Goal: Task Accomplishment & Management: Use online tool/utility

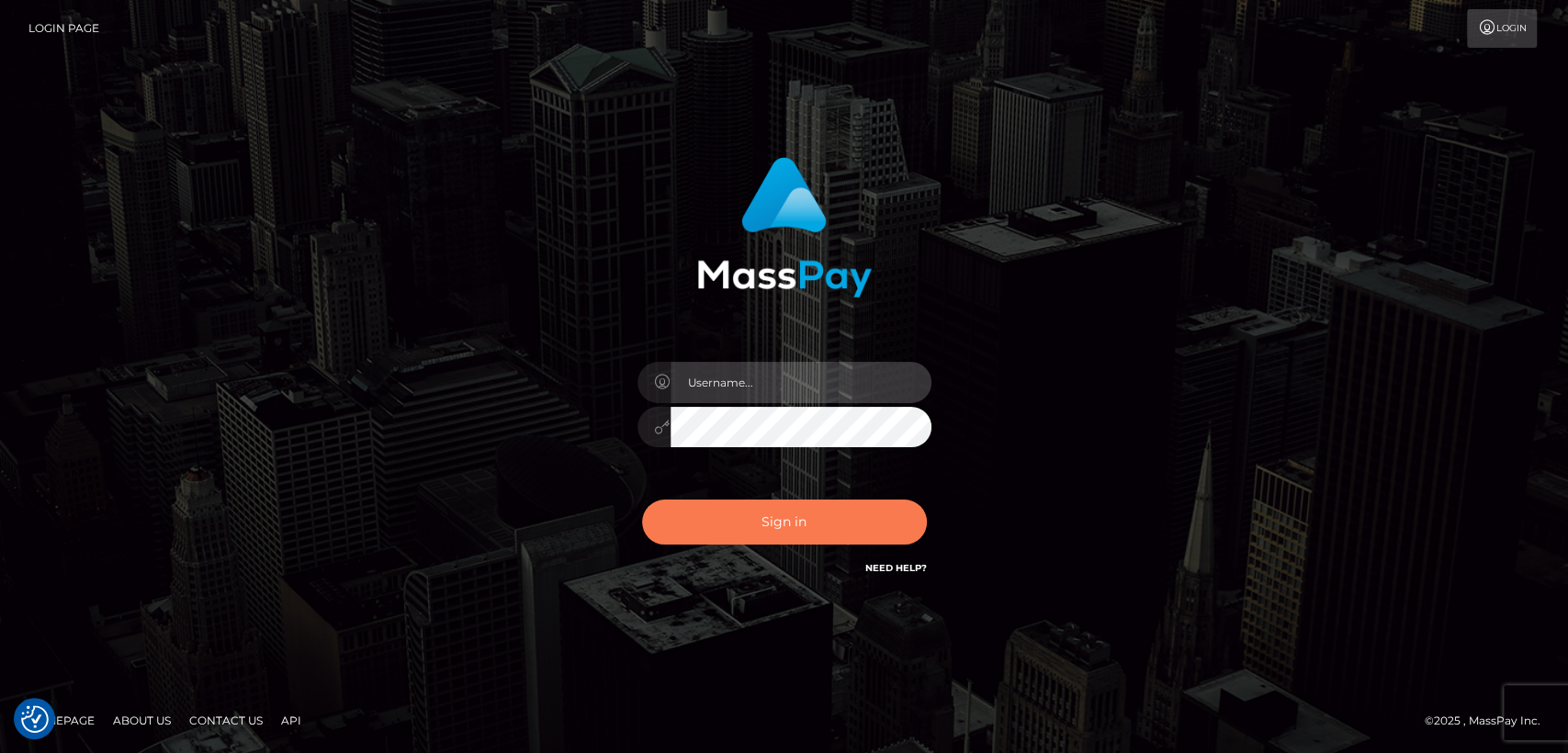
type input "[DOMAIN_NAME]"
click at [691, 518] on button "Sign in" at bounding box center [784, 522] width 285 height 45
type input "[DOMAIN_NAME]"
click at [691, 518] on button "Sign in" at bounding box center [784, 522] width 285 height 45
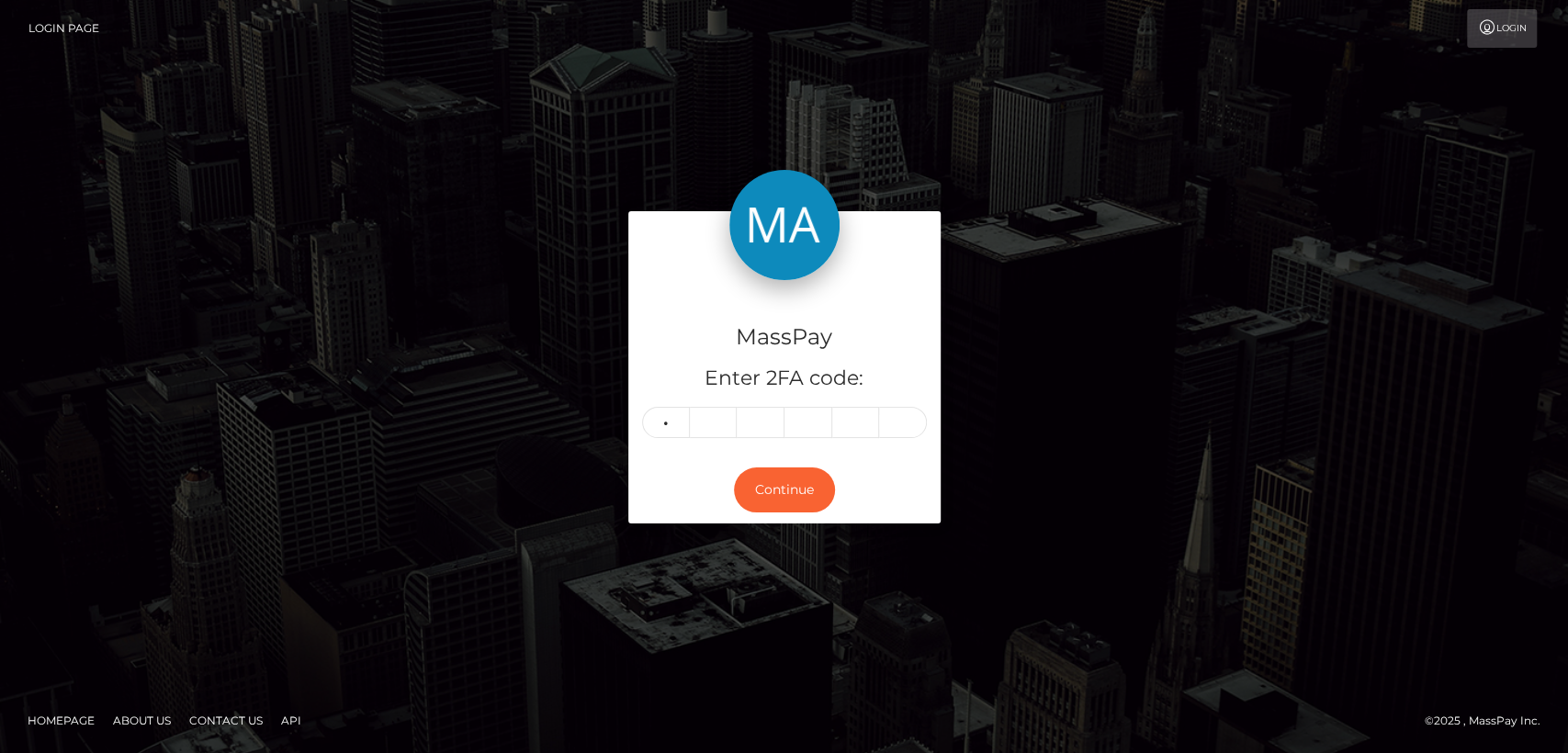
type input "6"
type input "7"
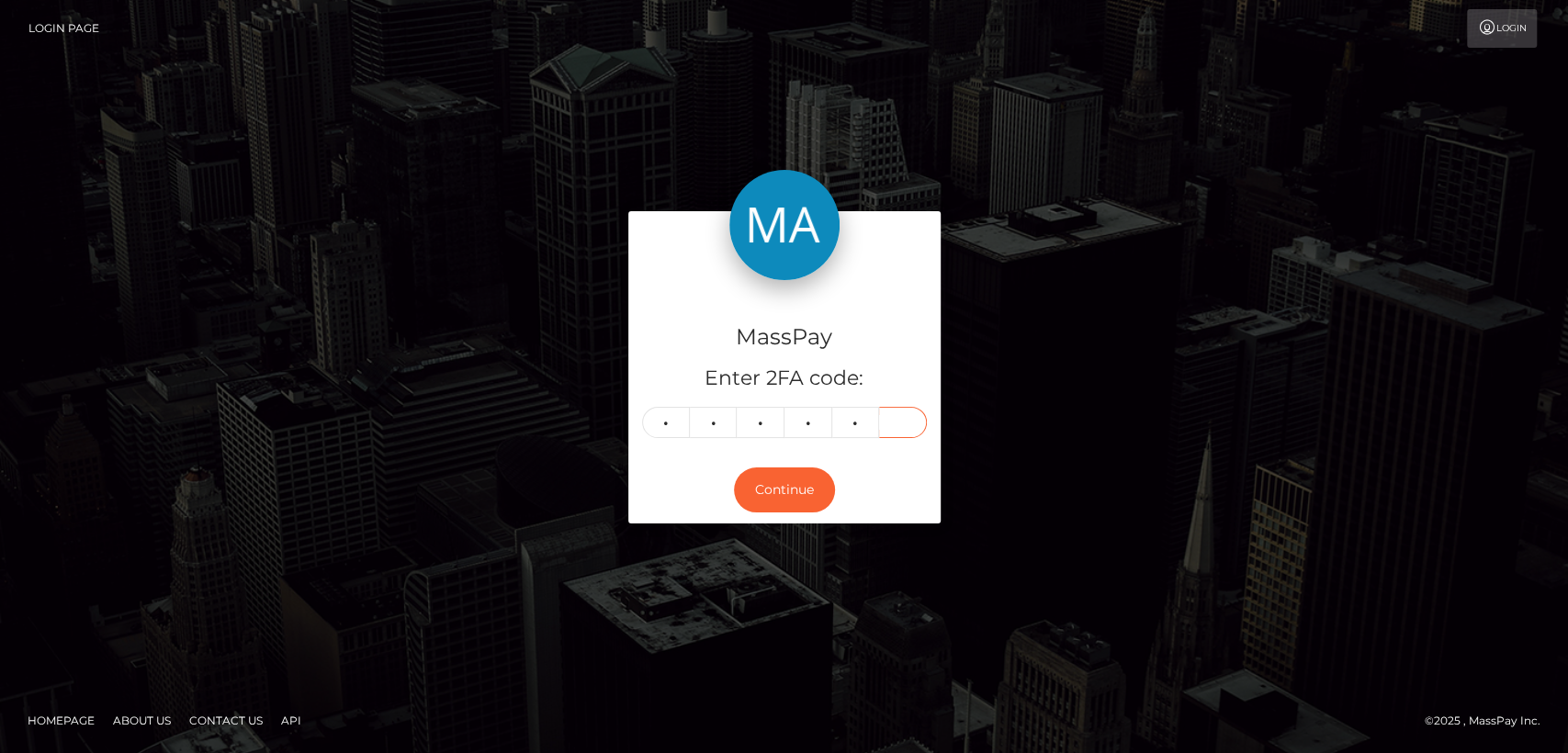
type input "3"
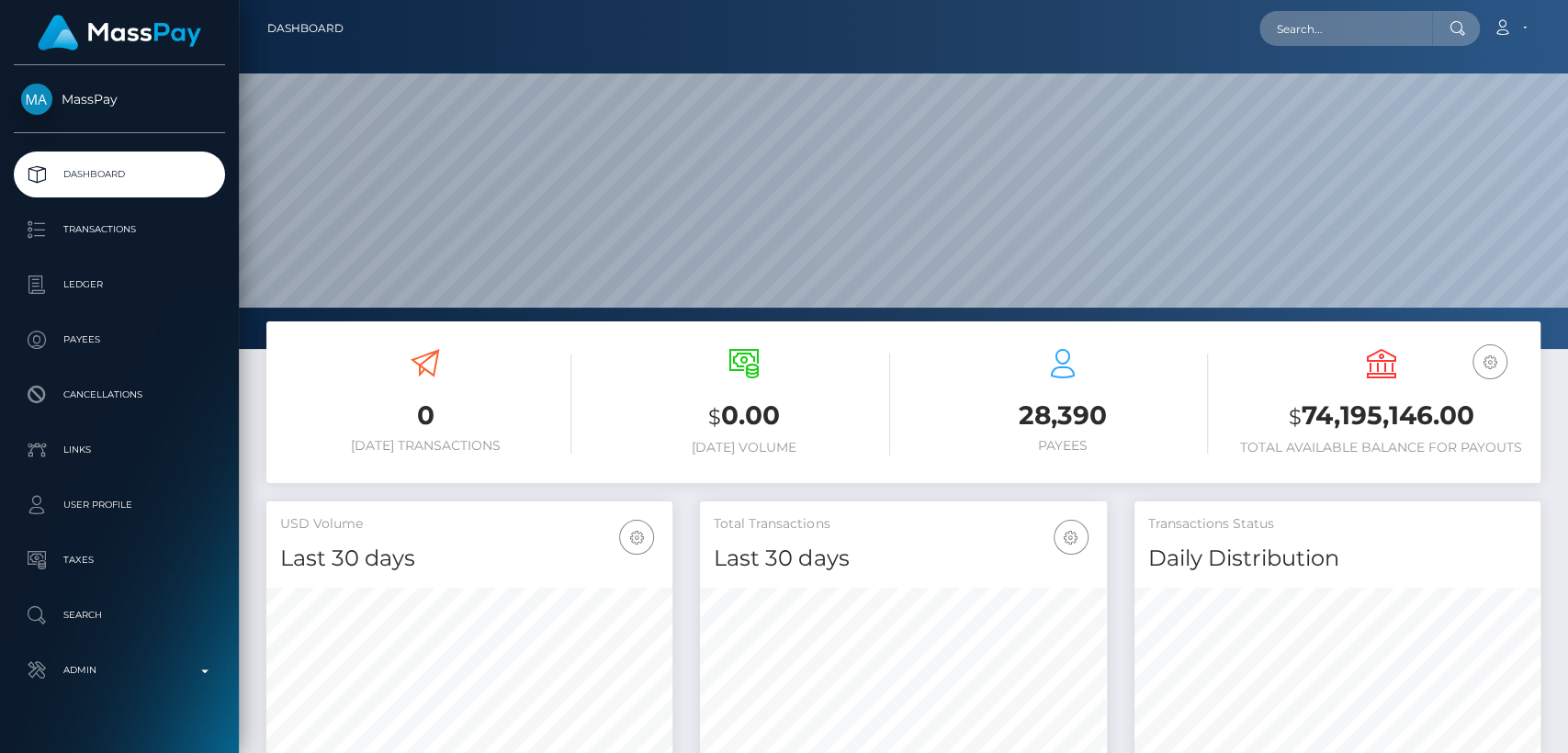
scroll to position [324, 406]
click at [1319, 24] on input "text" at bounding box center [1345, 29] width 172 height 35
paste input "xwilddragonx@gmail.com"
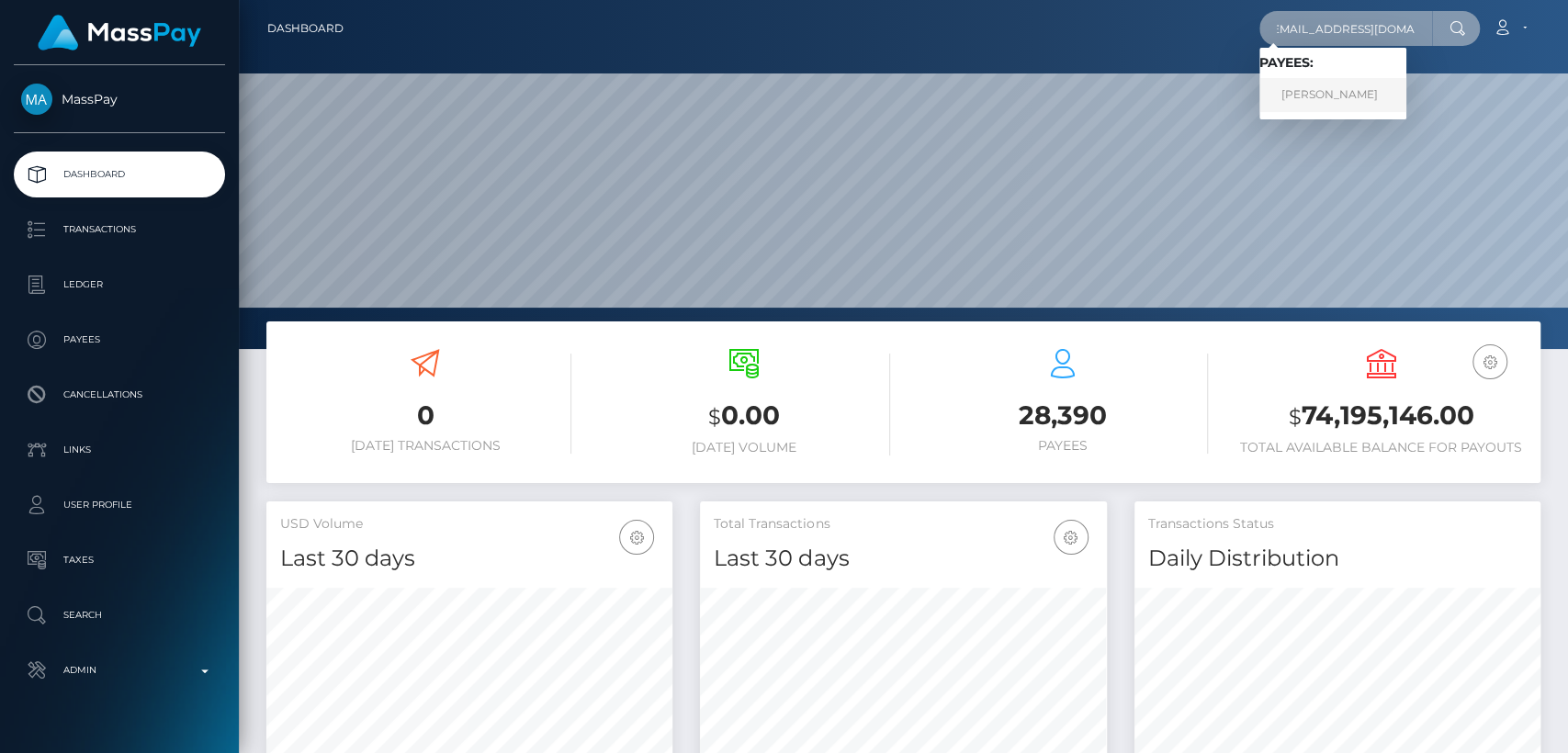
type input "xwilddragonx@gmail.com"
click at [1319, 100] on link "Alona Anisimova" at bounding box center [1332, 95] width 147 height 34
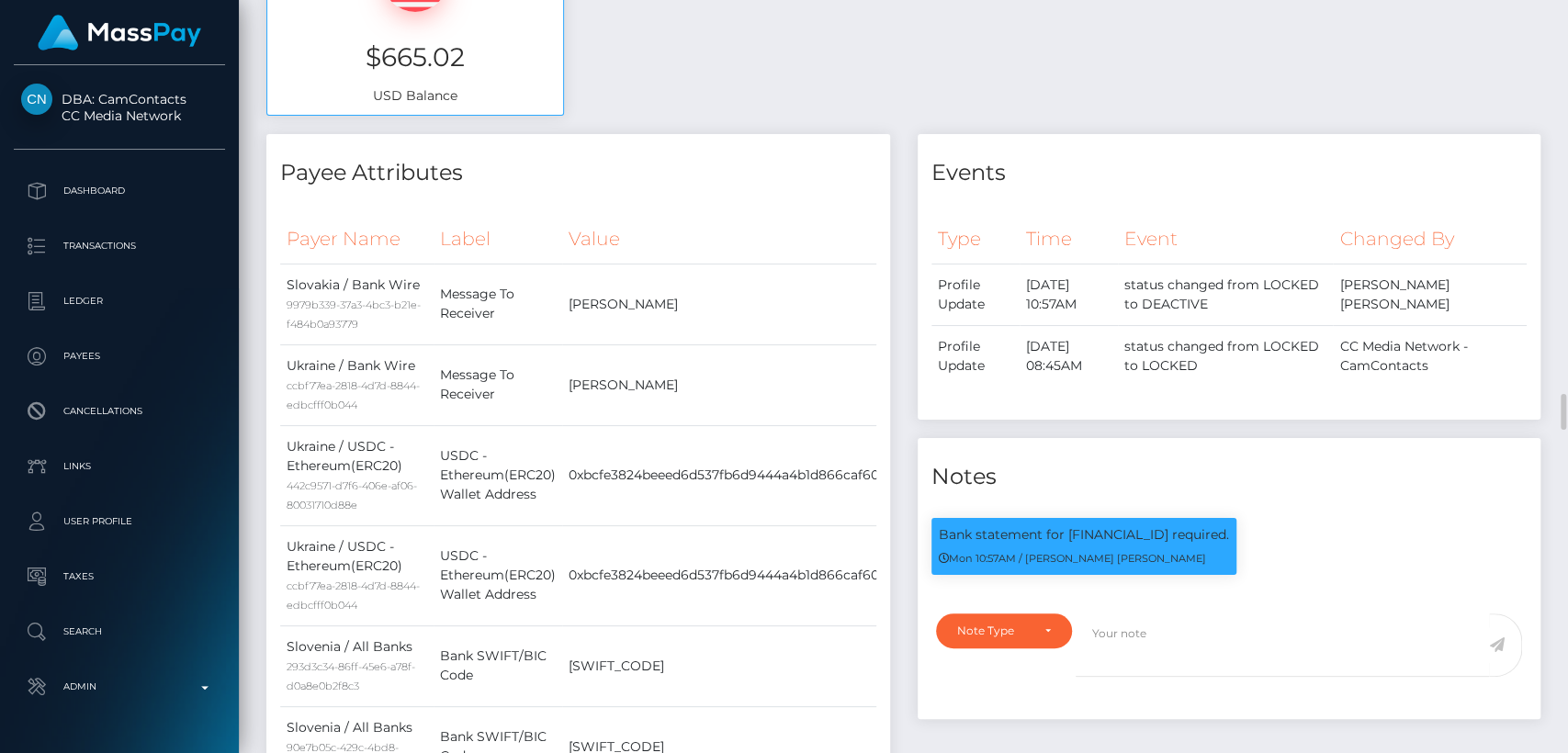
scroll to position [220, 406]
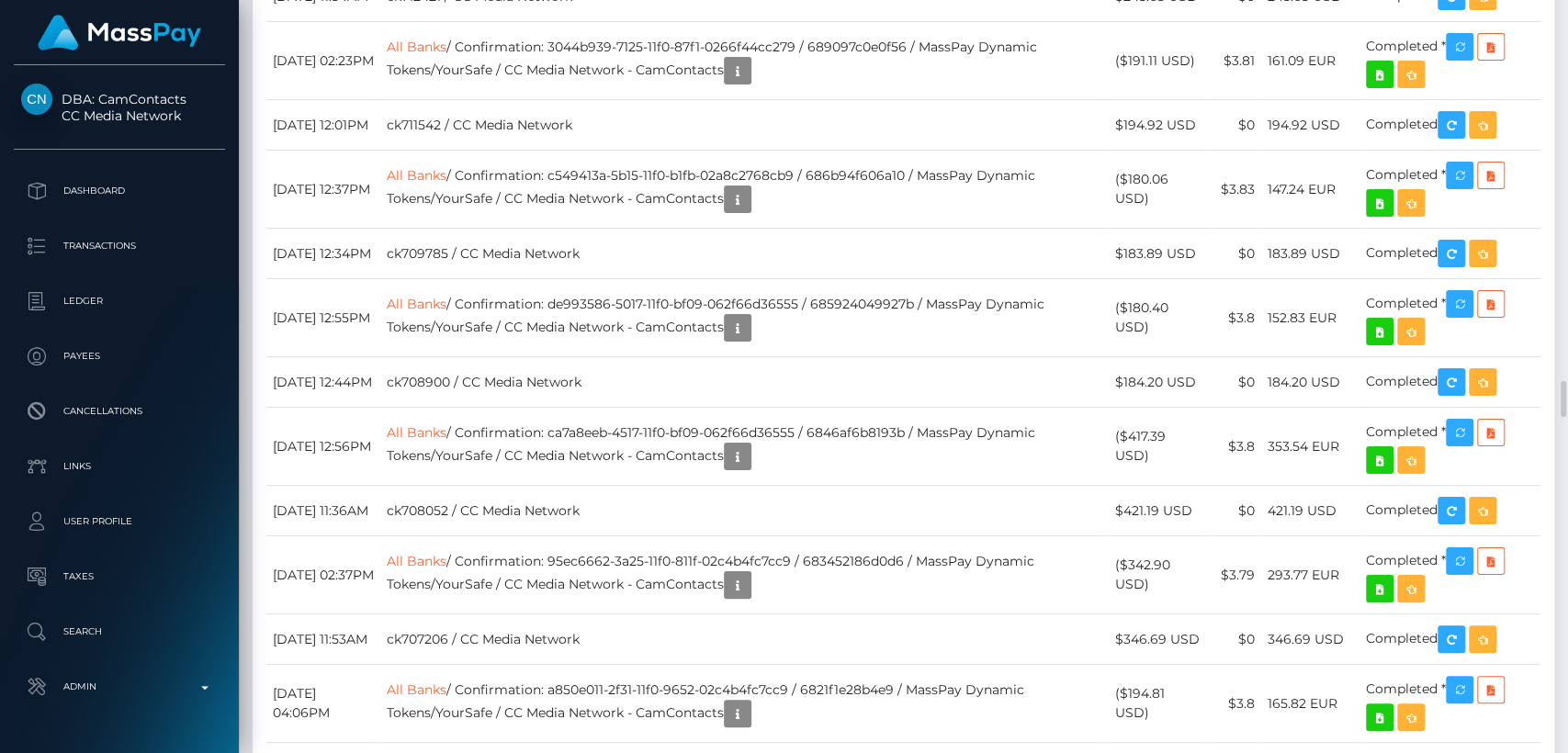
scroll to position [7806, 0]
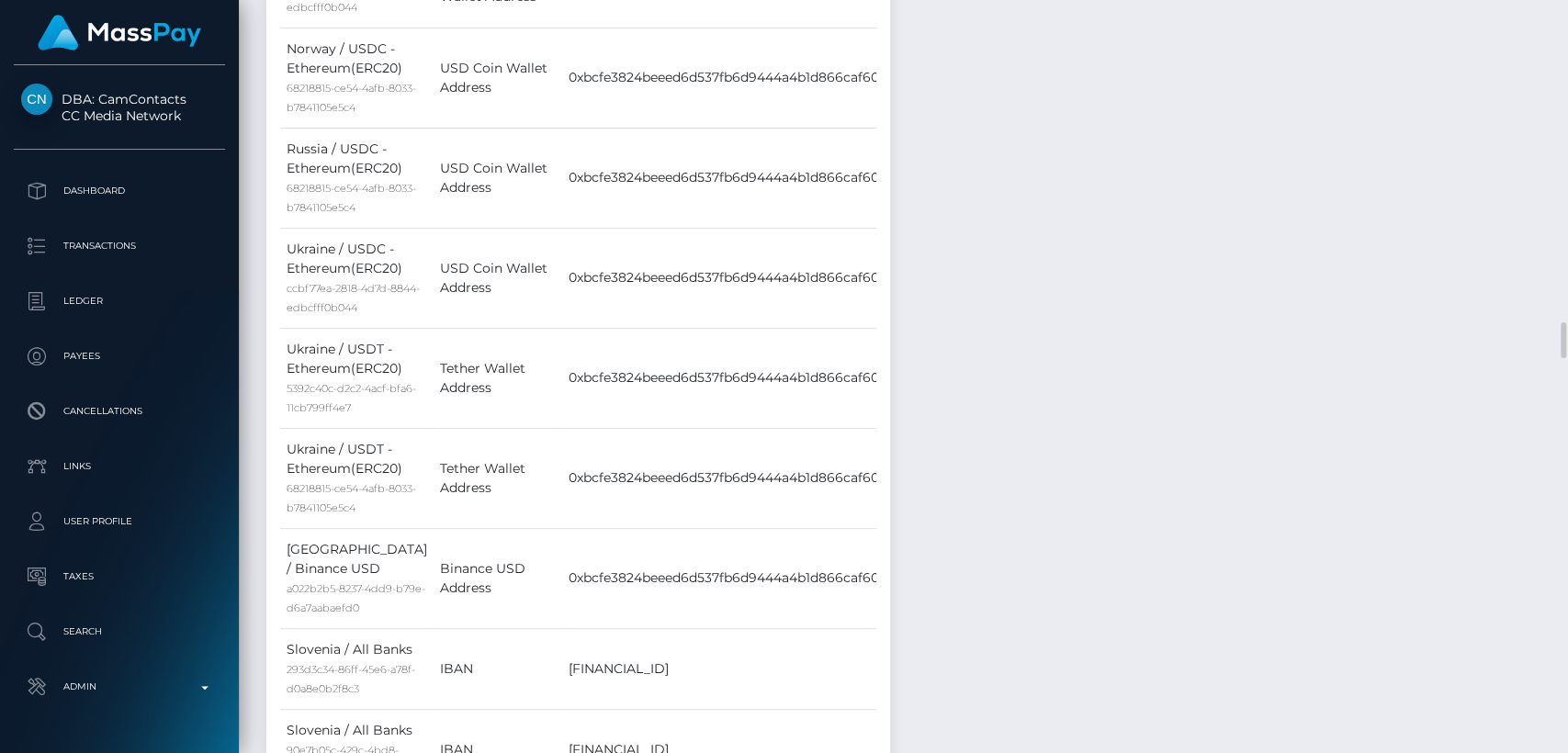
click at [1213, 300] on div "Events Type Time Event Changed By" at bounding box center [1230, 129] width 652 height 5476
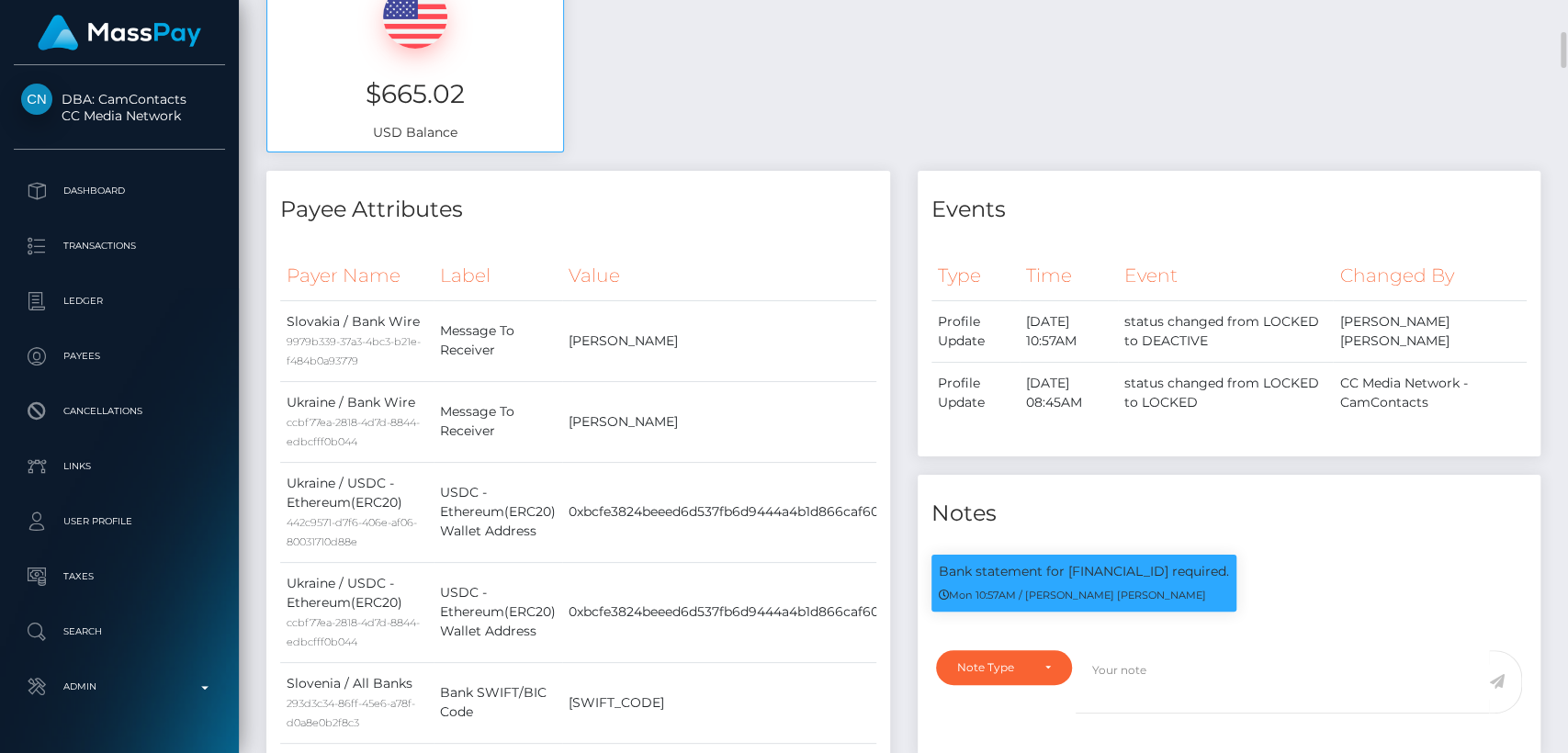
scroll to position [674, 0]
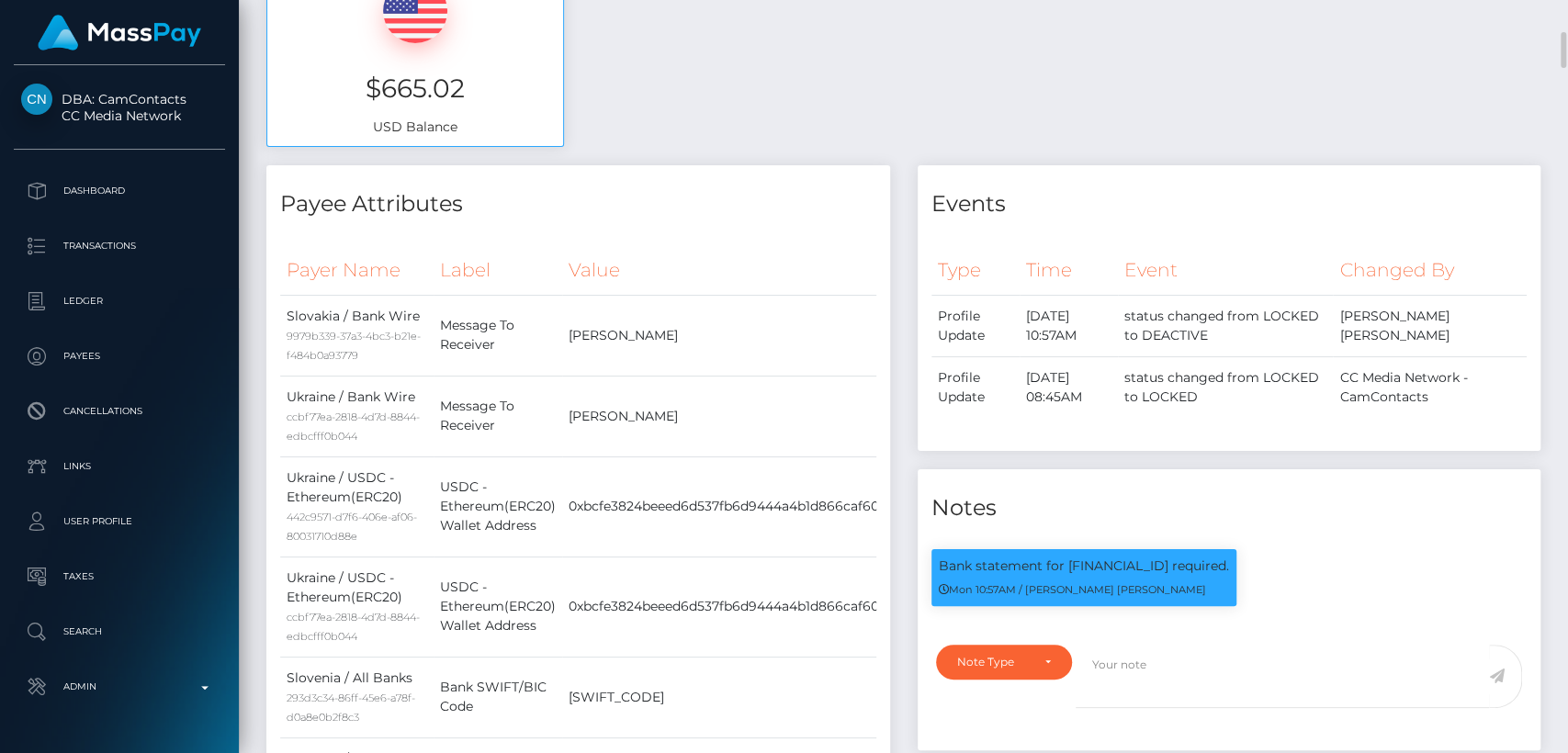
click at [738, 91] on div "Available Funds $665.02 USD Balance" at bounding box center [903, 29] width 1302 height 270
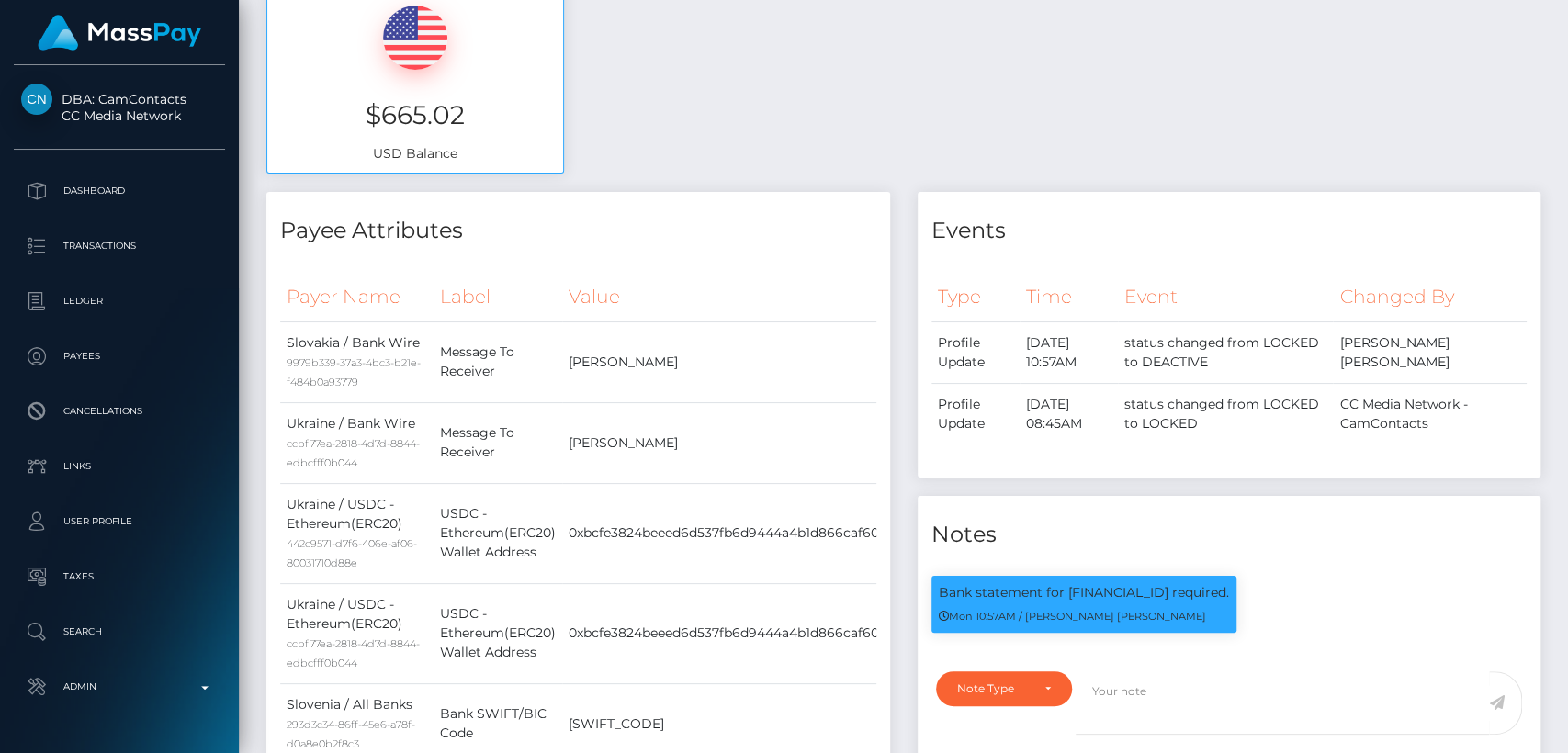
scroll to position [0, 0]
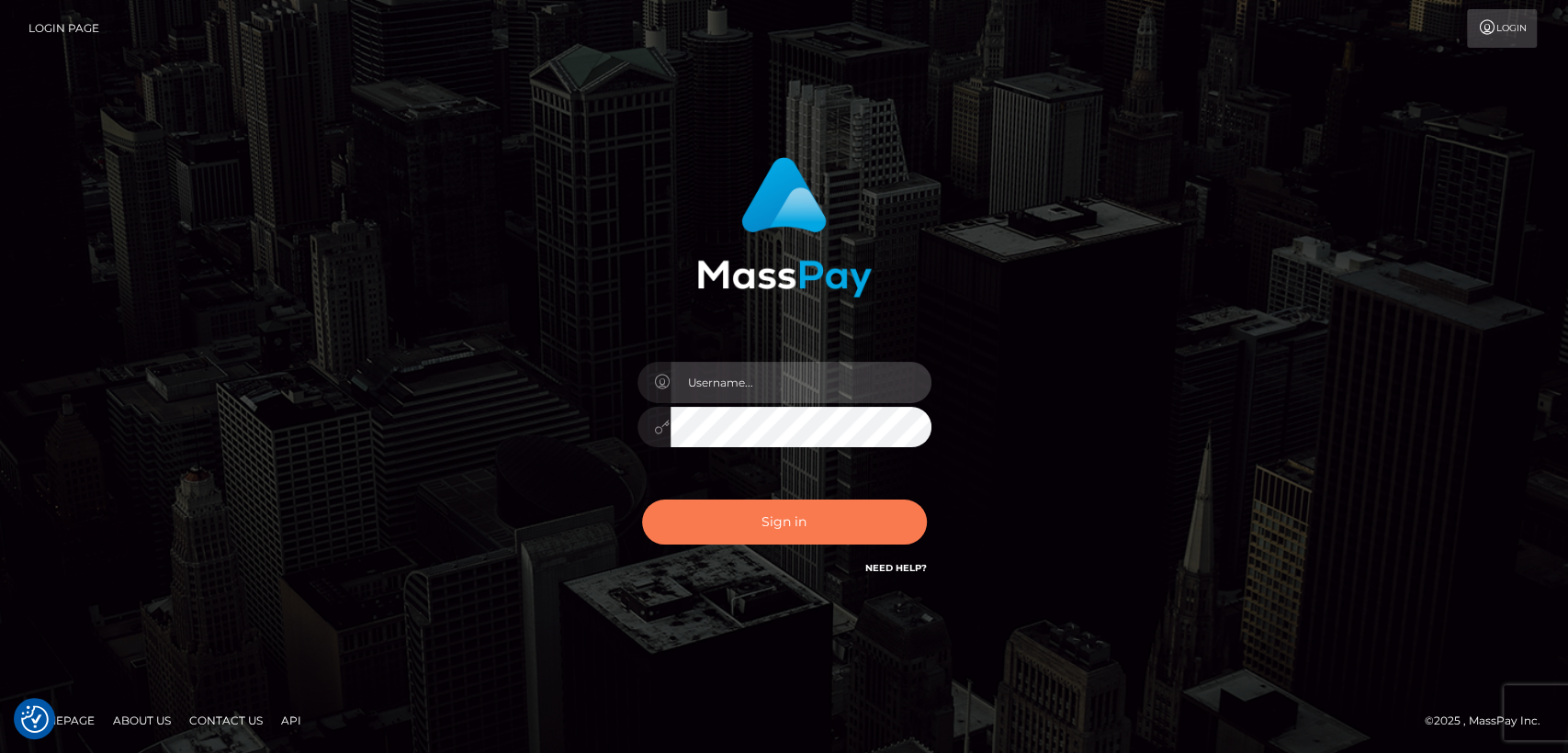
type input "nt.es"
click at [737, 524] on button "Sign in" at bounding box center [784, 522] width 285 height 45
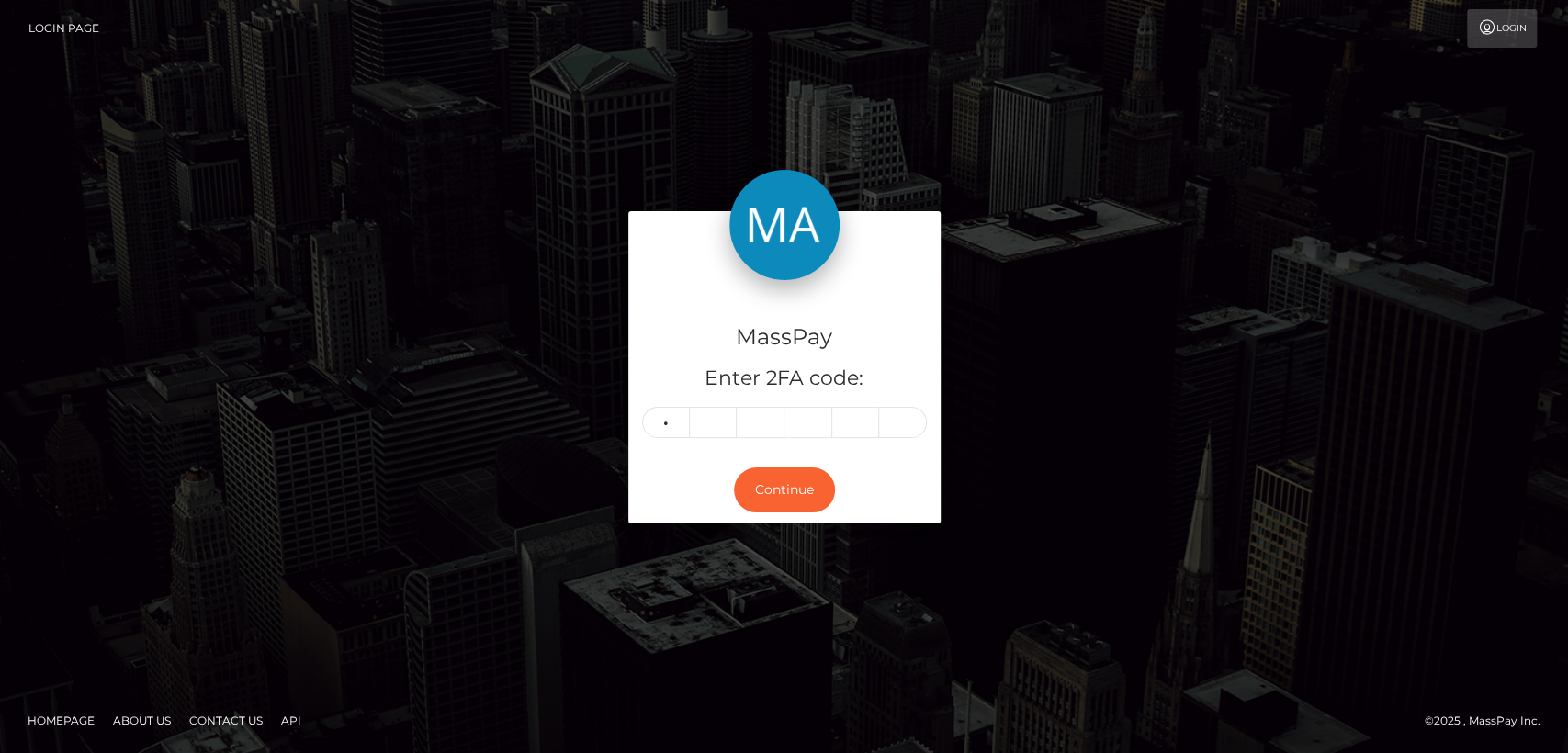
type input "6"
type input "3"
type input "8"
type input "2"
type input "3"
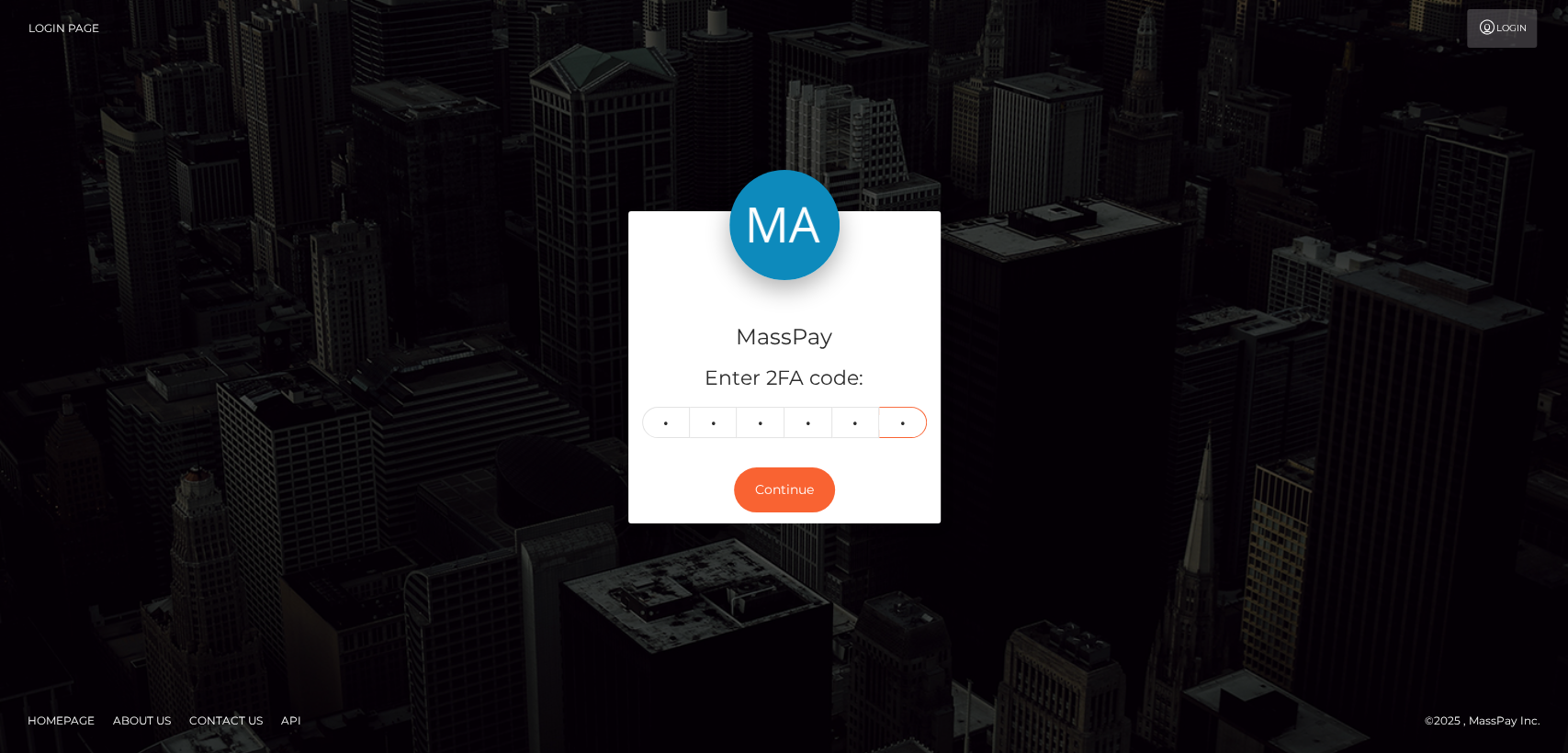
type input "7"
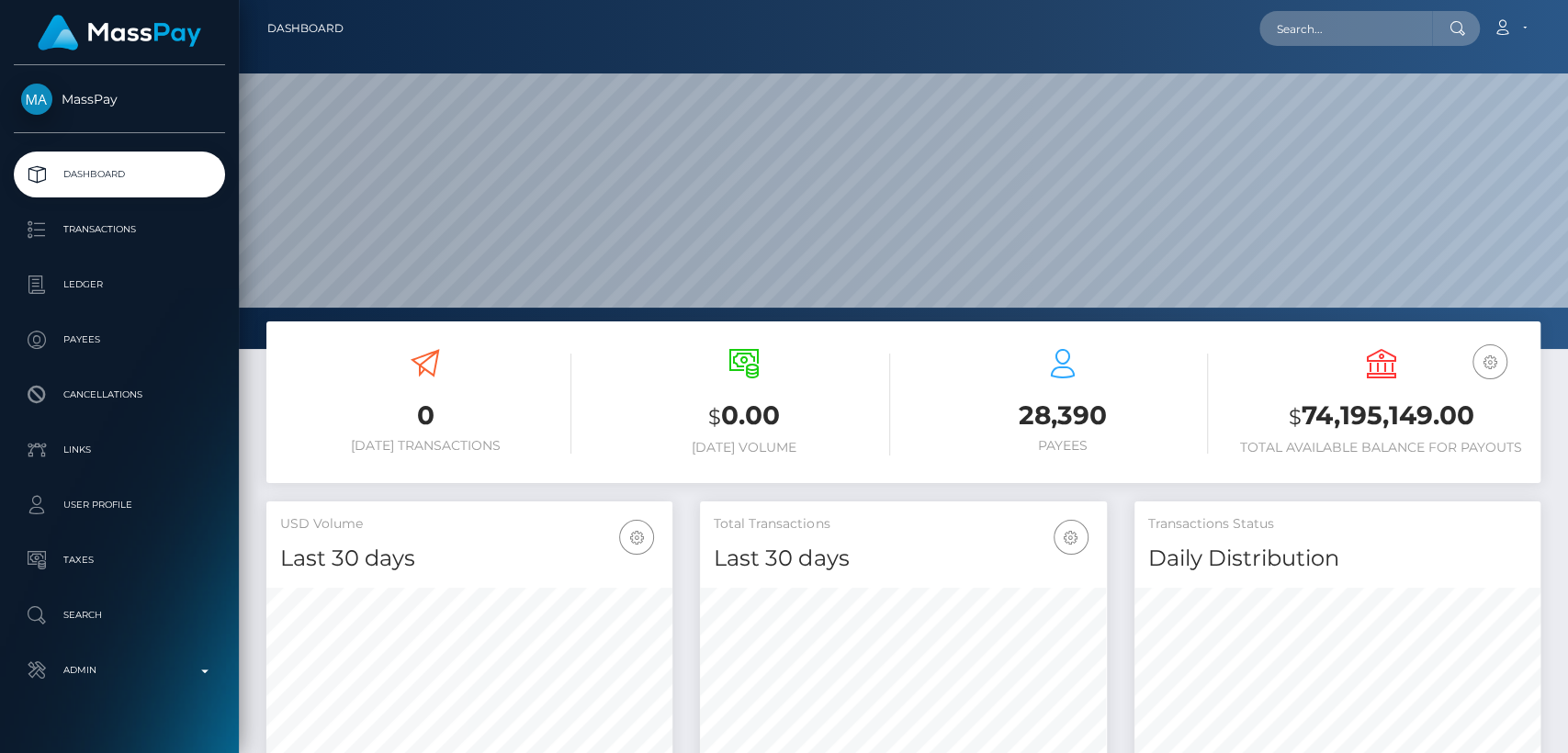
scroll to position [324, 406]
click at [1374, 24] on input "text" at bounding box center [1345, 29] width 172 height 35
paste input "447946229146@mms.ee.co.uk"
click at [1349, 42] on input "447946229146@mms.ee.co.uk" at bounding box center [1345, 29] width 172 height 35
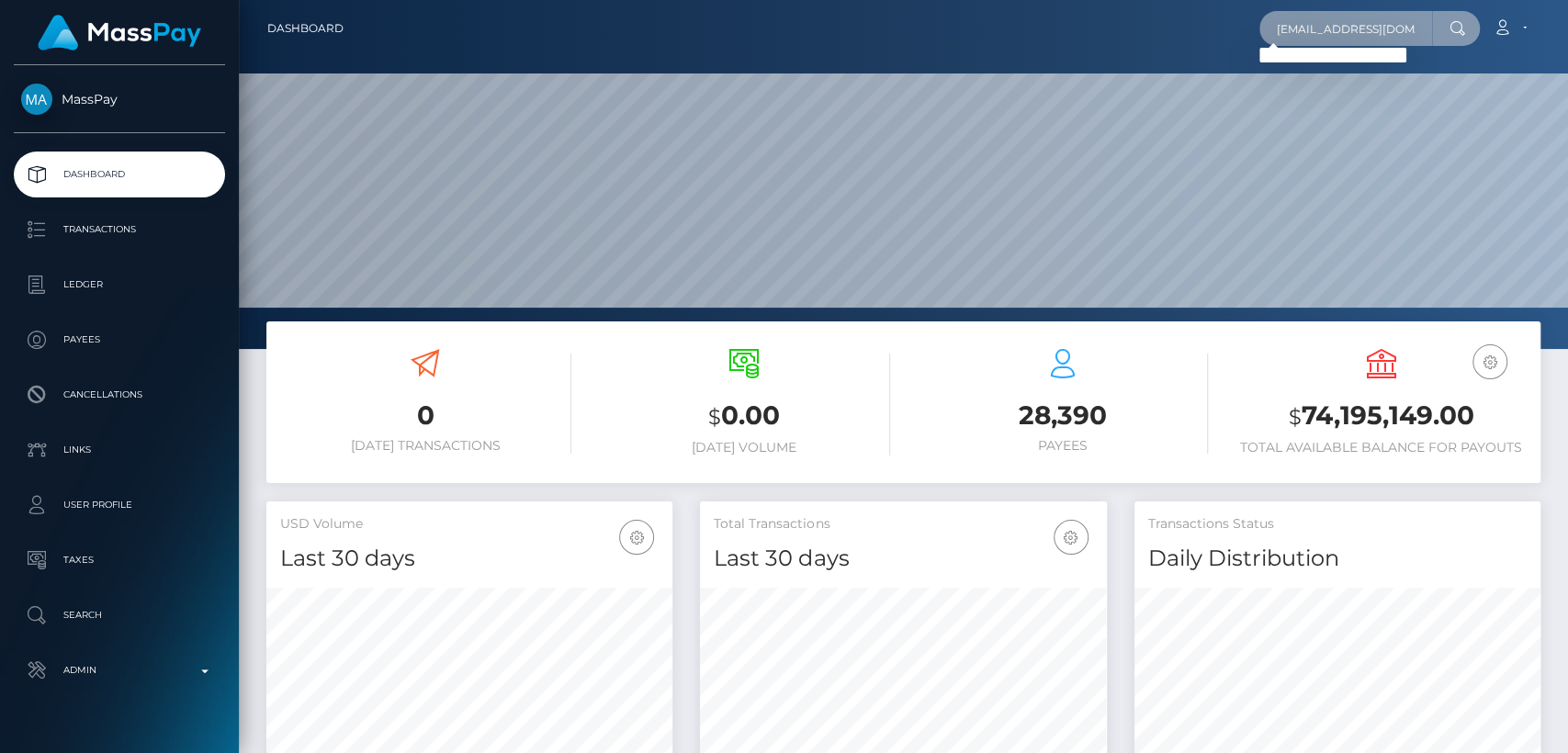
click at [1349, 42] on input "447946229146@mms.ee.co.uk" at bounding box center [1345, 29] width 172 height 35
paste input "cali.renton@icloud.com"
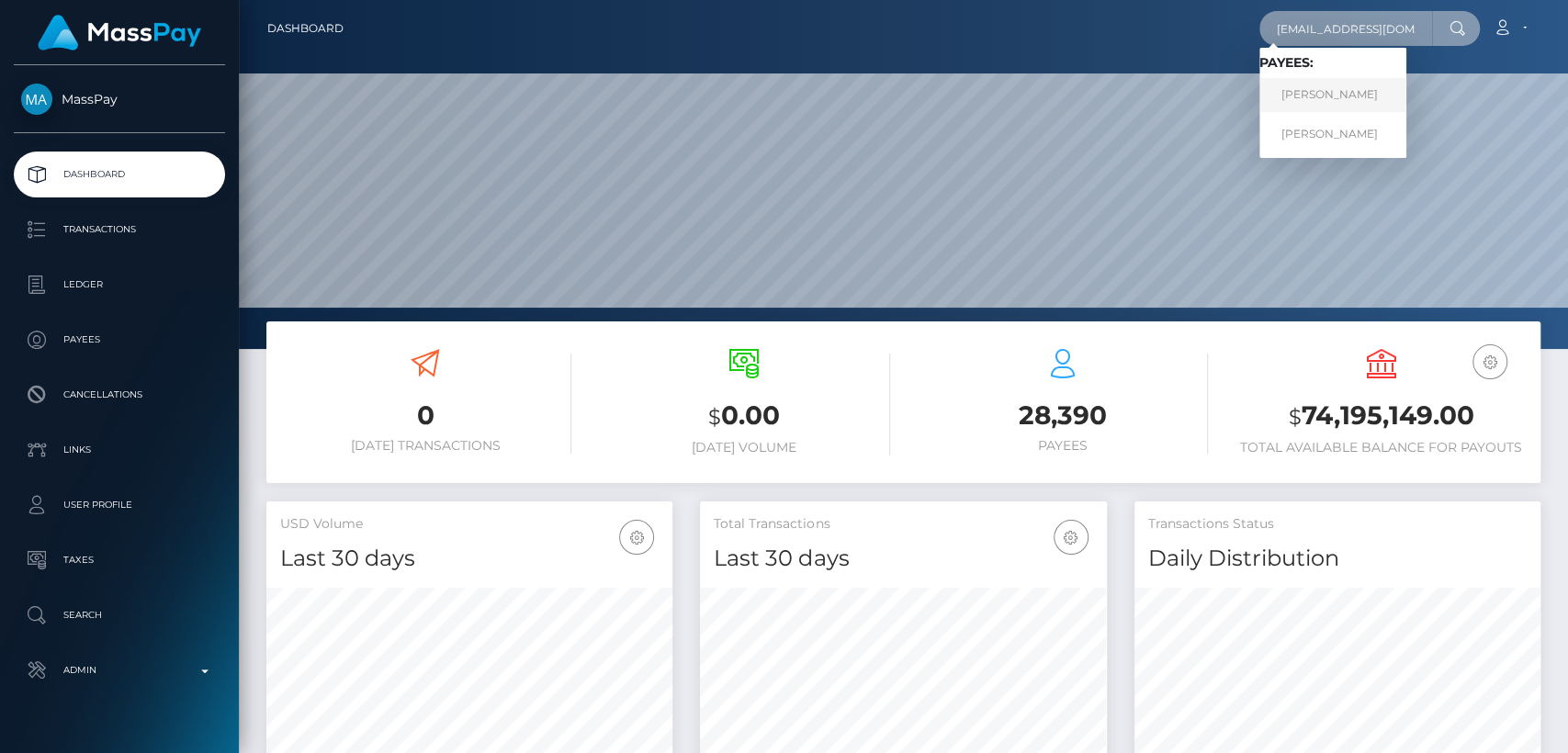
type input "cali.renton@icloud.com"
click at [1339, 99] on link "SOPHIE MAUREAN RENTON" at bounding box center [1332, 95] width 147 height 34
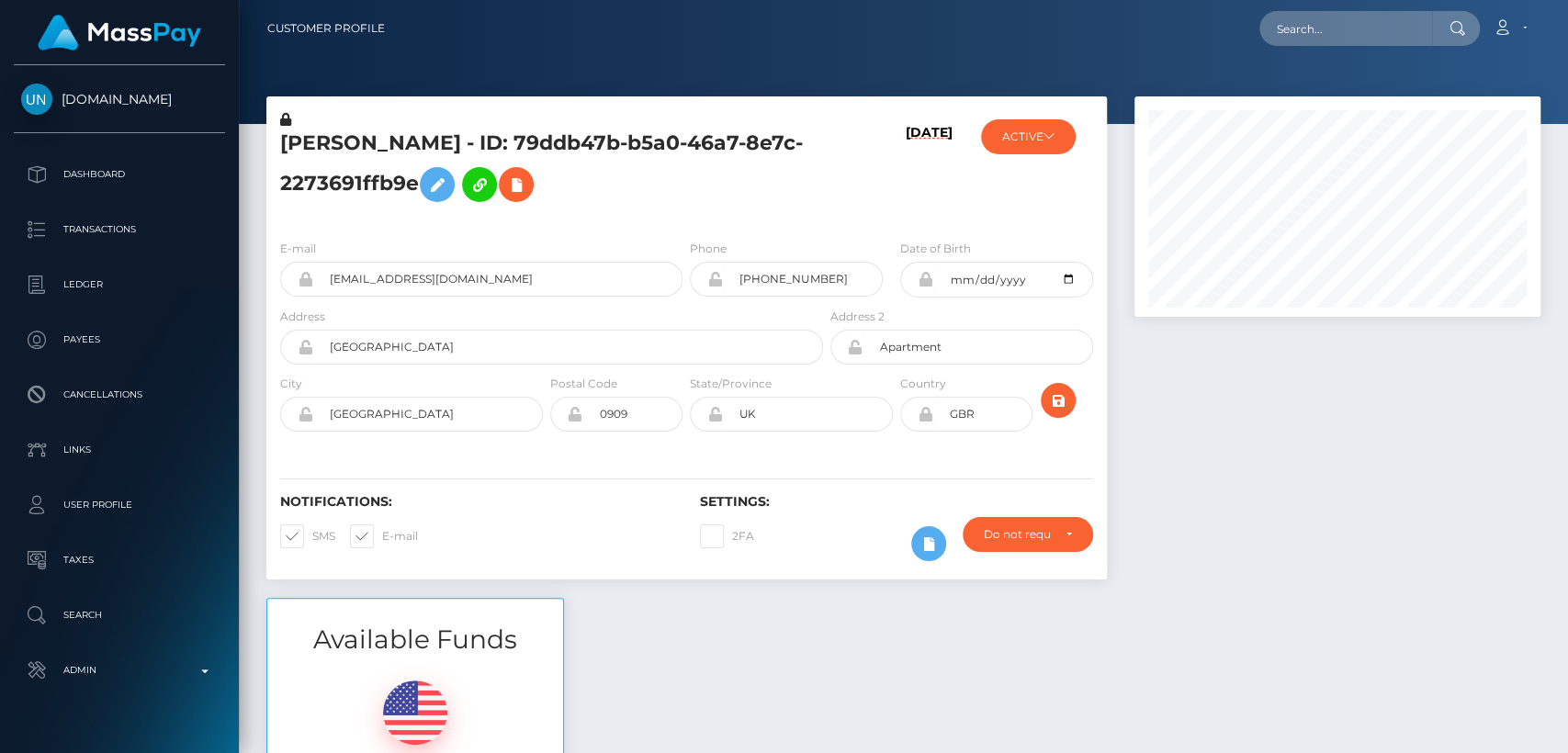
click at [312, 144] on h5 "SOPHIE MAUREAN RENTON - ID: 79ddb47b-b5a0-46a7-8e7c-2273691ffb9e" at bounding box center [547, 171] width 533 height 82
copy h5 "SOPHIE"
click at [623, 649] on div "Available Funds $0.00 USD Balance" at bounding box center [903, 733] width 1302 height 270
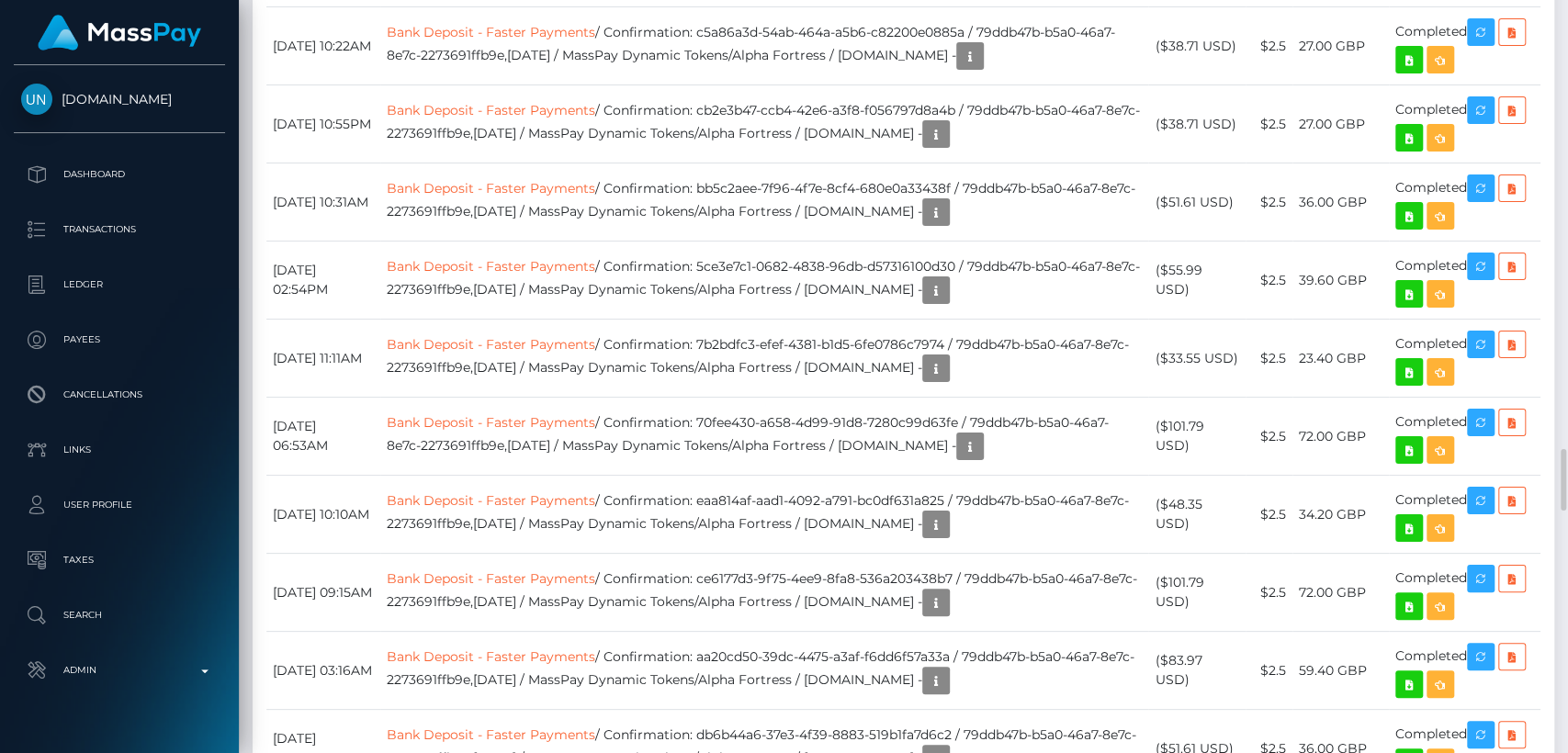
scroll to position [5509, 0]
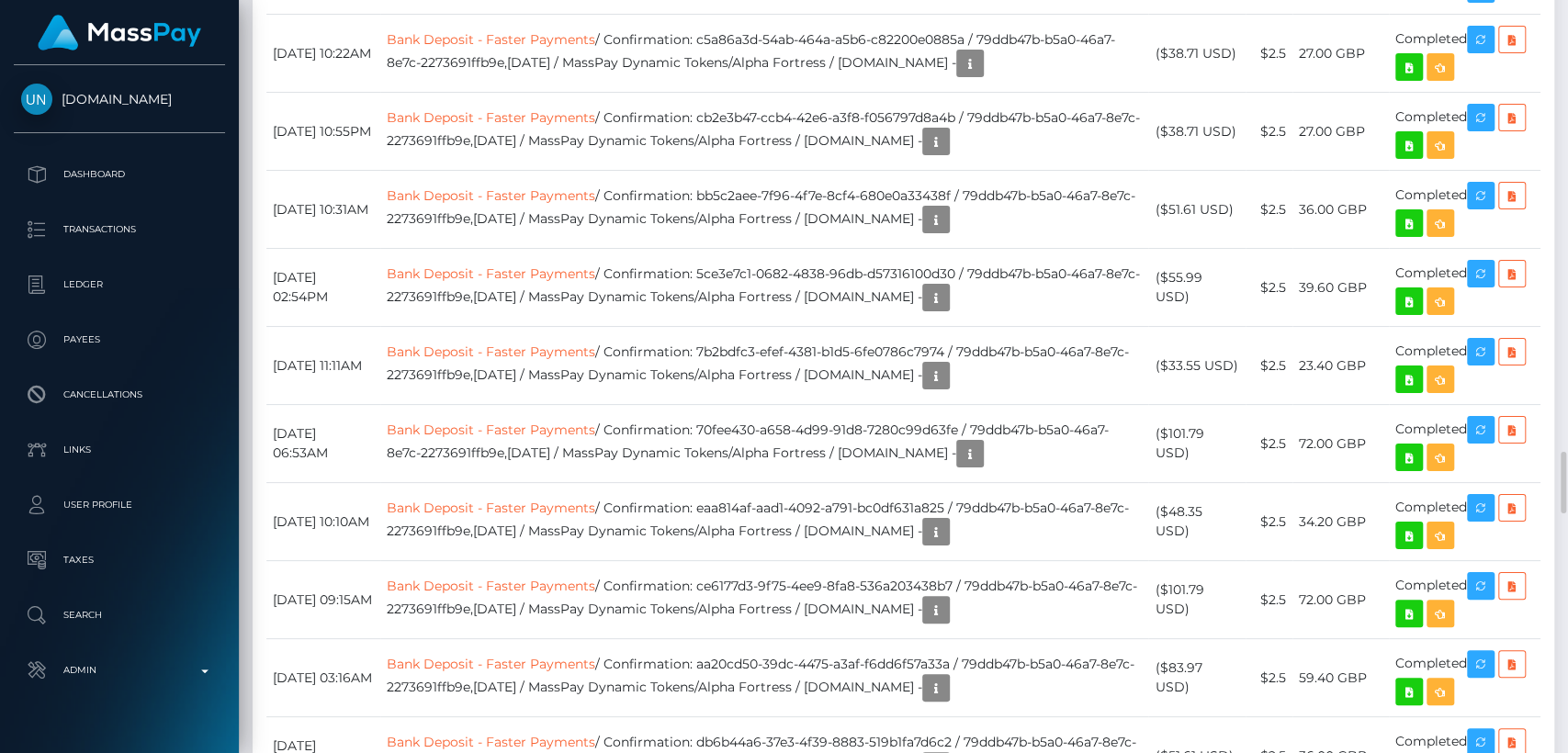
click at [701, 129] on div "Transactions History * Transactions date/time are shown in payee's local timezo…" at bounding box center [903, 657] width 1302 height 3463
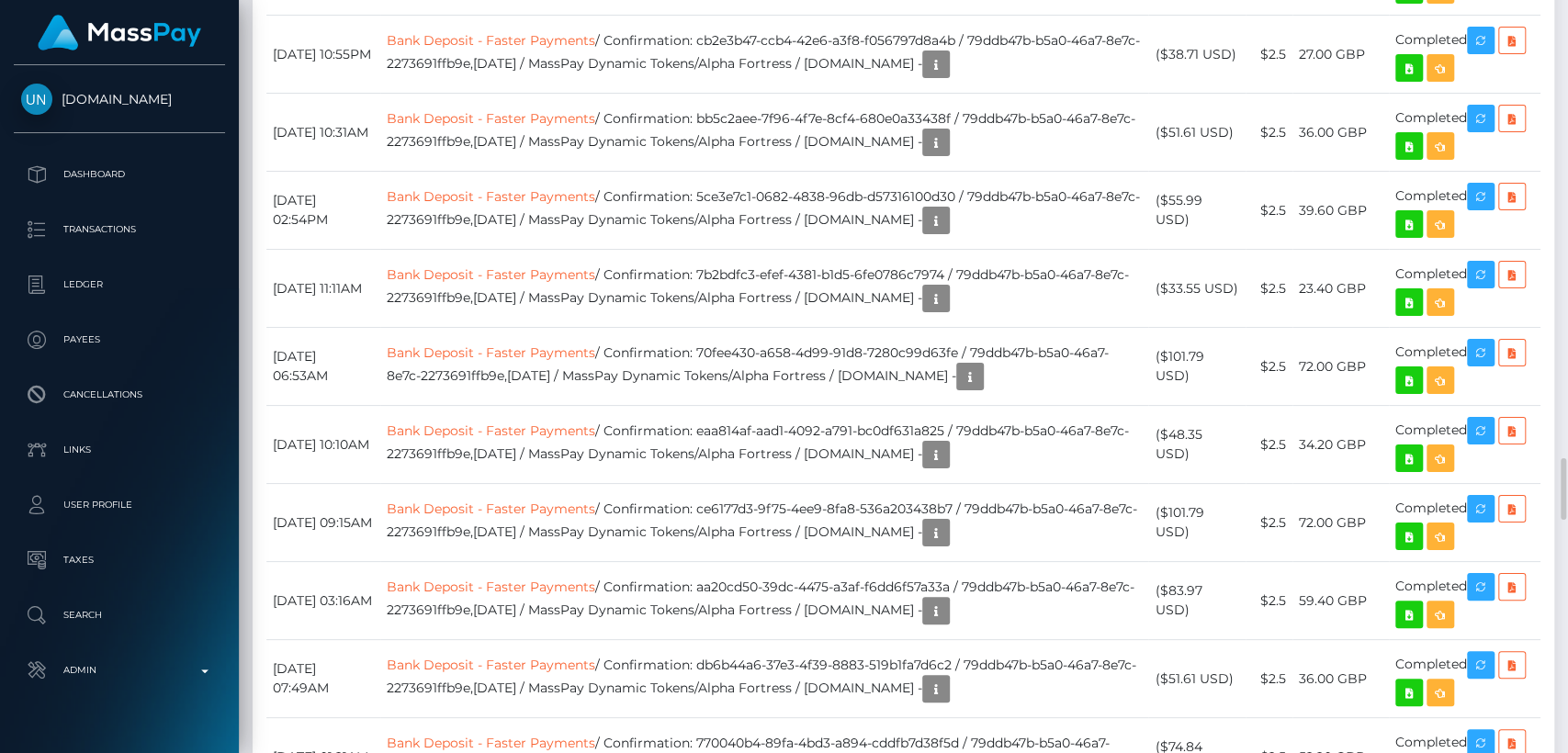
scroll to position [5584, 0]
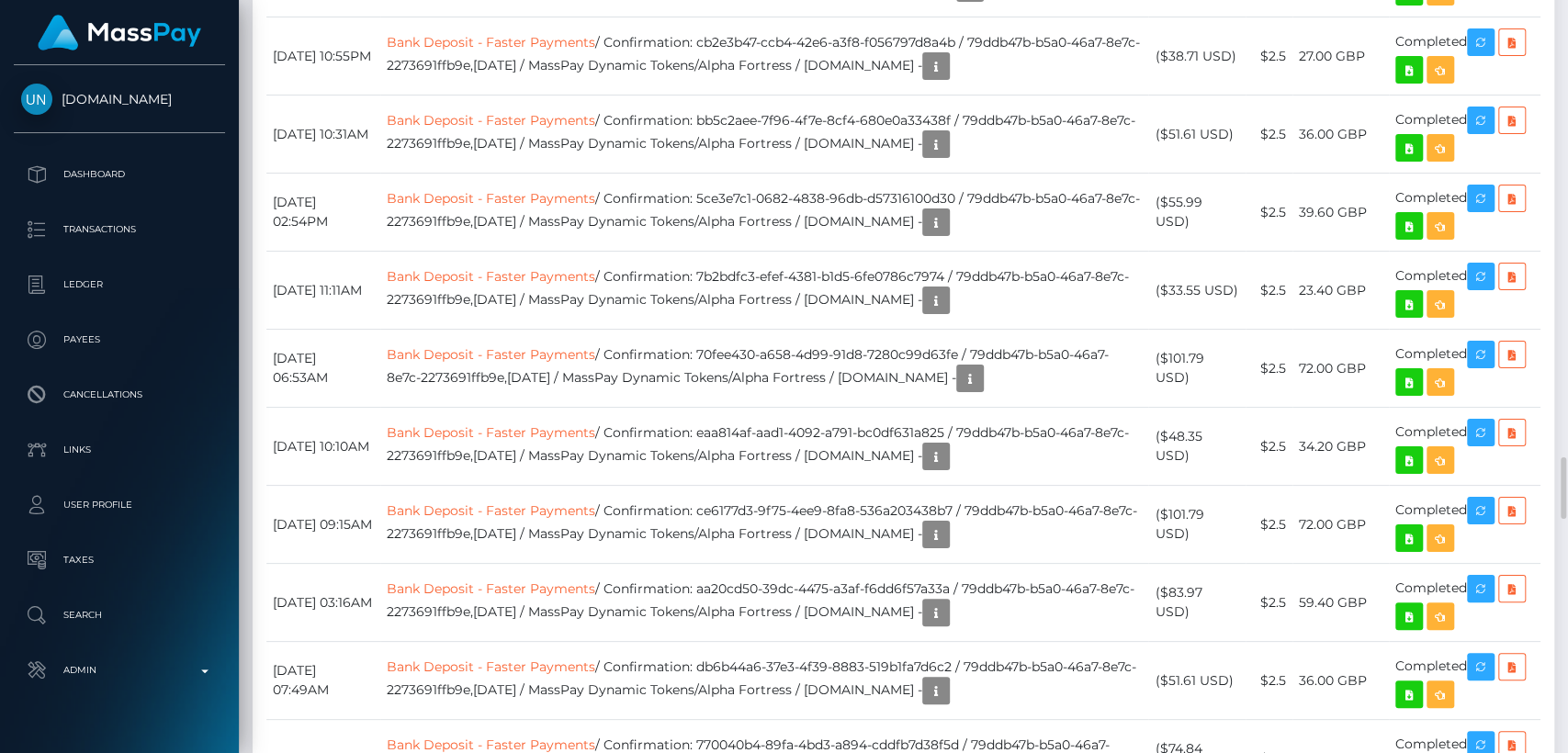
drag, startPoint x: 392, startPoint y: 154, endPoint x: 271, endPoint y: 136, distance: 122.3
copy td "September 1, 2025"
click at [662, 57] on div "Date/Time Description Amount Fee Received Status Bank Deposit - Faster Payments" at bounding box center [903, 625] width 1302 height 3377
drag, startPoint x: 1362, startPoint y: 158, endPoint x: 1309, endPoint y: 152, distance: 53.3
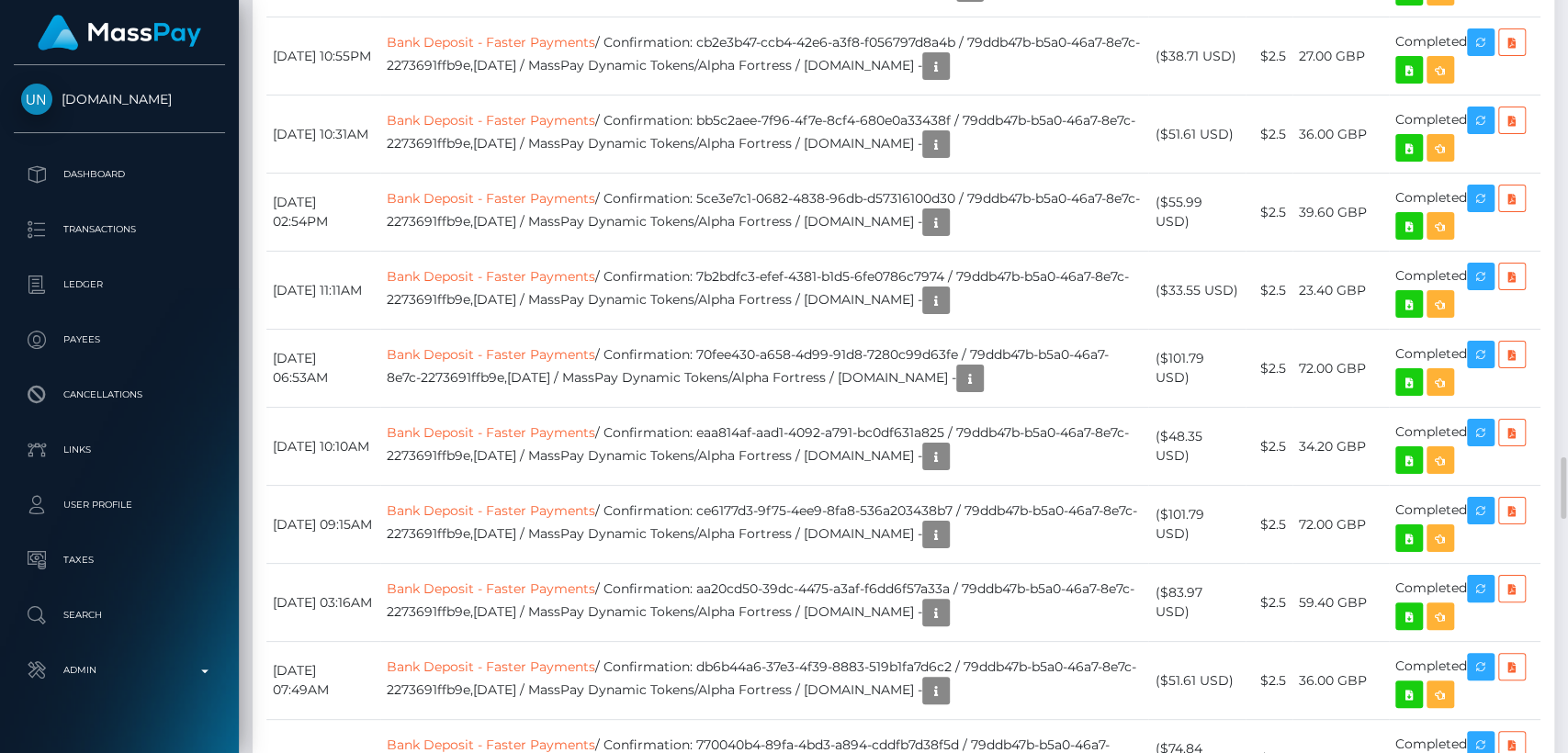
drag, startPoint x: 1376, startPoint y: 159, endPoint x: 1302, endPoint y: 153, distance: 74.2
copy td "36.00 GBP"
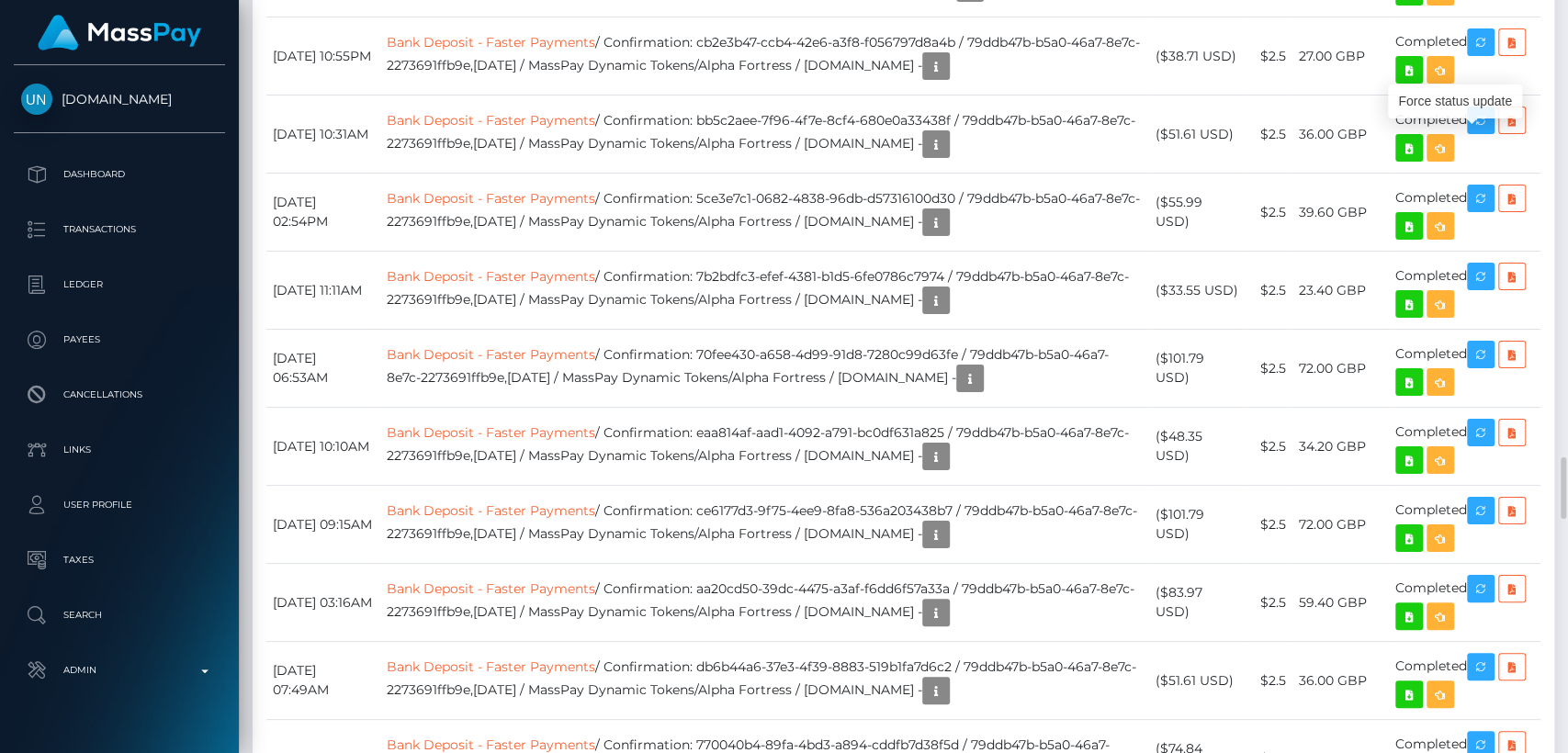
click at [1472, 110] on div "Force status update" at bounding box center [1455, 101] width 134 height 34
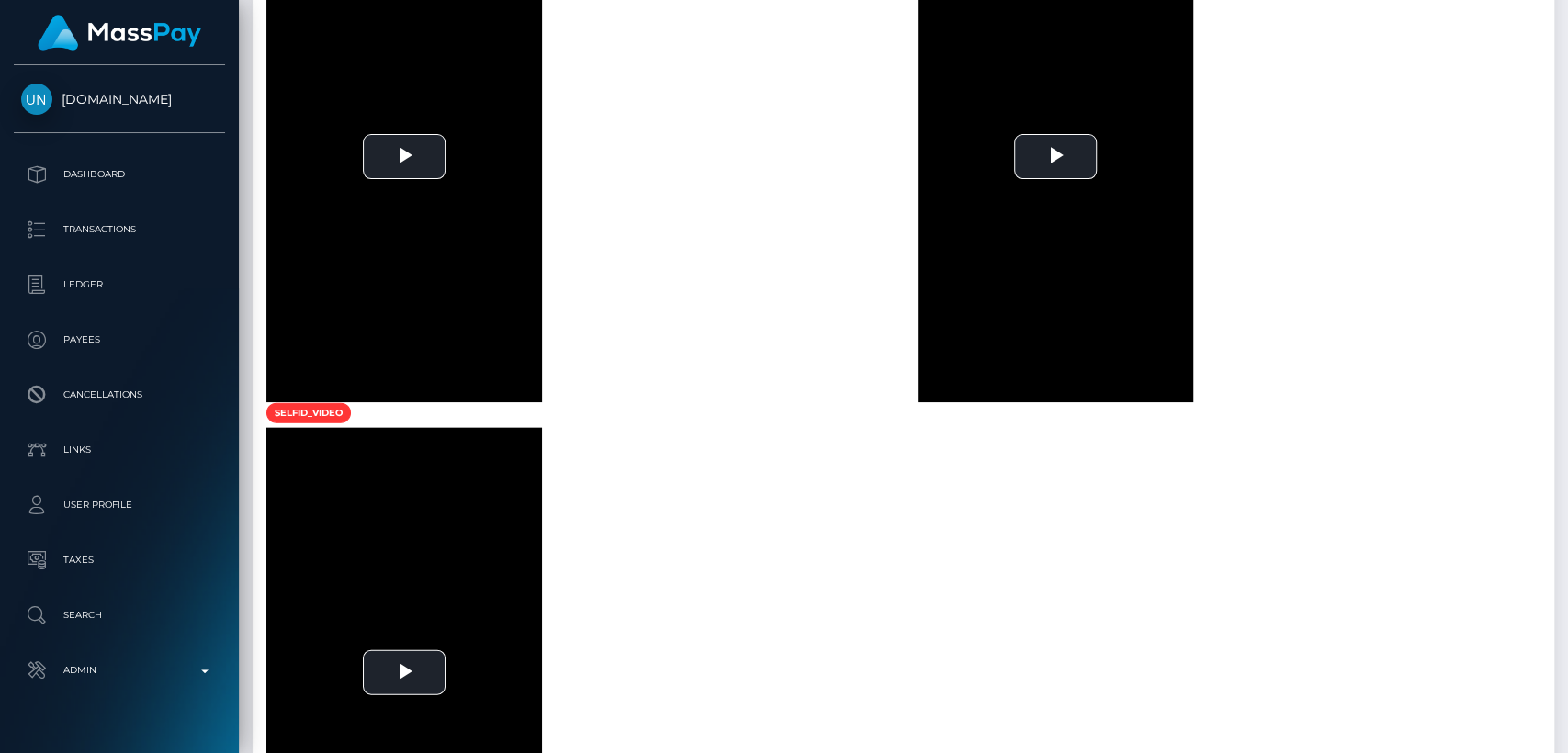
scroll to position [0, 0]
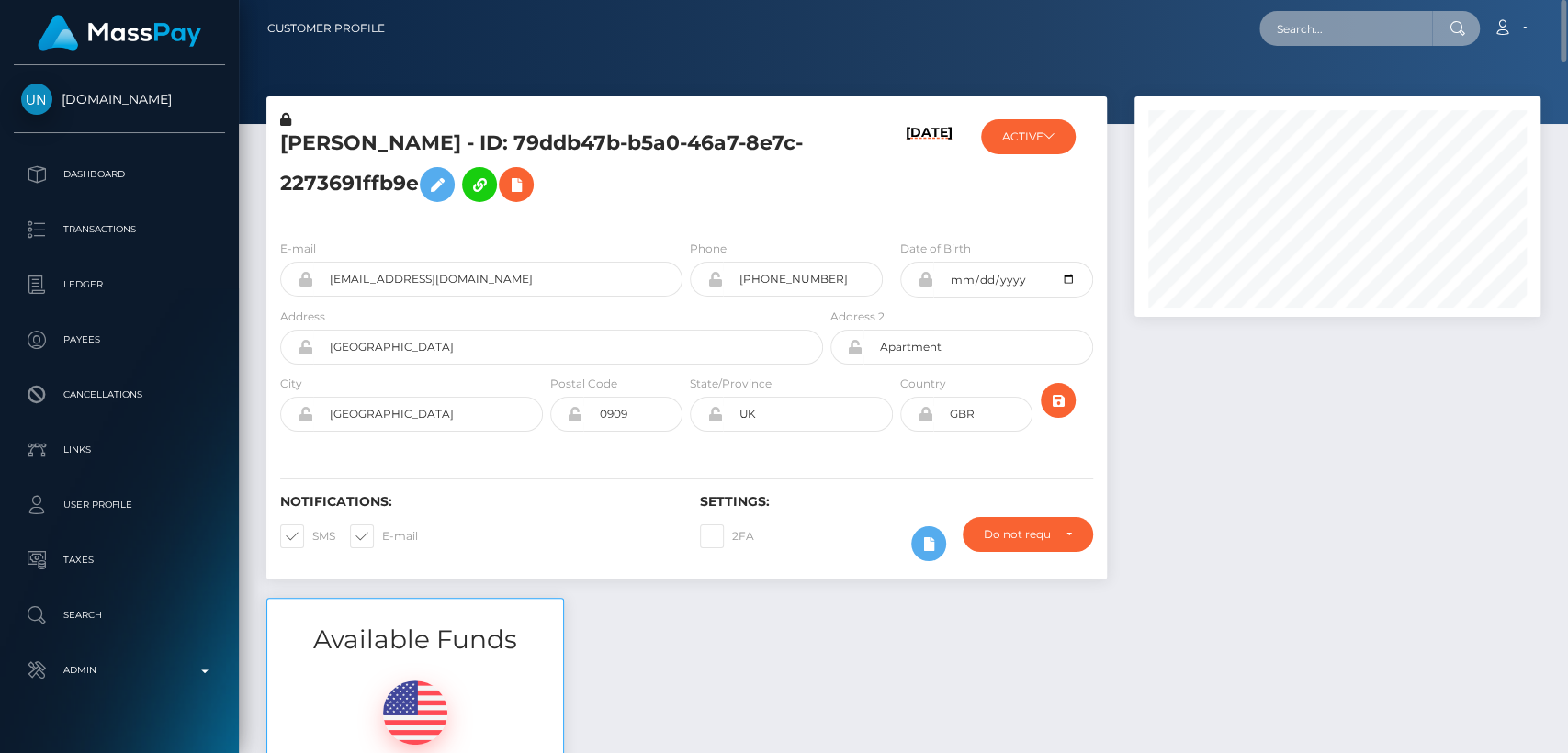
click at [1327, 31] on input "text" at bounding box center [1345, 29] width 172 height 35
paste input "[EMAIL_ADDRESS][DOMAIN_NAME]"
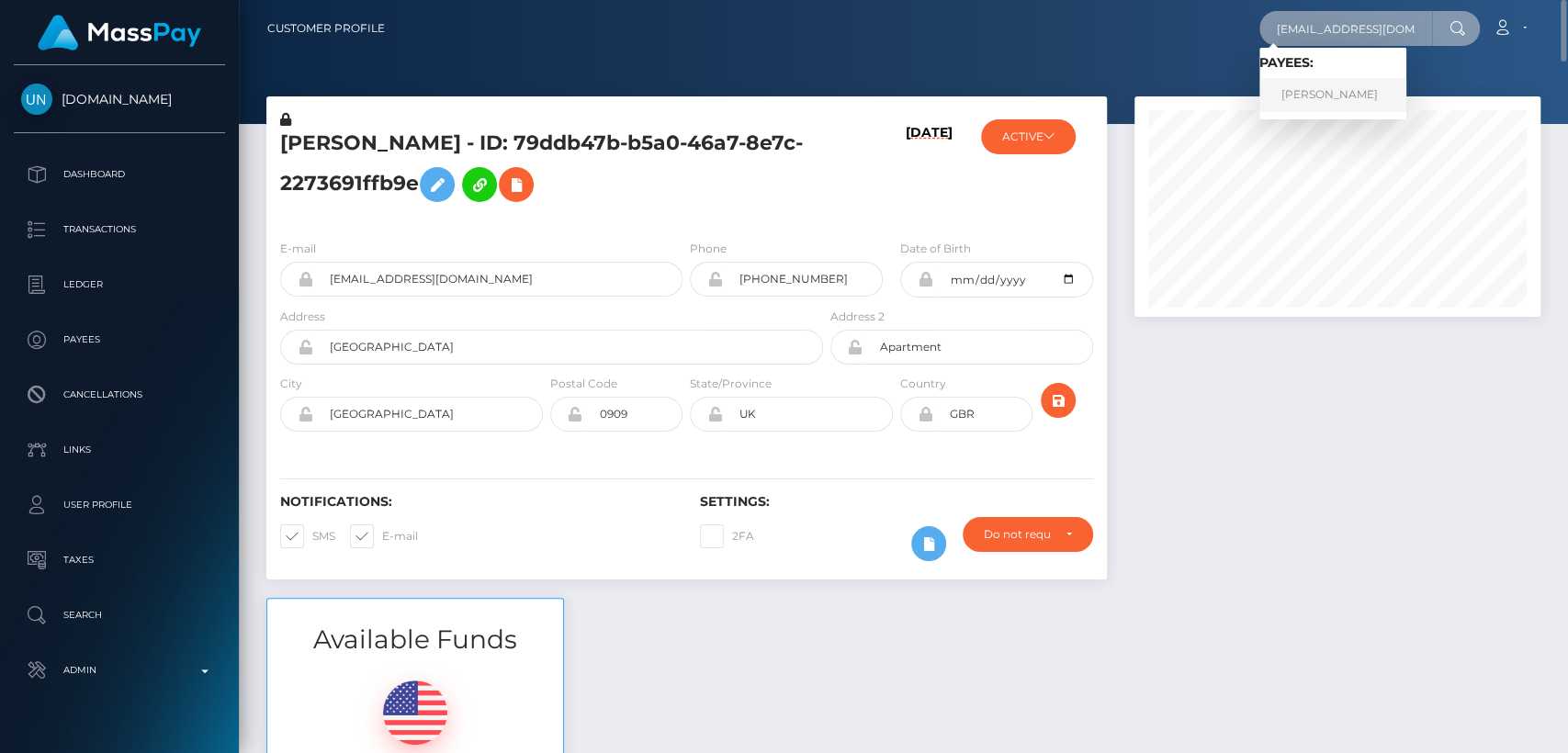
type input "[EMAIL_ADDRESS][DOMAIN_NAME]"
click at [1371, 99] on link "[PERSON_NAME]" at bounding box center [1332, 95] width 147 height 34
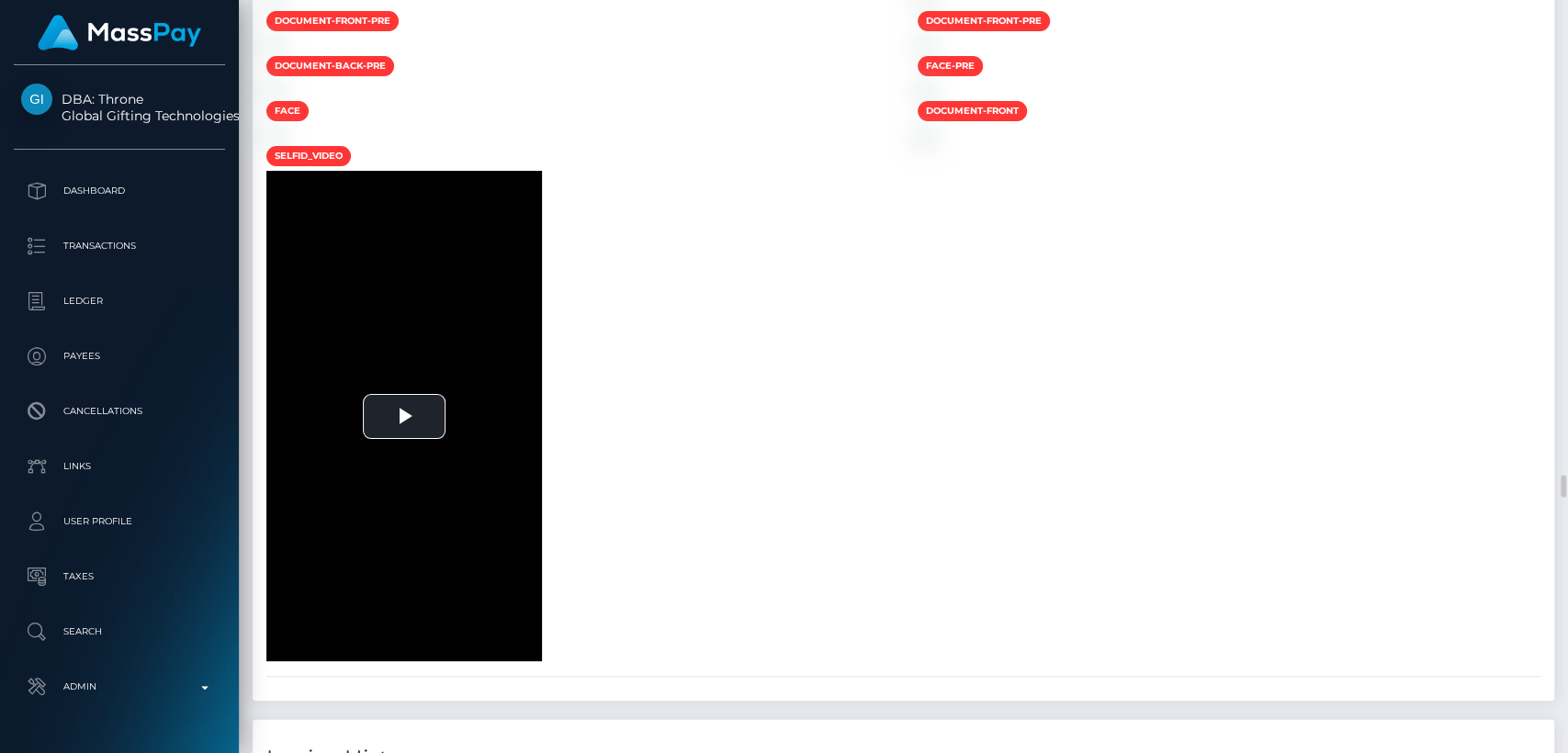
scroll to position [16396, 0]
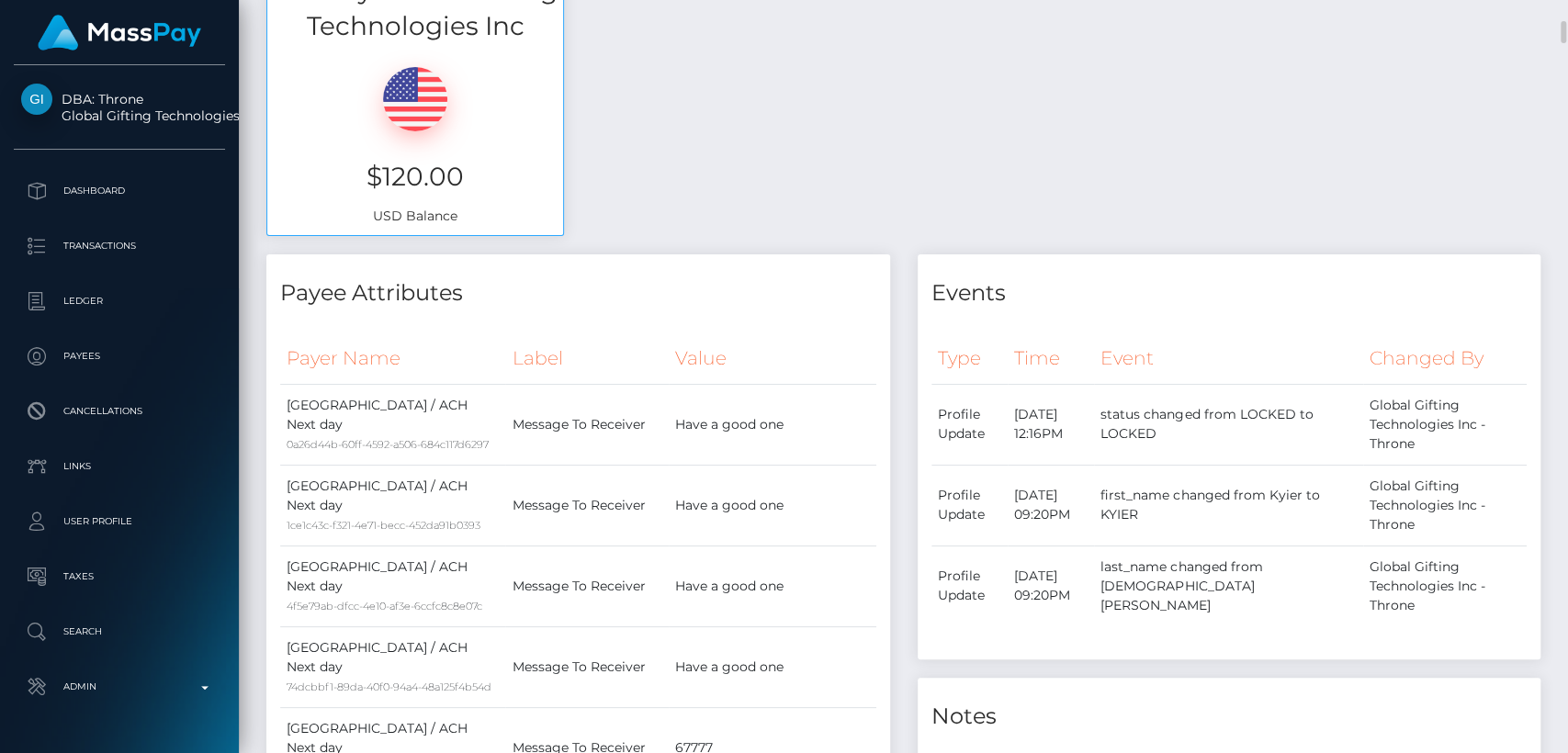
scroll to position [0, 0]
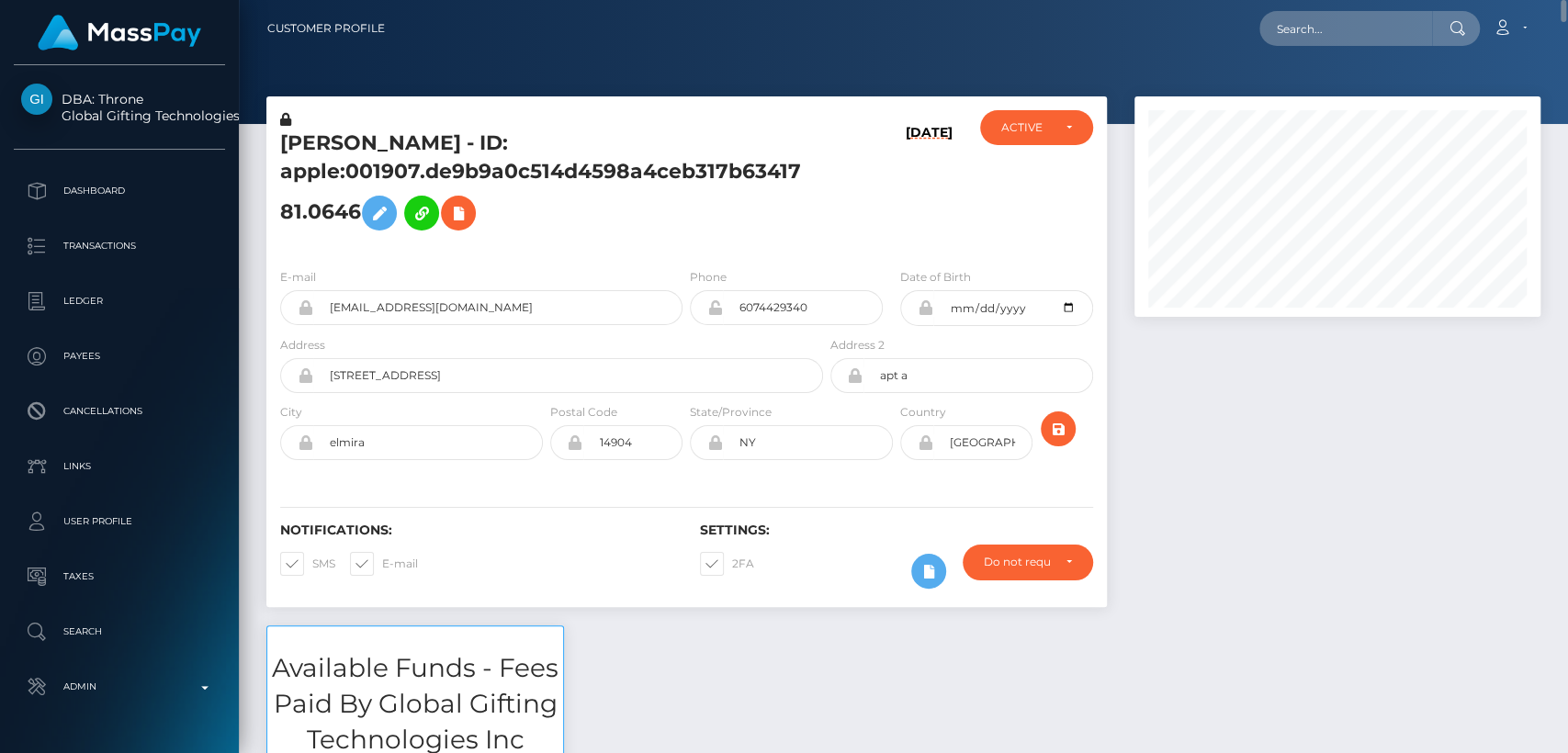
click at [318, 137] on h5 "KYIER KRISTOPHER MUHAMMAD - ID: apple:001907.de9b9a0c514d4598a4ceb317b6341781.0…" at bounding box center [547, 185] width 533 height 111
drag, startPoint x: 318, startPoint y: 137, endPoint x: 305, endPoint y: 135, distance: 13.2
click at [305, 135] on h5 "KYIER KRISTOPHER MUHAMMAD - ID: apple:001907.de9b9a0c514d4598a4ceb317b6341781.0…" at bounding box center [547, 185] width 533 height 111
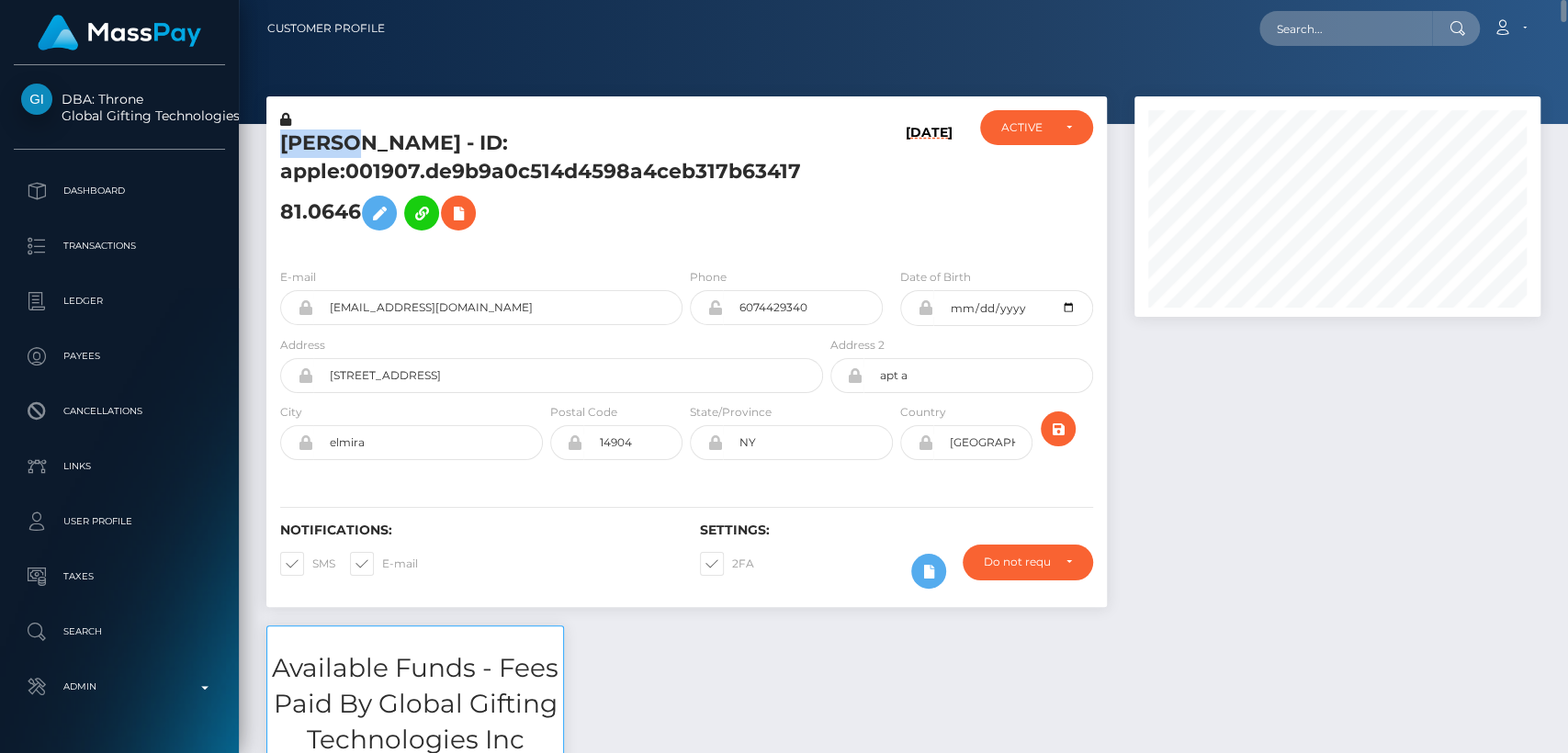
click at [305, 135] on h5 "KYIER KRISTOPHER MUHAMMAD - ID: apple:001907.de9b9a0c514d4598a4ceb317b6341781.0…" at bounding box center [547, 185] width 533 height 111
click at [598, 542] on div "Notifications: SMS E-mail" at bounding box center [476, 560] width 419 height 76
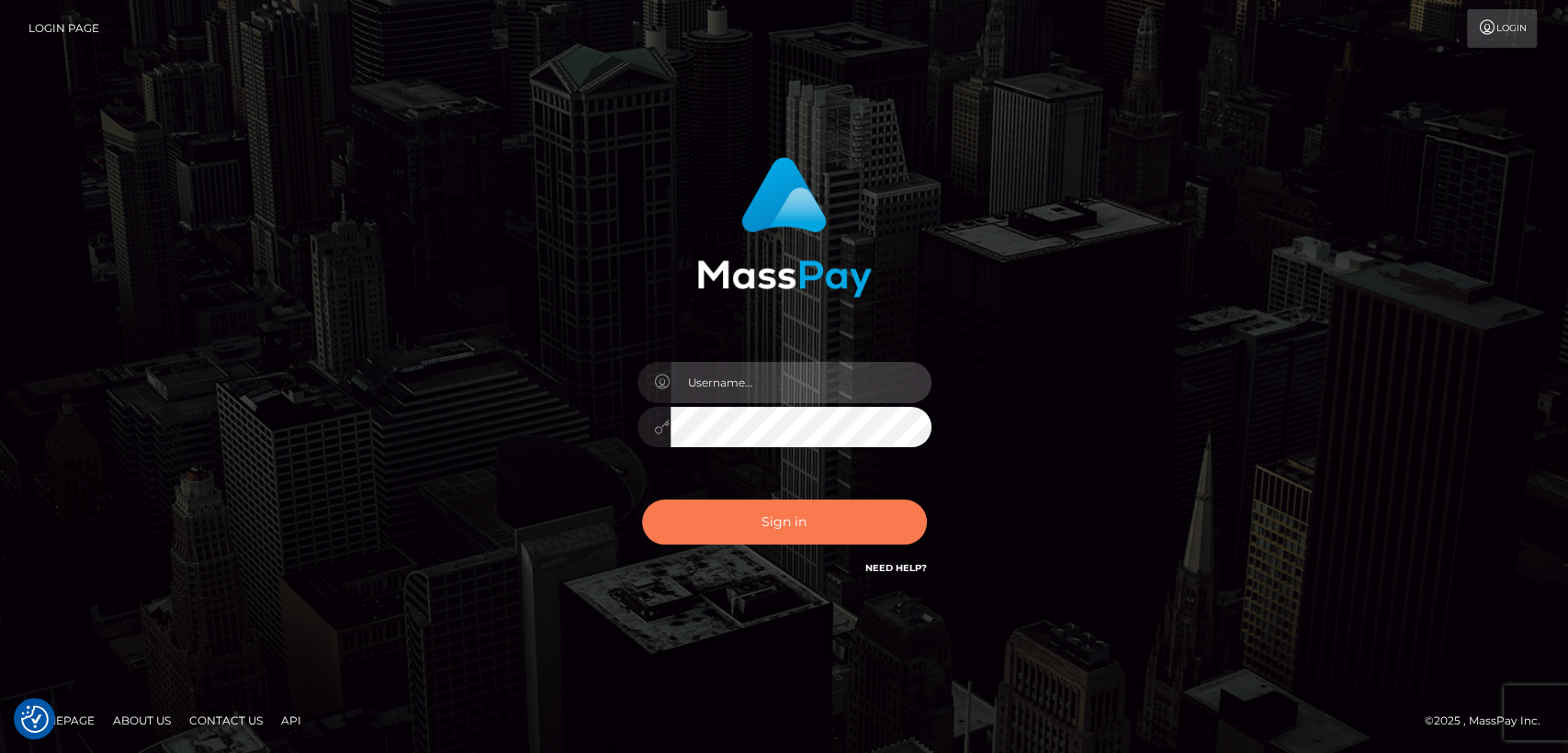
type input "[DOMAIN_NAME]"
click at [708, 516] on button "Sign in" at bounding box center [784, 522] width 285 height 45
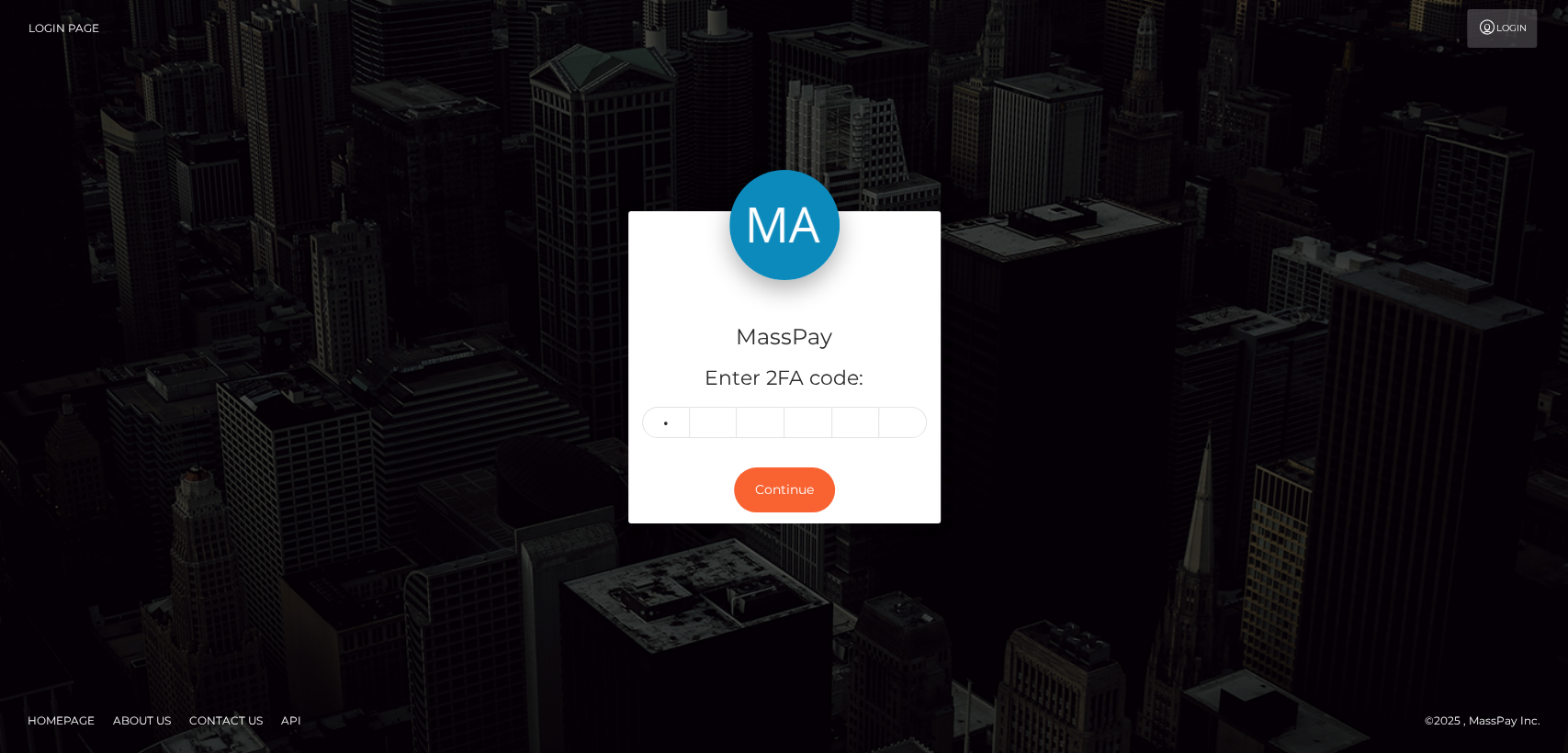
type input "4"
type input "3"
type input "7"
type input "6"
type input "3"
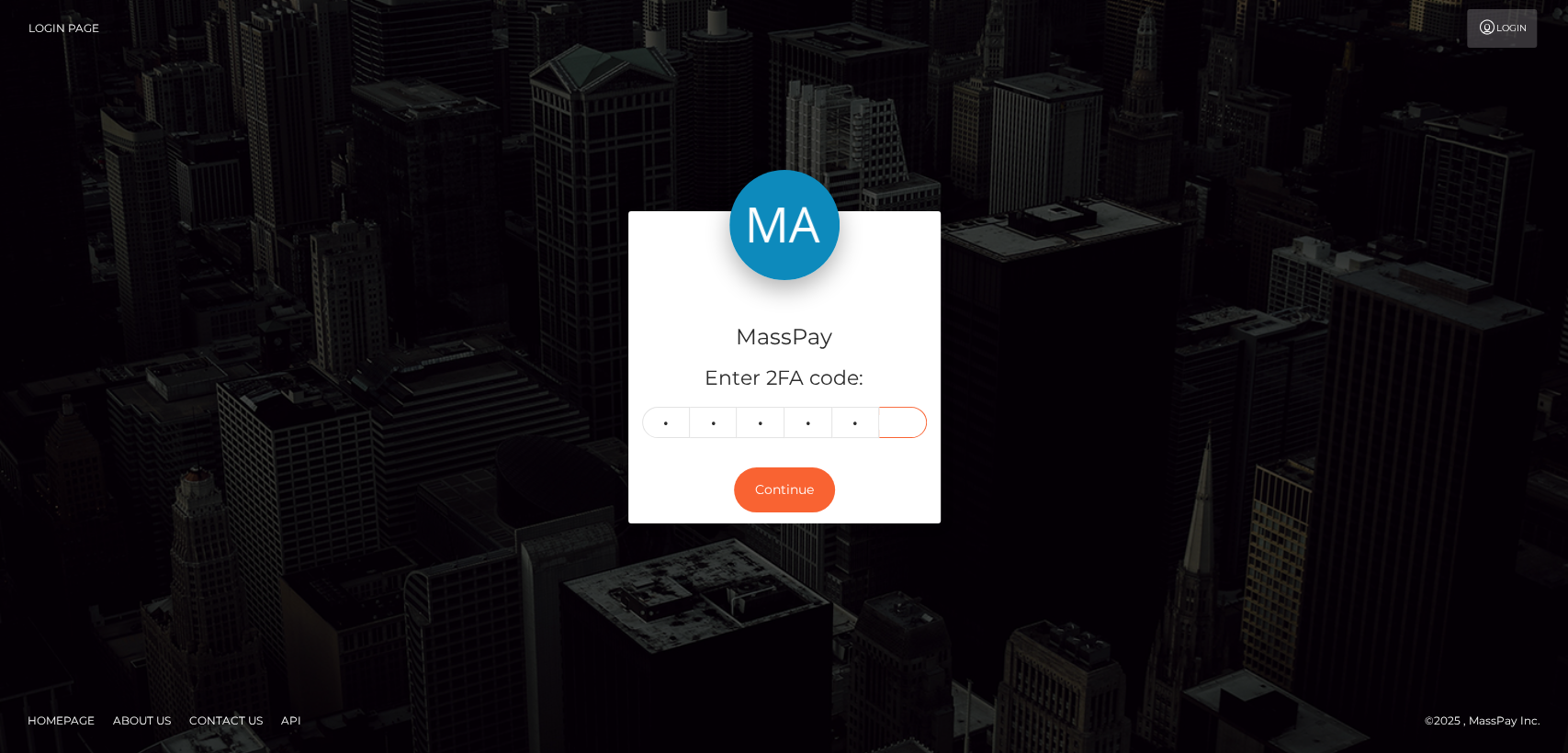
type input "5"
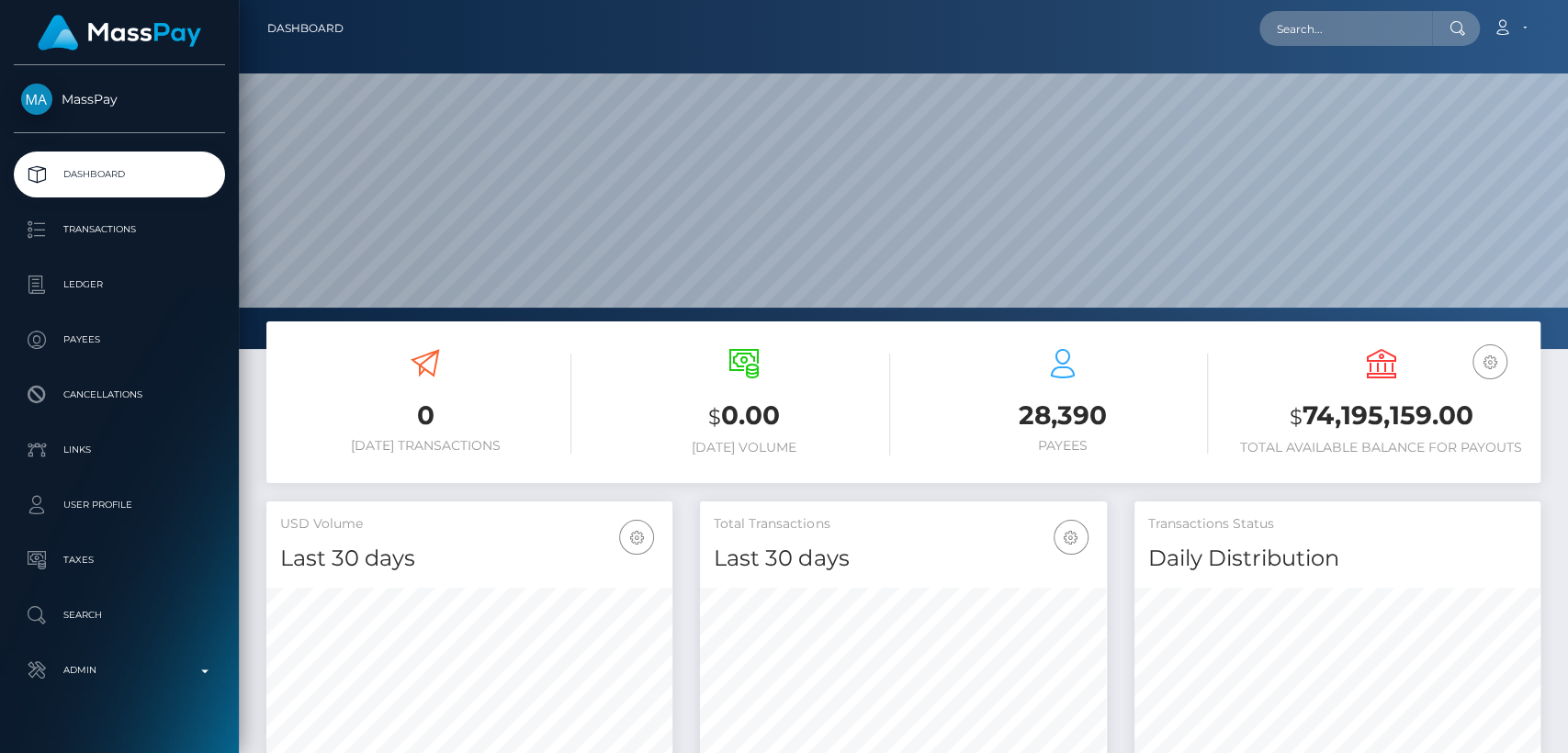
scroll to position [324, 406]
click at [1524, 53] on nav "Dashboard Loading... Loading... Account Edit Profile" at bounding box center [903, 29] width 1329 height 57
click at [1362, 33] on input "text" at bounding box center [1345, 29] width 172 height 35
paste input "[EMAIL_ADDRESS][DOMAIN_NAME]"
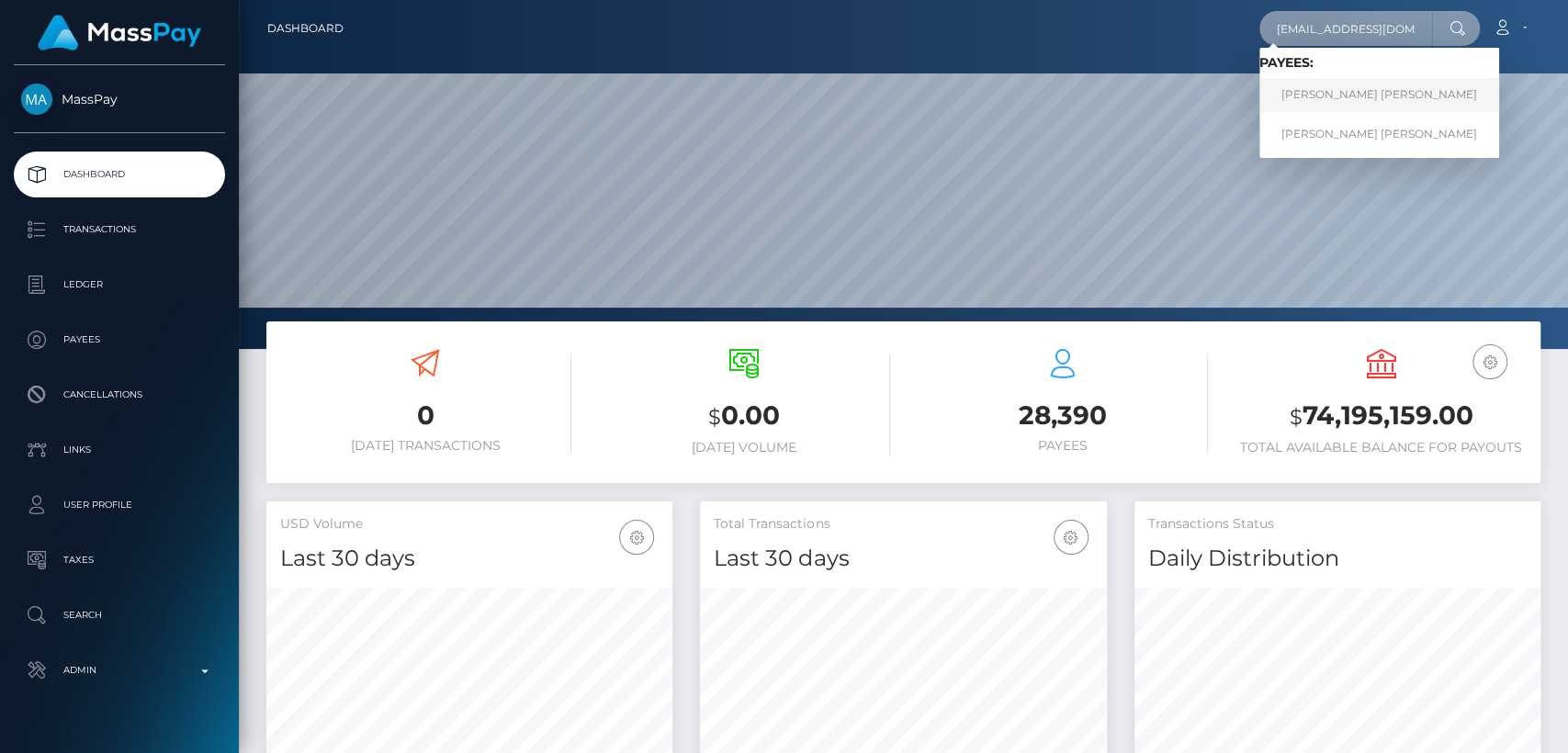
type input "[EMAIL_ADDRESS][DOMAIN_NAME]"
click at [1352, 86] on link "Angelica Deniz Darias" at bounding box center [1379, 95] width 240 height 34
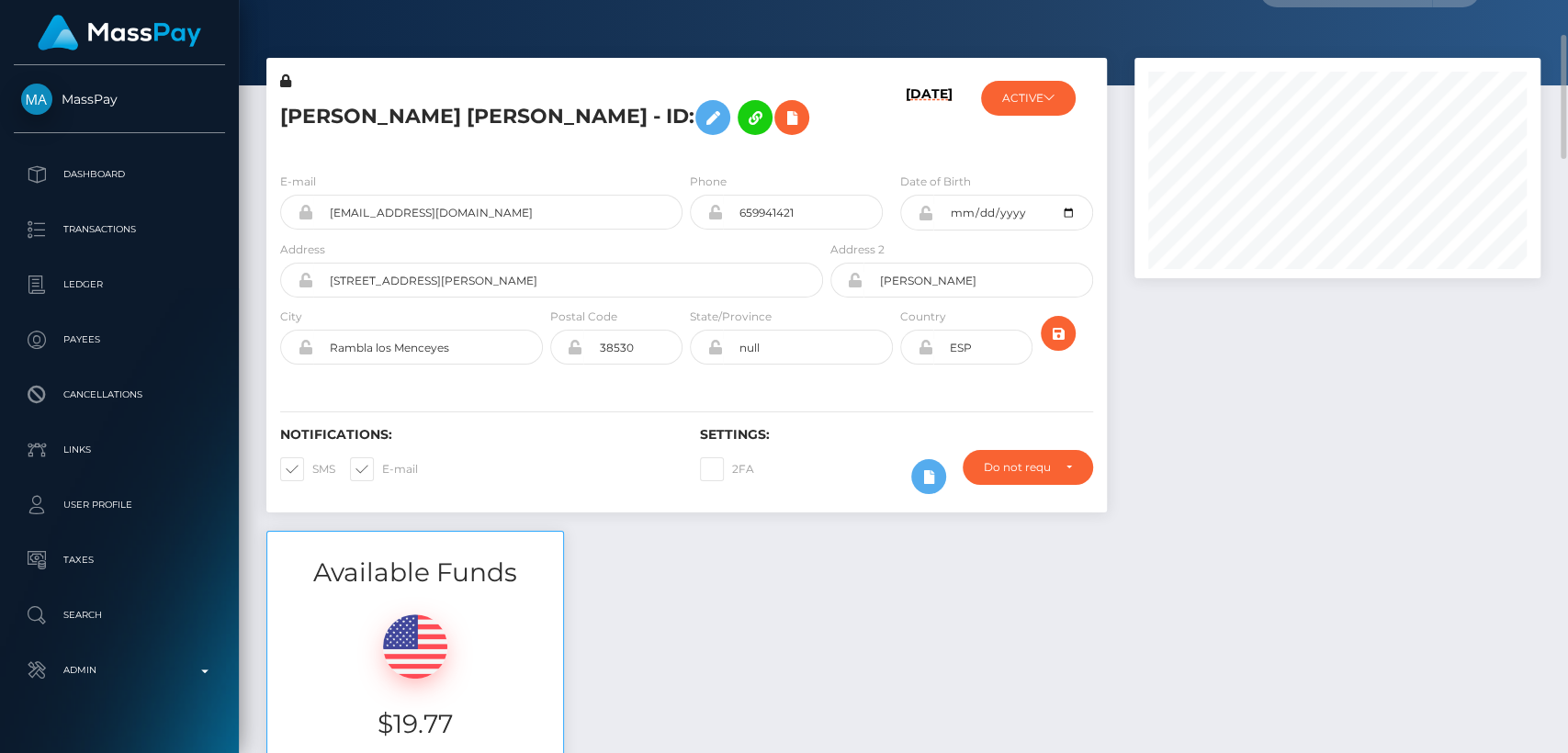
scroll to position [74, 0]
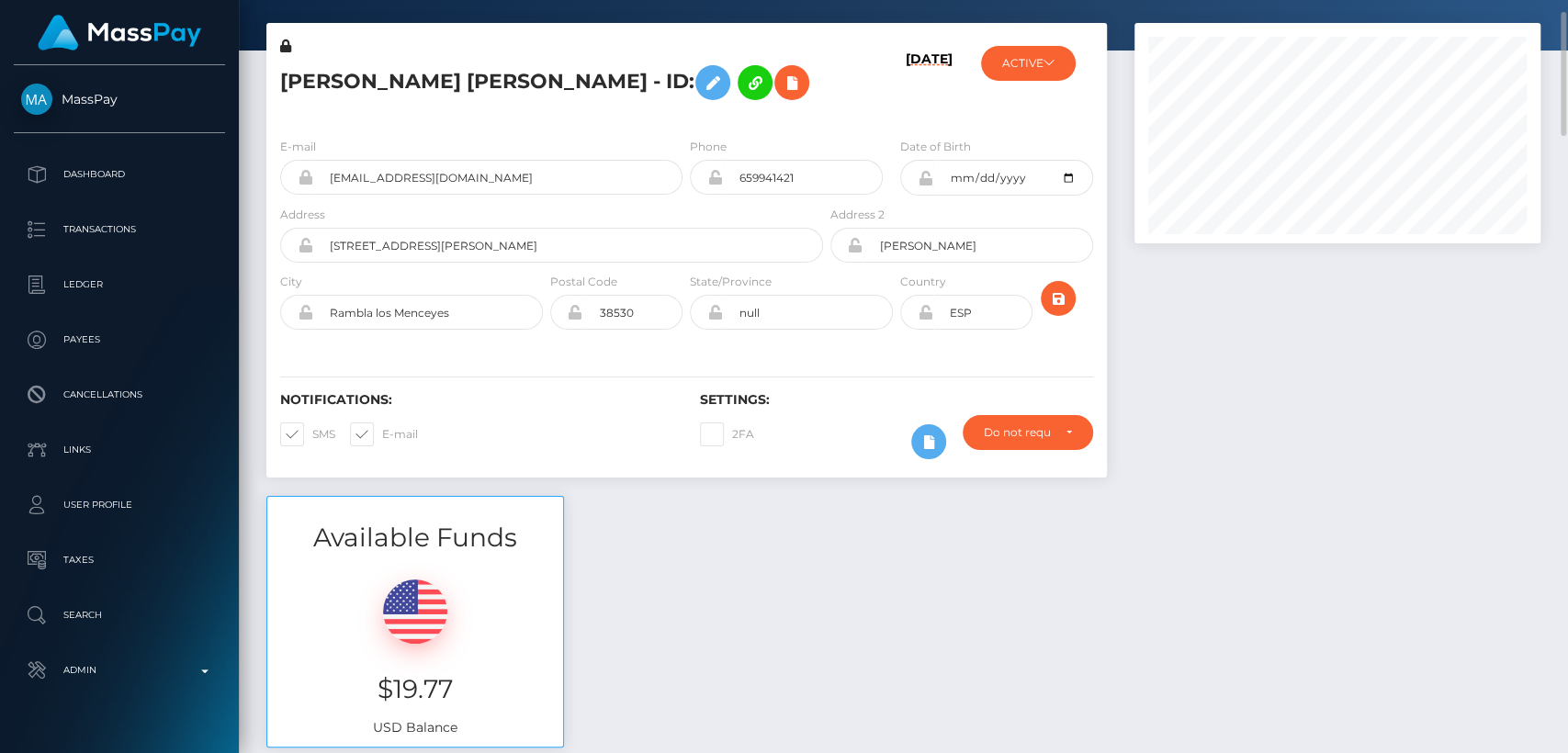
click at [348, 92] on h5 "[PERSON_NAME] [PERSON_NAME] - ID:" at bounding box center [547, 83] width 533 height 53
click at [348, 92] on h5 "Angelica Deniz Darias - ID:" at bounding box center [547, 83] width 533 height 53
copy h5 "Angelica"
click at [709, 564] on div "Available Funds $19.77 USD Balance" at bounding box center [903, 630] width 1302 height 270
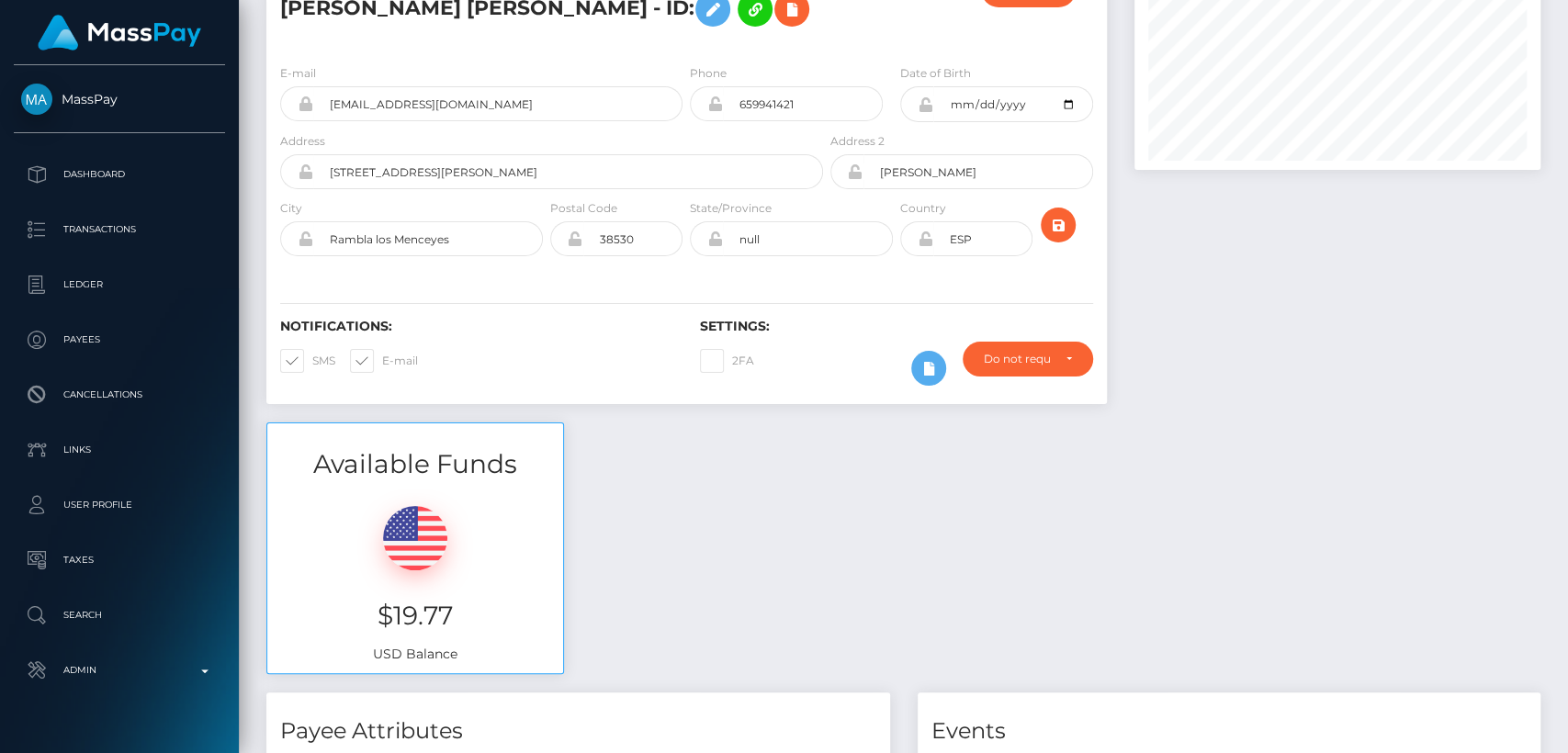
scroll to position [0, 0]
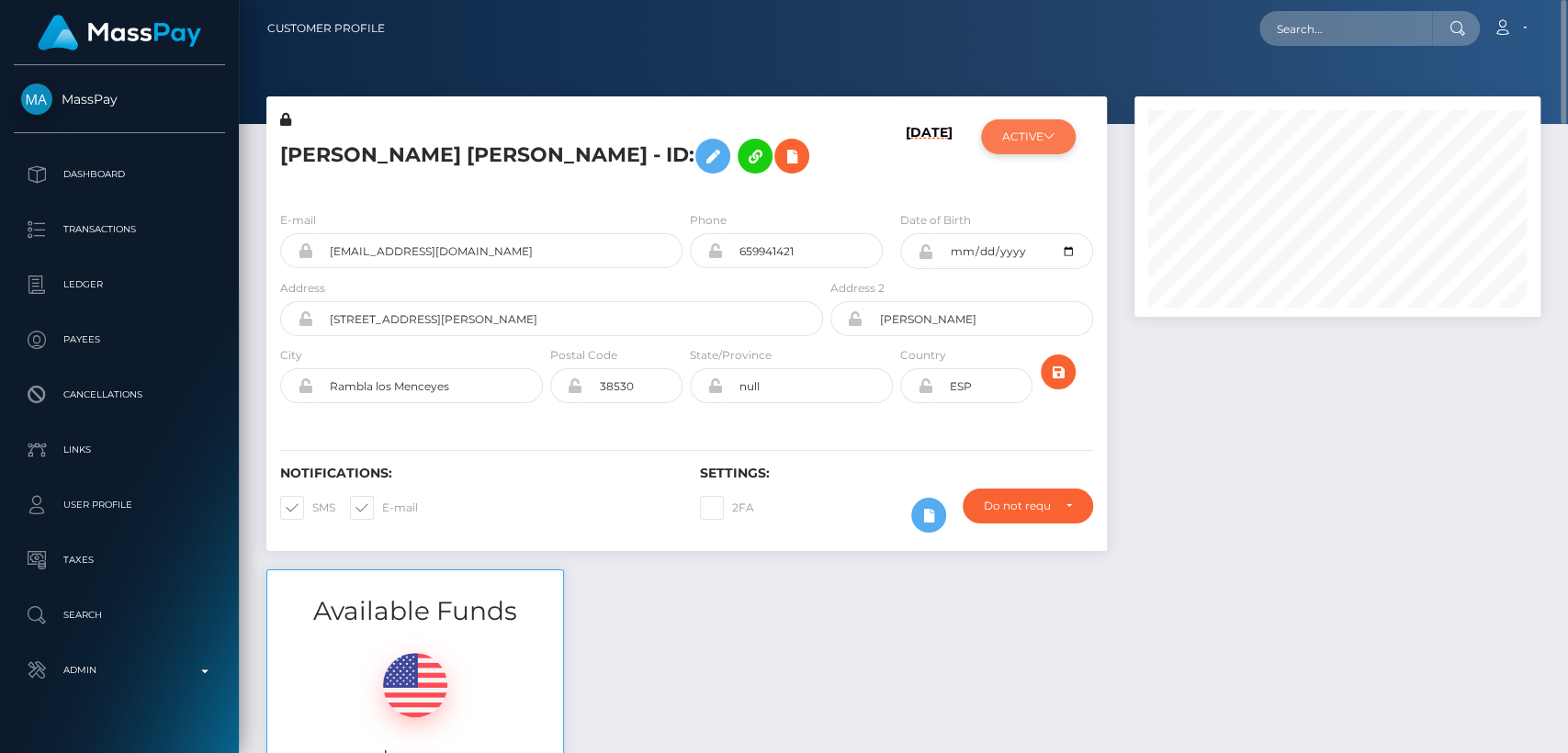
click at [1021, 128] on button "ACTIVE" at bounding box center [1028, 137] width 95 height 35
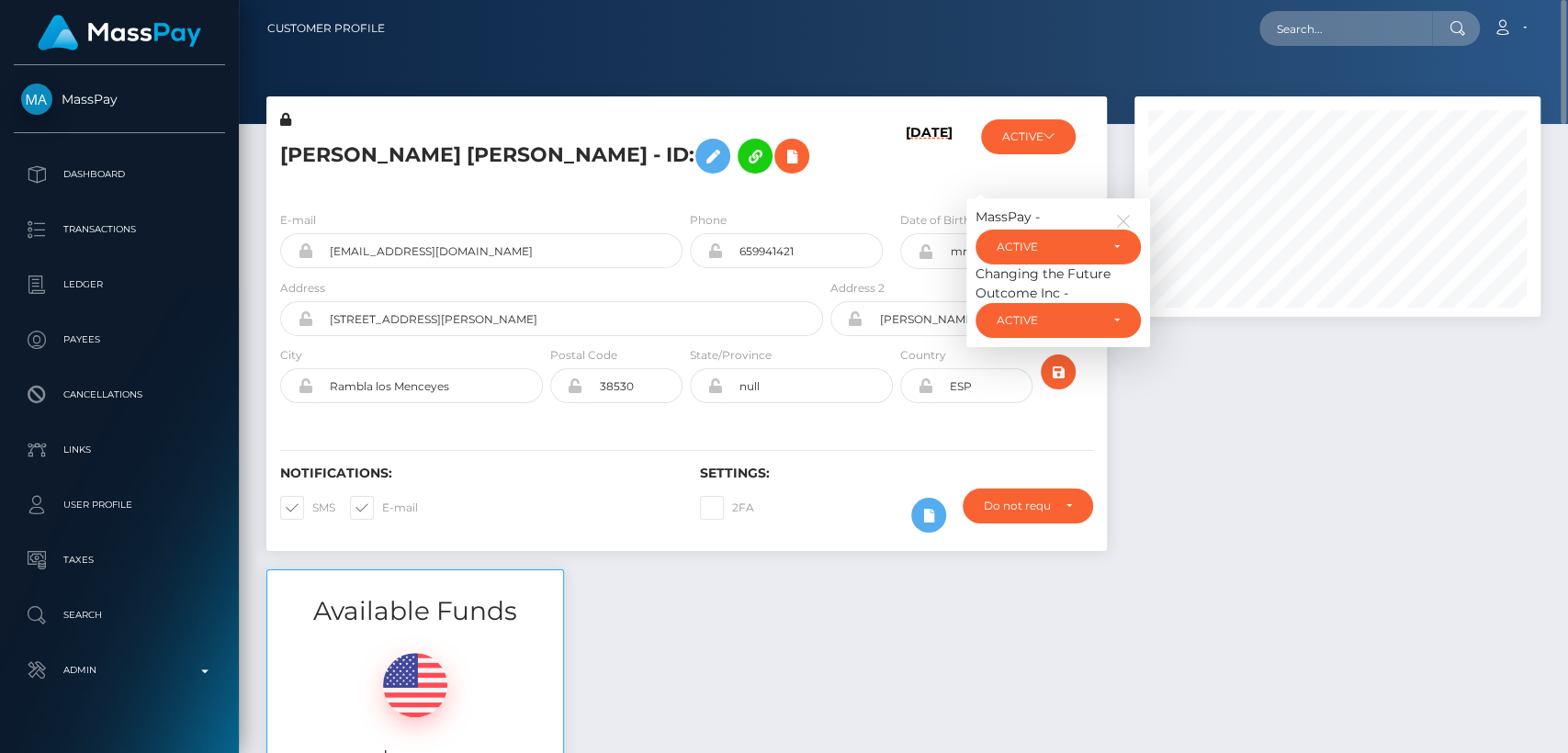
click at [1045, 301] on div "Changing the Future Outcome Inc -" at bounding box center [1057, 284] width 165 height 39
click at [1045, 286] on div "Changing the Future Outcome Inc -" at bounding box center [1057, 284] width 165 height 39
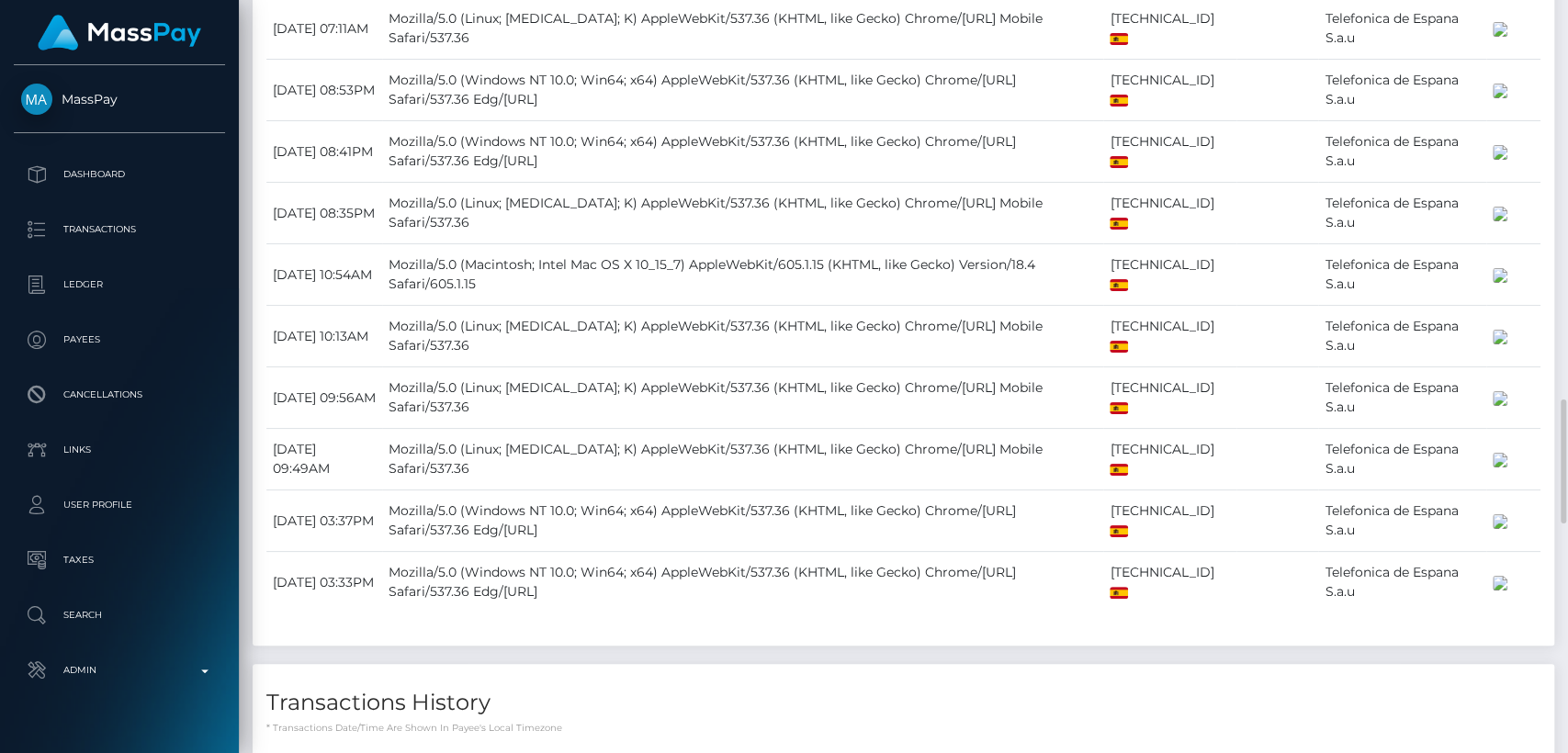
click at [363, 306] on td "May 2, 2025 10:54AM" at bounding box center [324, 275] width 116 height 62
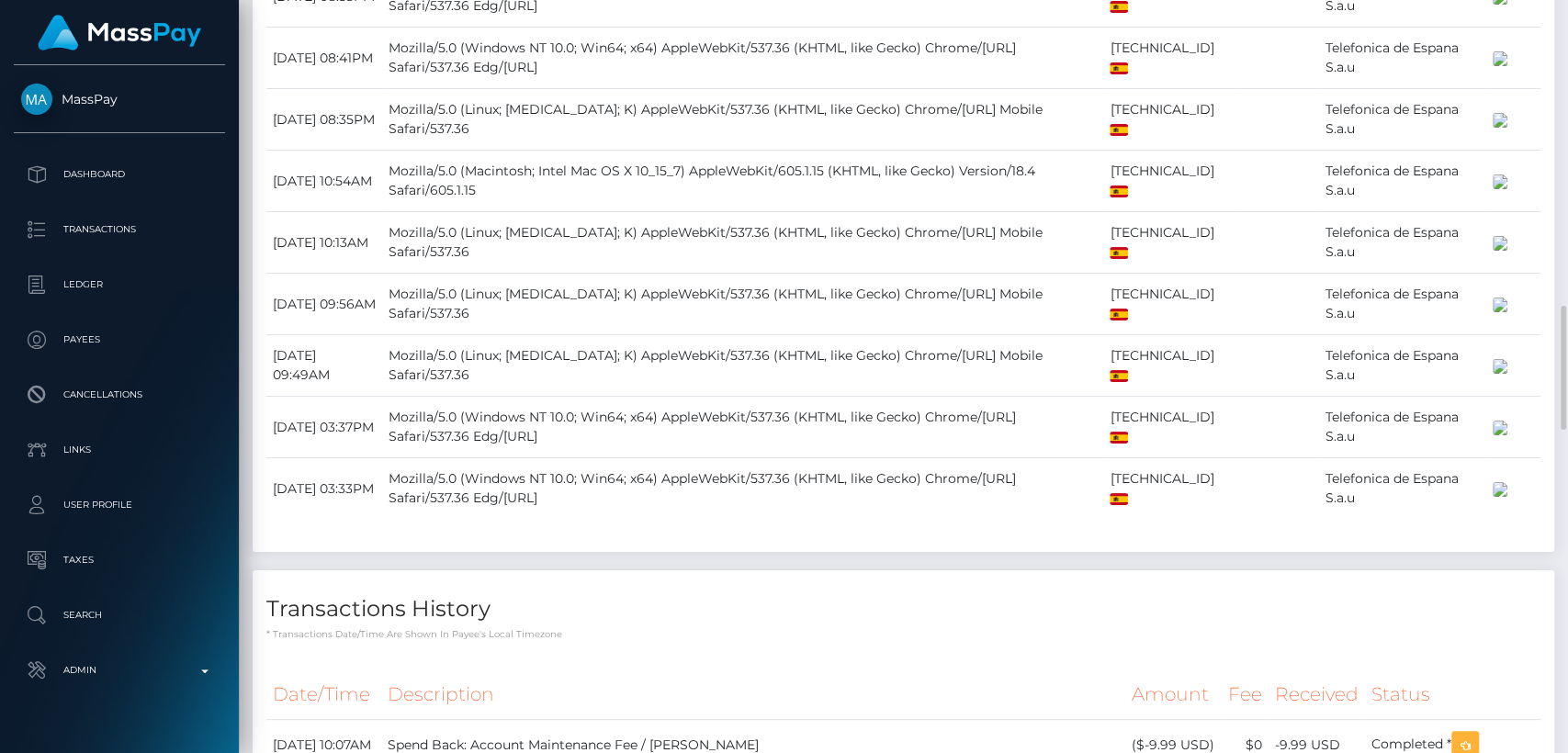
click at [363, 212] on td "May 2, 2025 10:54AM" at bounding box center [324, 181] width 116 height 62
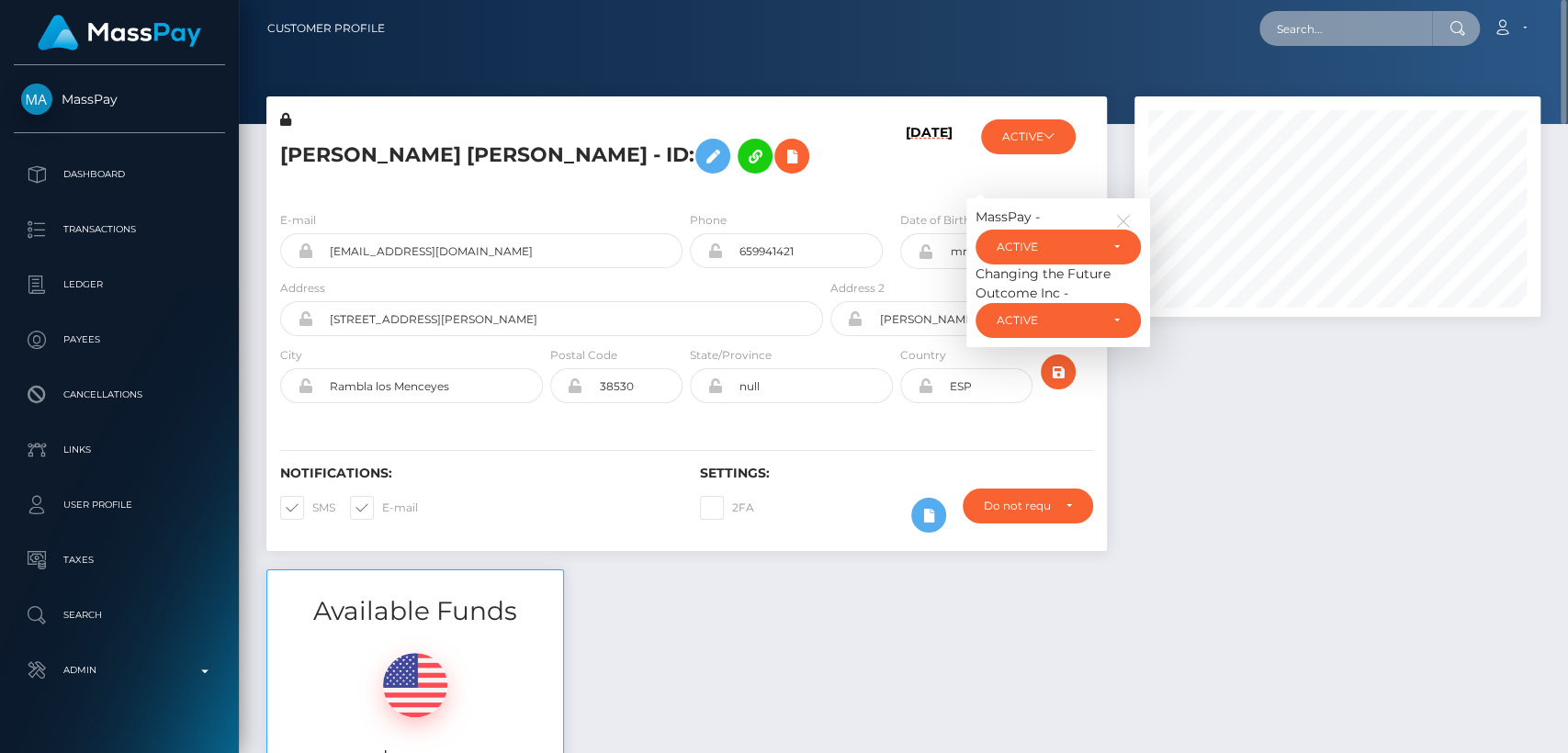
click at [1323, 22] on input "text" at bounding box center [1345, 29] width 172 height 35
paste input "soul.diva808@gmail.com"
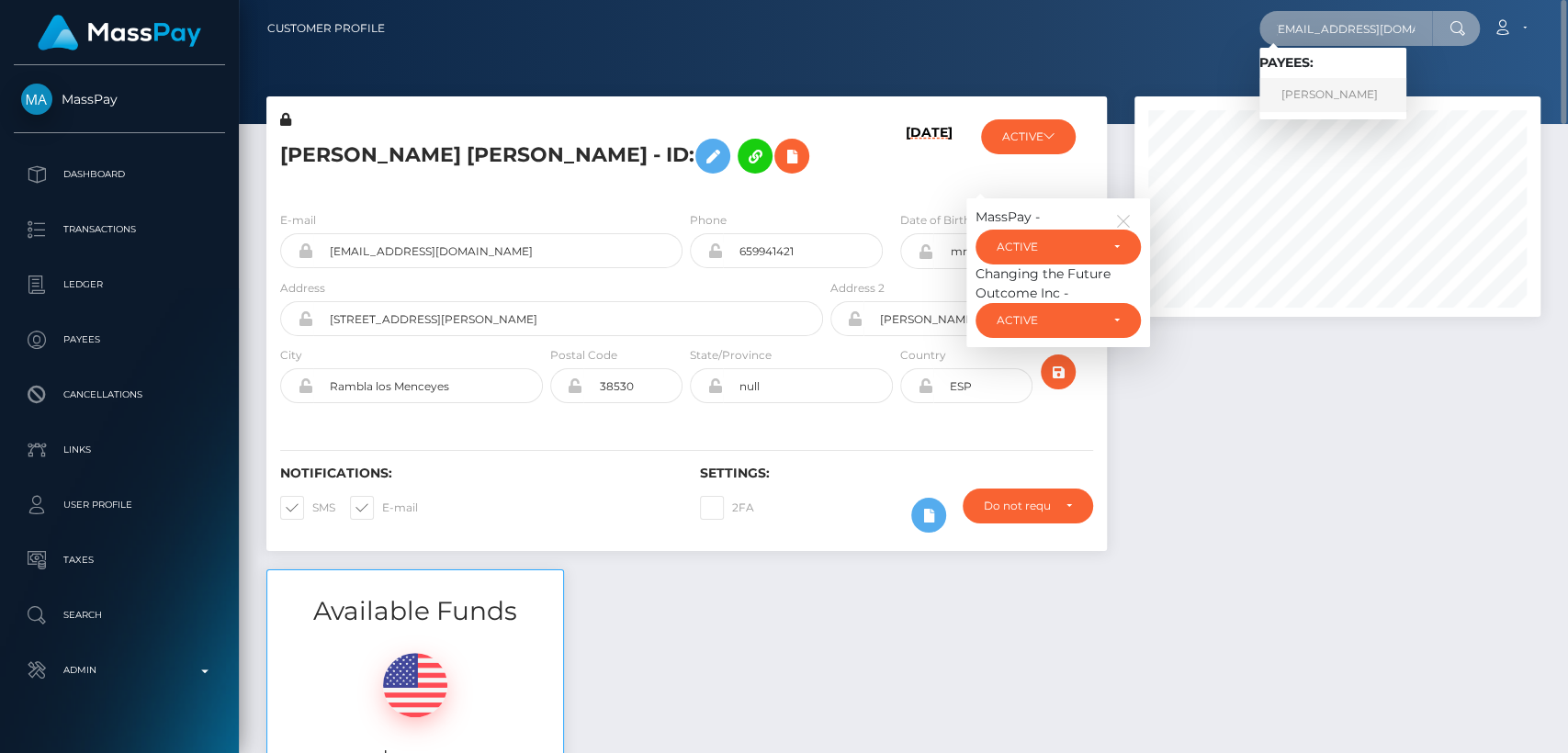
type input "soul.diva808@gmail.com"
click at [1340, 105] on link "ARINA PETROVA" at bounding box center [1332, 95] width 147 height 34
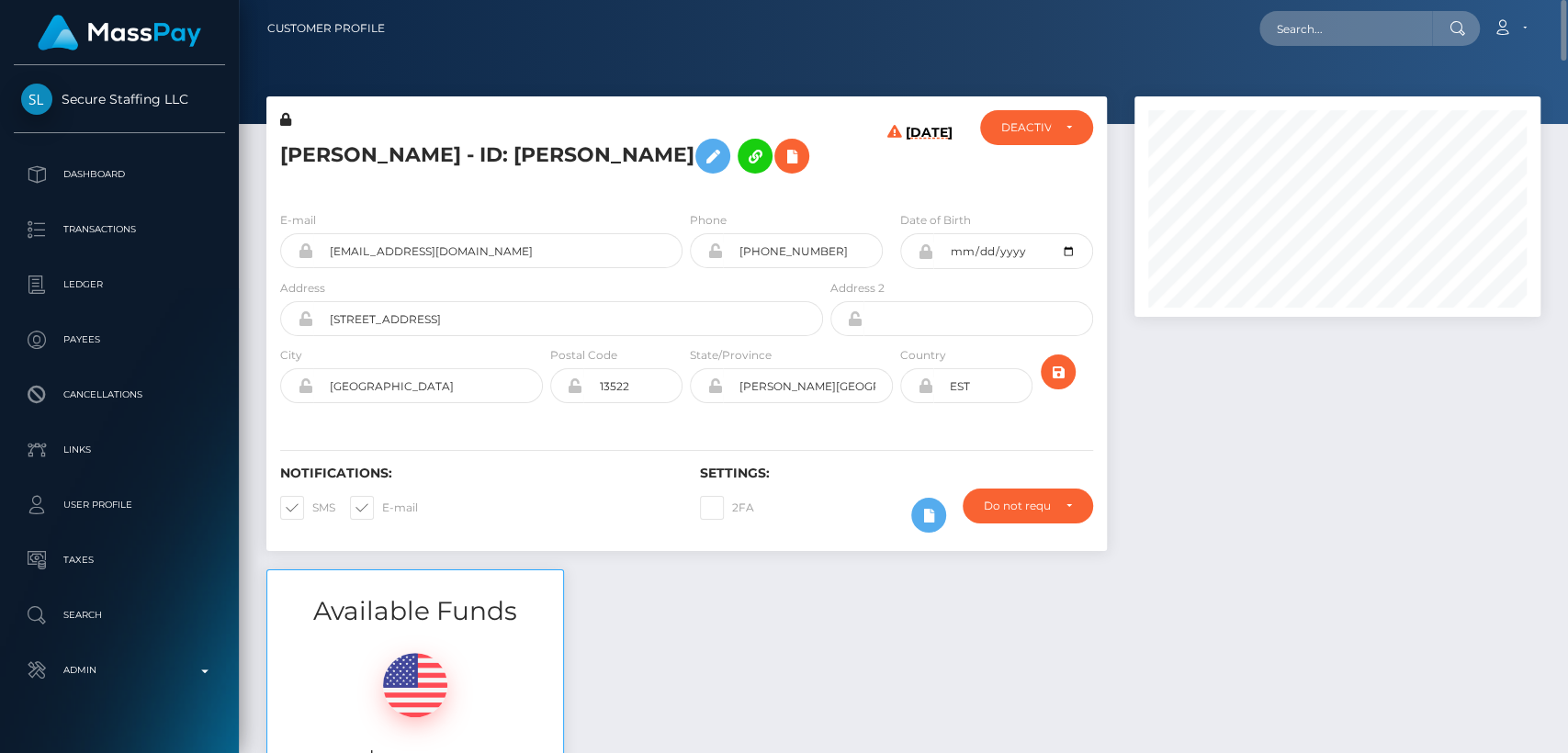
click at [321, 164] on h5 "ARINA PETROVA - ID: Arina Petrova" at bounding box center [547, 157] width 533 height 53
copy h5 "ARINA"
click at [1294, 21] on input "text" at bounding box center [1345, 29] width 172 height 35
paste input "kydexey@gmail.com"
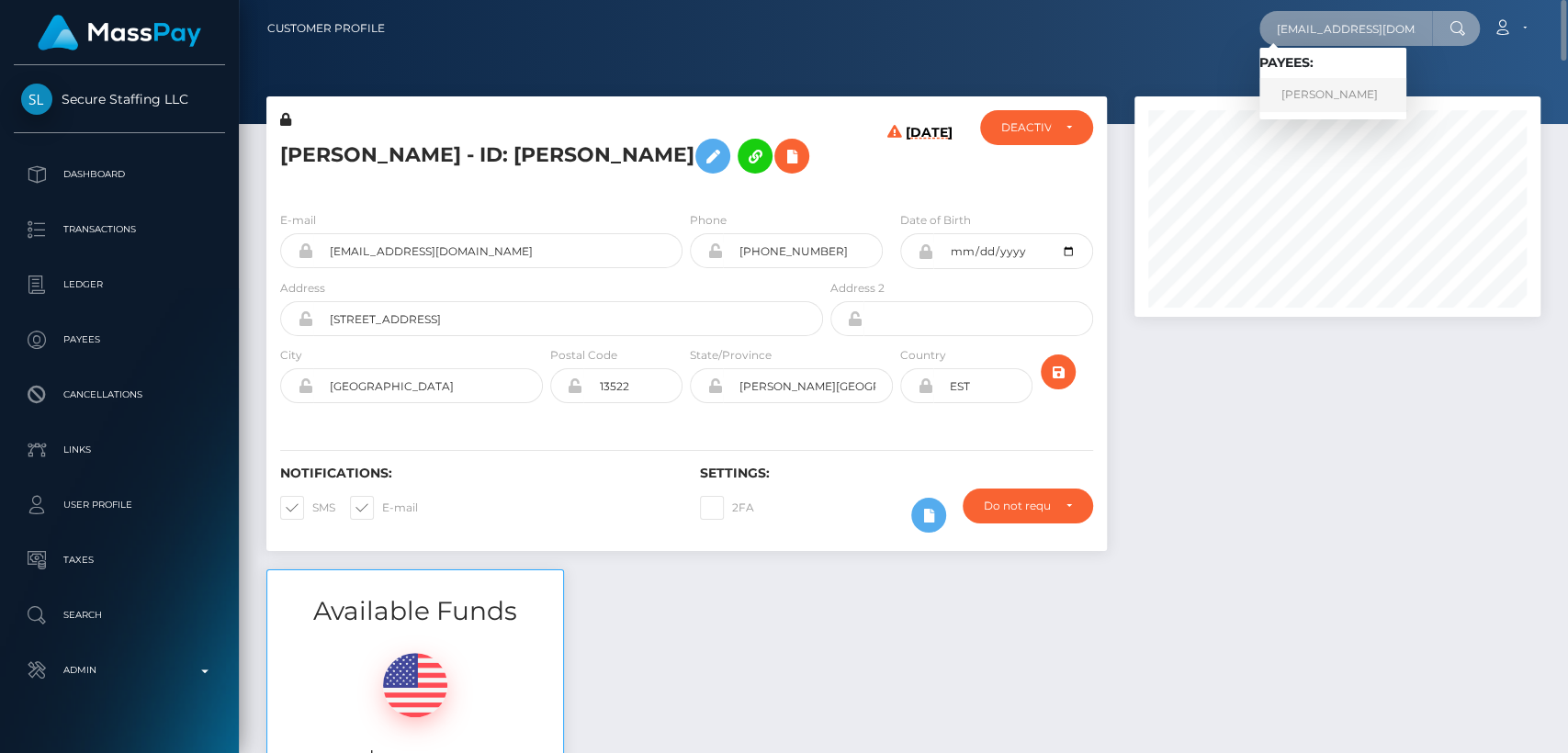
type input "kydexey@gmail.com"
click at [1321, 103] on link "KYIER KRISTOPHER MUHAMMAD" at bounding box center [1332, 95] width 147 height 34
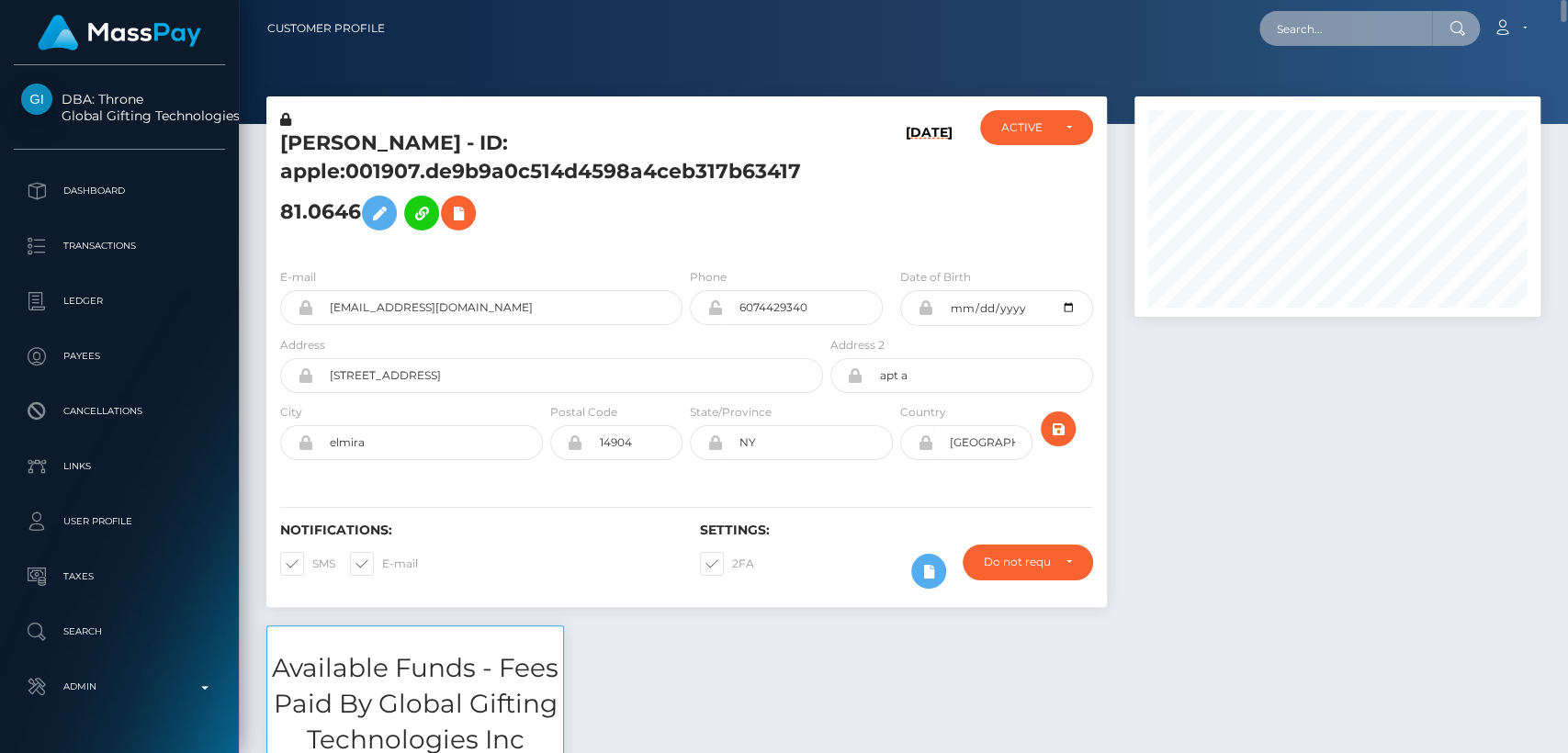
click at [1330, 42] on input "text" at bounding box center [1345, 29] width 172 height 35
paste input "courtniework21@gmail.com"
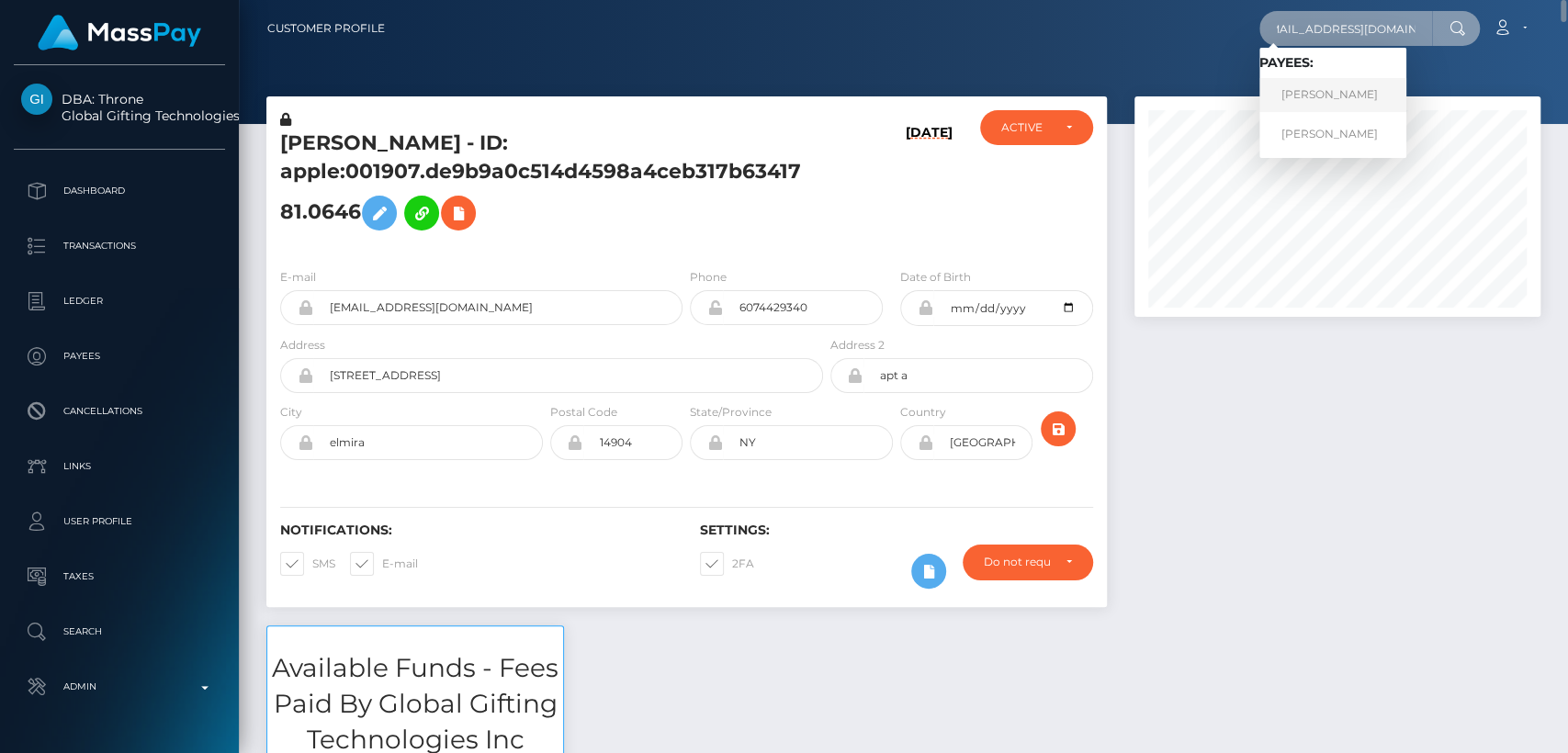
type input "courtniework21@gmail.com"
click at [1318, 101] on link "Courtnie L Pelayo" at bounding box center [1332, 95] width 147 height 34
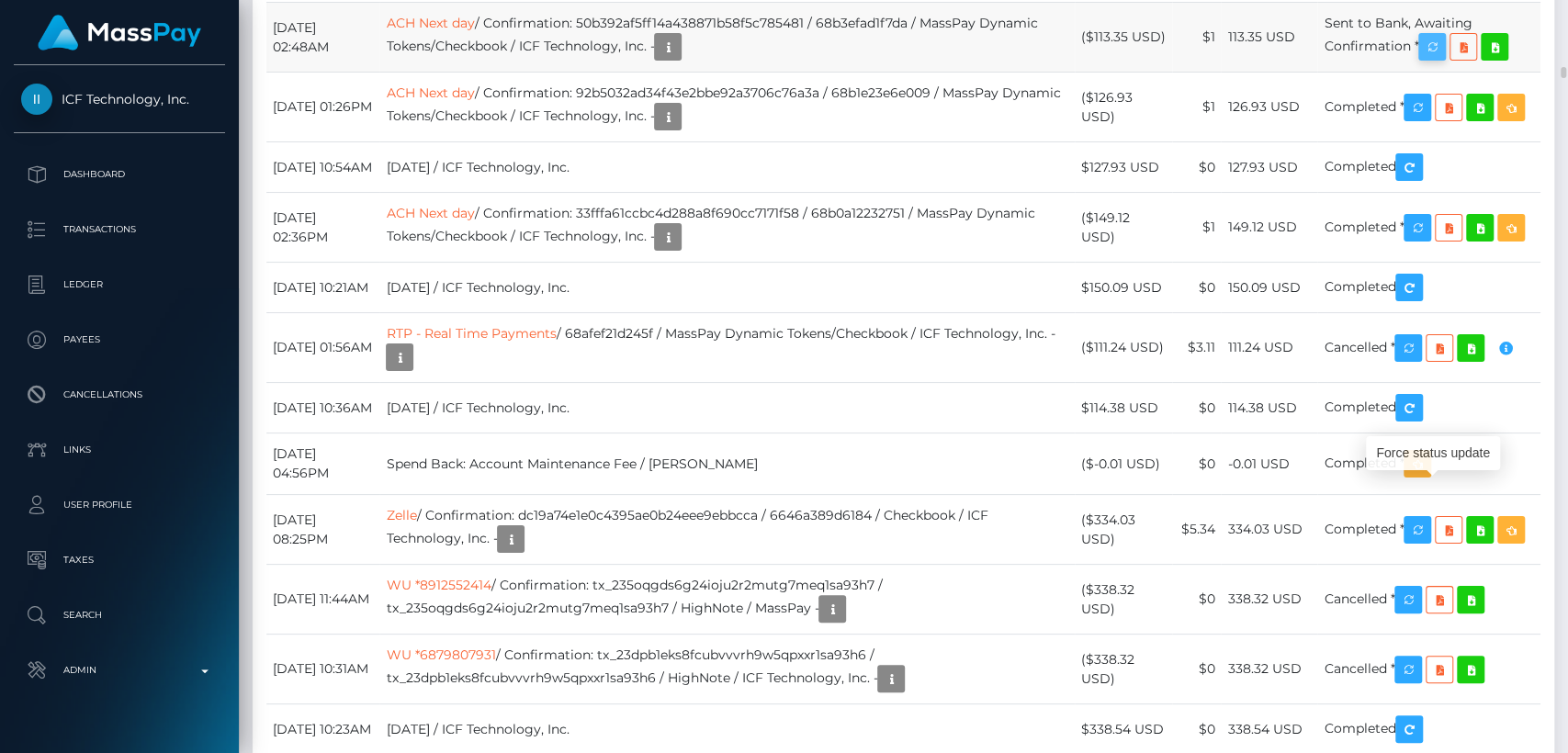
scroll to position [220, 406]
click at [1441, 59] on icon "button" at bounding box center [1432, 47] width 22 height 23
click at [1431, 457] on div "Force status update" at bounding box center [1432, 453] width 134 height 34
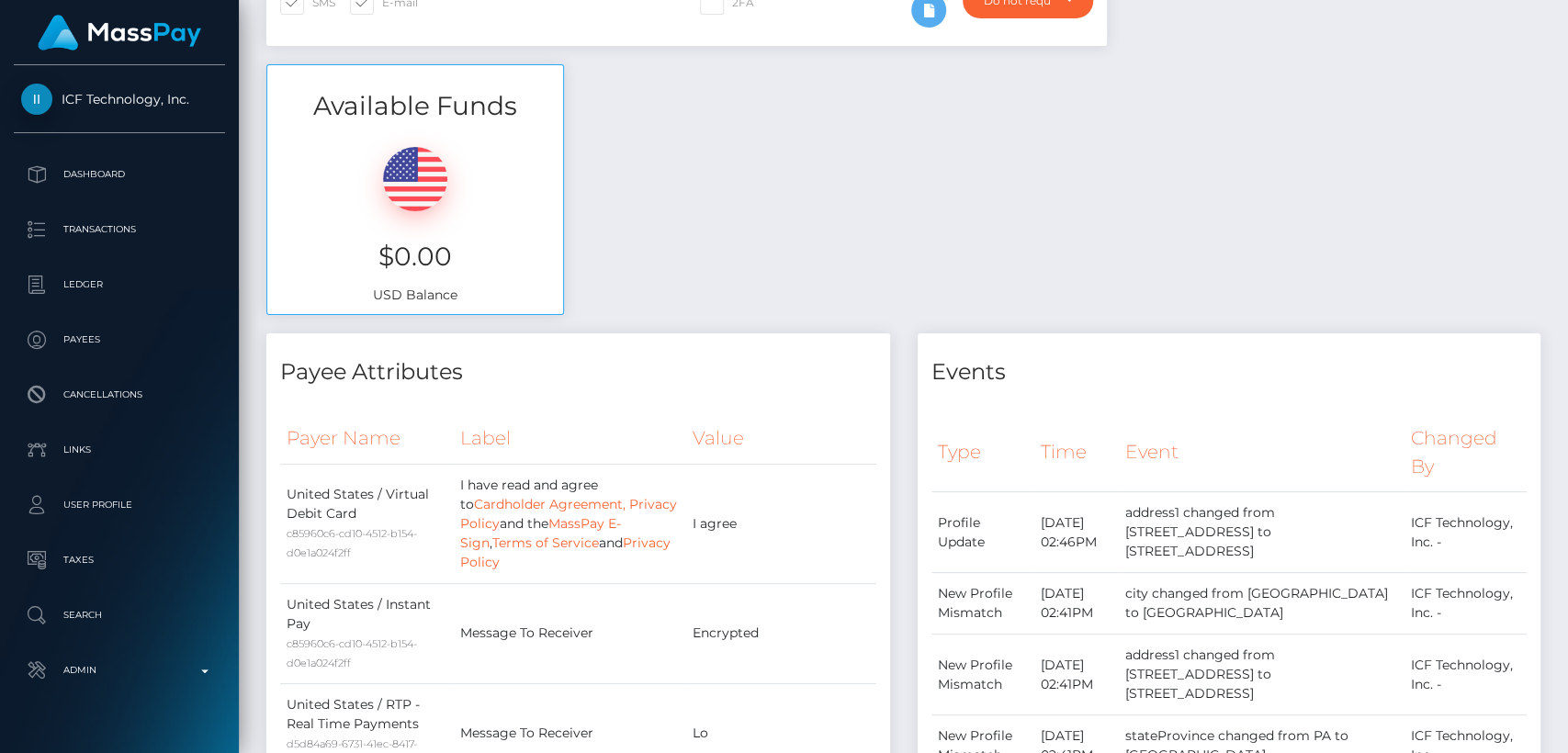
scroll to position [0, 0]
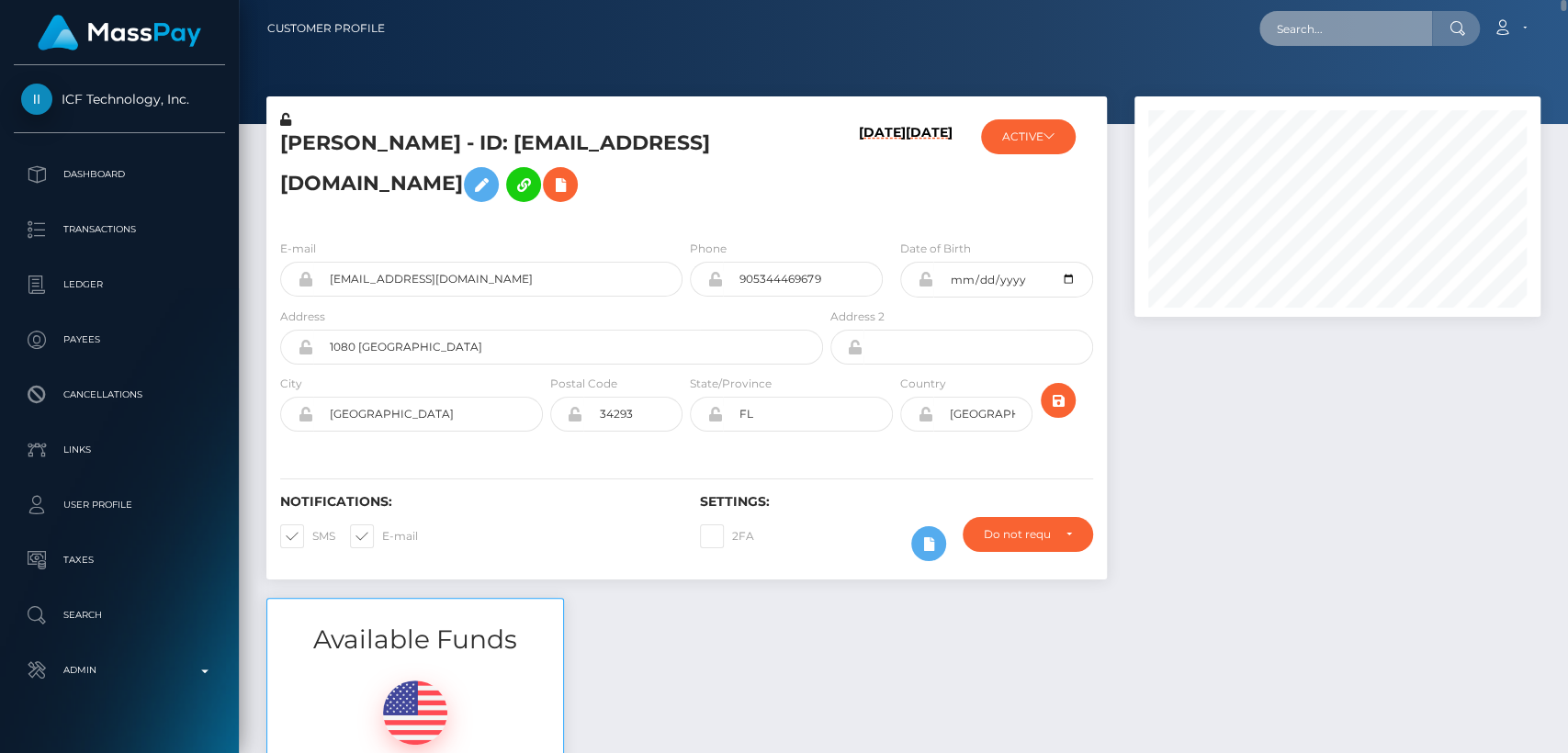
click at [1341, 42] on input "text" at bounding box center [1345, 29] width 172 height 35
paste input "cristianorinaldi13@gmail.com"
click at [1330, 29] on input "cristianorinaldi13@gmail.com" at bounding box center [1345, 29] width 172 height 35
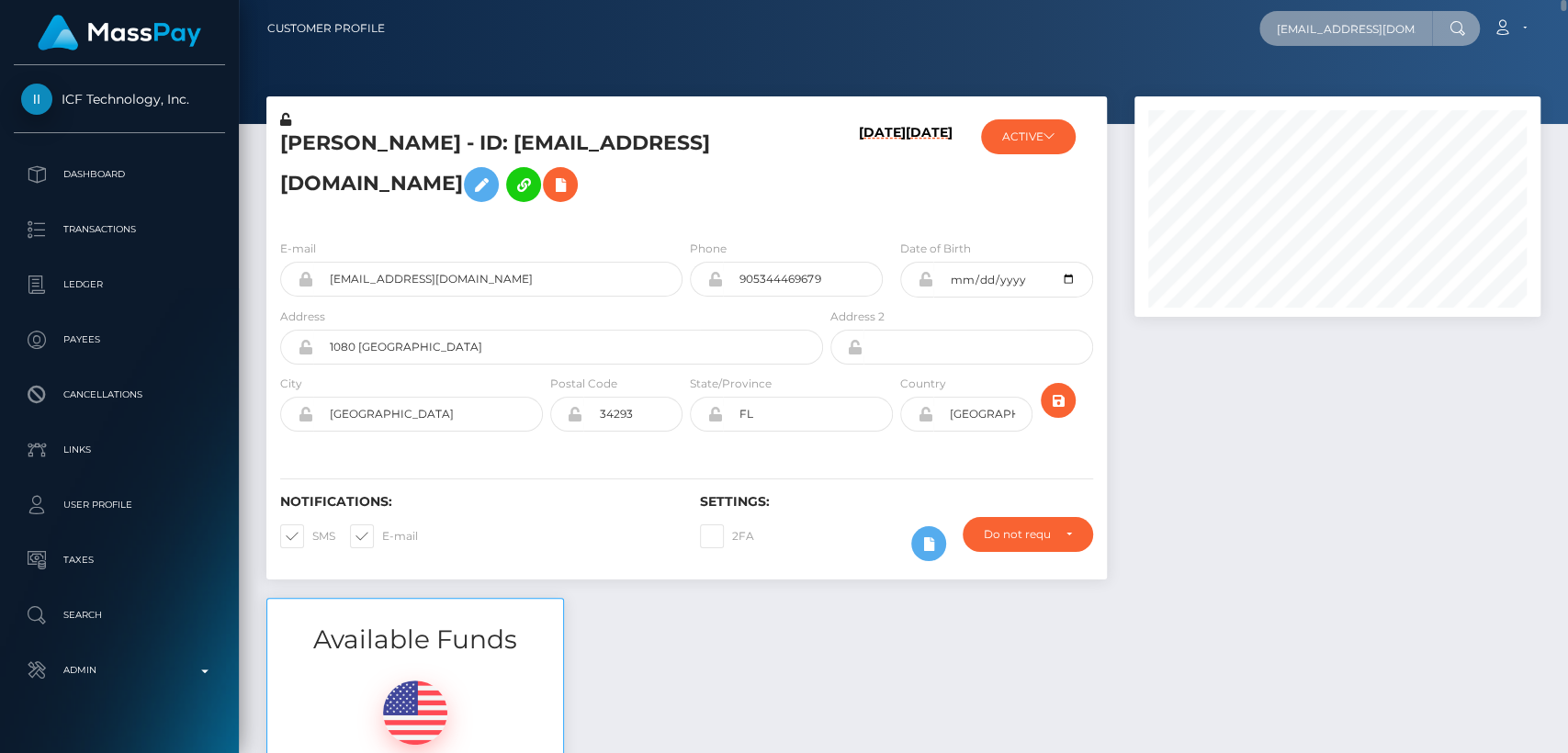
click at [1330, 29] on input "cristianorinaldi13@gmail.com" at bounding box center [1345, 29] width 172 height 35
paste input "business22"
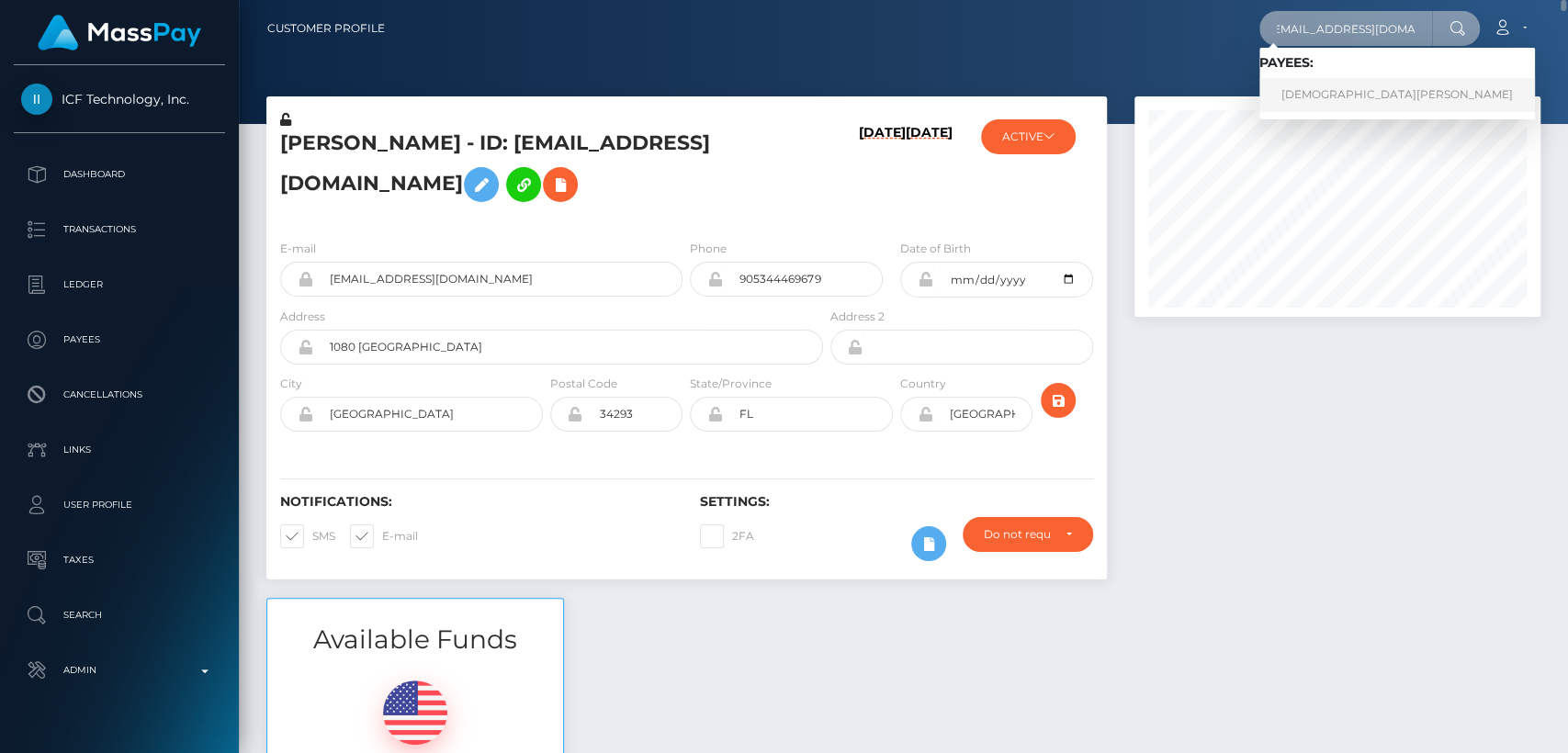
type input "cribusiness22@gmail.com"
click at [1315, 79] on link "CRISTIANO RINALDI" at bounding box center [1397, 95] width 276 height 34
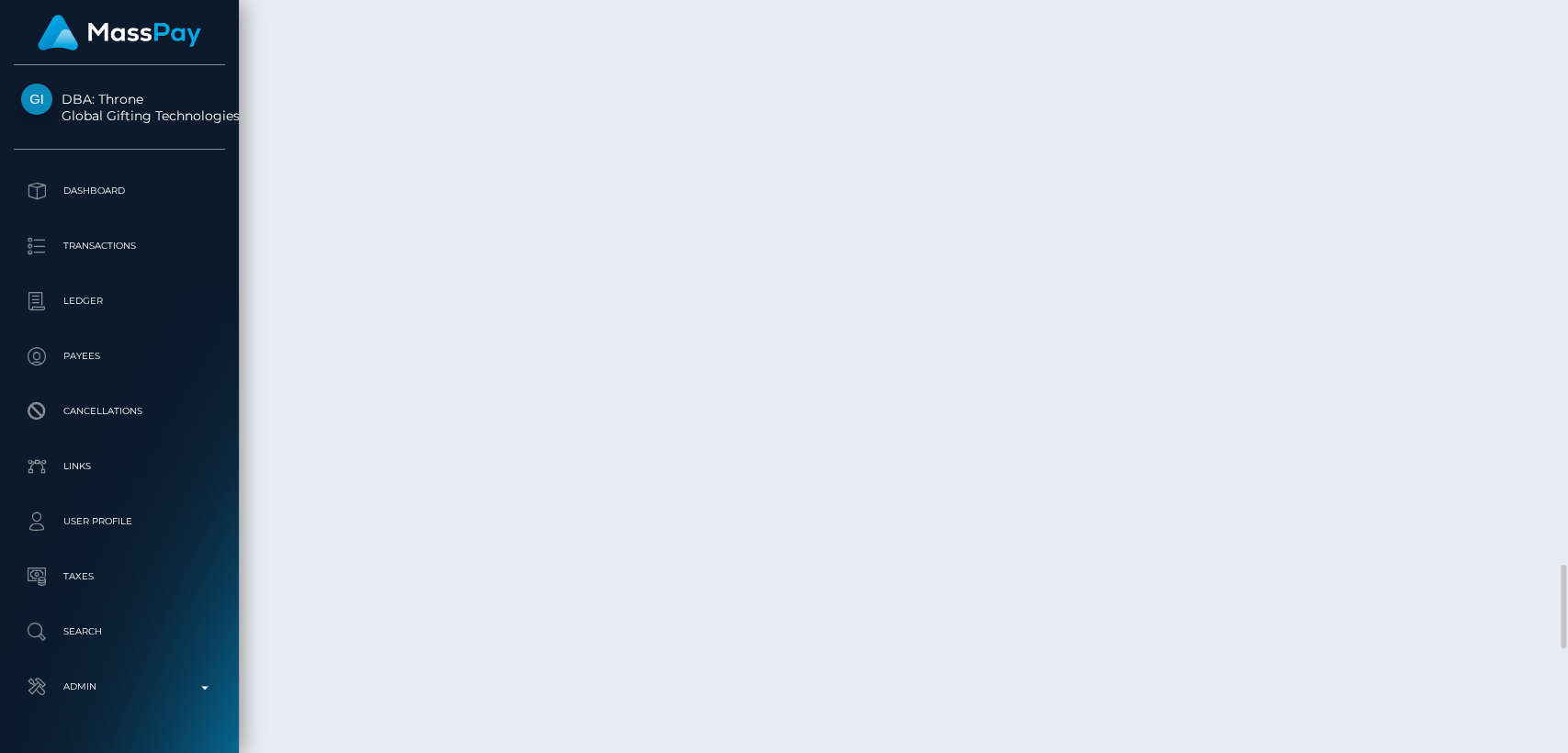
scroll to position [220, 406]
click at [1426, 221] on div "Force status update" at bounding box center [1413, 226] width 134 height 34
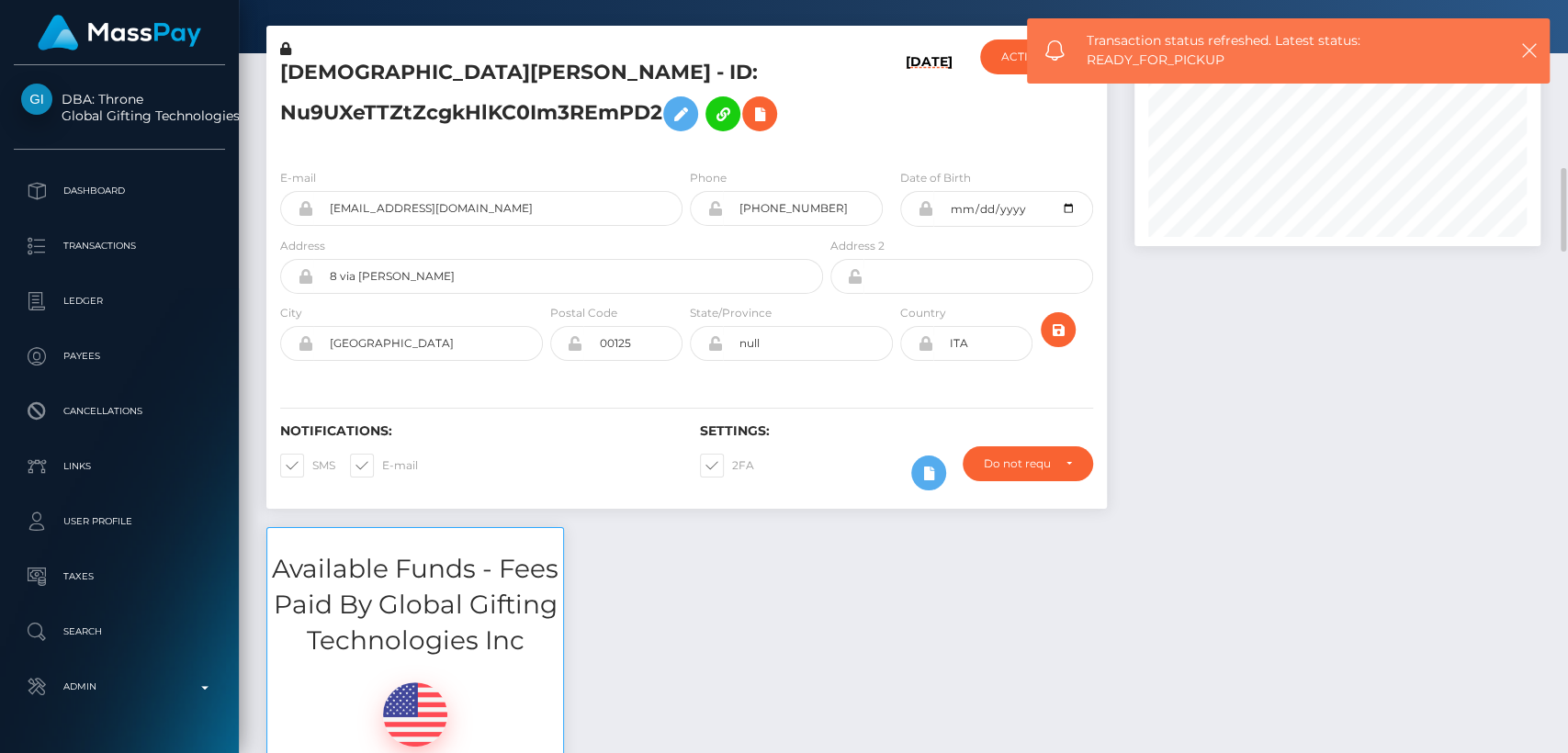
scroll to position [0, 0]
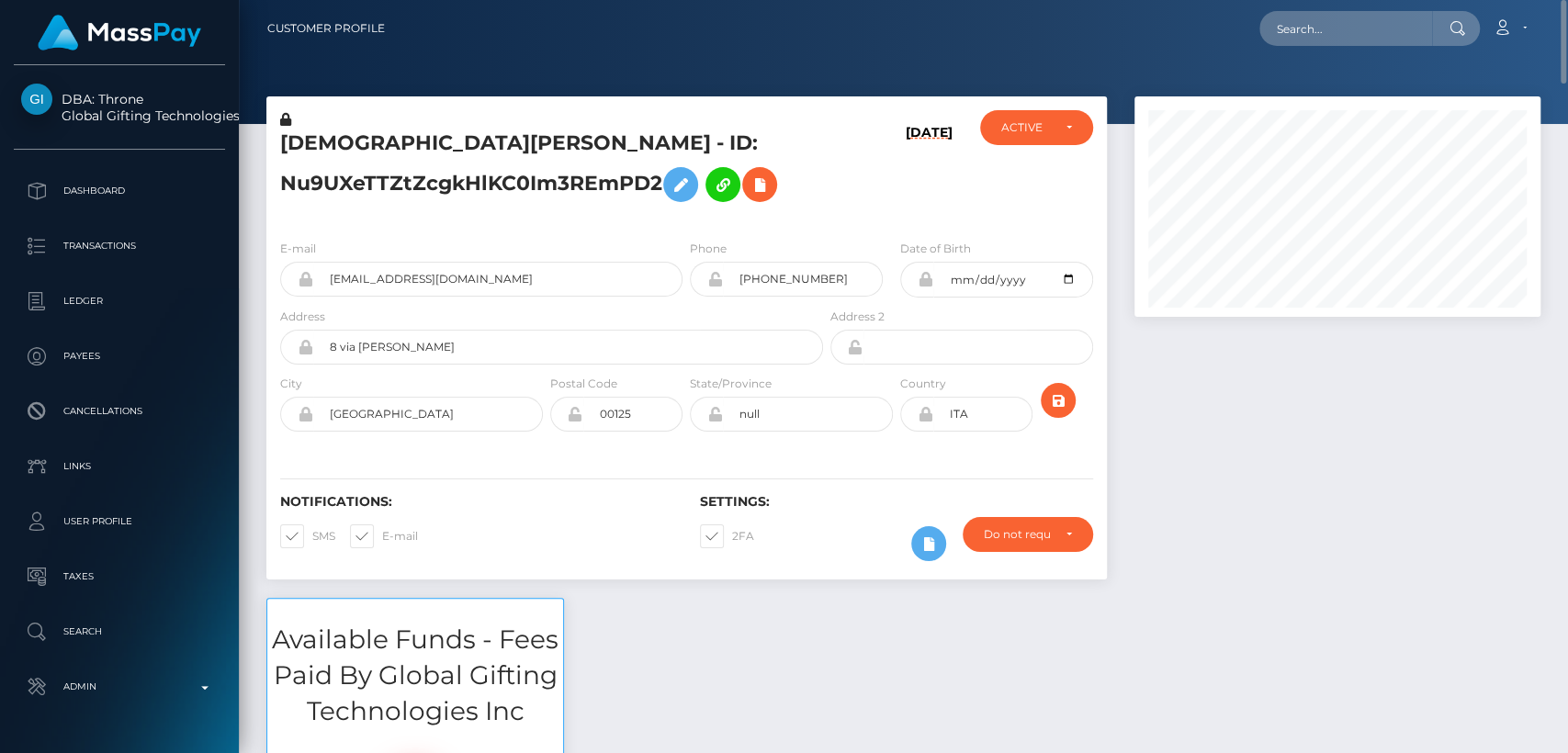
click at [1318, 46] on div "Loading... Loading... Account Edit Profile Logout" at bounding box center [970, 29] width 1140 height 39
click at [1315, 34] on input "text" at bounding box center [1345, 29] width 172 height 35
paste input "[EMAIL_ADDRESS][DOMAIN_NAME]"
type input "[EMAIL_ADDRESS][DOMAIN_NAME]"
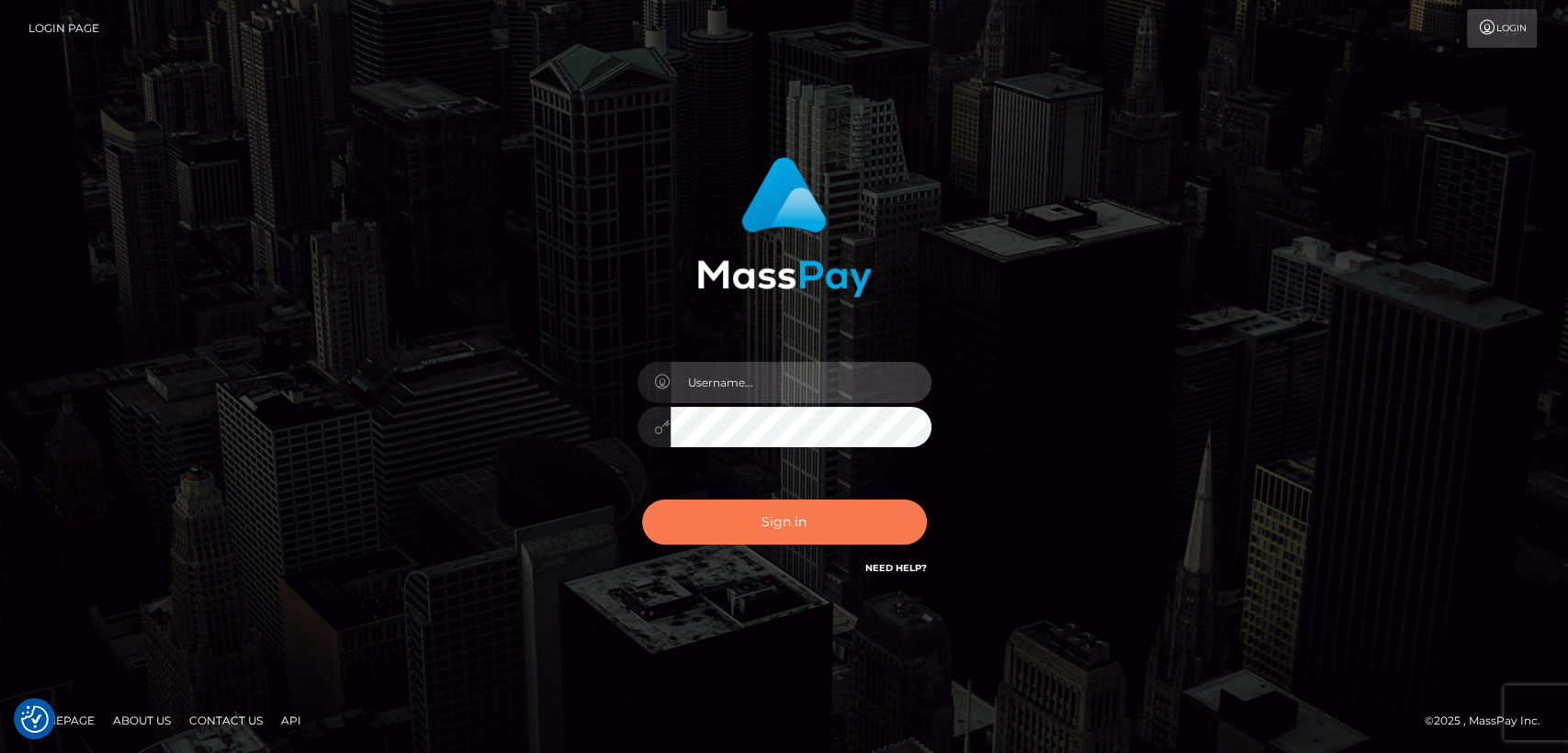
type input "[DOMAIN_NAME]"
click at [854, 522] on button "Sign in" at bounding box center [784, 522] width 285 height 45
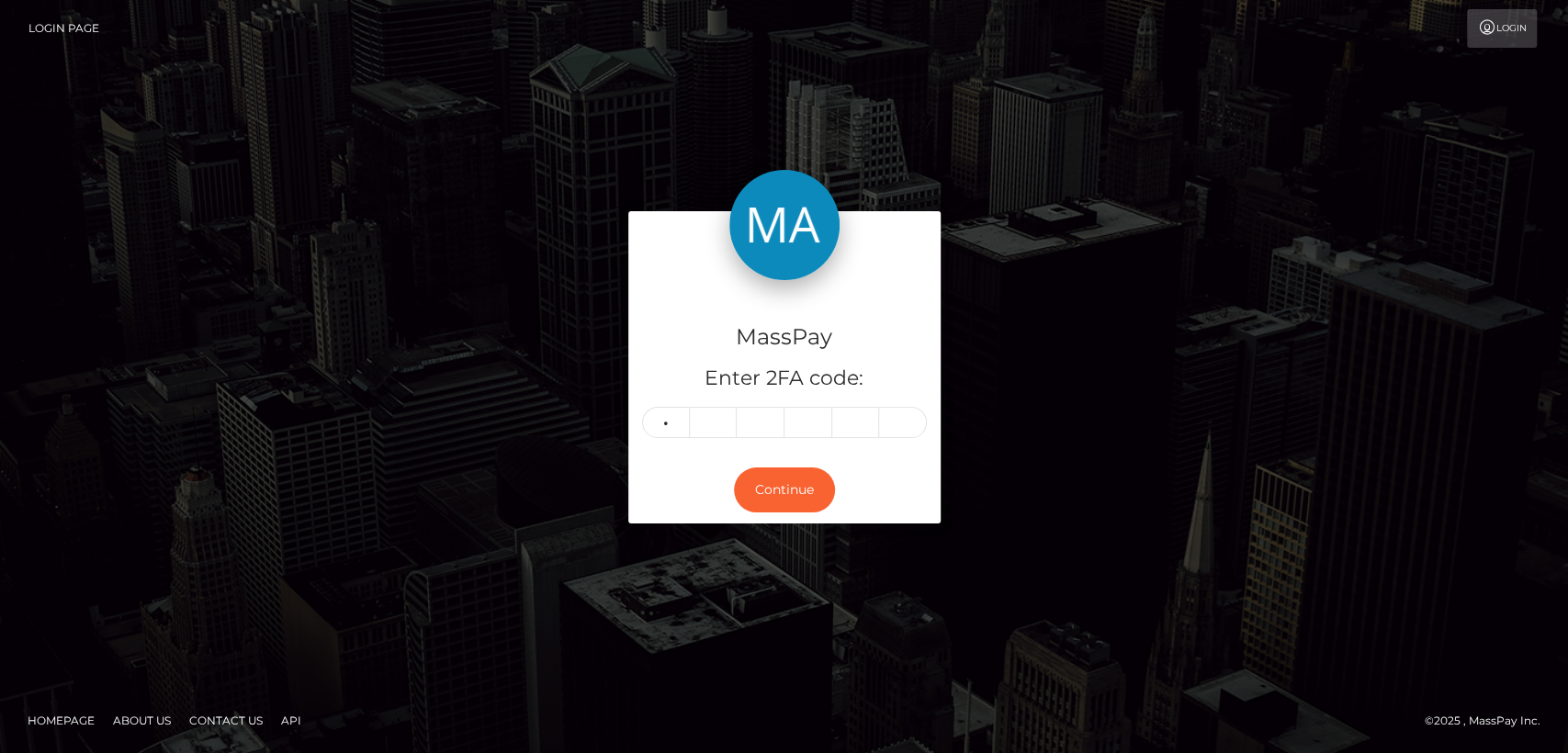
type input "9"
type input "2"
type input "5"
type input "4"
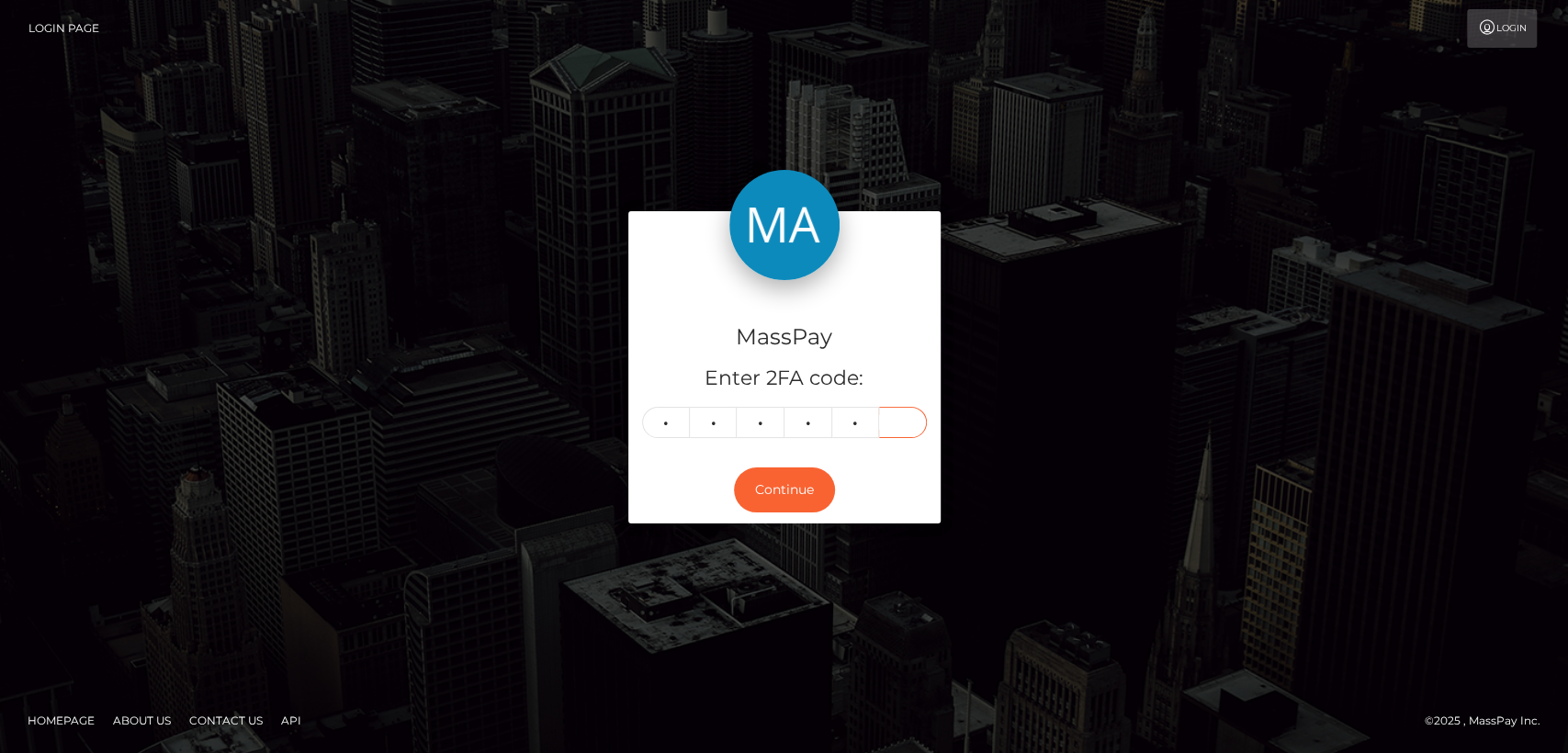
type input "1"
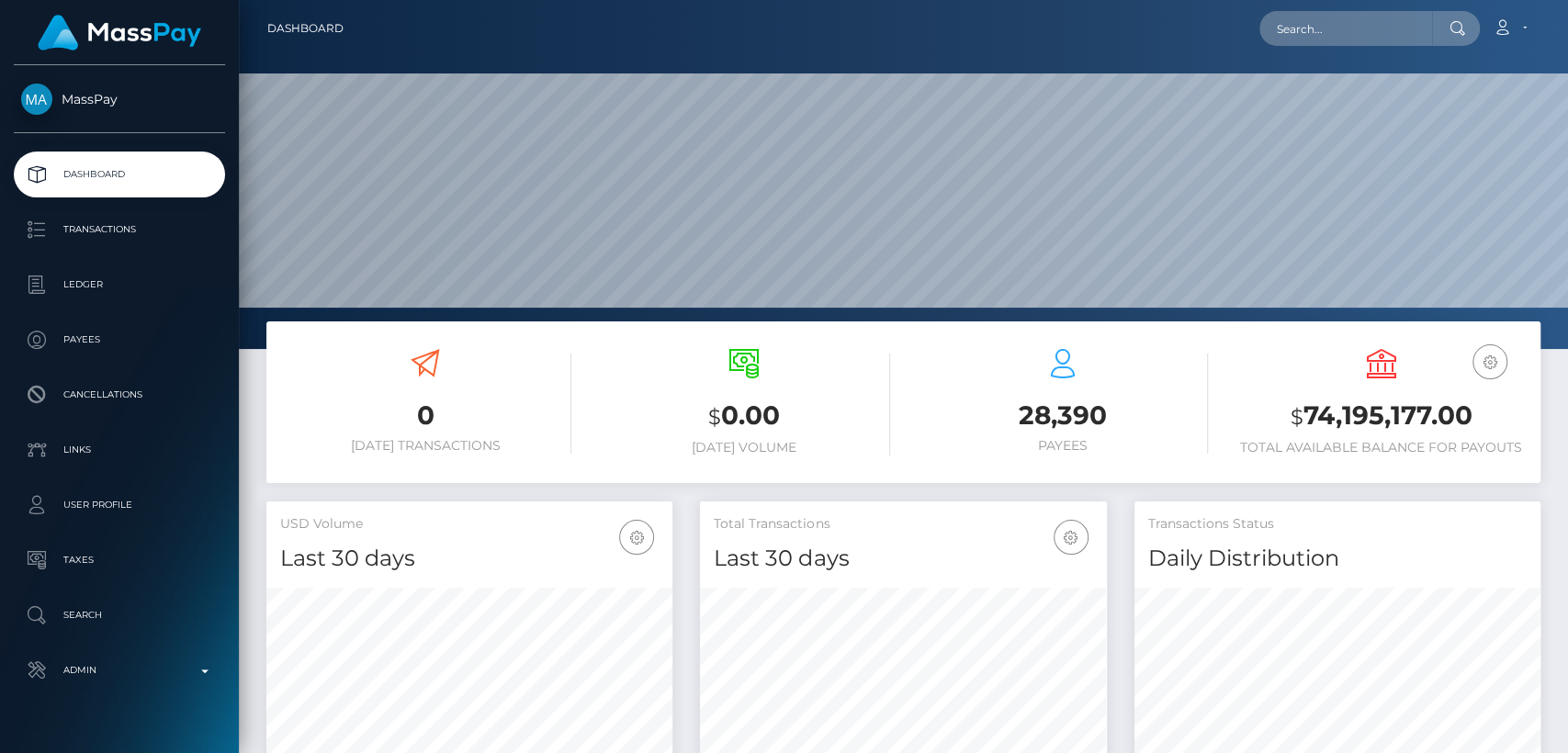
scroll to position [324, 406]
click at [1419, 34] on input "text" at bounding box center [1345, 29] width 172 height 35
paste input "[EMAIL_ADDRESS][DOMAIN_NAME]"
click at [1383, 29] on input "hussaishafique1000@gmail.com" at bounding box center [1345, 29] width 172 height 35
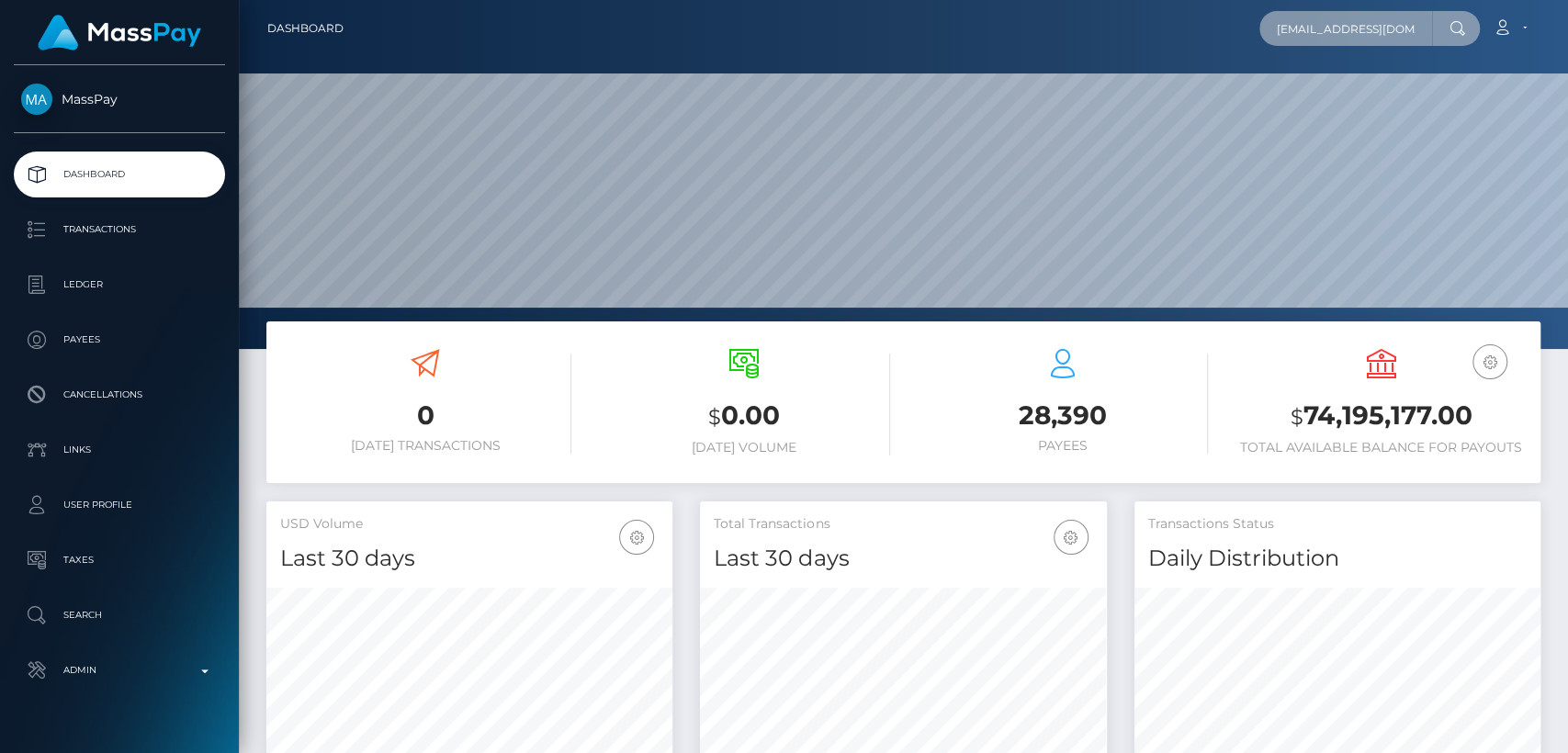
click at [1383, 29] on input "hussaishafique1000@gmail.com" at bounding box center [1345, 29] width 172 height 35
click at [1382, 29] on input "hussaishafique1000@gmail.com" at bounding box center [1345, 29] width 172 height 35
paste input "destinyforever811"
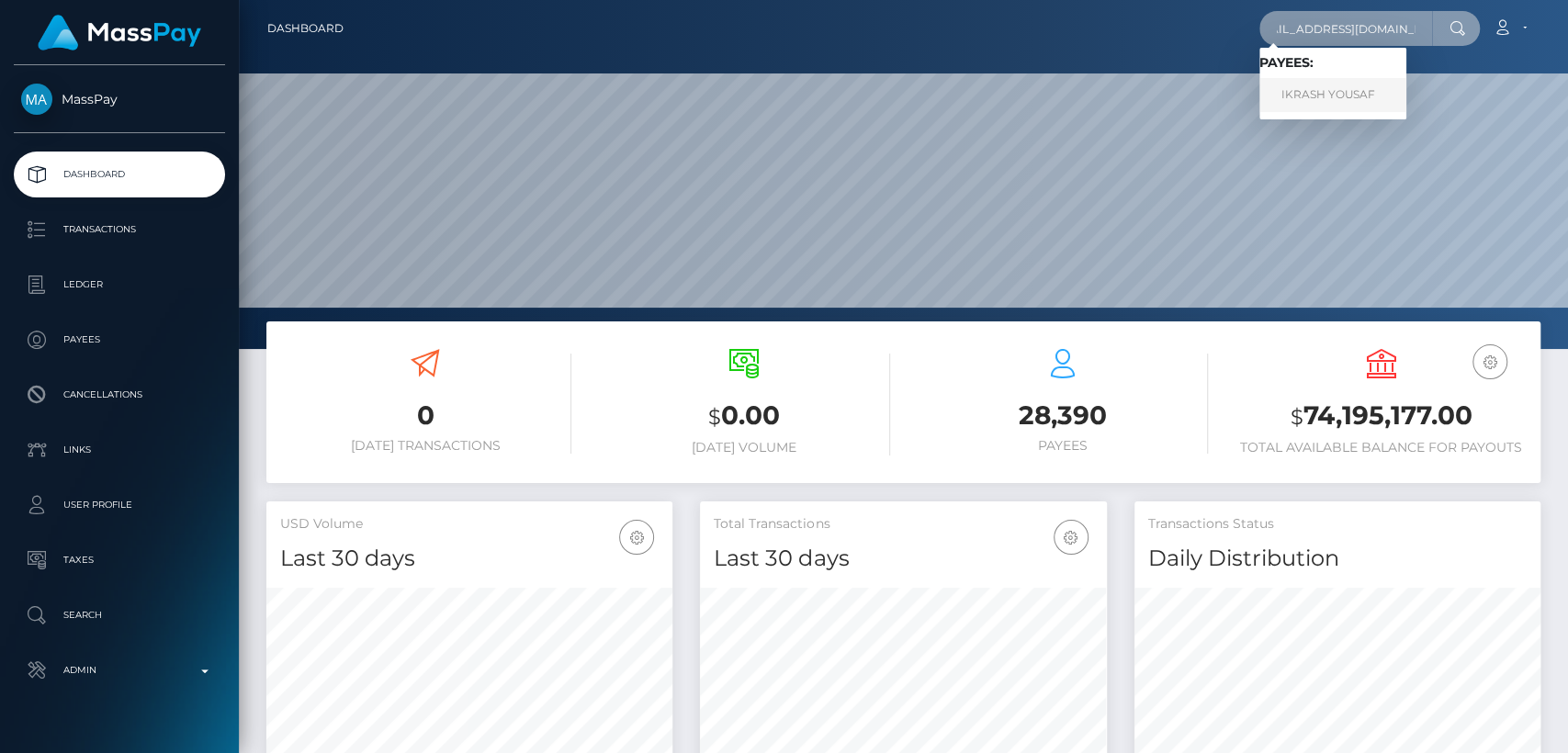
type input "destinyforever811@gmail.com"
click at [1382, 93] on link "IKRASH YOUSAF" at bounding box center [1332, 95] width 147 height 34
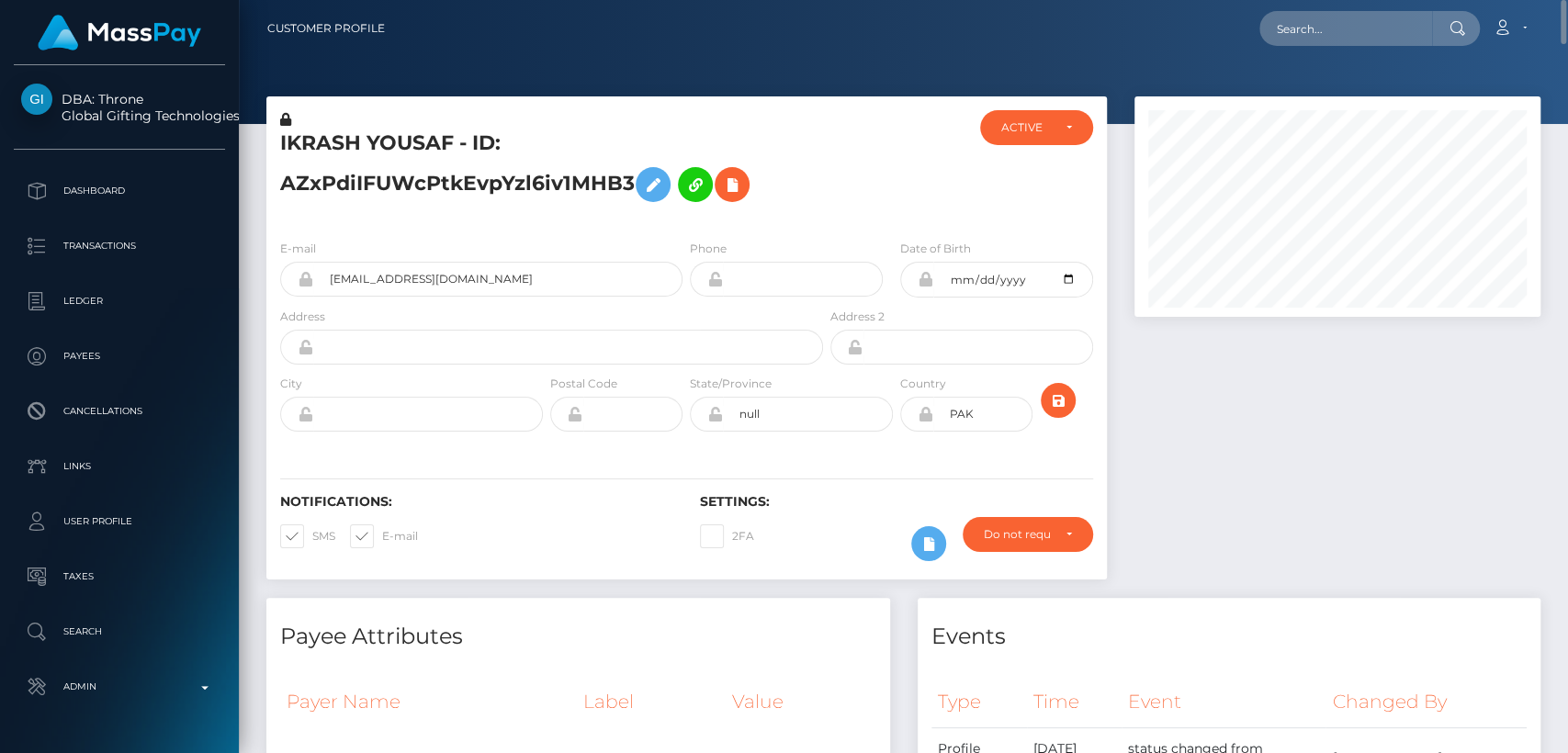
click at [316, 138] on h5 "IKRASH YOUSAF - ID: AZxPdiIFUWcPtkEvpYzl6iv1MHB3" at bounding box center [547, 171] width 533 height 82
copy h5 "IKRASH"
click at [1304, 31] on input "text" at bounding box center [1345, 29] width 172 height 35
paste input "zureeal@hotmail.com"
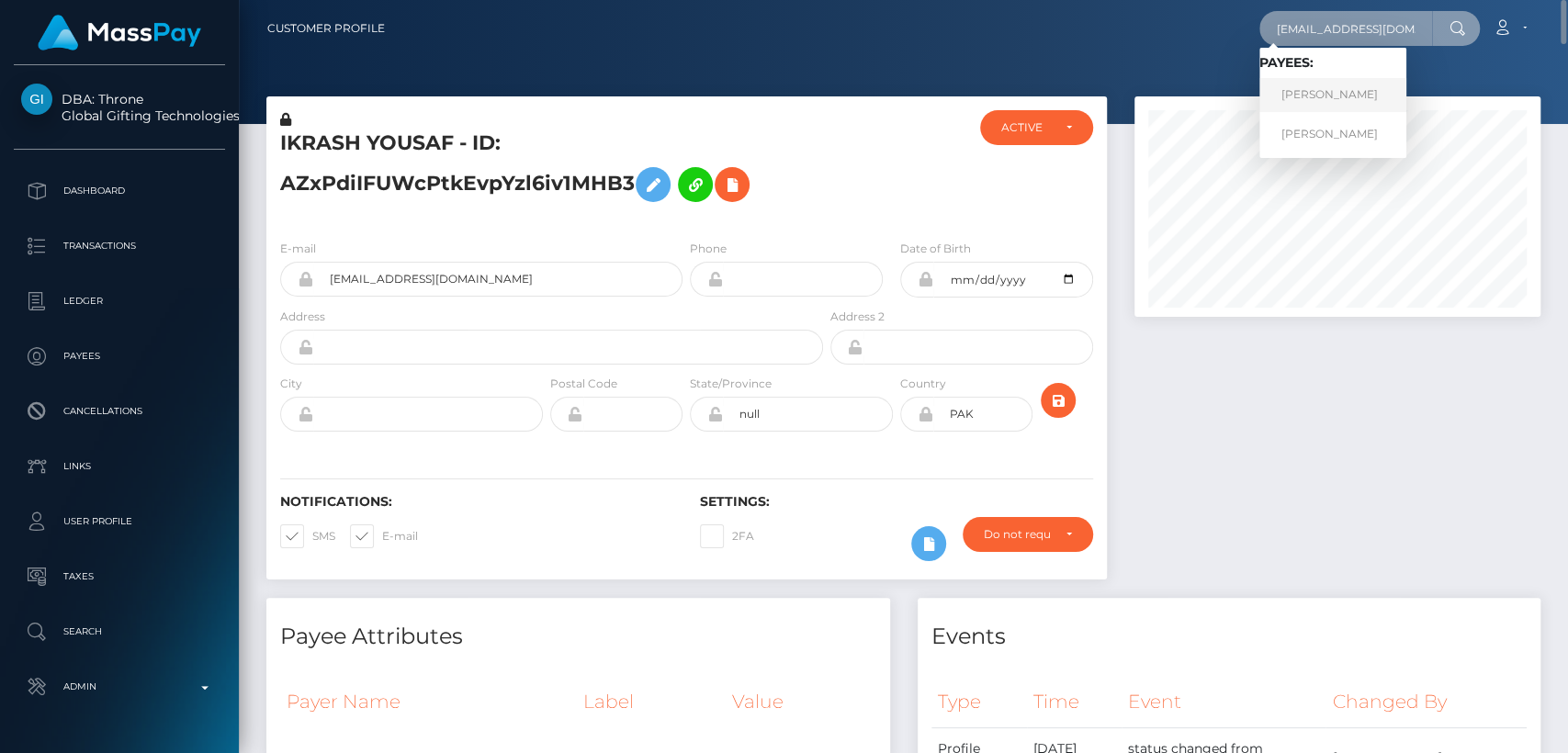
type input "zureeal@hotmail.com"
click at [1313, 105] on link "ZOE ROBERTS" at bounding box center [1332, 95] width 147 height 34
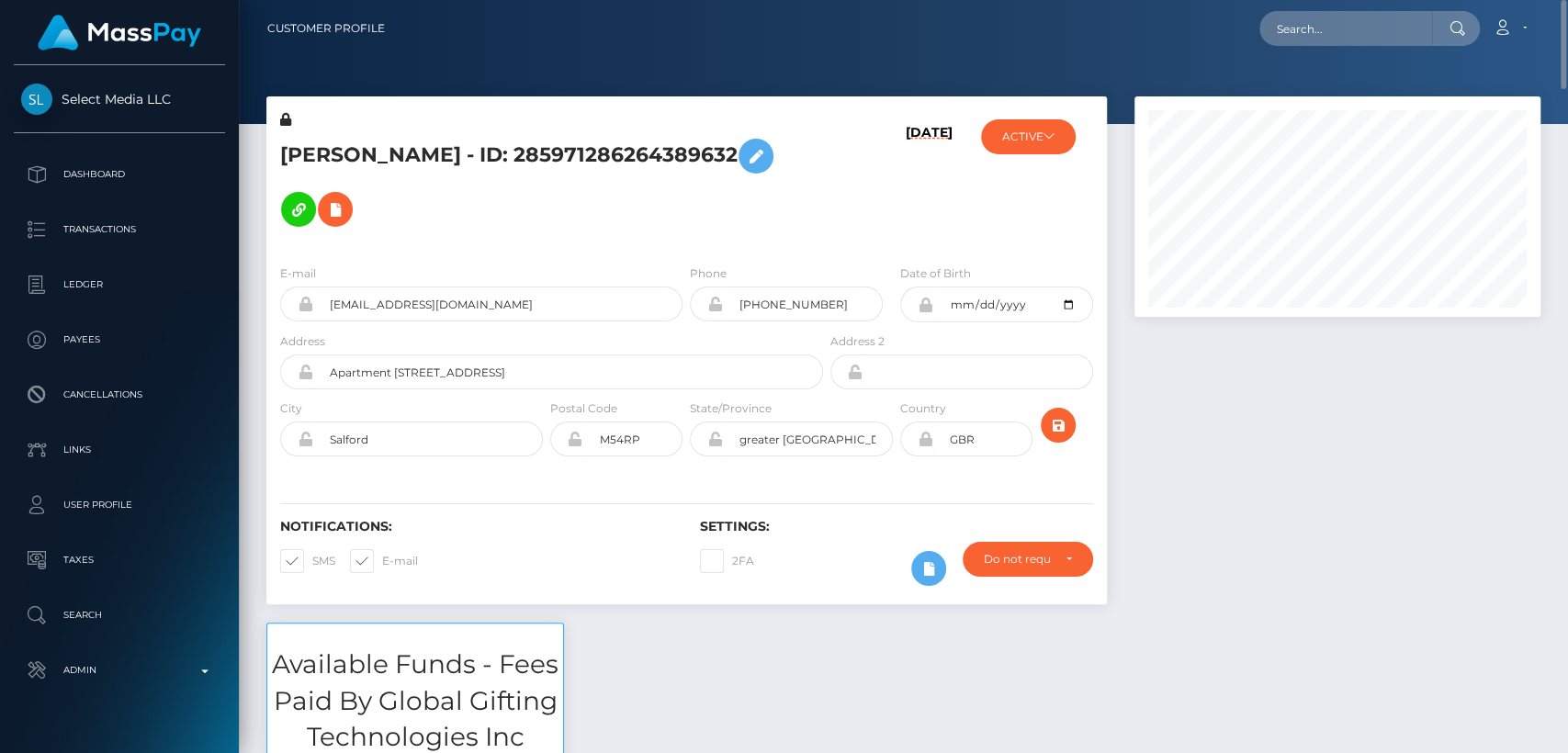
click at [307, 156] on h5 "[PERSON_NAME] - ID: 285971286264389632" at bounding box center [547, 183] width 533 height 107
copy h5 "ZOE"
click at [1294, 28] on input "text" at bounding box center [1345, 29] width 172 height 35
paste input "[EMAIL_ADDRESS][DOMAIN_NAME]"
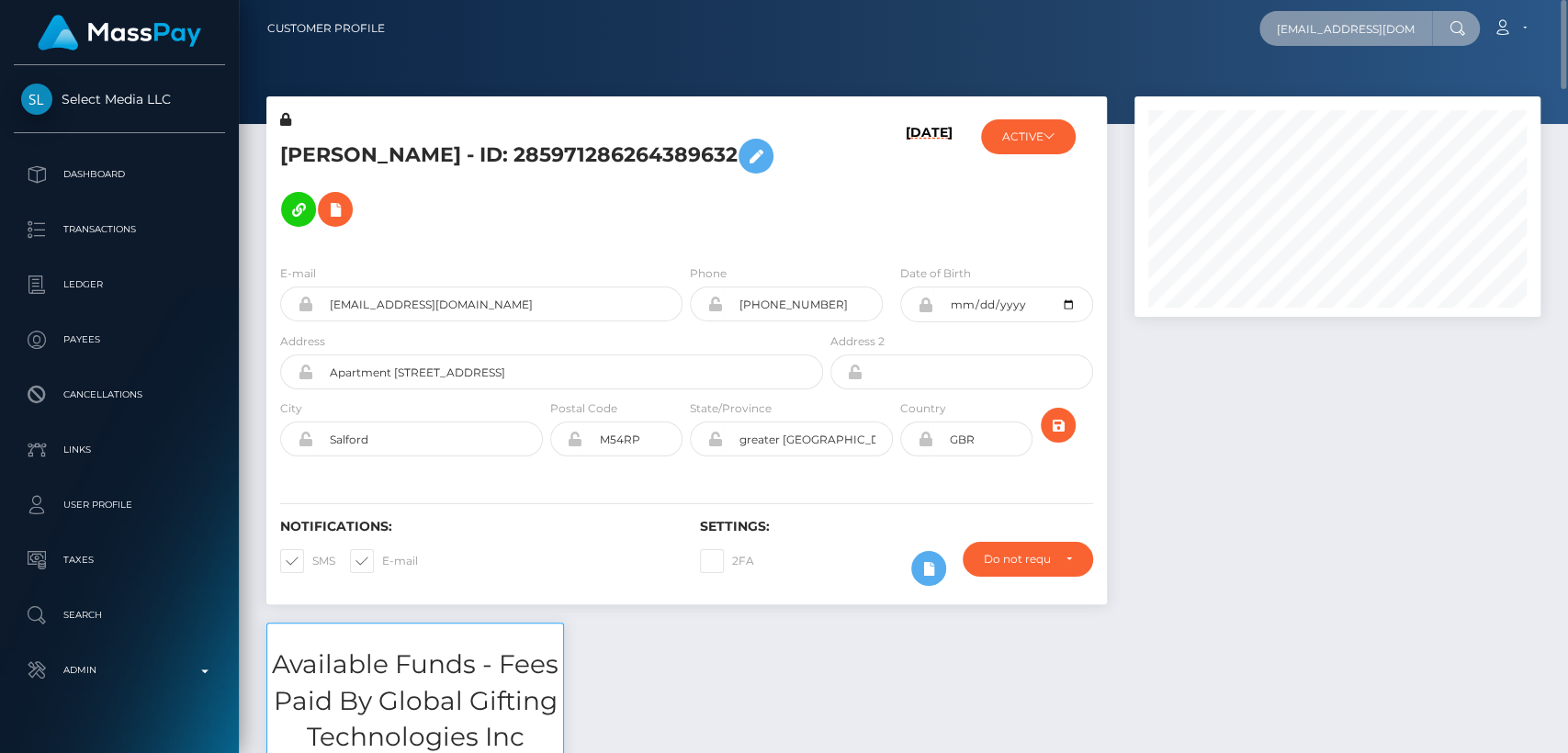
scroll to position [0, 6]
type input "[EMAIL_ADDRESS][DOMAIN_NAME]"
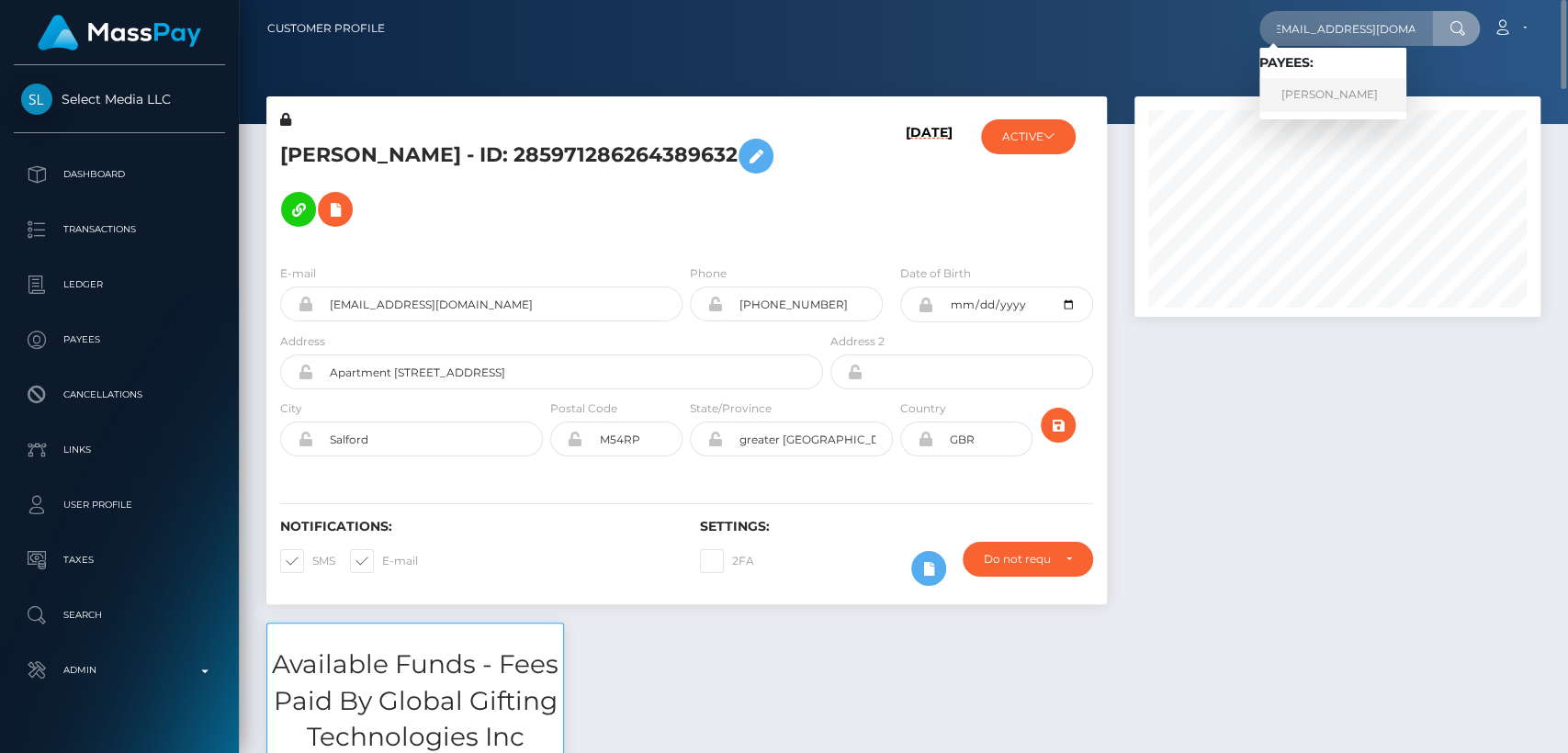
scroll to position [0, 0]
click at [1299, 103] on link "LAILA BELEN PEREIRA" at bounding box center [1332, 95] width 147 height 34
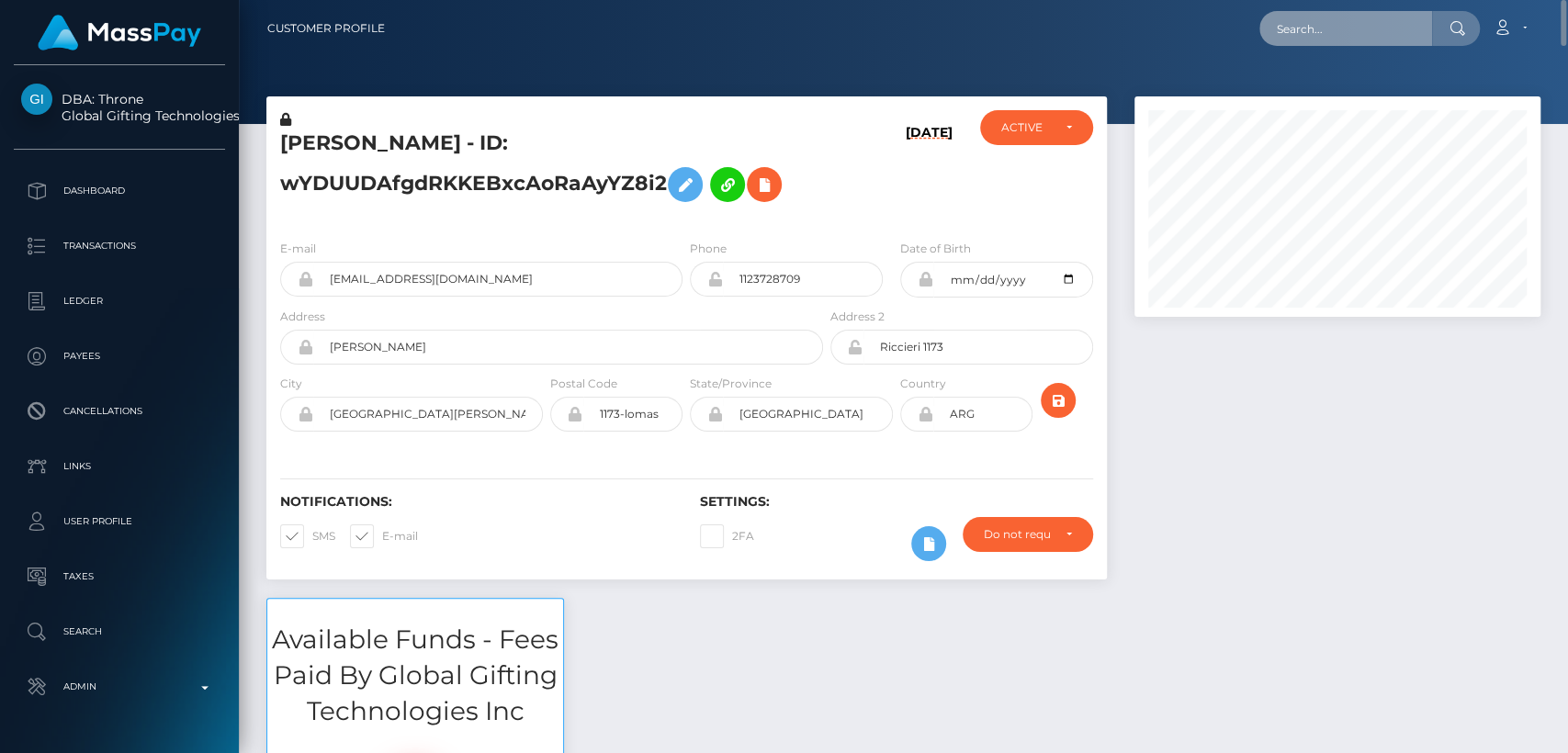
click at [1378, 23] on input "text" at bounding box center [1345, 29] width 172 height 35
paste input "[EMAIL_ADDRESS][DOMAIN_NAME]"
click at [1367, 41] on input "soothecentre@gmail.com" at bounding box center [1345, 29] width 172 height 35
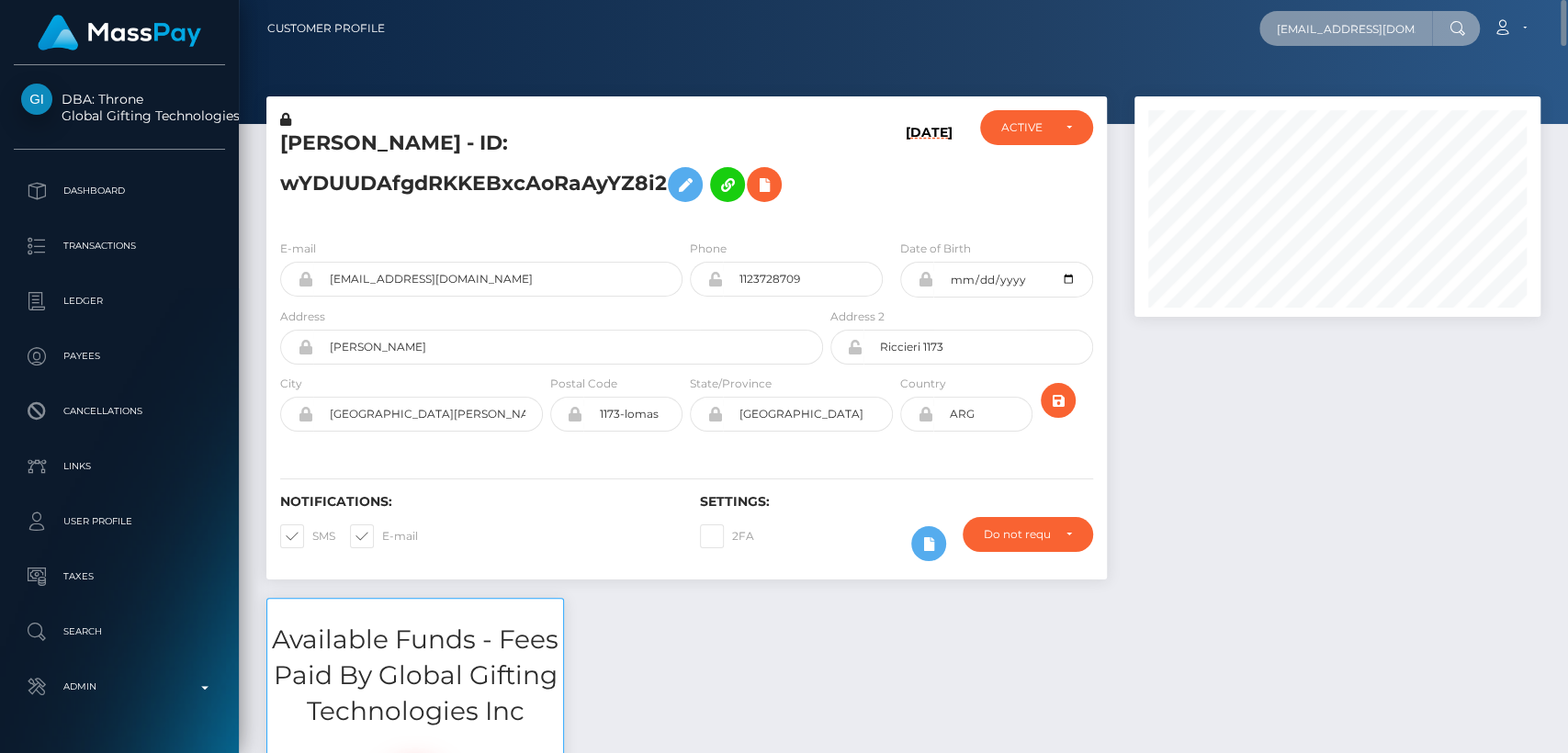
click at [1367, 41] on input "soothecentre@gmail.com" at bounding box center [1345, 29] width 172 height 35
paste input "julieaileen84"
type input "julieaileen84@gmail.com"
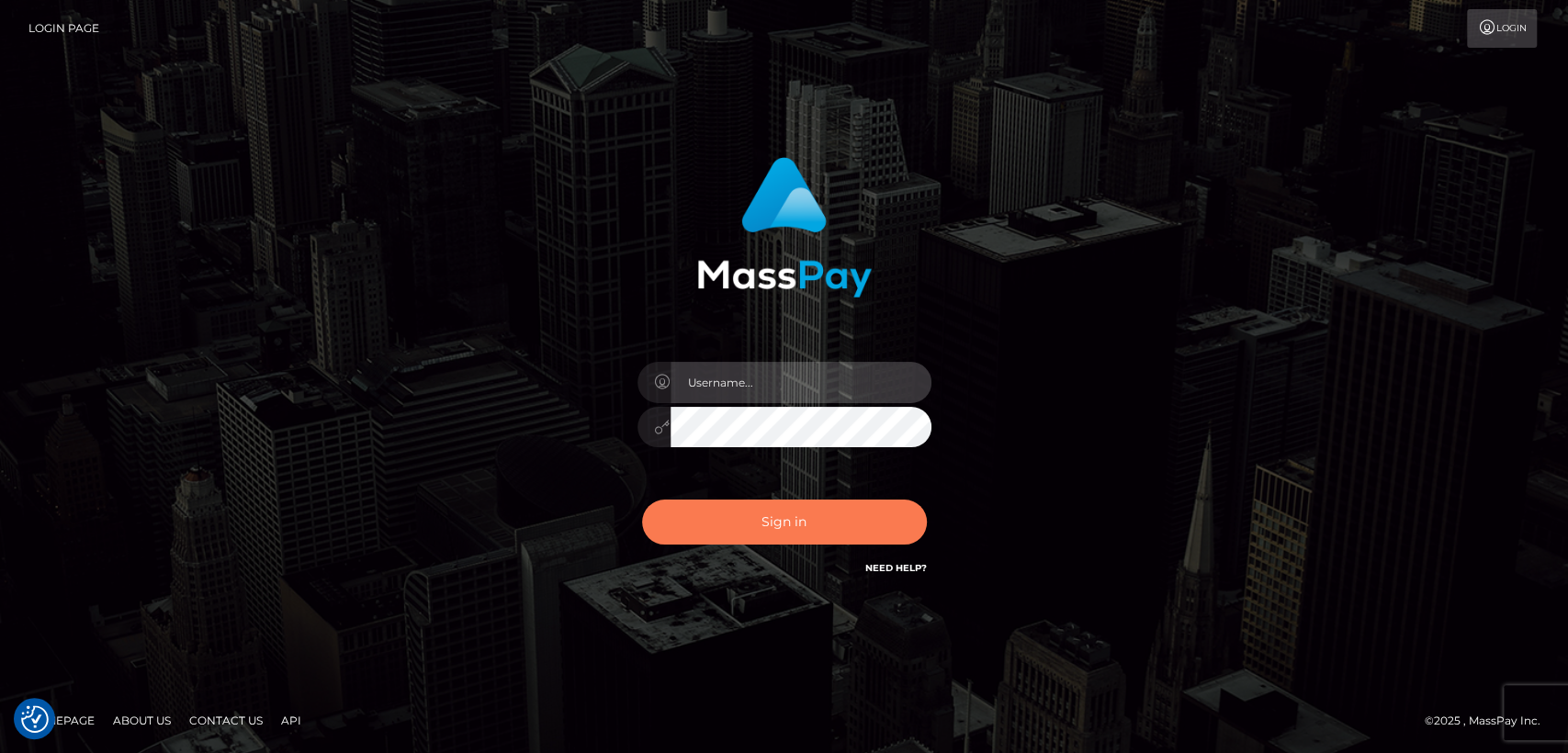
type input "[DOMAIN_NAME]"
click at [757, 523] on button "Sign in" at bounding box center [784, 522] width 285 height 45
type input "[DOMAIN_NAME]"
click at [757, 523] on button "Sign in" at bounding box center [784, 522] width 285 height 45
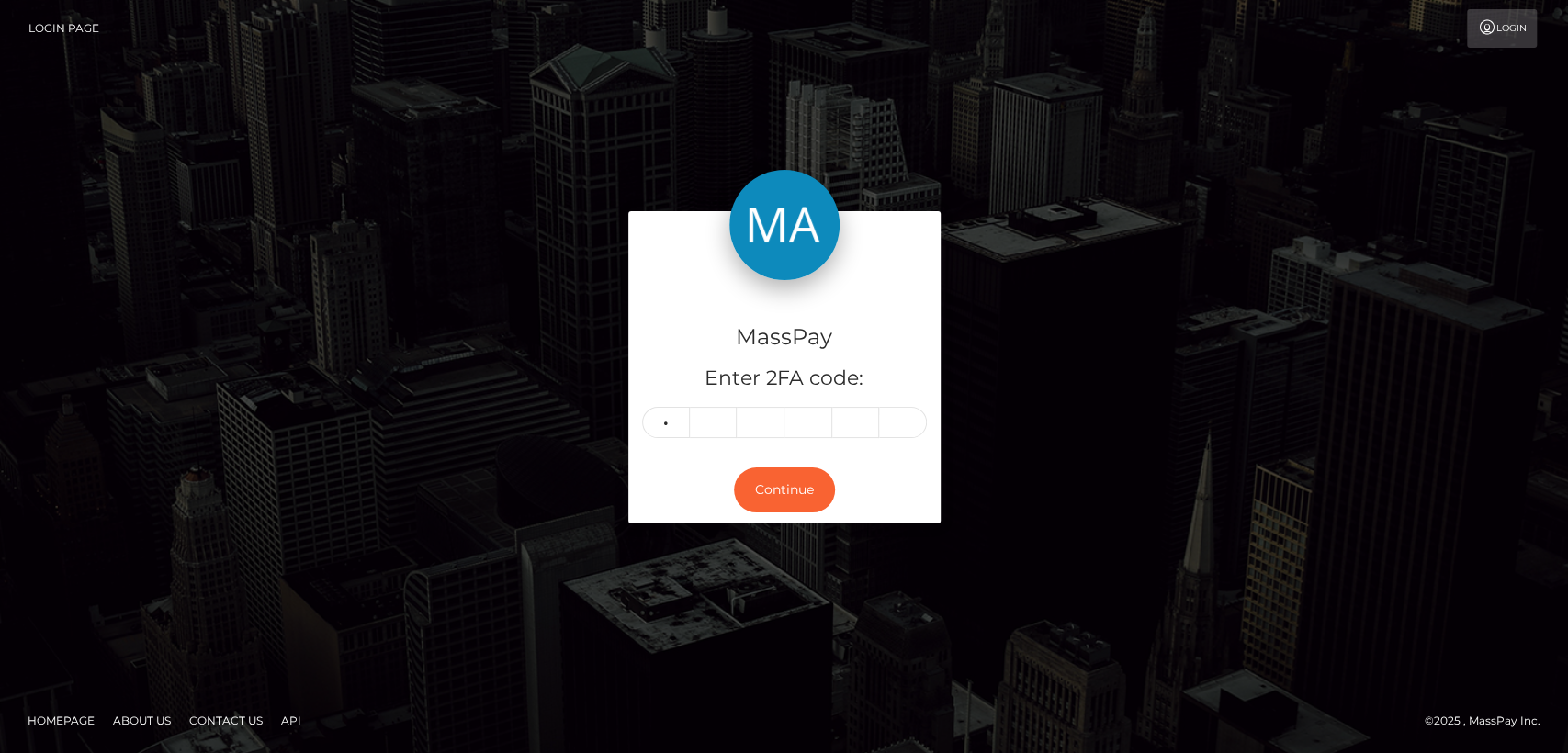
type input "2"
type input "1"
type input "7"
type input "5"
type input "6"
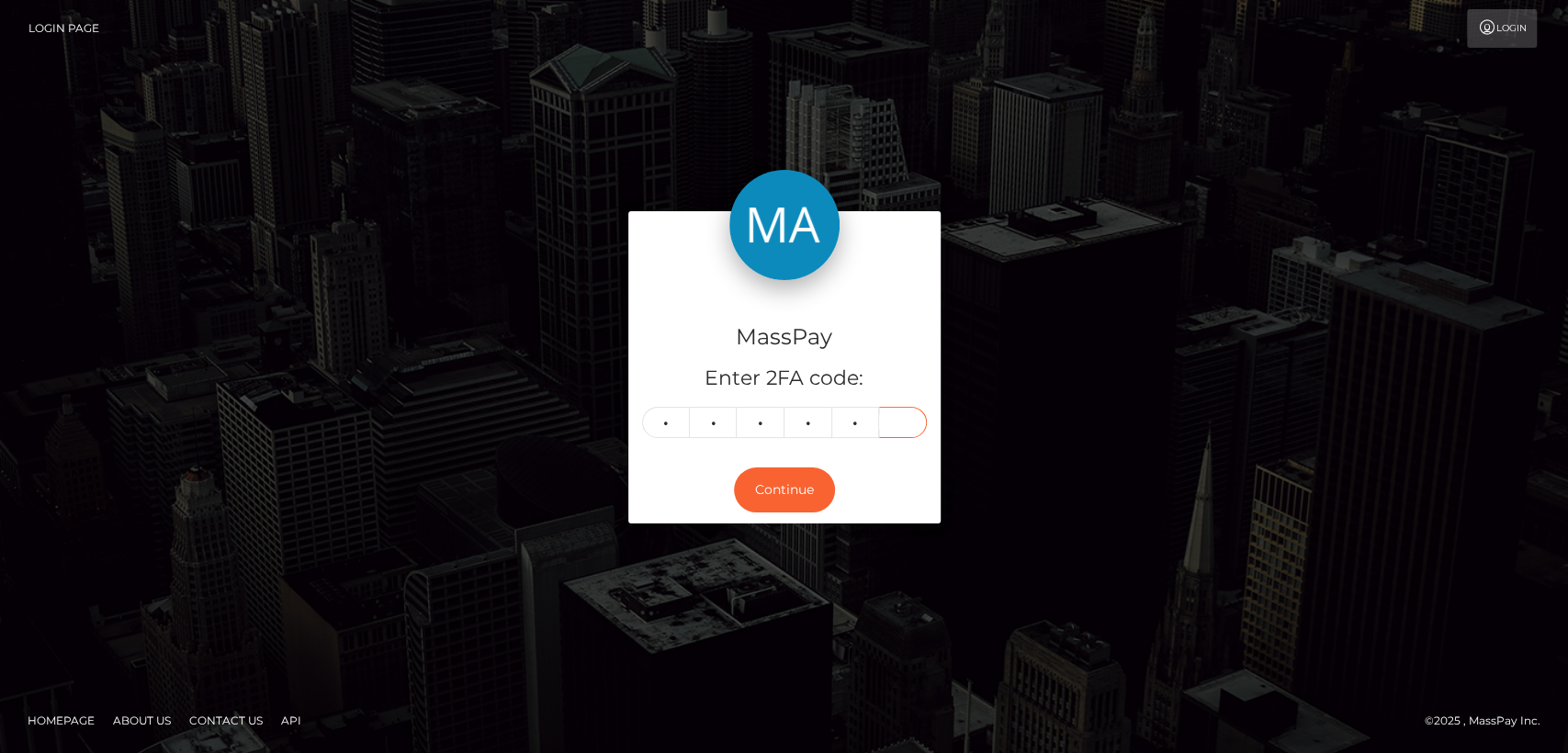
type input "0"
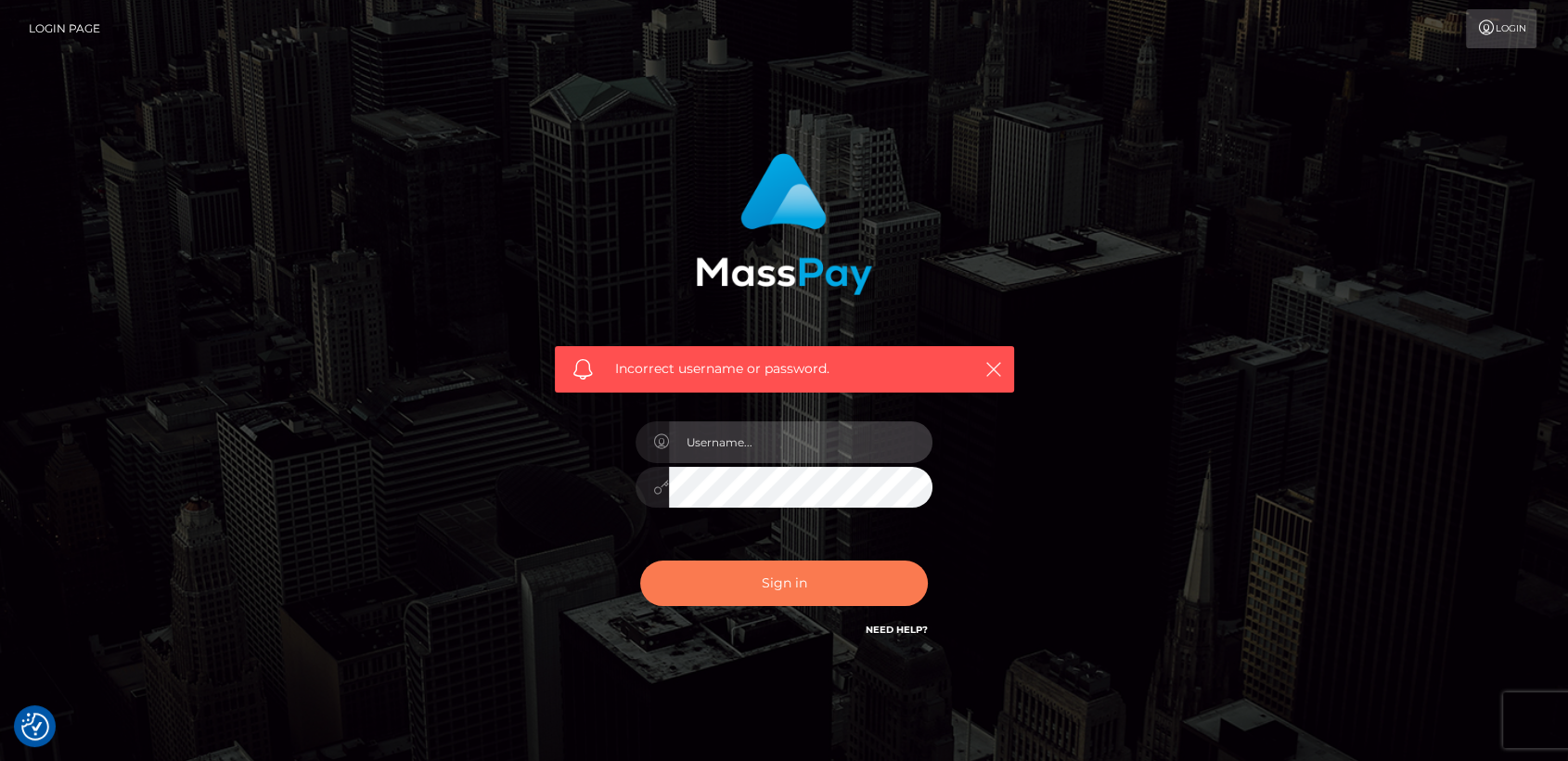
type input "[DOMAIN_NAME]"
click at [770, 591] on button "Sign in" at bounding box center [784, 583] width 288 height 46
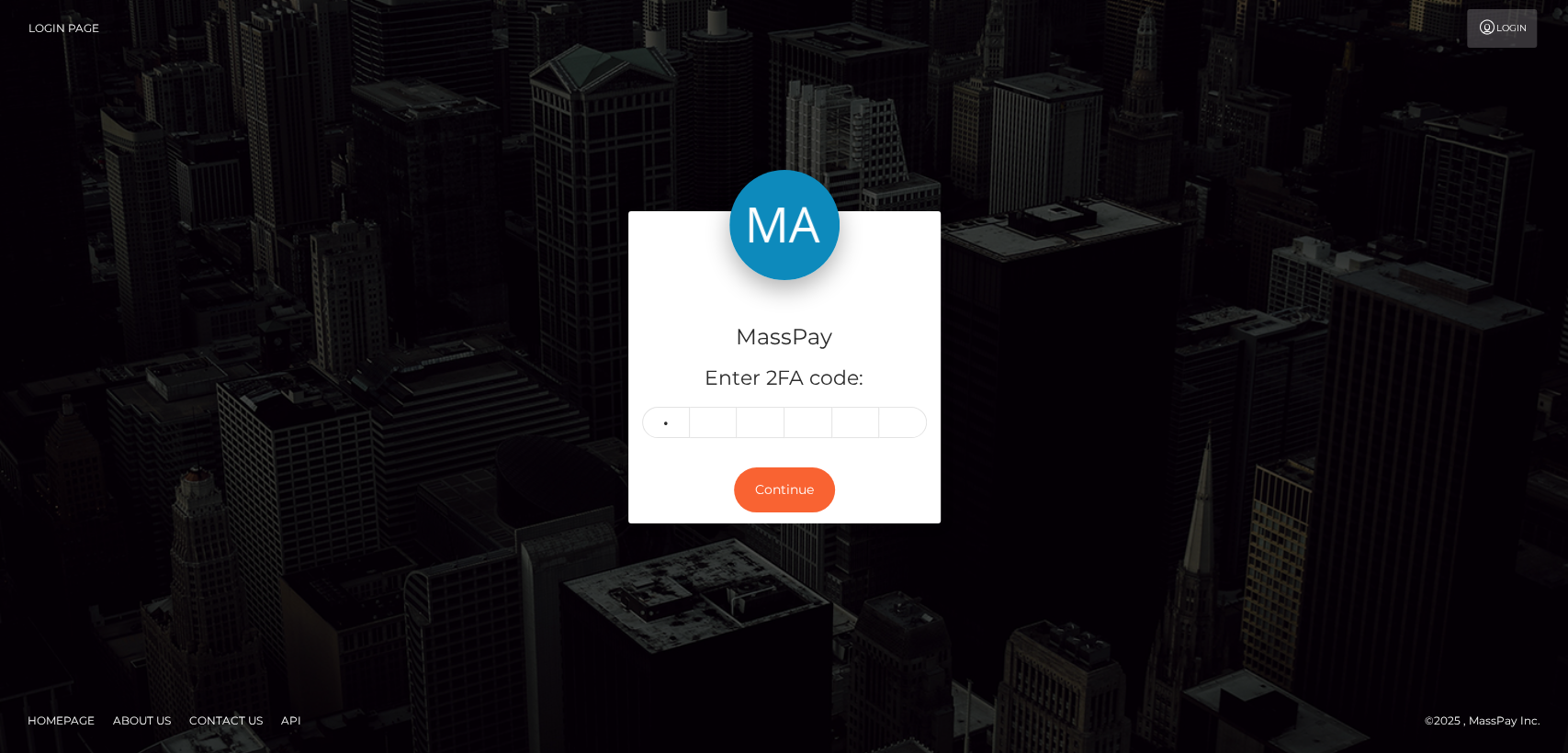
type input "9"
type input "3"
type input "8"
type input "3"
type input "9"
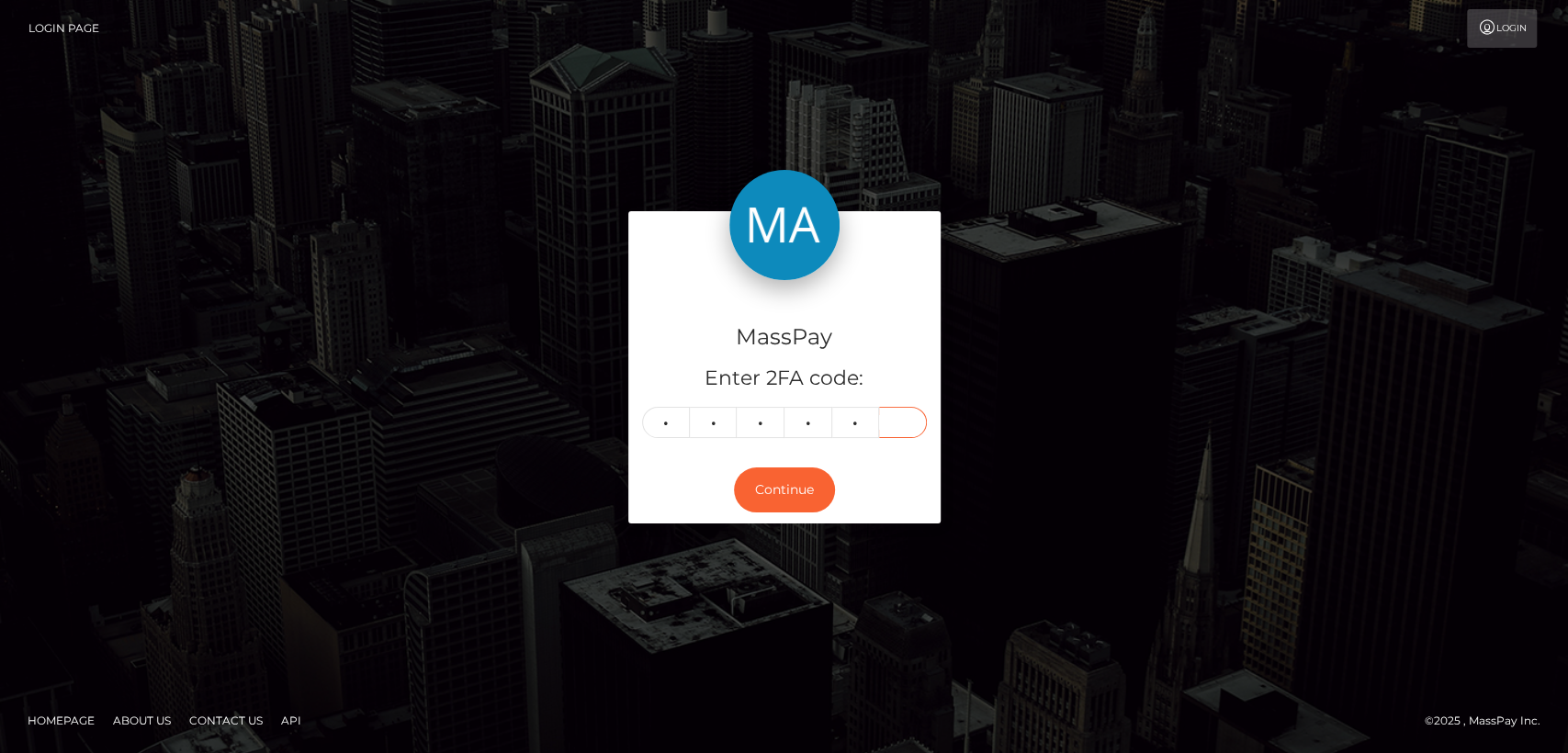
type input "1"
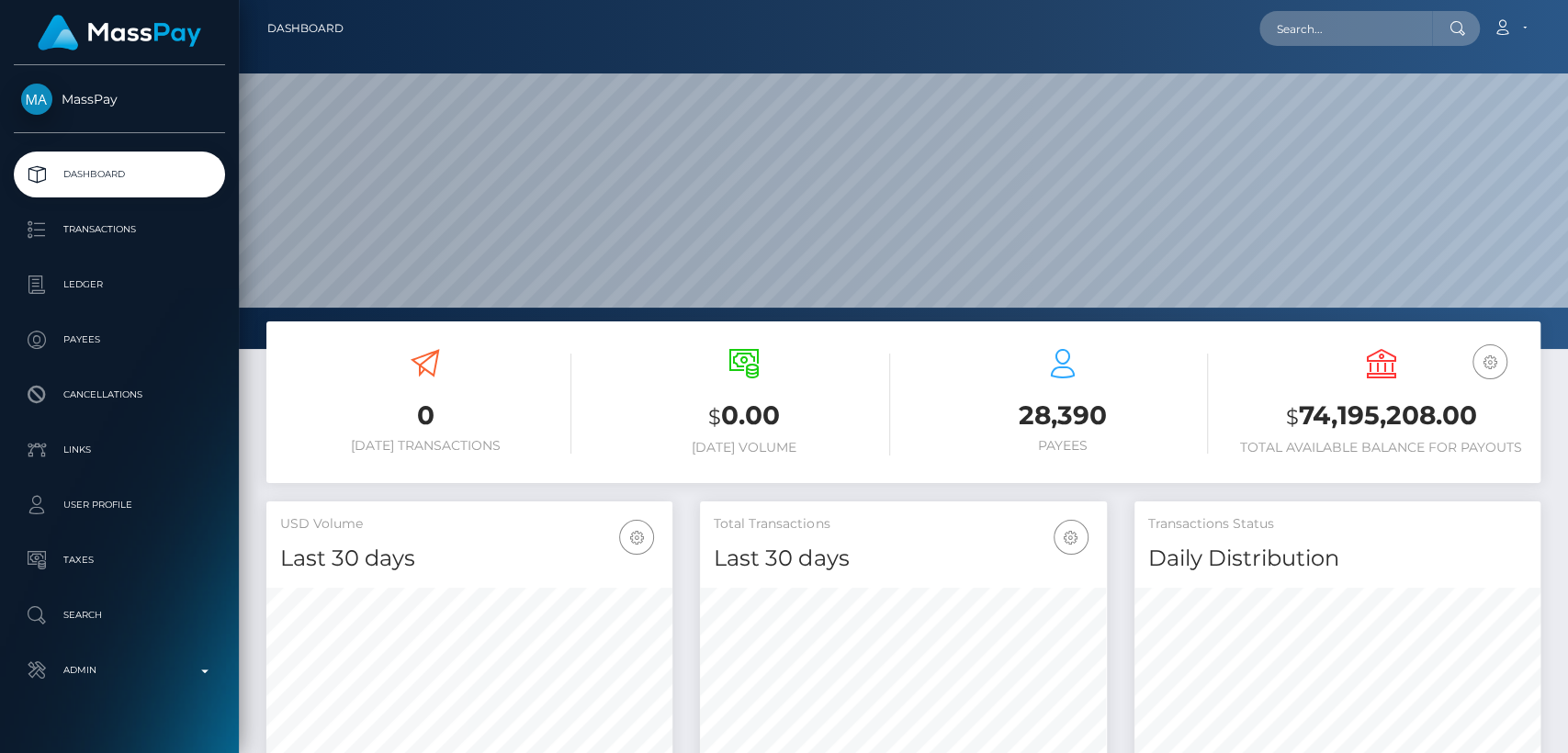
scroll to position [324, 406]
click at [1411, 41] on input "text" at bounding box center [1345, 29] width 172 height 35
paste input "kydexey@gmail.com"
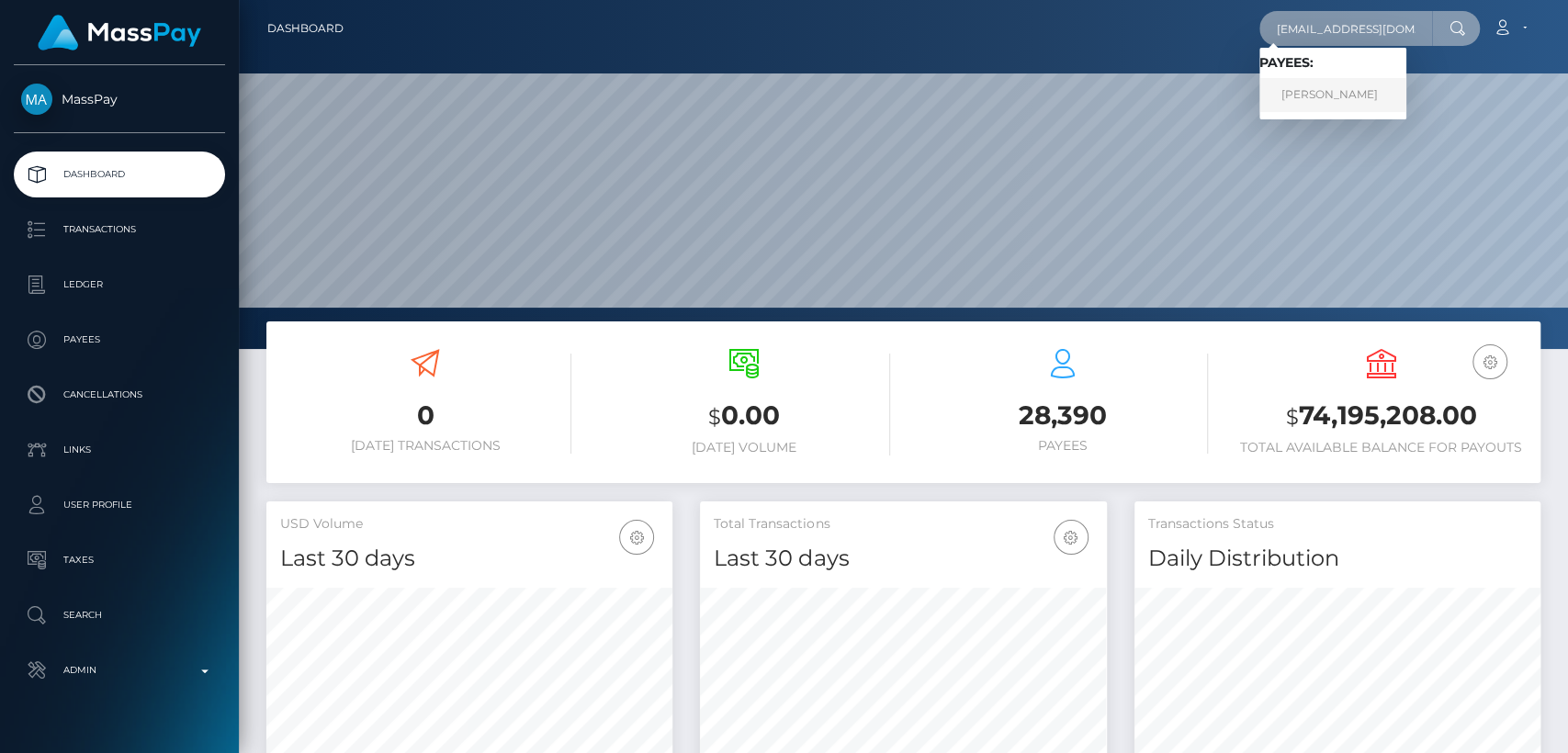
type input "kydexey@gmail.com"
click at [1407, 105] on link "KYIER KRISTOPHER MUHAMMAD" at bounding box center [1332, 95] width 147 height 34
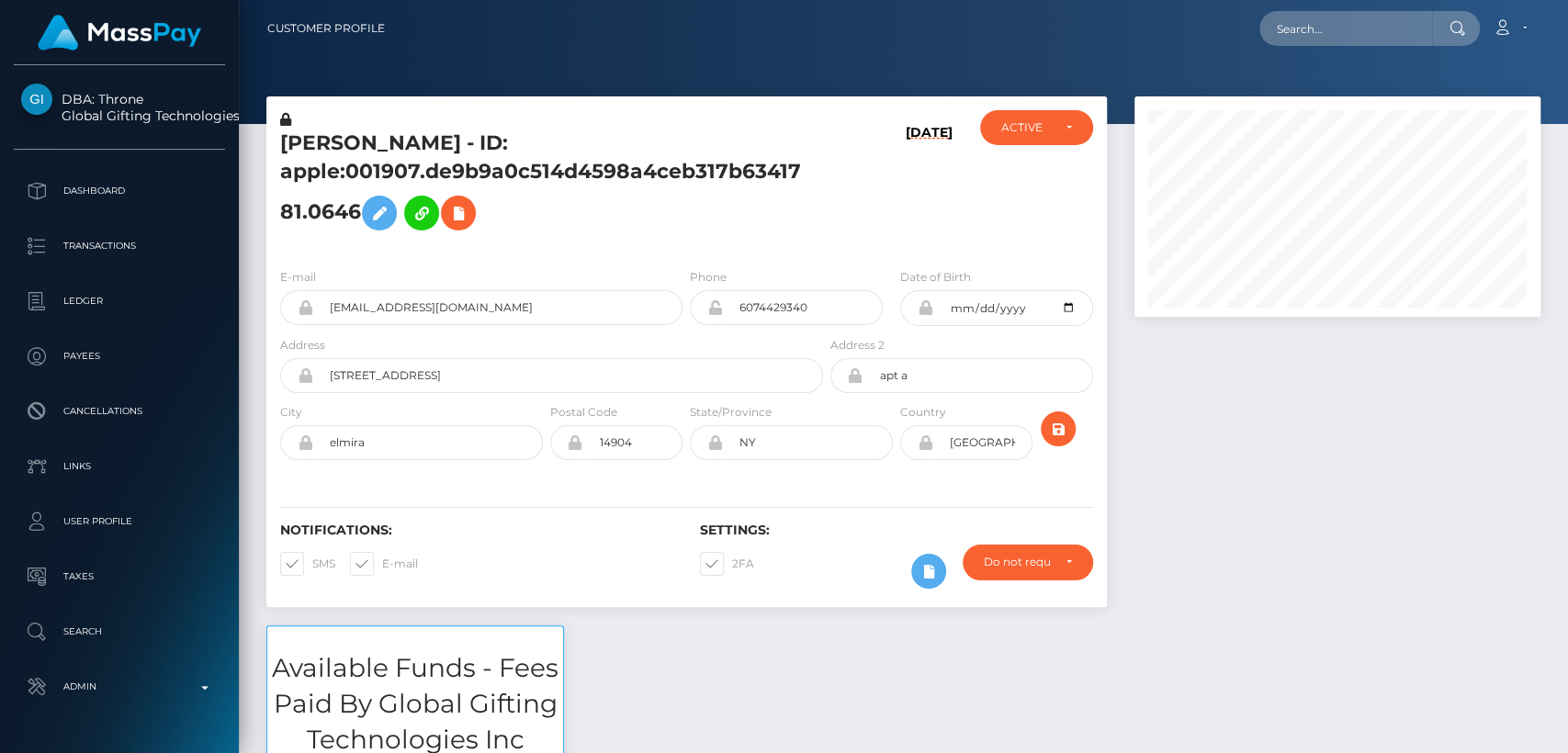
scroll to position [220, 406]
click at [327, 130] on h5 "KYIER KRISTOPHER MUHAMMAD - ID: apple:001907.de9b9a0c514d4598a4ceb317b6341781.0…" at bounding box center [547, 185] width 533 height 111
copy h5 "KYIER"
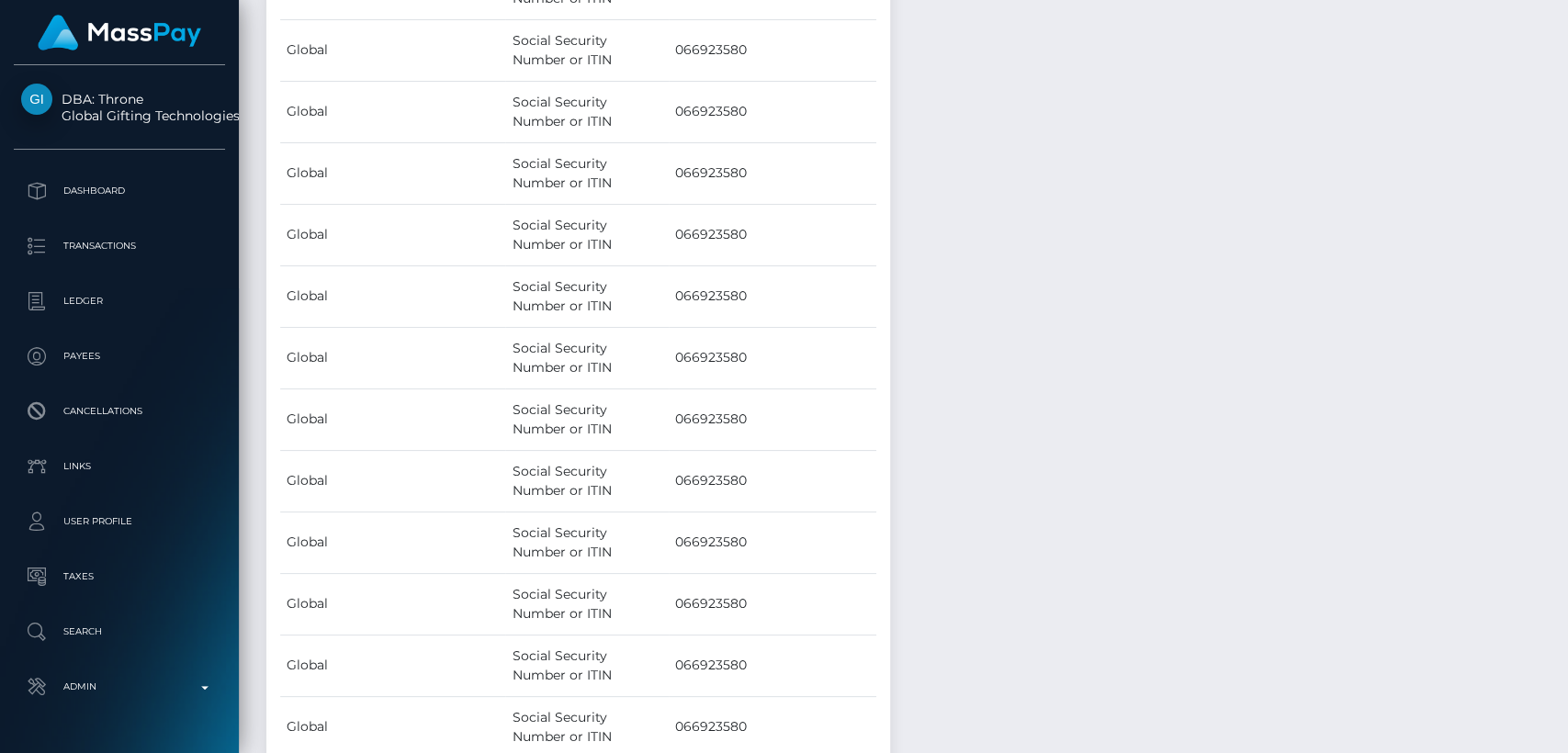
scroll to position [16294, 0]
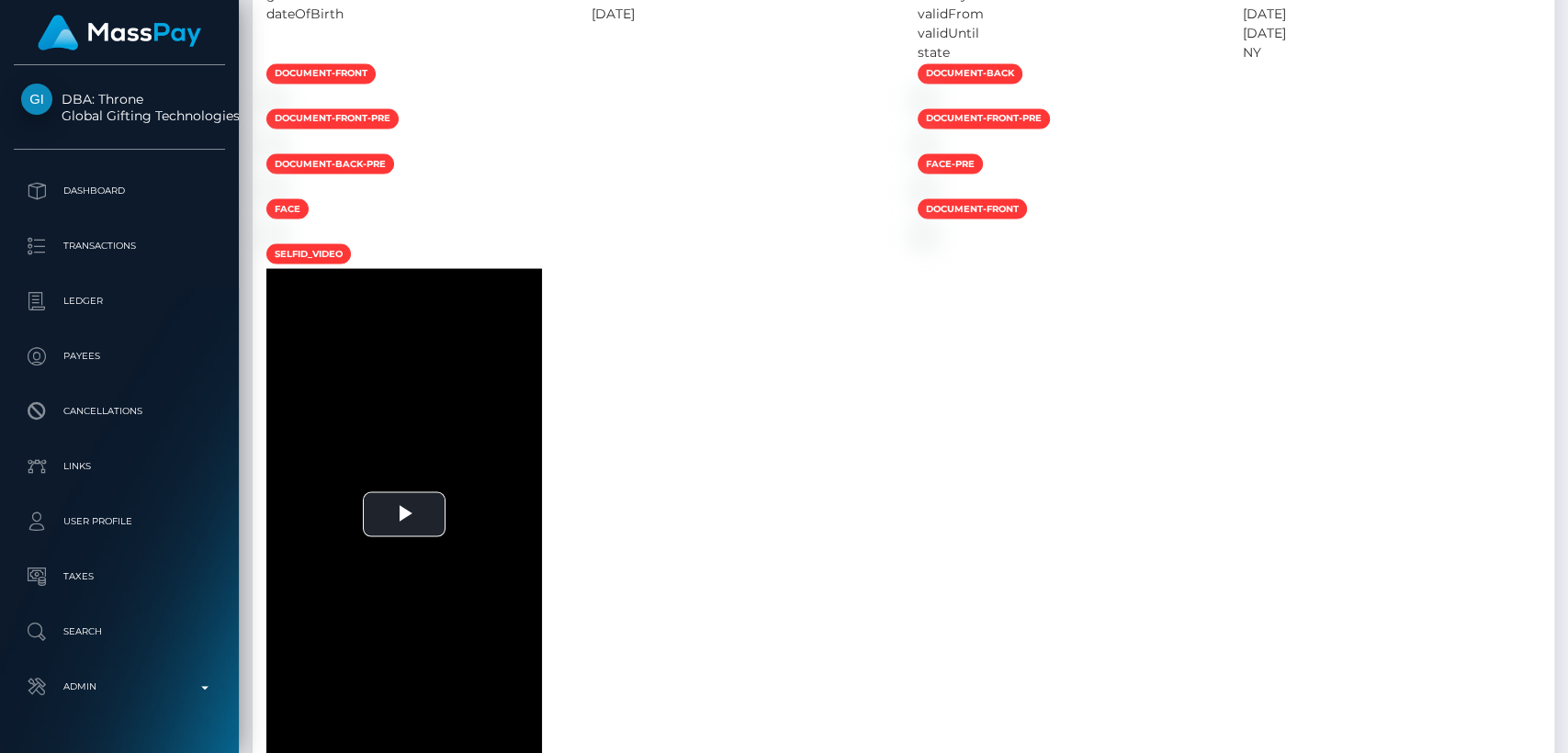
click at [400, 74] on div "ID Verifications Veriff - December 29, 2024 09:07PM / 40e0f82e-a891-41dd-8140-7…" at bounding box center [903, 301] width 1329 height 1029
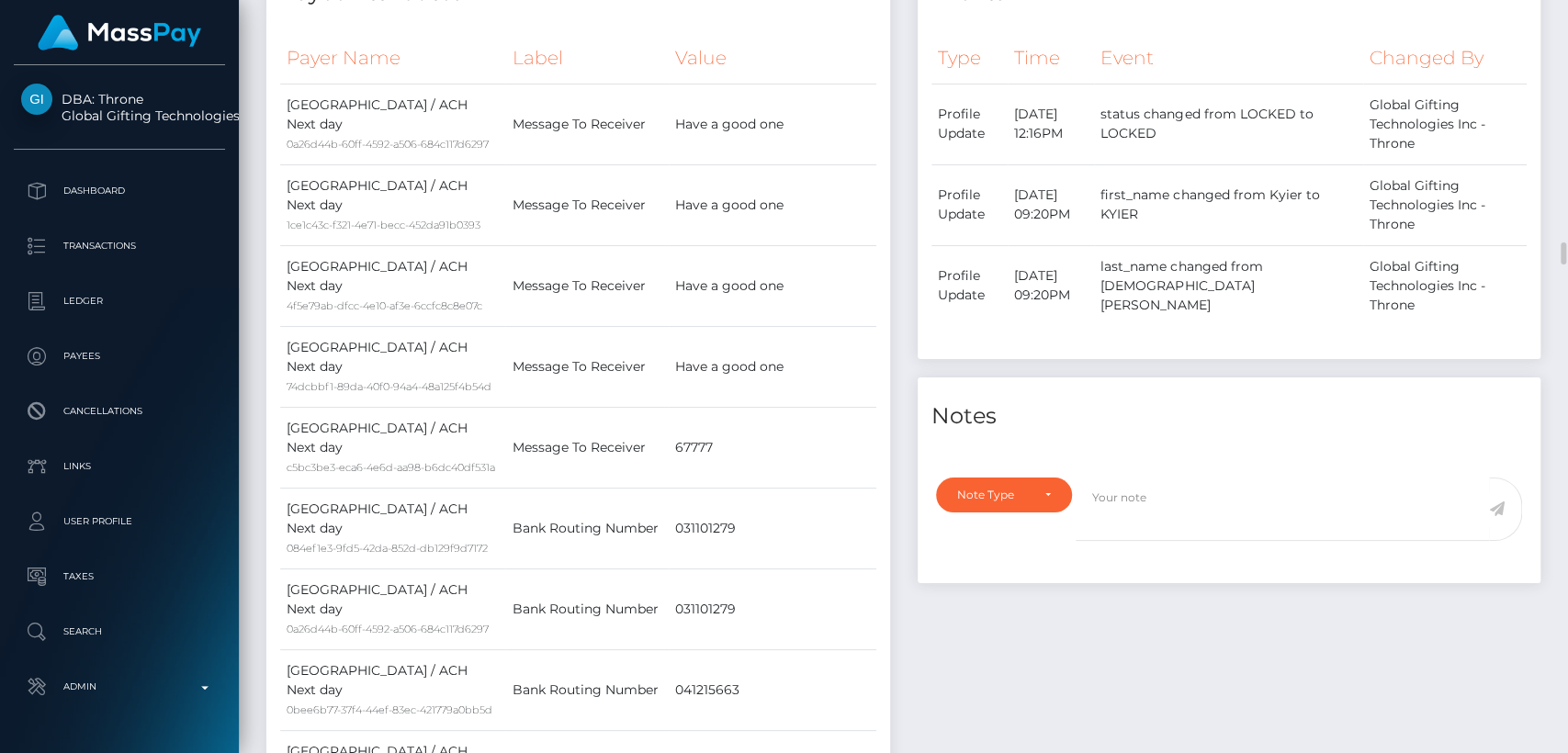
scroll to position [0, 0]
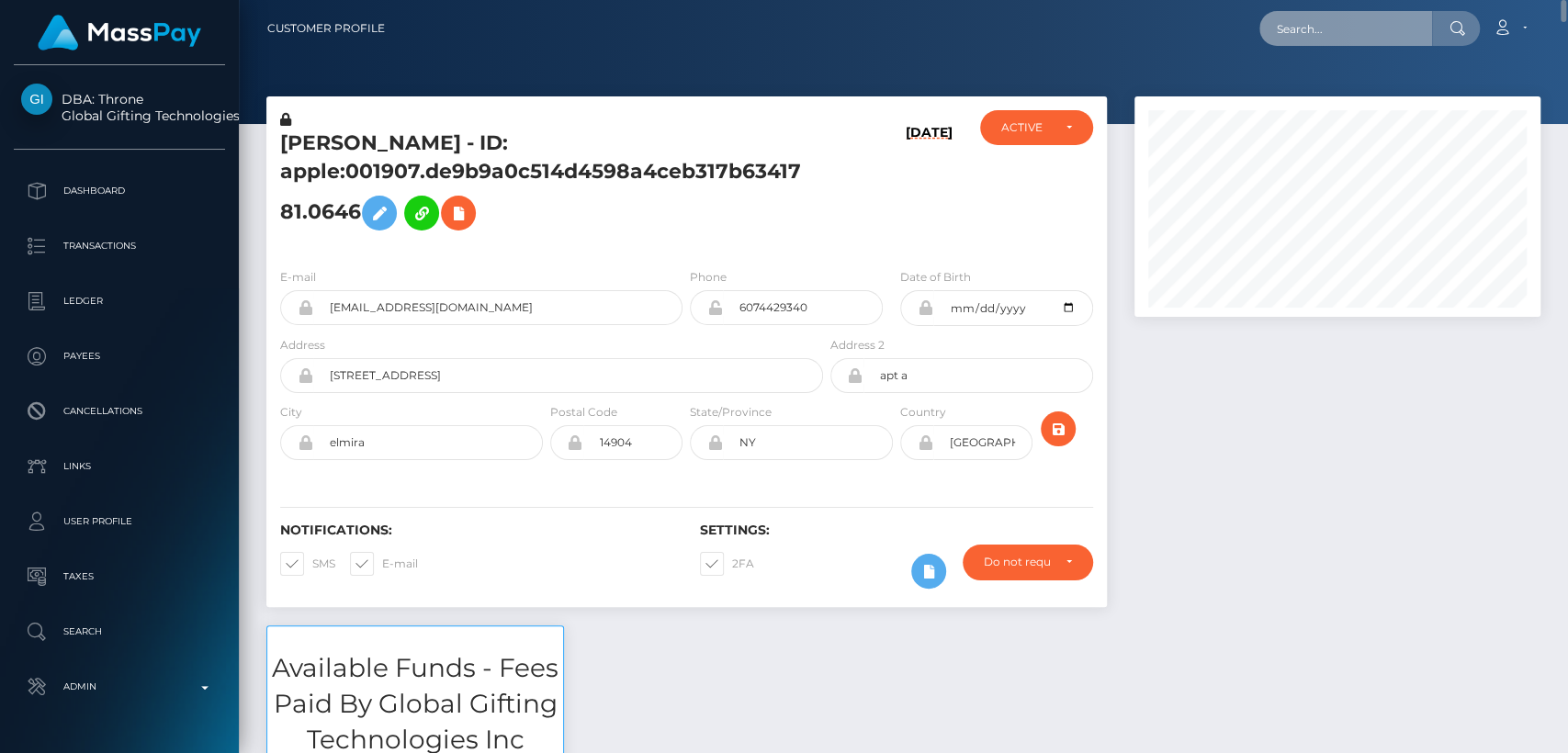
click at [1344, 19] on input "text" at bounding box center [1345, 29] width 172 height 35
paste input "[EMAIL_ADDRESS][DOMAIN_NAME]"
type input "[EMAIL_ADDRESS][DOMAIN_NAME]"
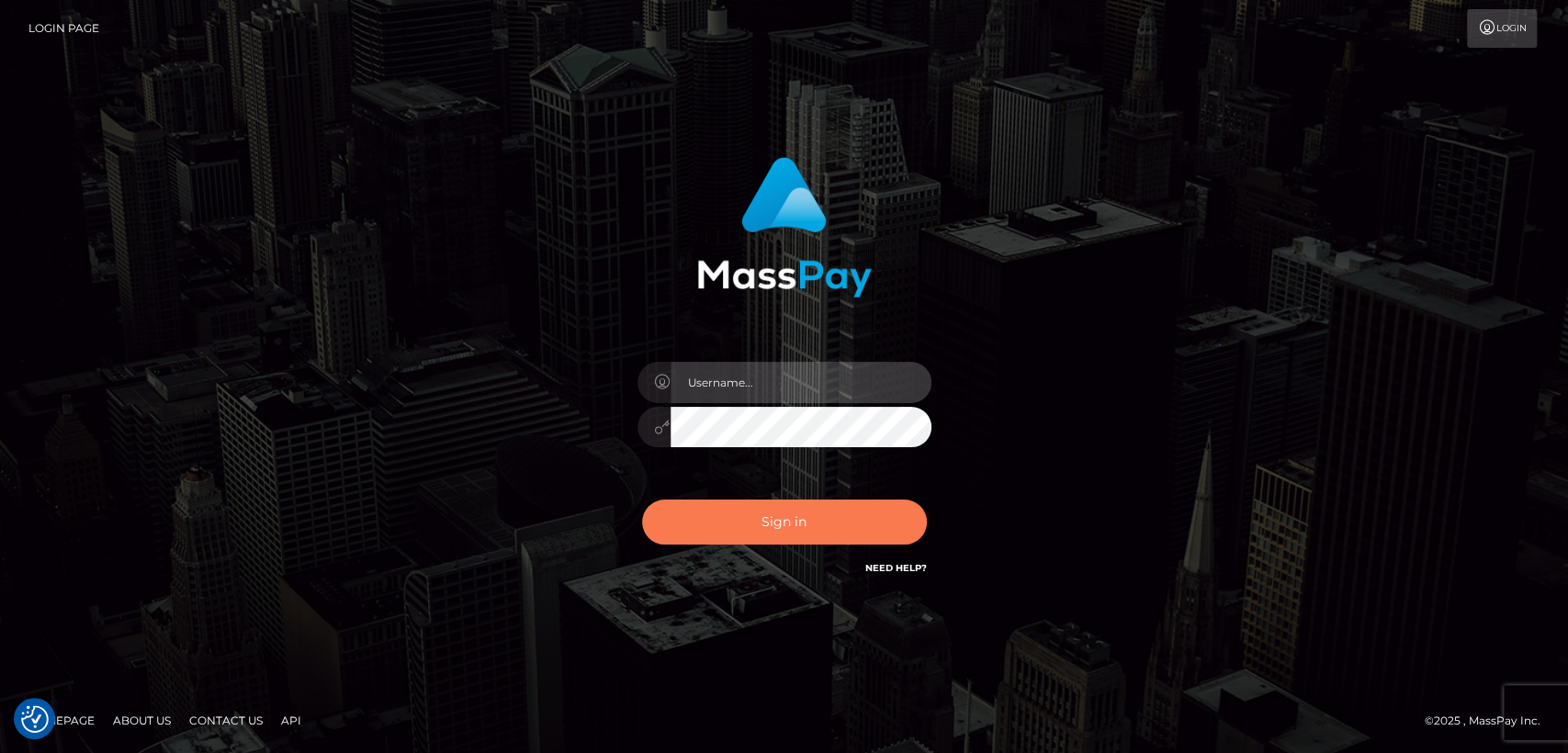
type input "[DOMAIN_NAME]"
click at [876, 504] on button "Sign in" at bounding box center [784, 522] width 285 height 45
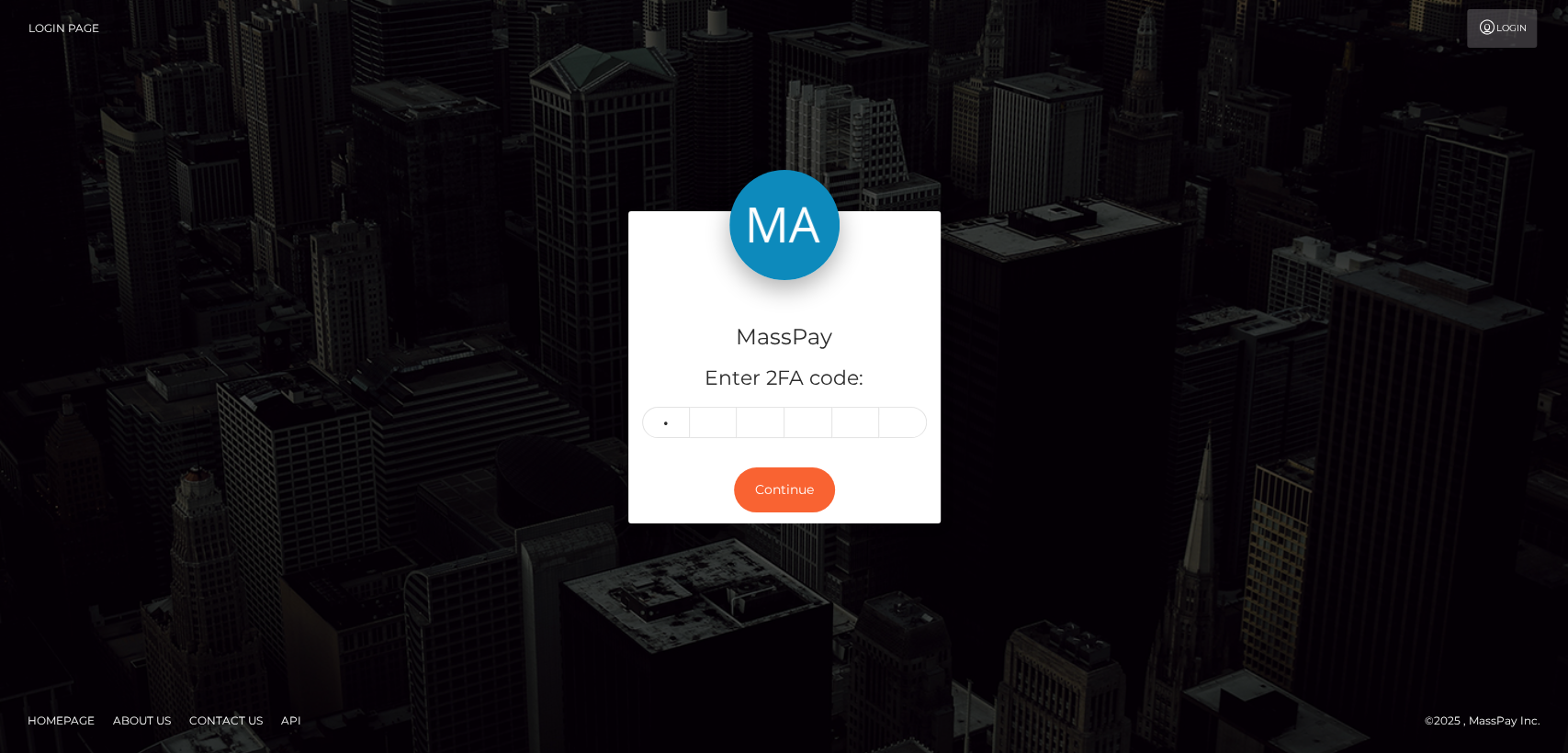
type input "7"
type input "2"
type input "4"
type input "9"
type input "4"
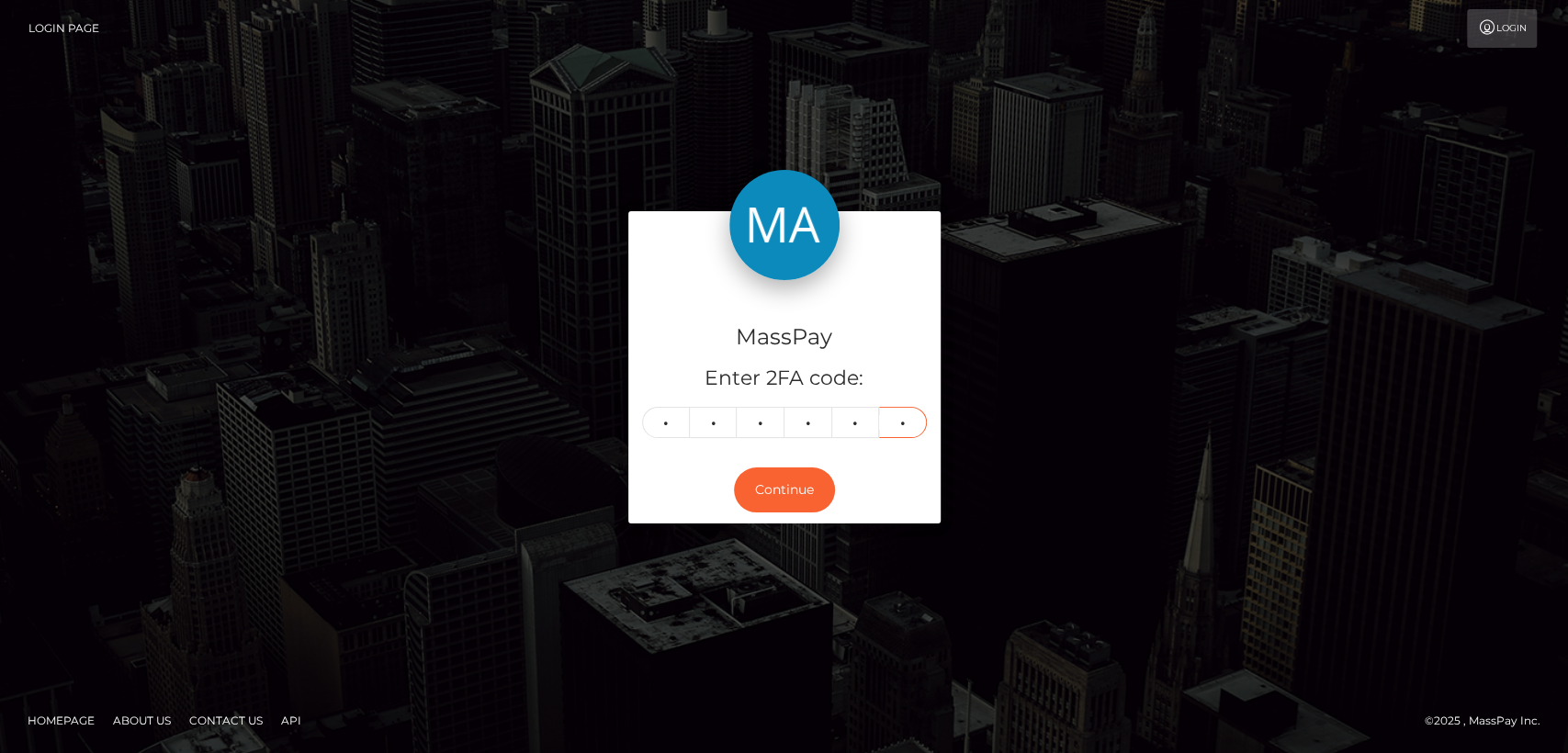
type input "6"
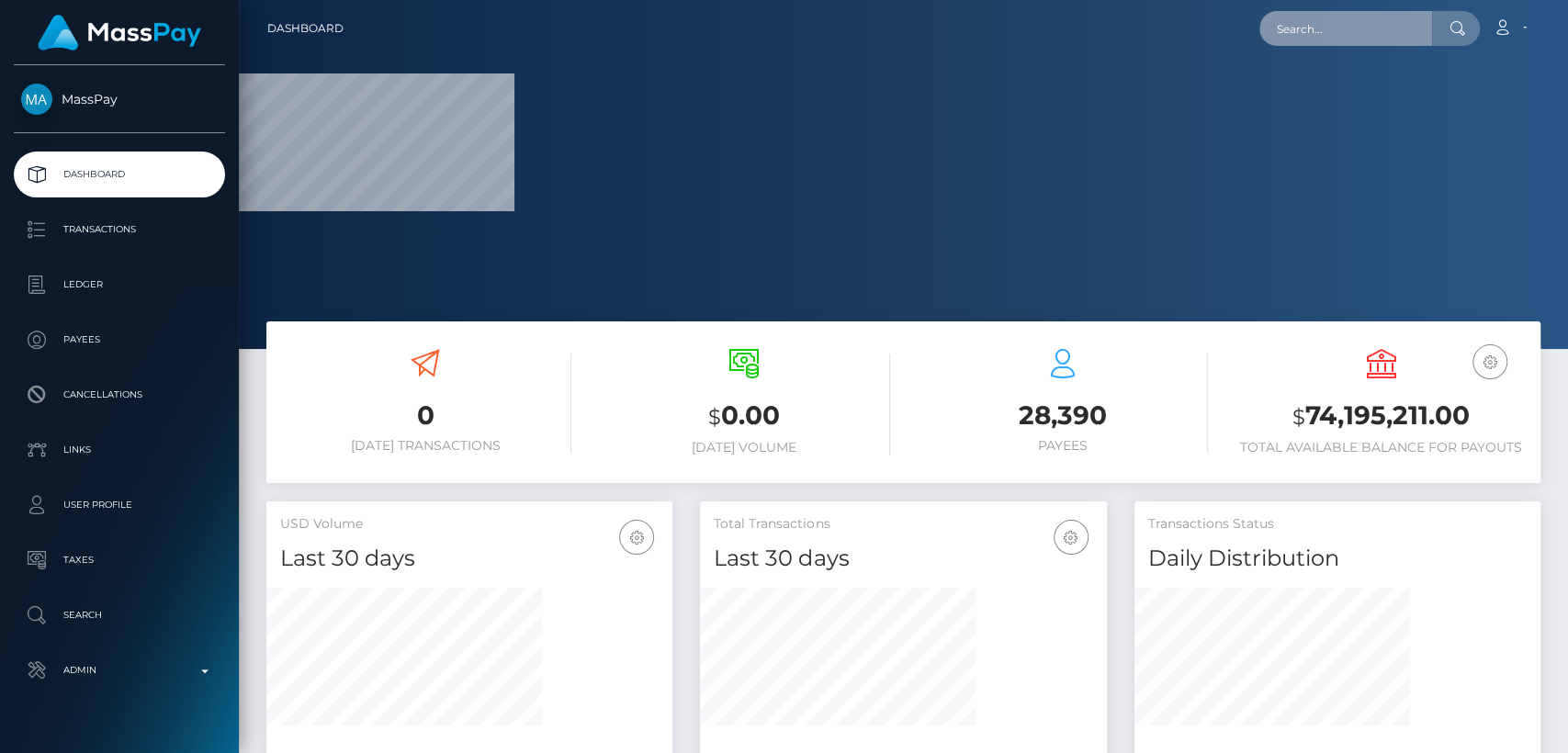
click at [1312, 35] on input "text" at bounding box center [1345, 29] width 172 height 35
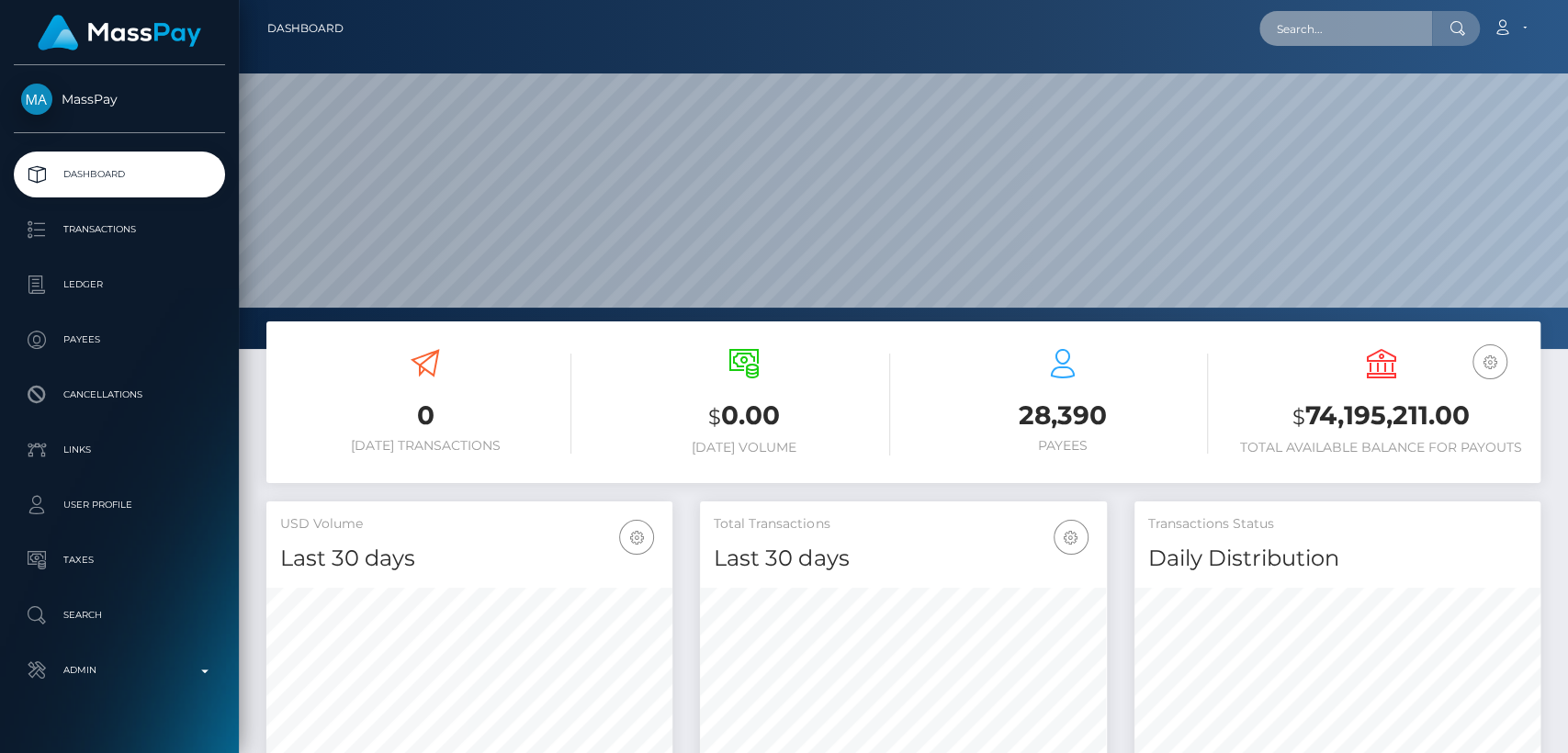
scroll to position [348, 1328]
paste input "[EMAIL_ADDRESS][DOMAIN_NAME]"
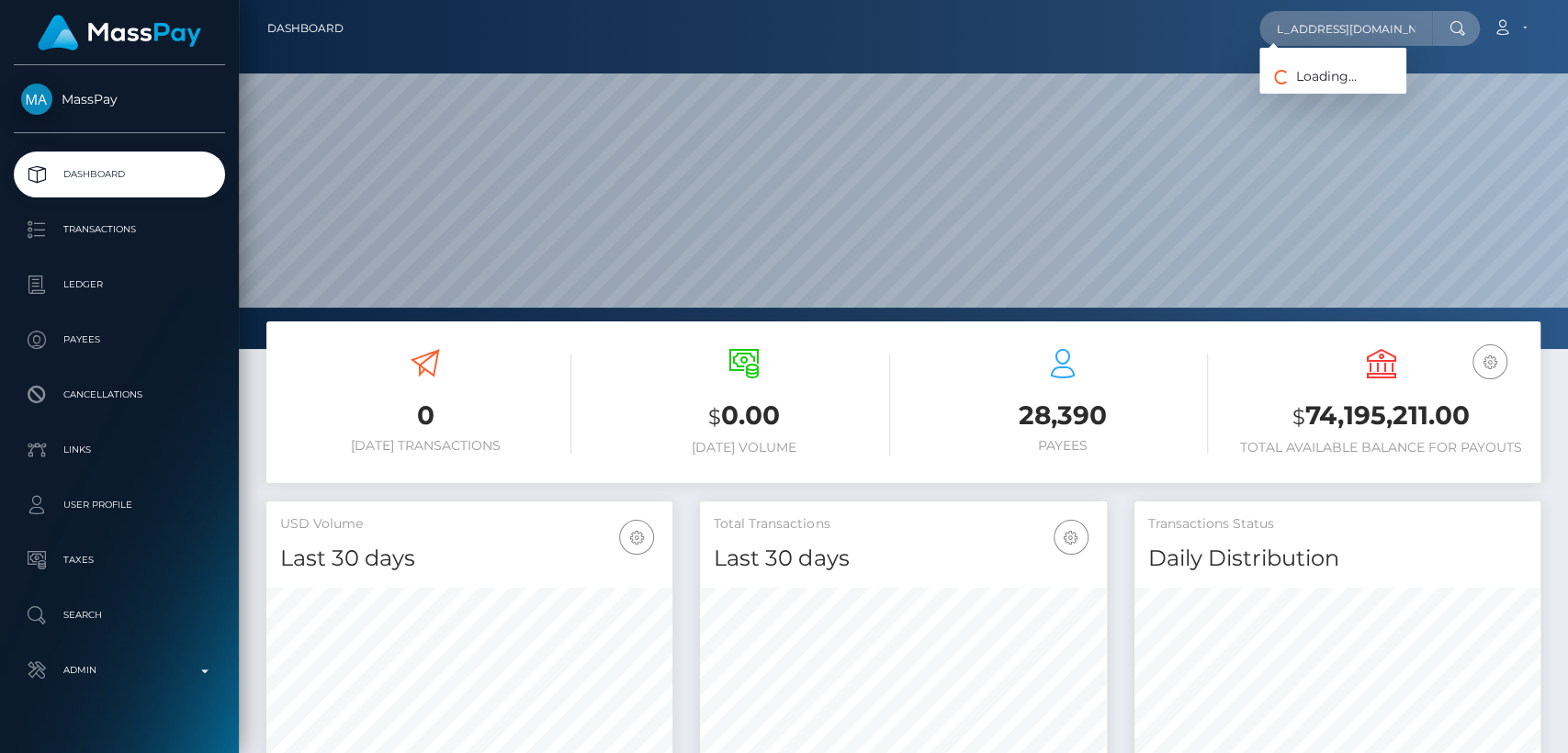
scroll to position [0, 0]
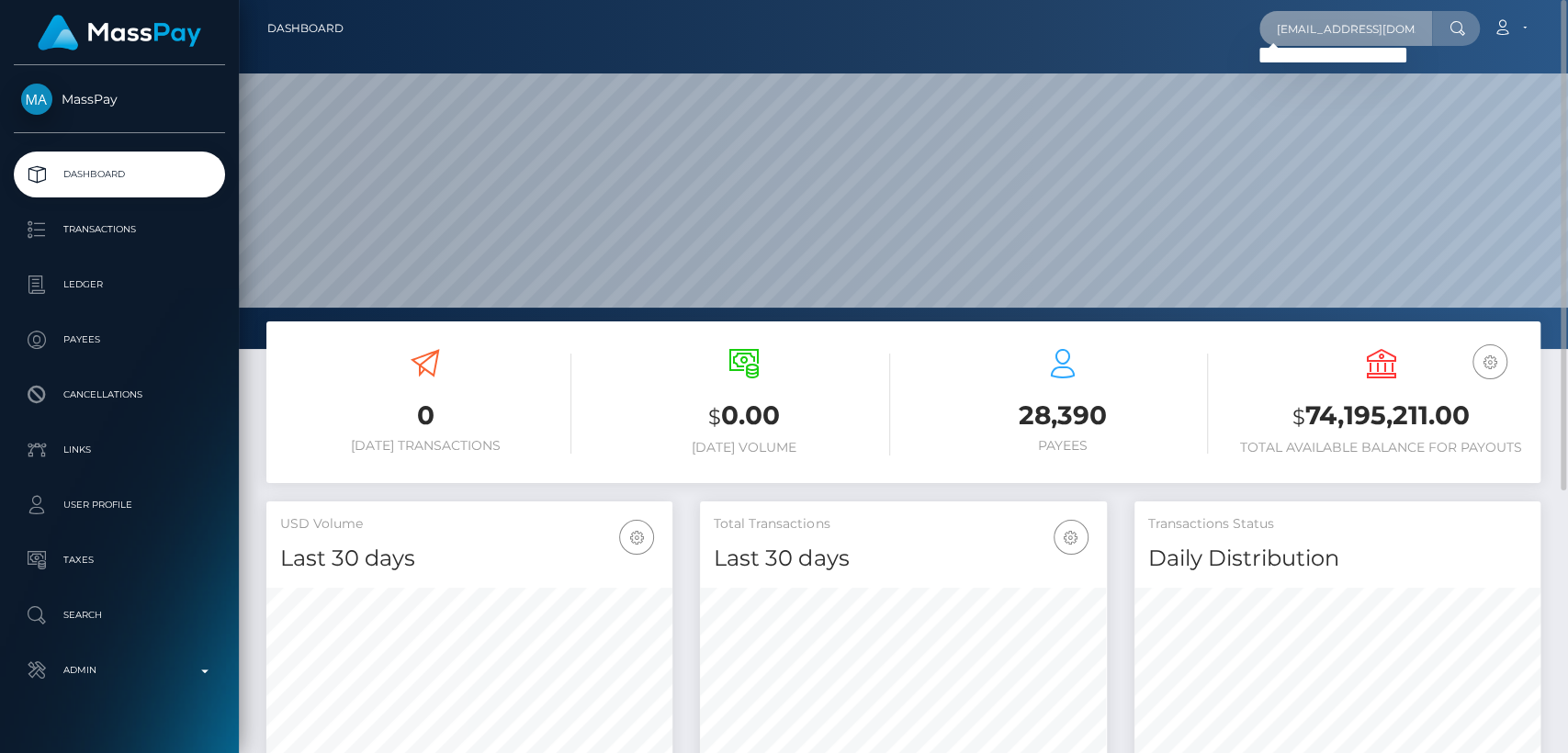
click at [1367, 36] on input "[EMAIL_ADDRESS][DOMAIN_NAME]" at bounding box center [1345, 29] width 172 height 35
paste input "[EMAIL_ADDRESS]"
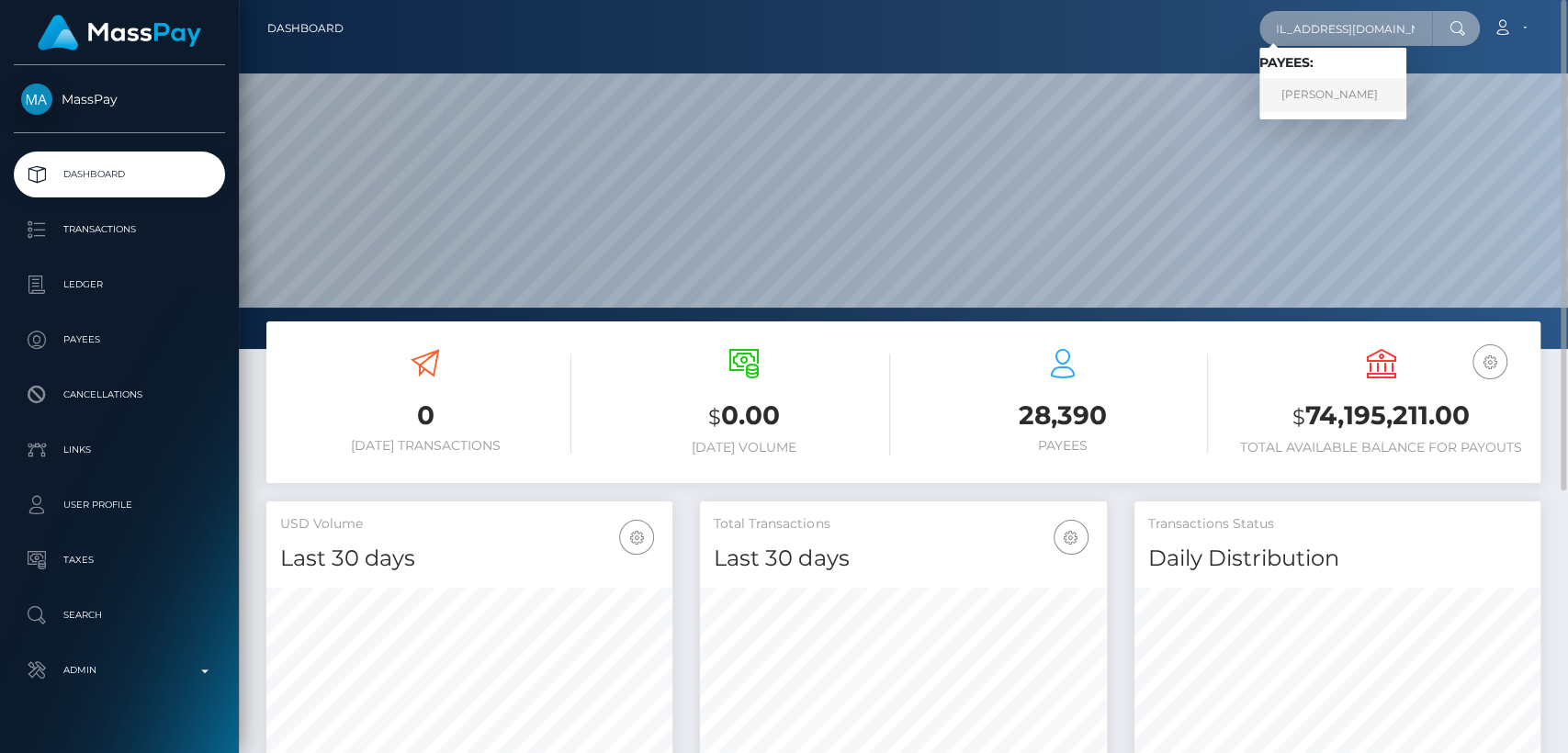
type input "[EMAIL_ADDRESS][DOMAIN_NAME]"
click at [1345, 91] on link "VALENTINA RIZZOLI" at bounding box center [1332, 95] width 147 height 34
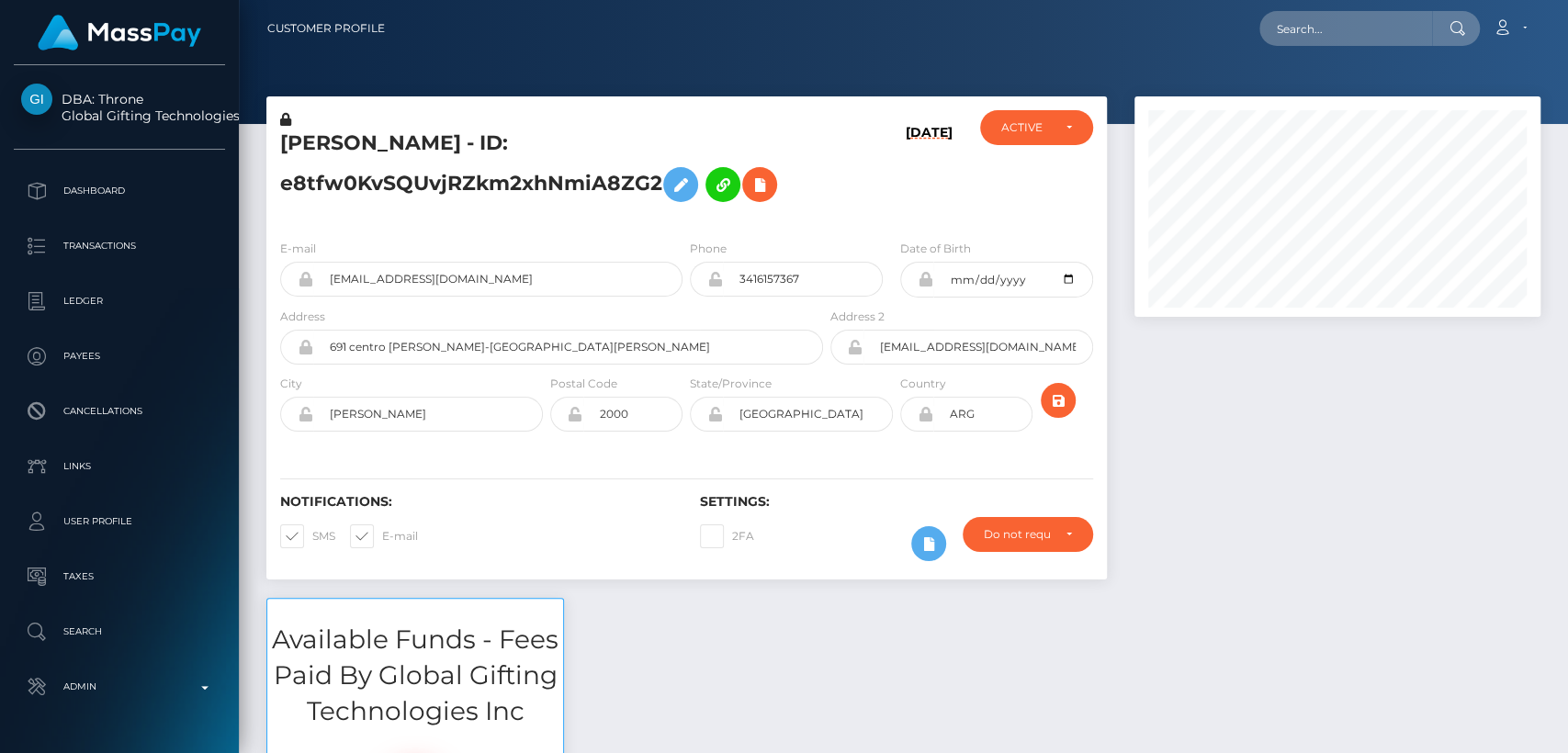
scroll to position [220, 406]
click at [314, 141] on h5 "[PERSON_NAME] - ID: e8tfw0KvSQUvjRZkm2xhNmiA8ZG2" at bounding box center [547, 171] width 533 height 82
copy h5 "VALENTINA"
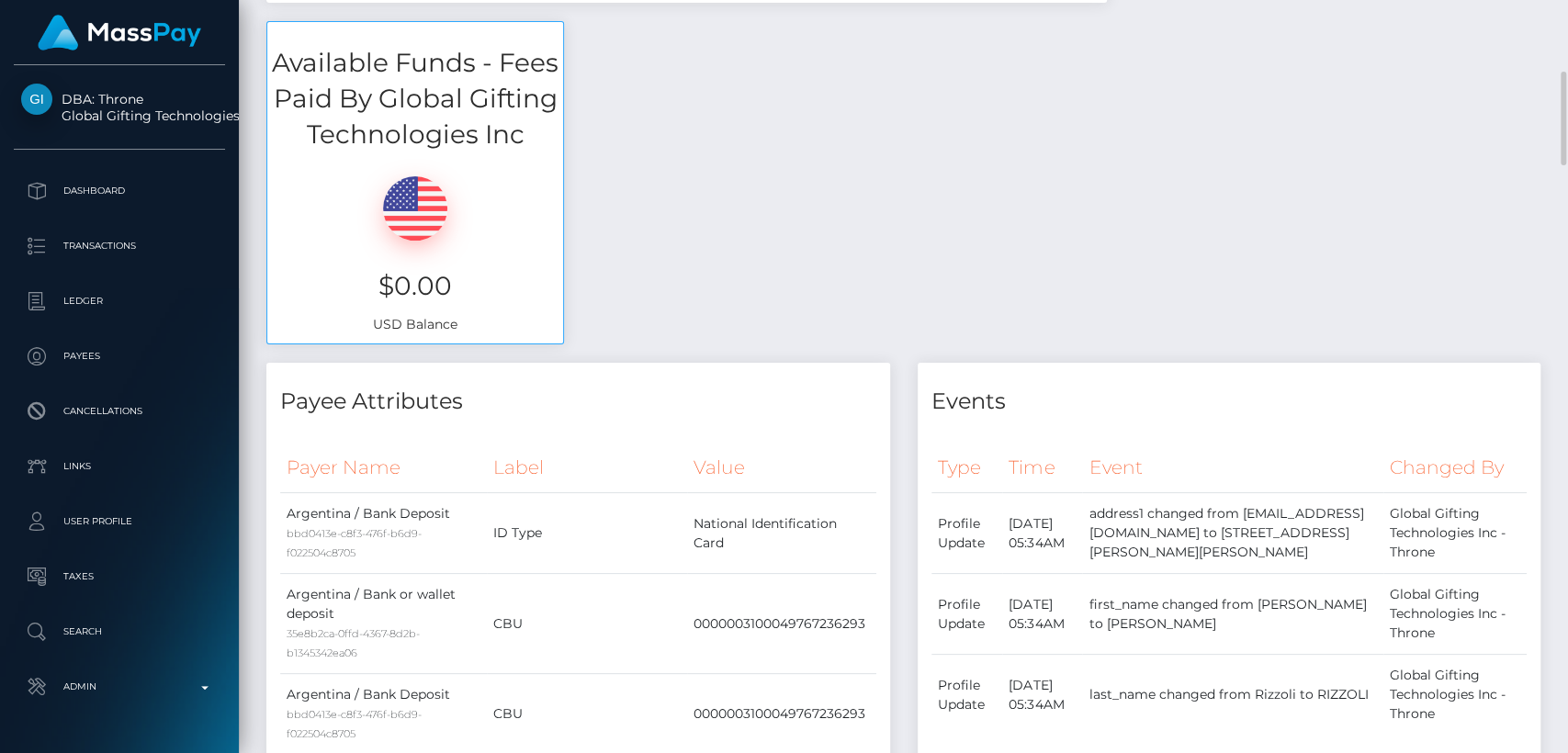
scroll to position [0, 0]
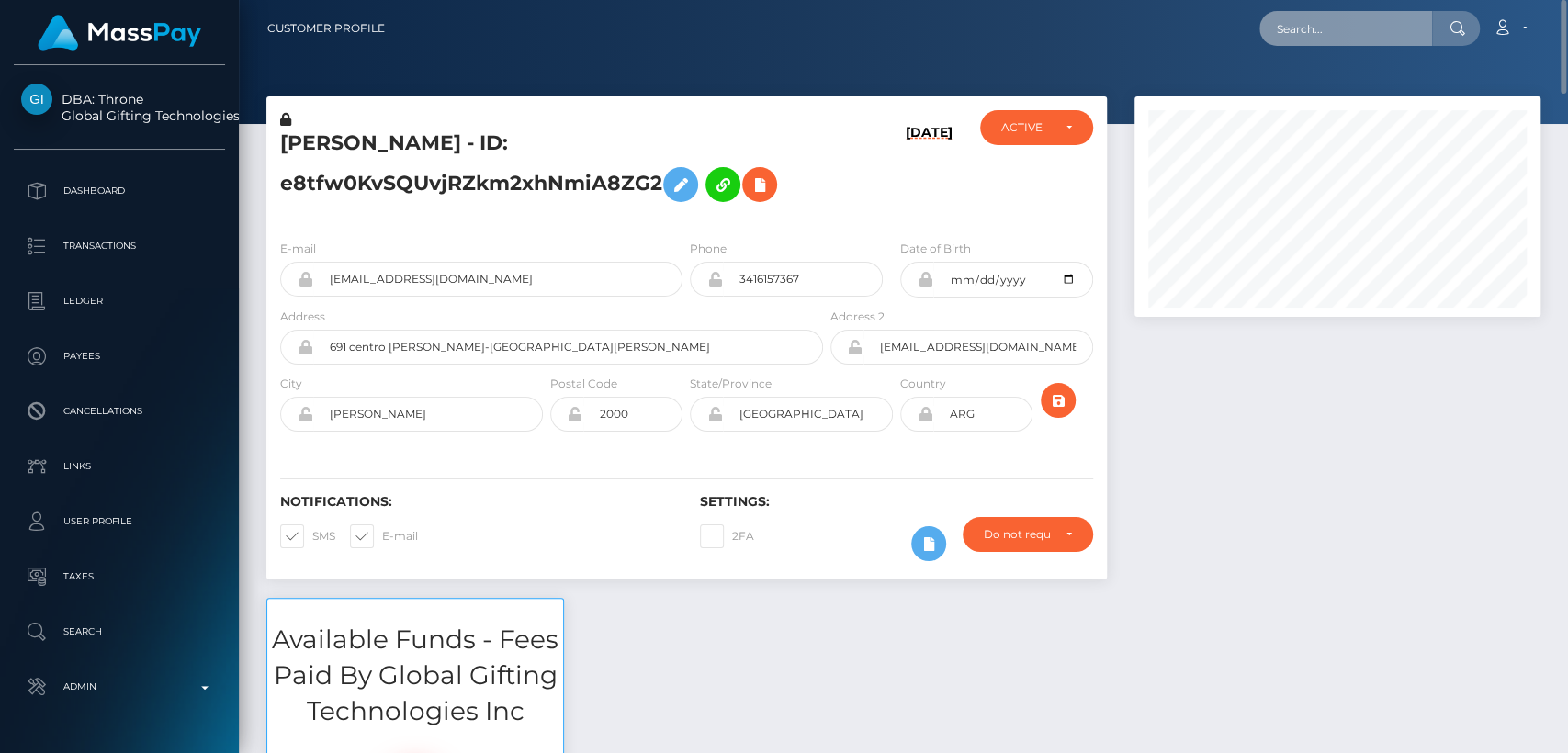
click at [1338, 34] on input "text" at bounding box center [1345, 29] width 172 height 35
paste input "Kylamcquade24@icloud.com"
click at [1360, 35] on input "Kylamcquade24@icloud.com" at bounding box center [1345, 29] width 172 height 35
click at [1360, 34] on input "Kylamcquade24@icloud.com" at bounding box center [1345, 29] width 172 height 35
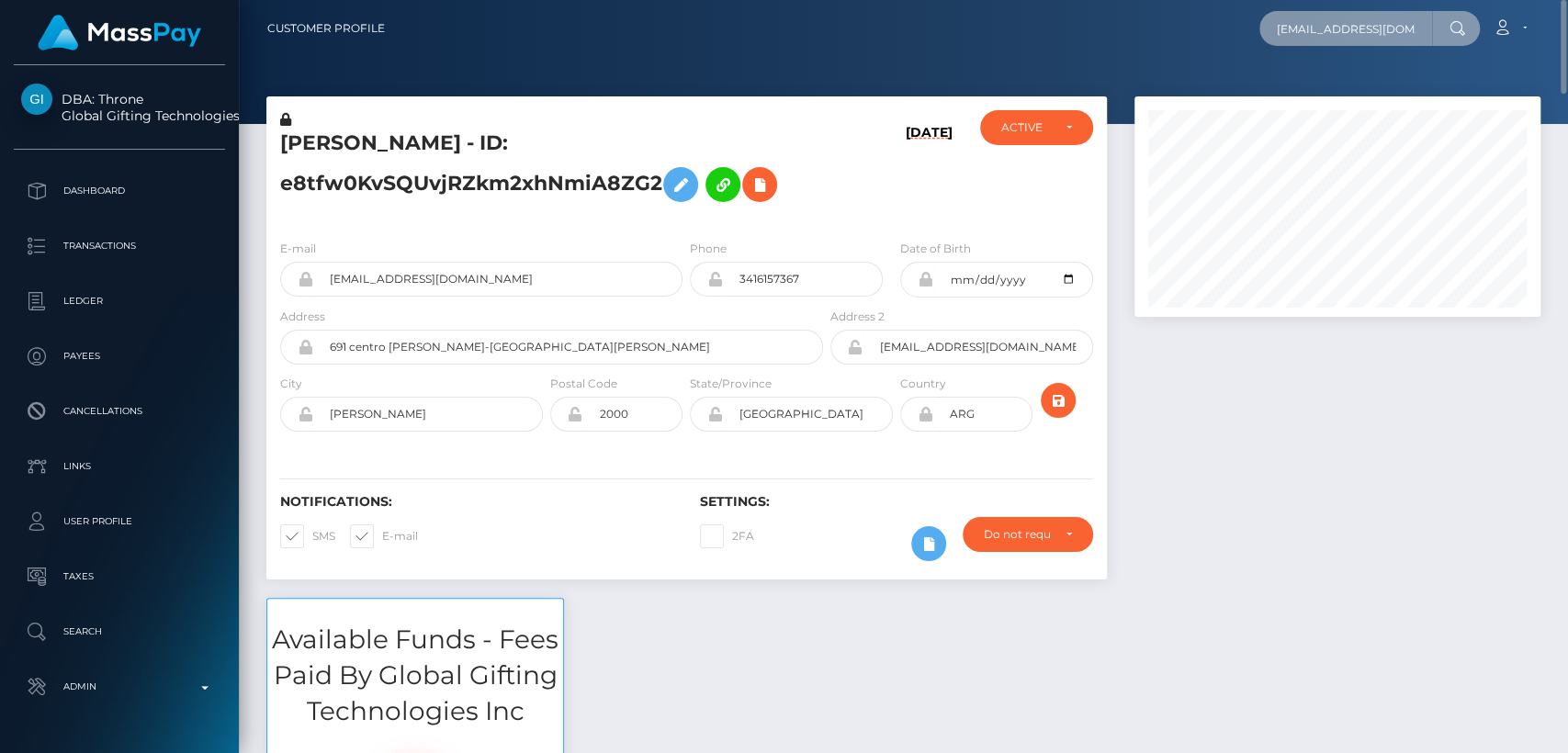
click at [1360, 34] on input "Kylamcquade24@icloud.com" at bounding box center [1345, 29] width 172 height 35
paste input "jewelssalesstuff@gmail"
type input "jewelssalesstuff@gmail.com"
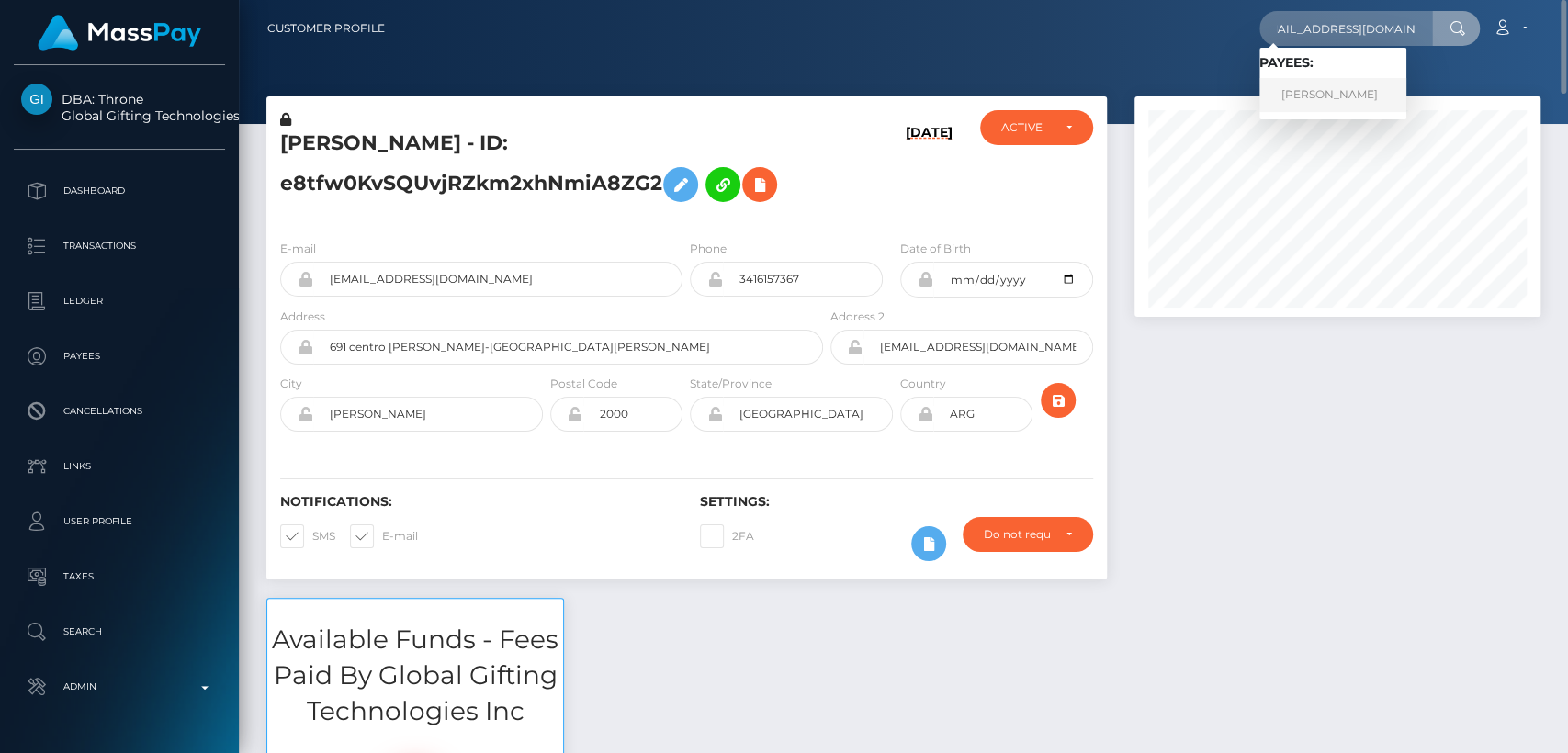
scroll to position [0, 0]
click at [1323, 102] on link "JULIE AILEEN VYBIRAL" at bounding box center [1332, 95] width 147 height 34
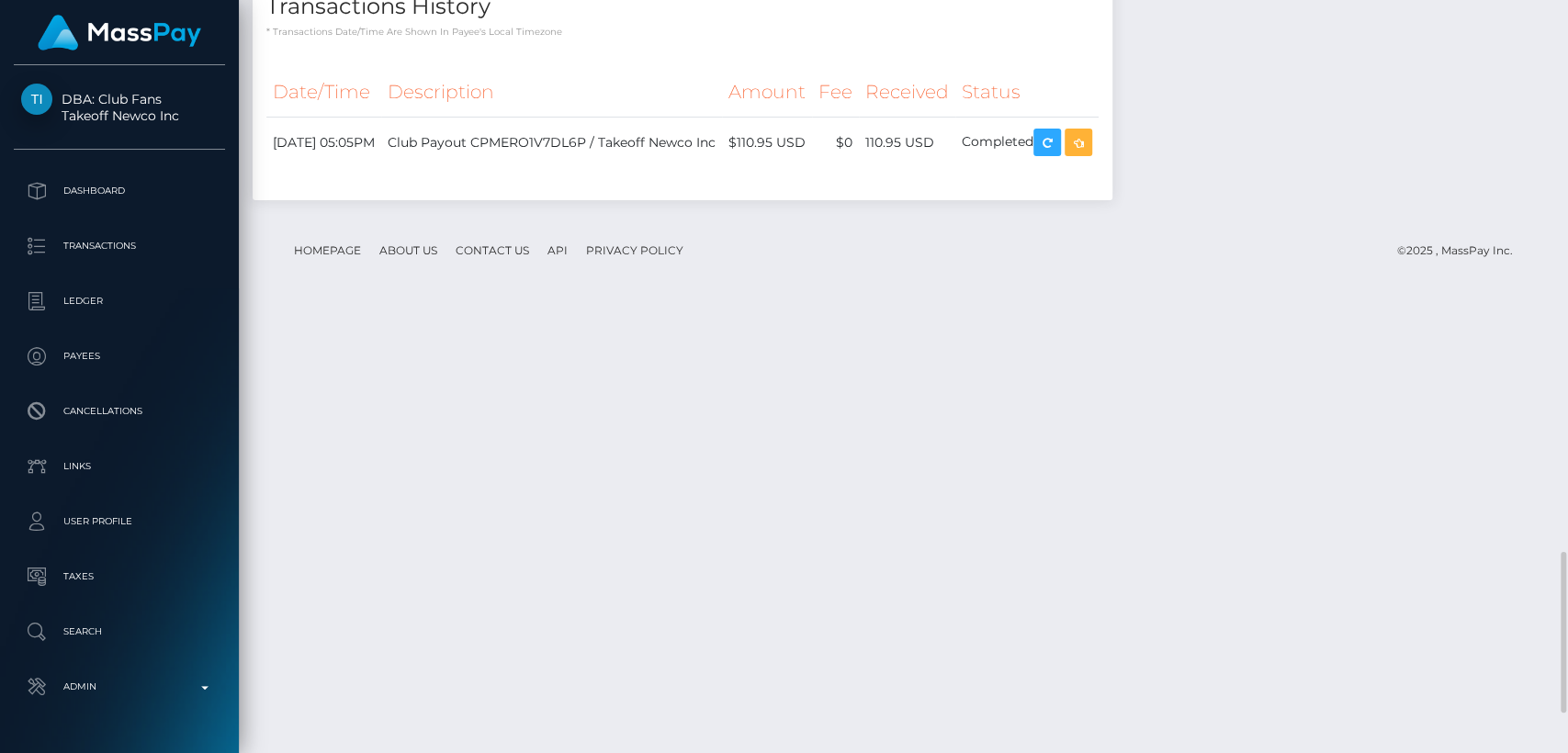
scroll to position [2768, 0]
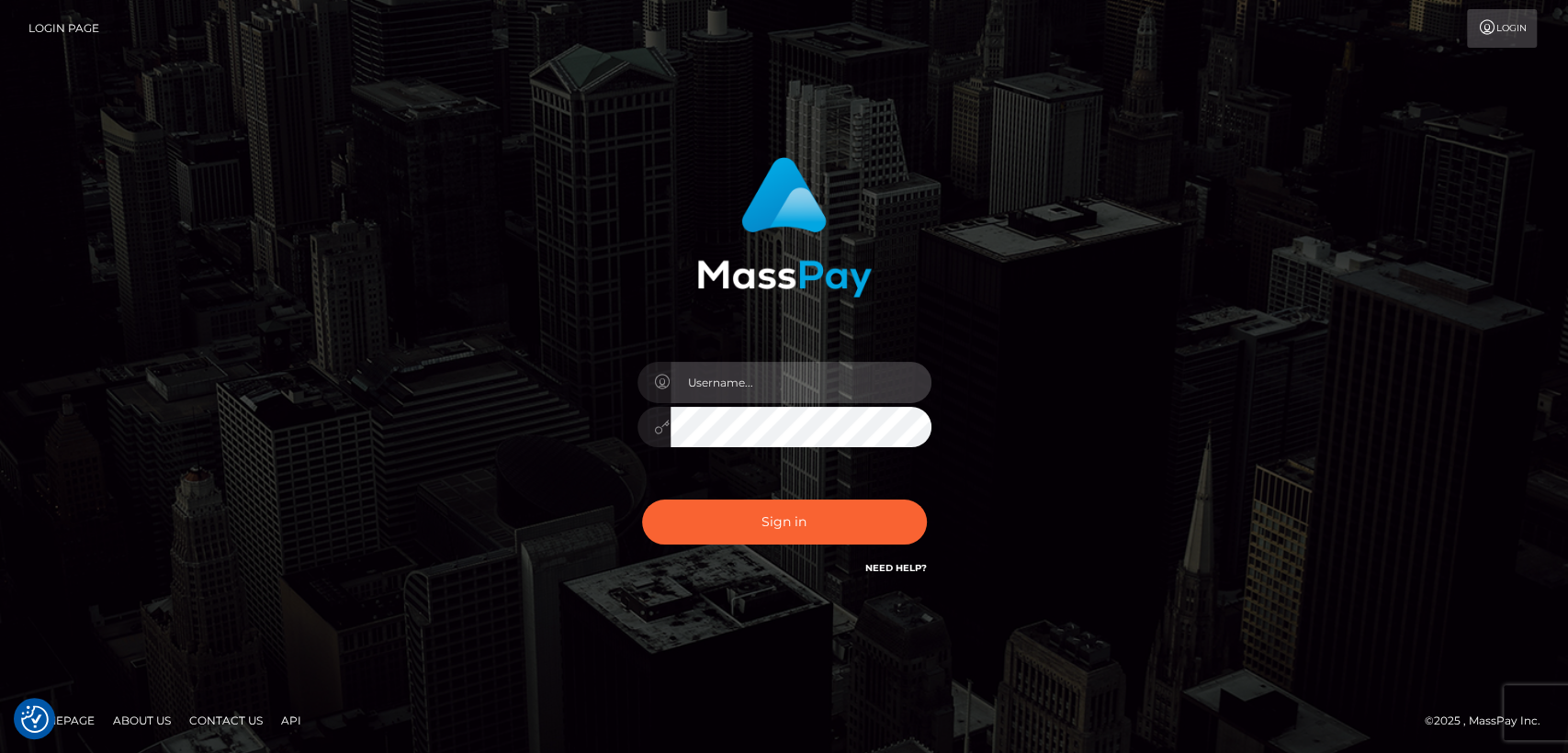
type input "nt.es"
click at [705, 492] on div "Sign in Need Help?" at bounding box center [784, 529] width 322 height 82
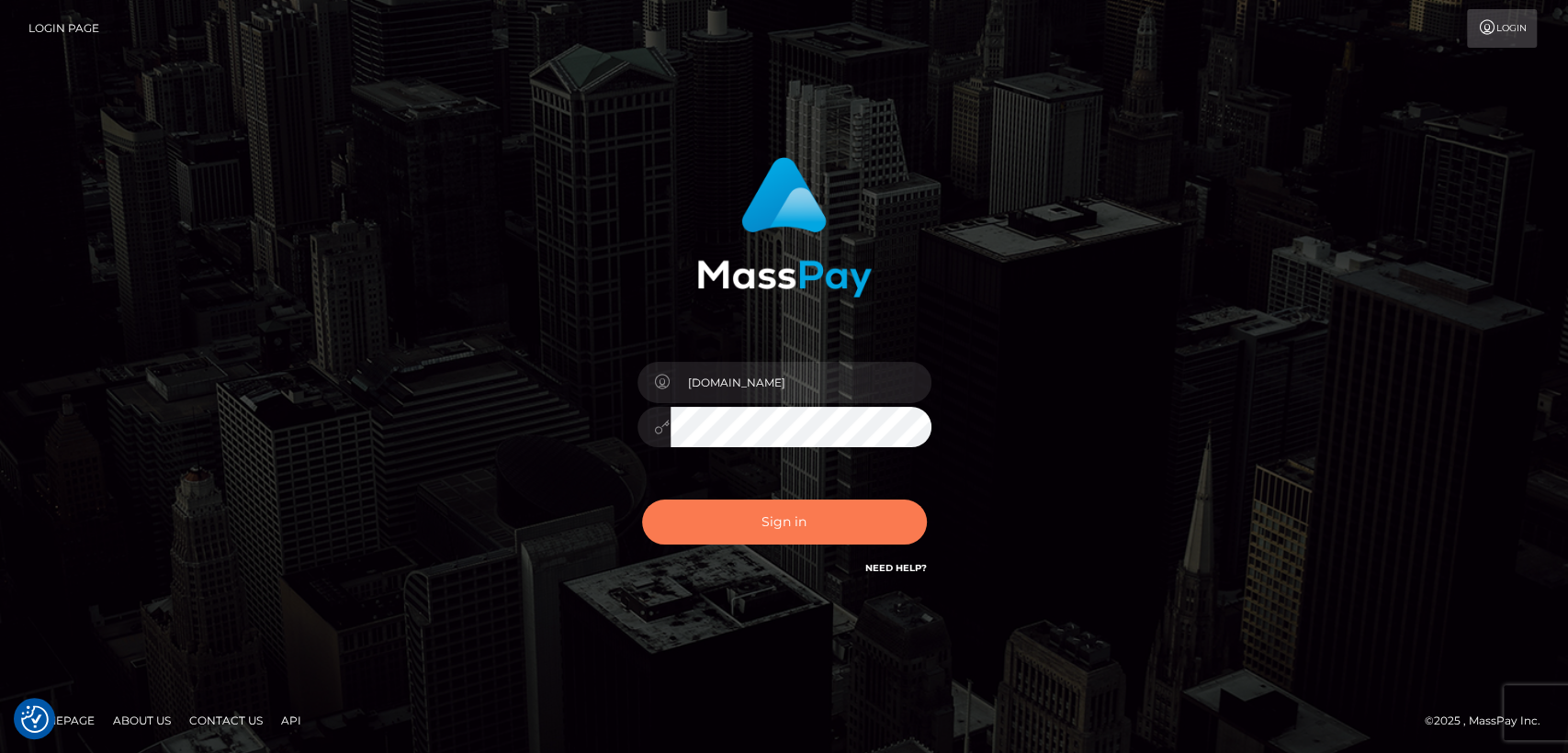
click at [709, 513] on button "Sign in" at bounding box center [784, 522] width 285 height 45
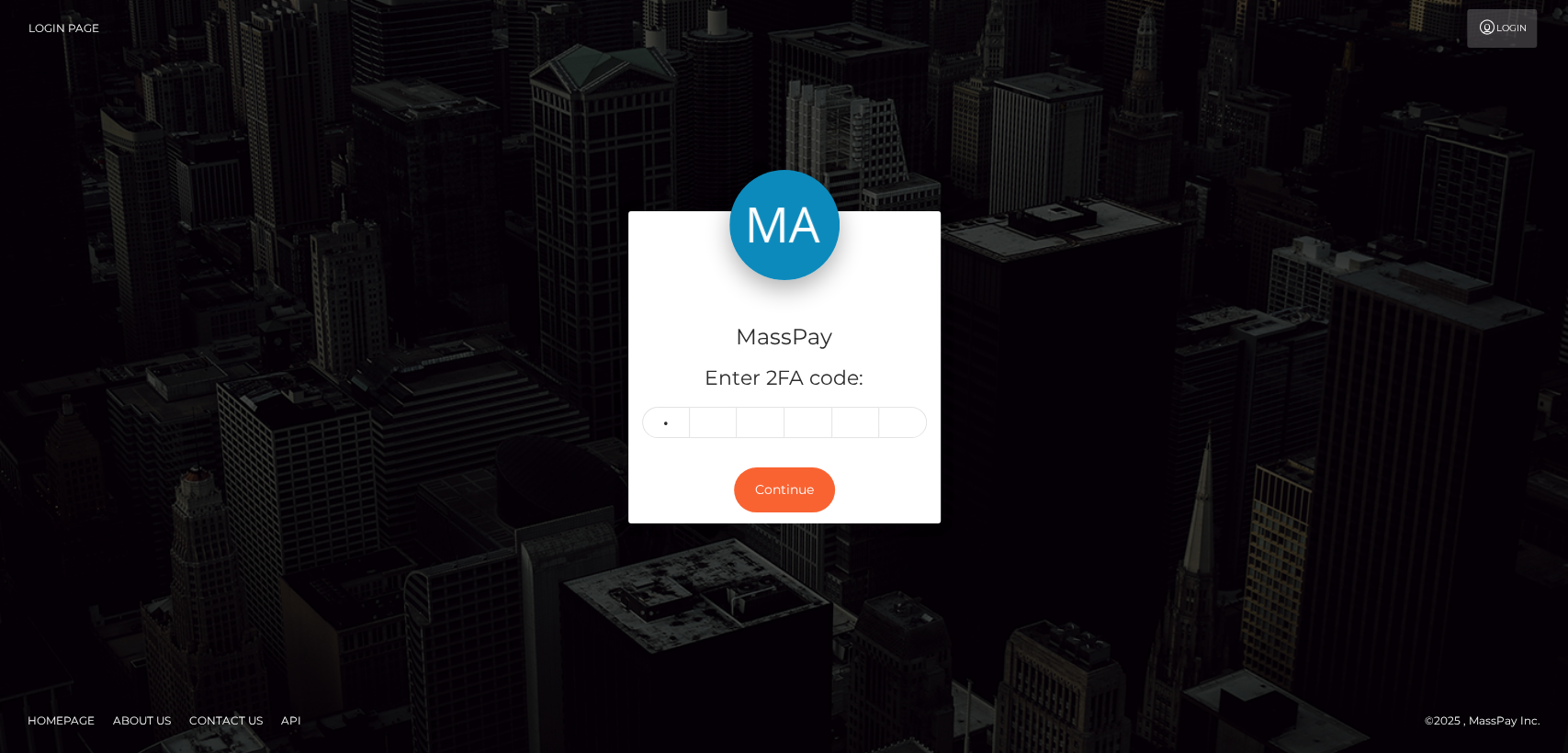
type input "4"
type input "6"
type input "7"
type input "3"
type input "0"
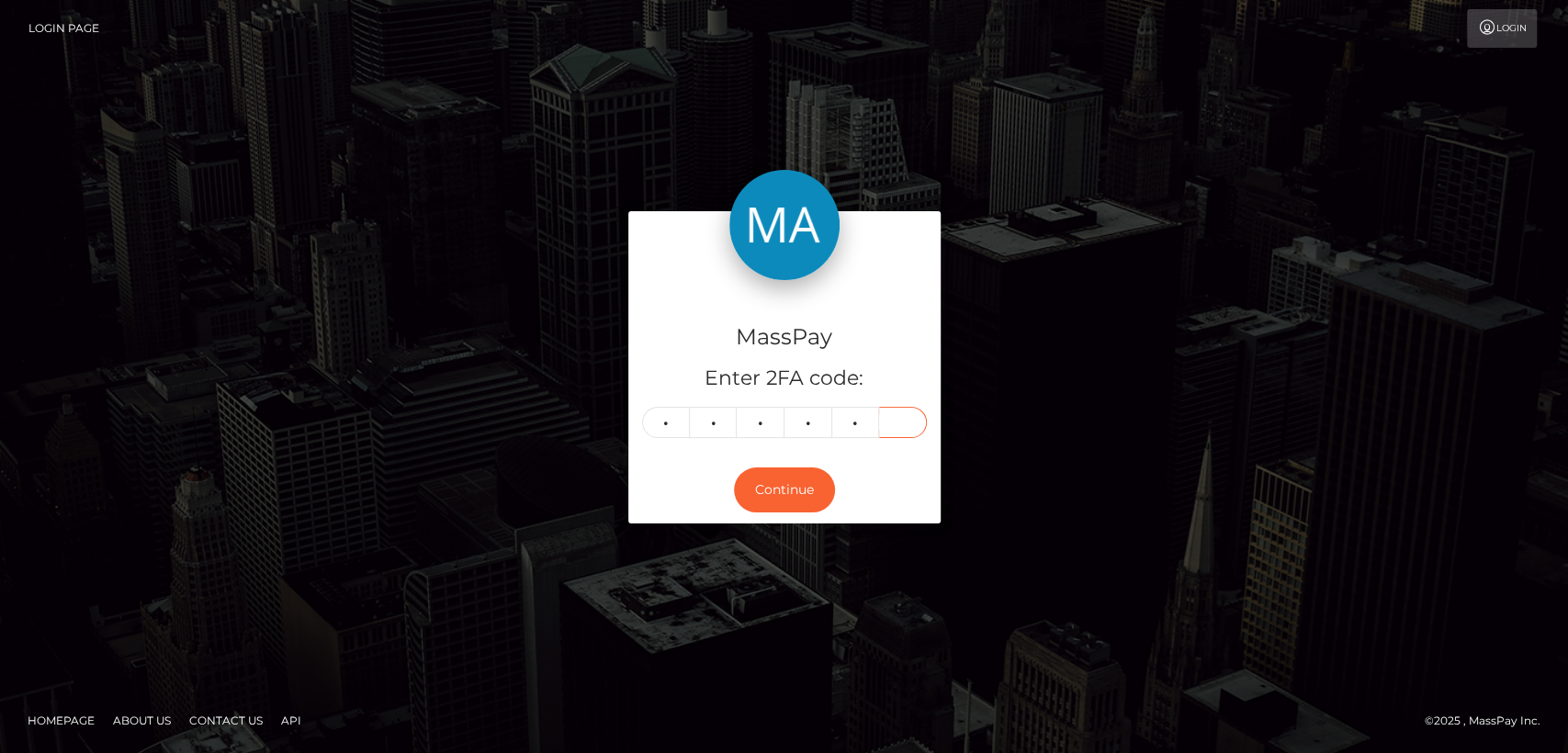
type input "9"
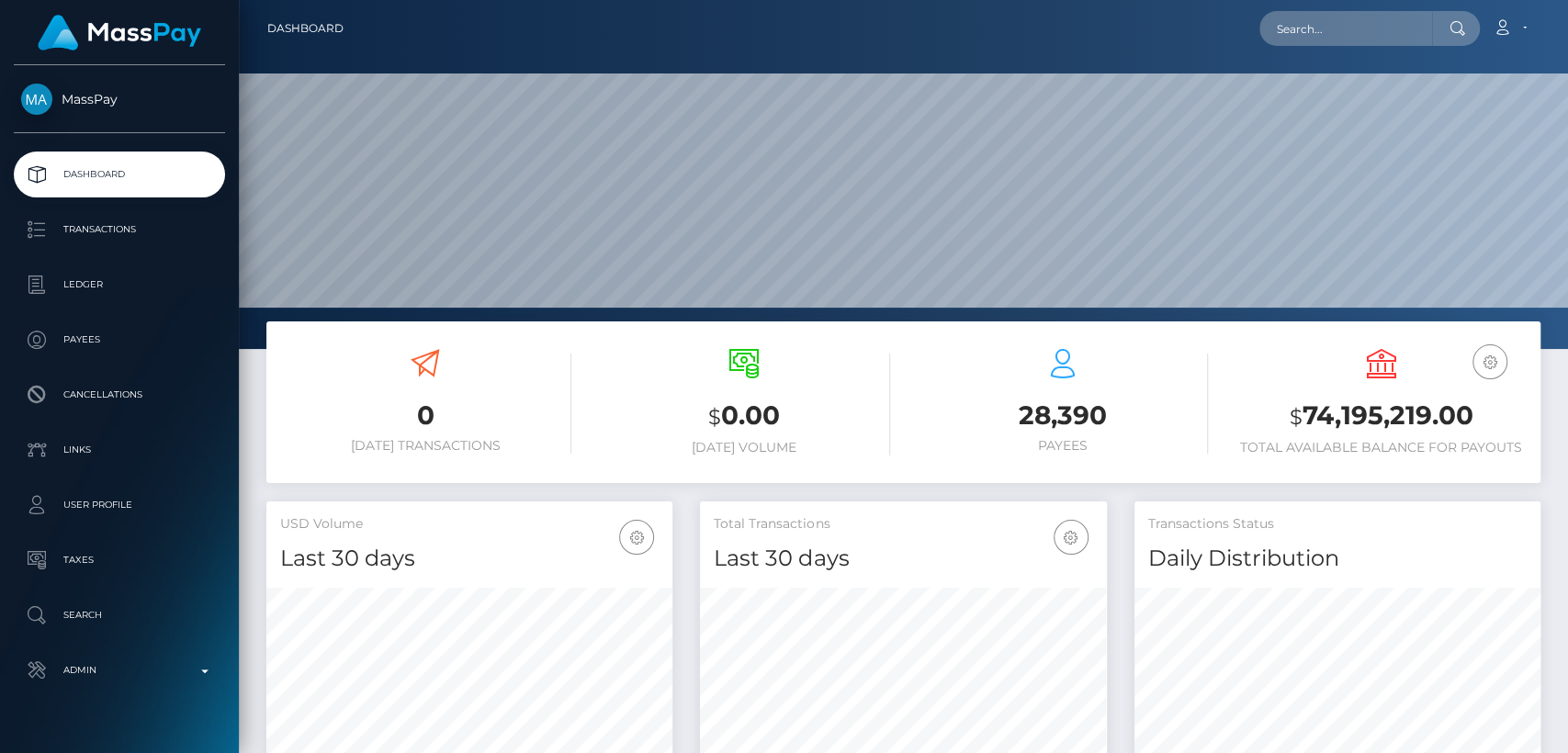
scroll to position [324, 406]
click at [1431, 29] on input "text" at bounding box center [1345, 29] width 172 height 35
paste input "[EMAIL_ADDRESS][DOMAIN_NAME]"
type input "[EMAIL_ADDRESS][DOMAIN_NAME]"
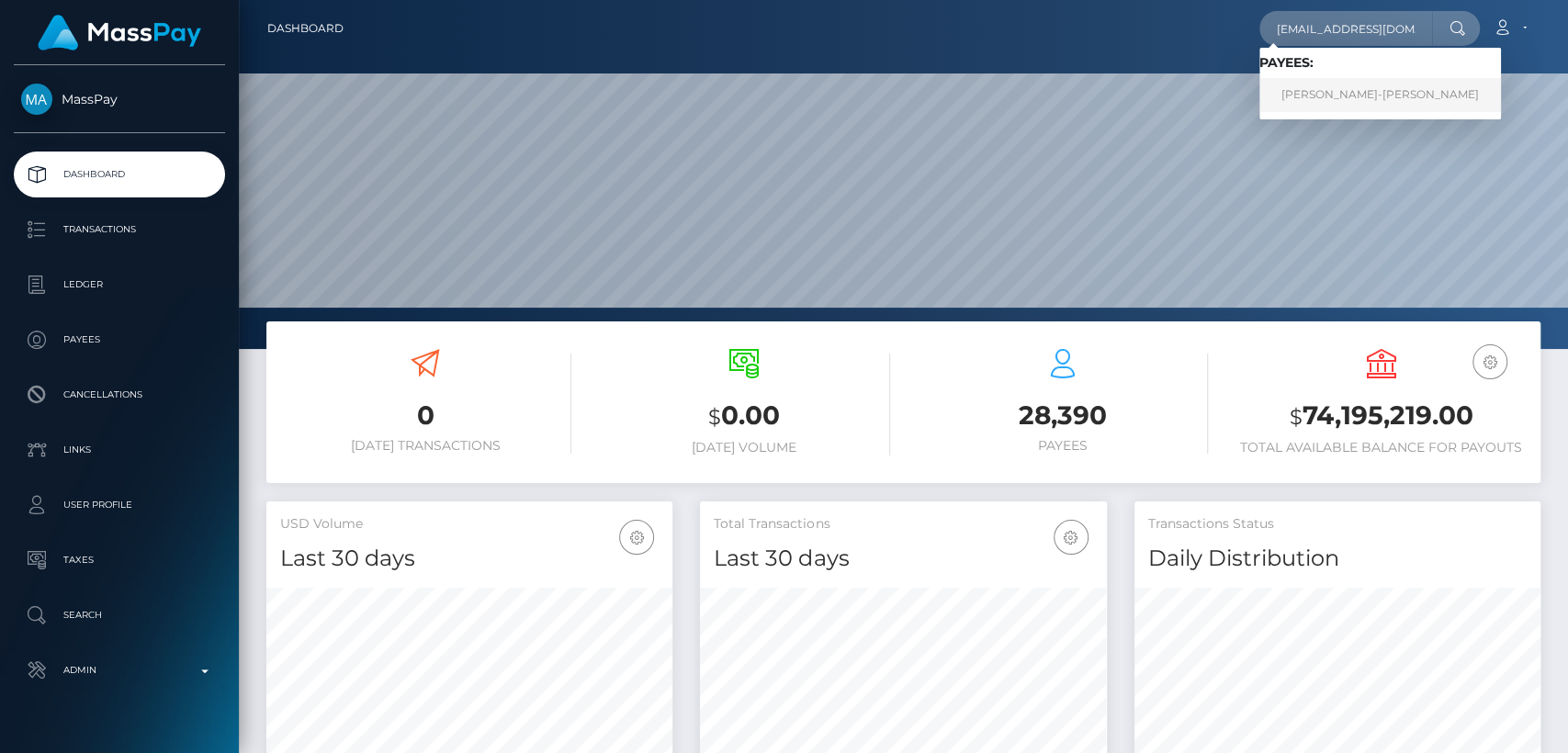
click at [1338, 107] on link "Birgit Leimhofer-Gruber" at bounding box center [1380, 95] width 242 height 34
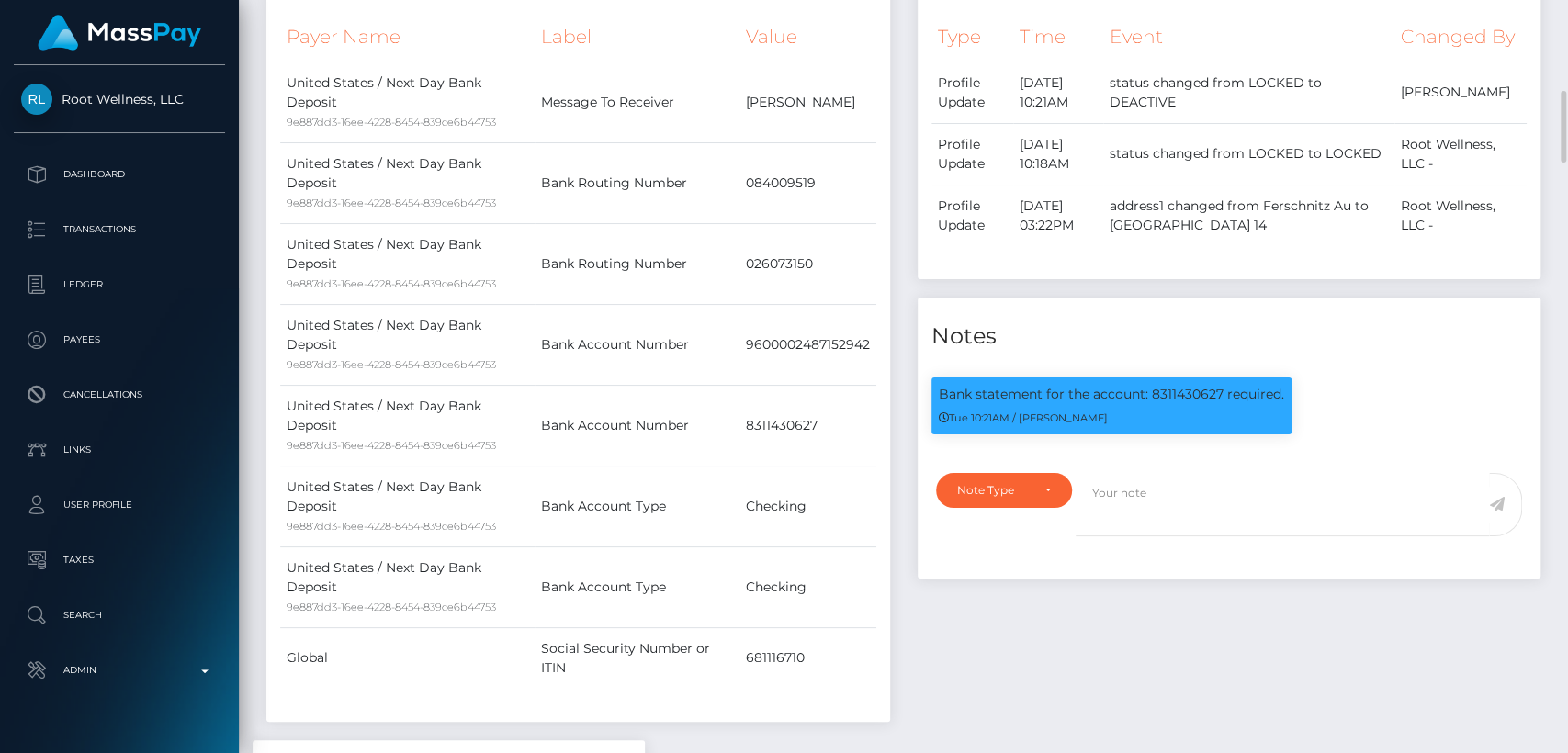
scroll to position [220, 406]
drag, startPoint x: 939, startPoint y: 367, endPoint x: 1285, endPoint y: 370, distance: 346.0
click at [1285, 378] on div "Bank statement for the account: 8311430627 required. Tue 10:21AM / Dan Cirnat" at bounding box center [1112, 406] width 360 height 57
copy p "Bank statement for the account: 8311430627 required."
click at [653, 642] on div "Payer Name Label Value United States / Next Day Bank Deposit 9e887dd3-16ee-4228…" at bounding box center [578, 362] width 596 height 700
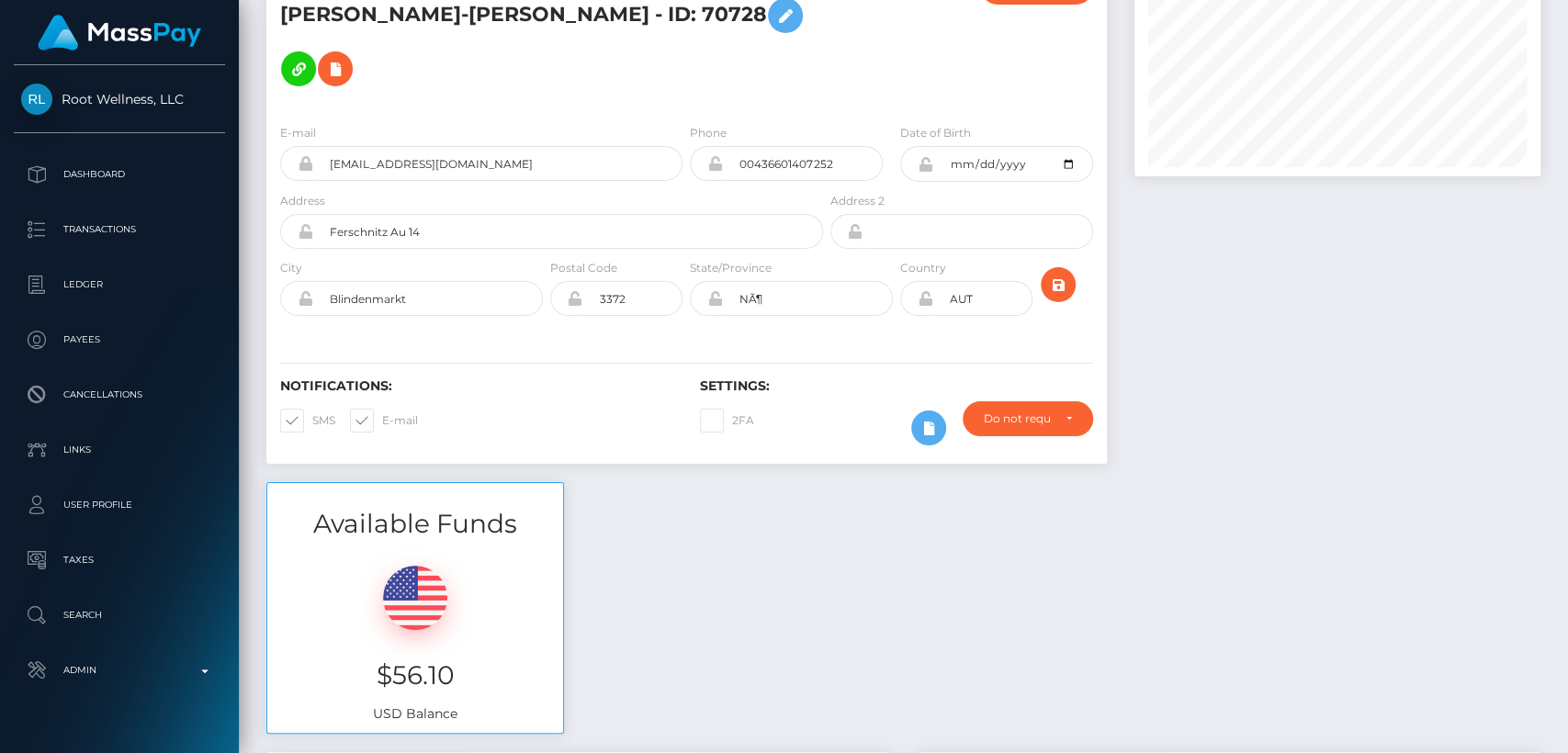
scroll to position [0, 0]
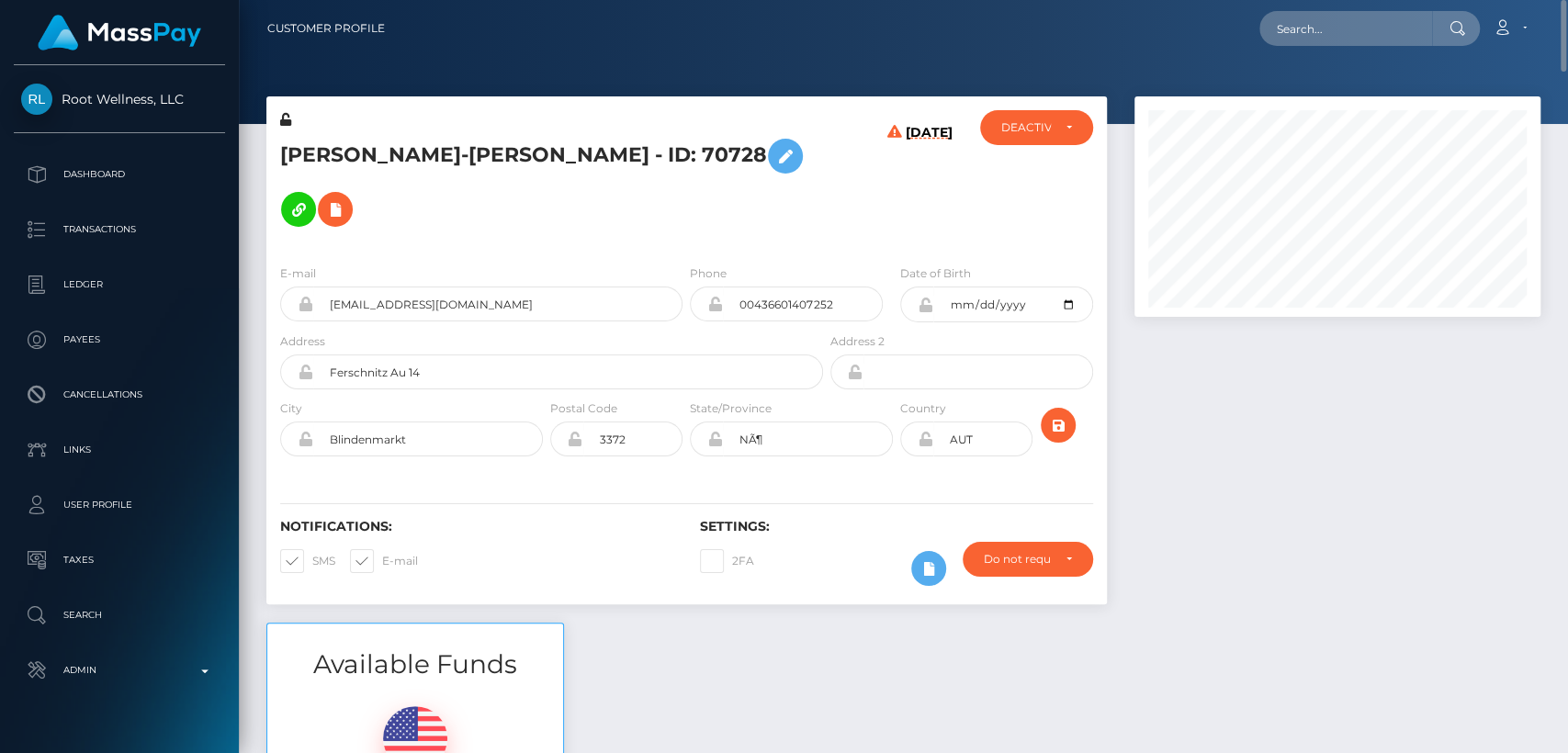
click at [327, 142] on h5 "Birgit Leimhofer-Gruber - ID: 70728" at bounding box center [547, 183] width 533 height 107
copy h5 "Birgit"
click at [1320, 41] on input "text" at bounding box center [1345, 29] width 172 height 35
paste input "gloriousbadger@gmail.com"
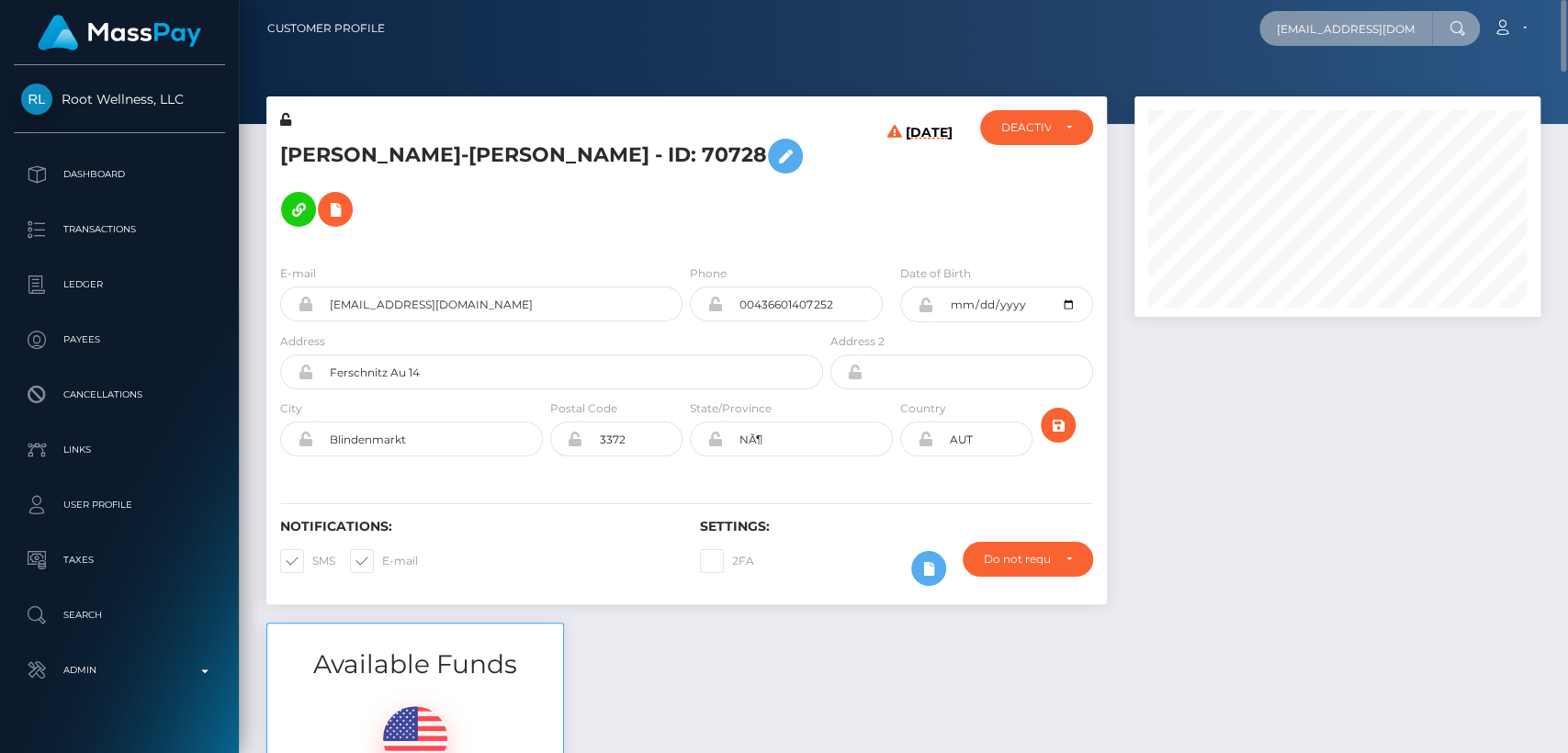
scroll to position [0, 18]
type input "gloriousbadger@gmail.com"
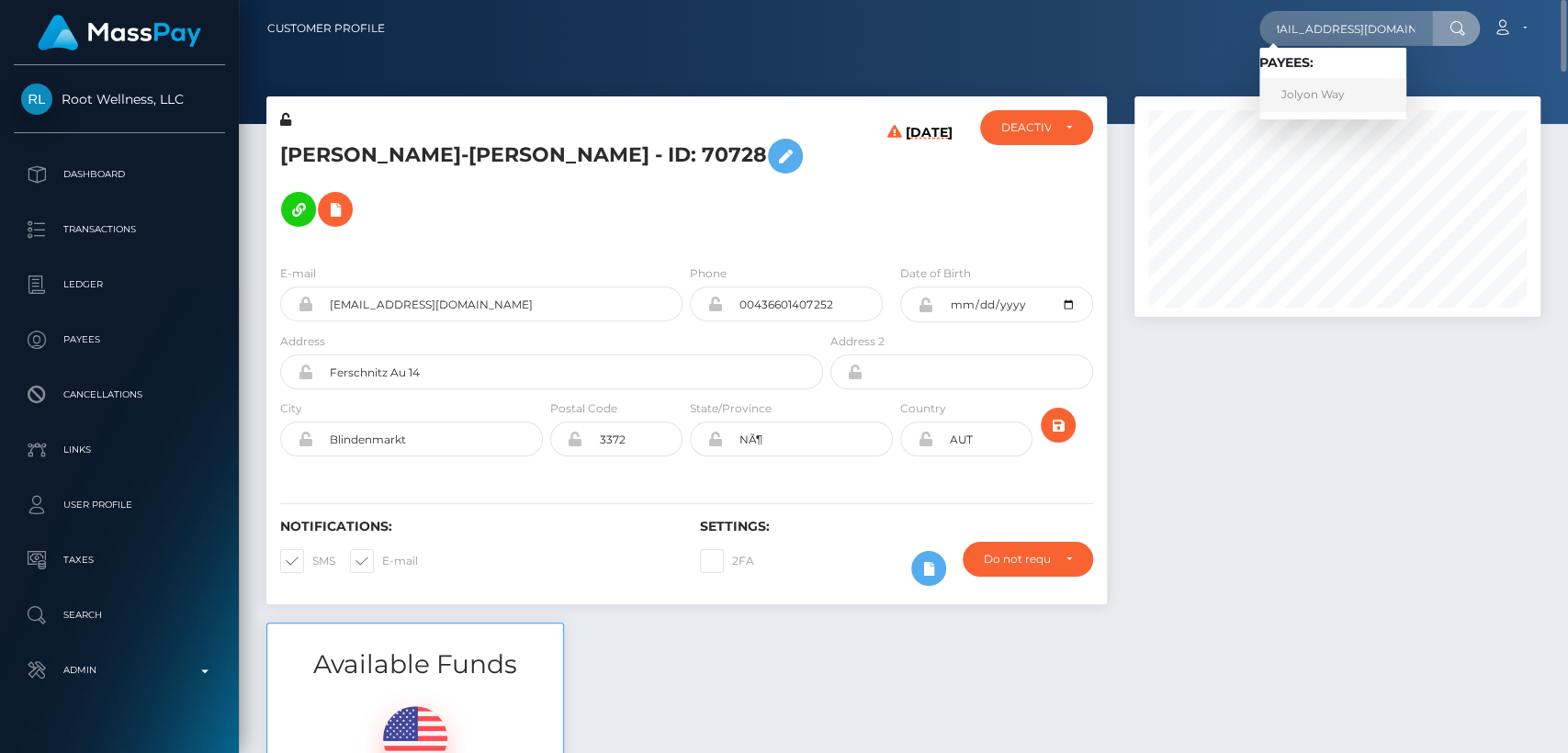
scroll to position [0, 0]
click at [1315, 105] on link "Jolyon Way" at bounding box center [1332, 95] width 147 height 34
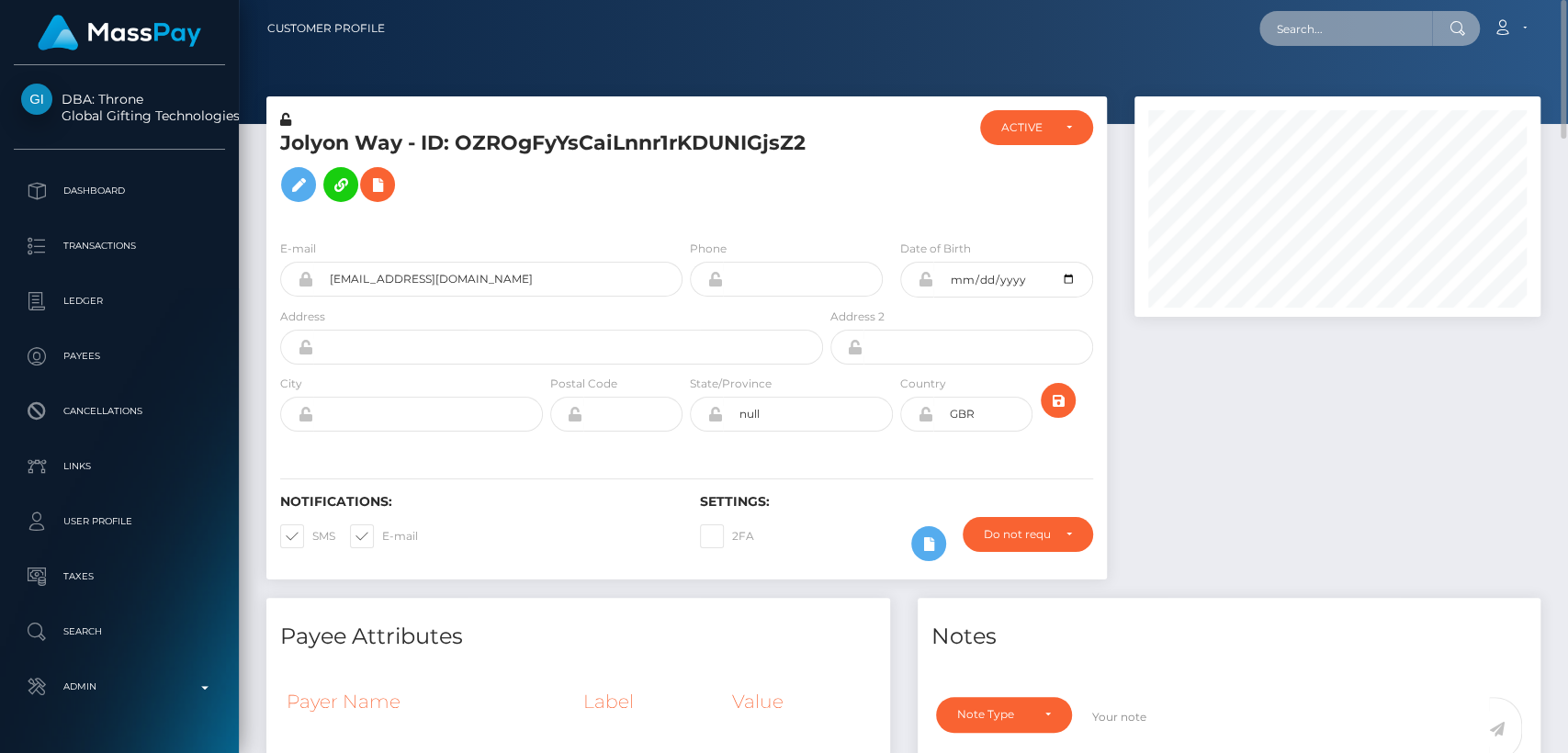
click at [1323, 30] on input "text" at bounding box center [1345, 29] width 172 height 35
paste input "[EMAIL_ADDRESS][DOMAIN_NAME]"
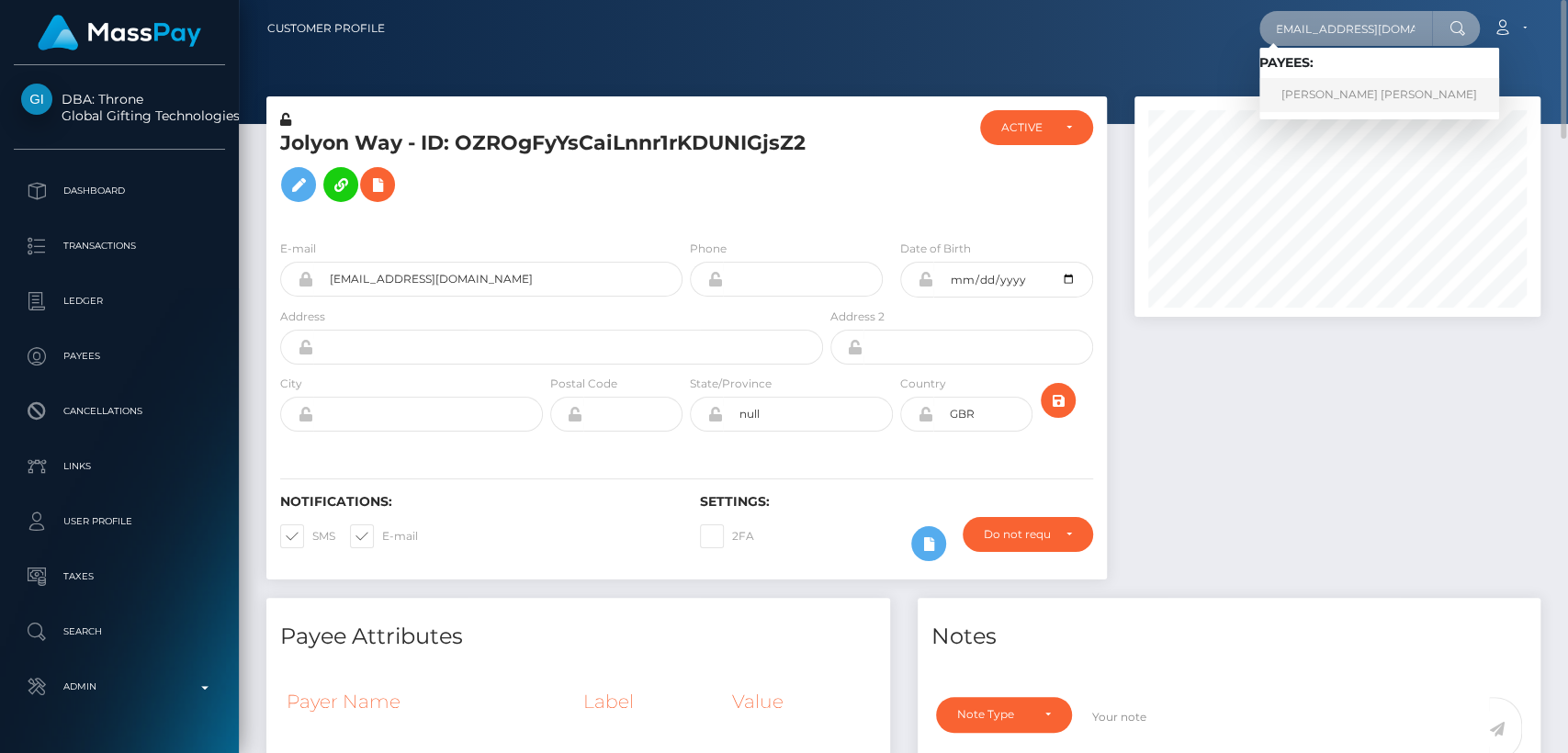
type input "[EMAIL_ADDRESS][DOMAIN_NAME]"
click at [1335, 79] on link "Iris Yesica Pereyra" at bounding box center [1379, 95] width 240 height 34
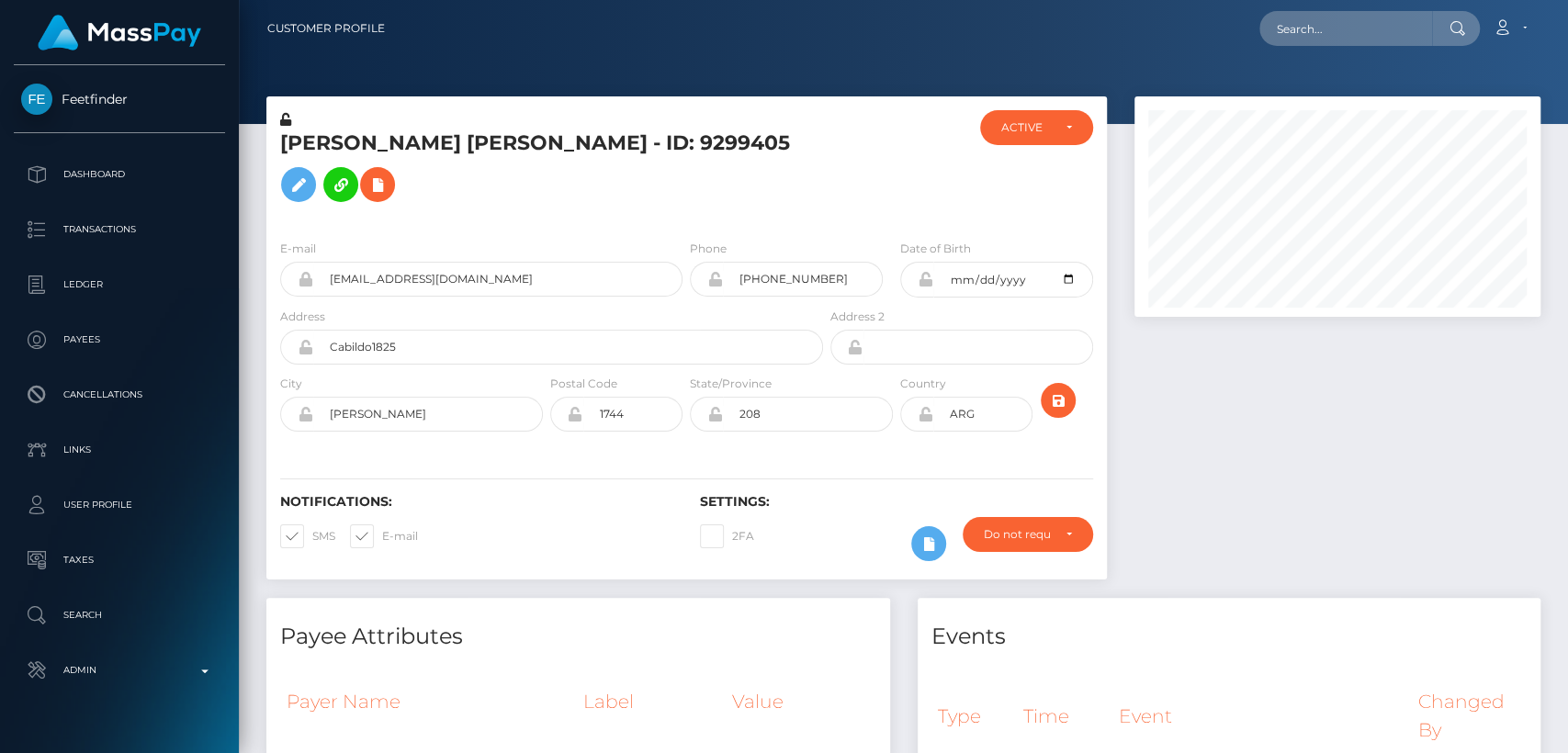
scroll to position [220, 406]
click at [754, 147] on h5 "[PERSON_NAME] [PERSON_NAME] - ID: 9299405" at bounding box center [547, 171] width 533 height 82
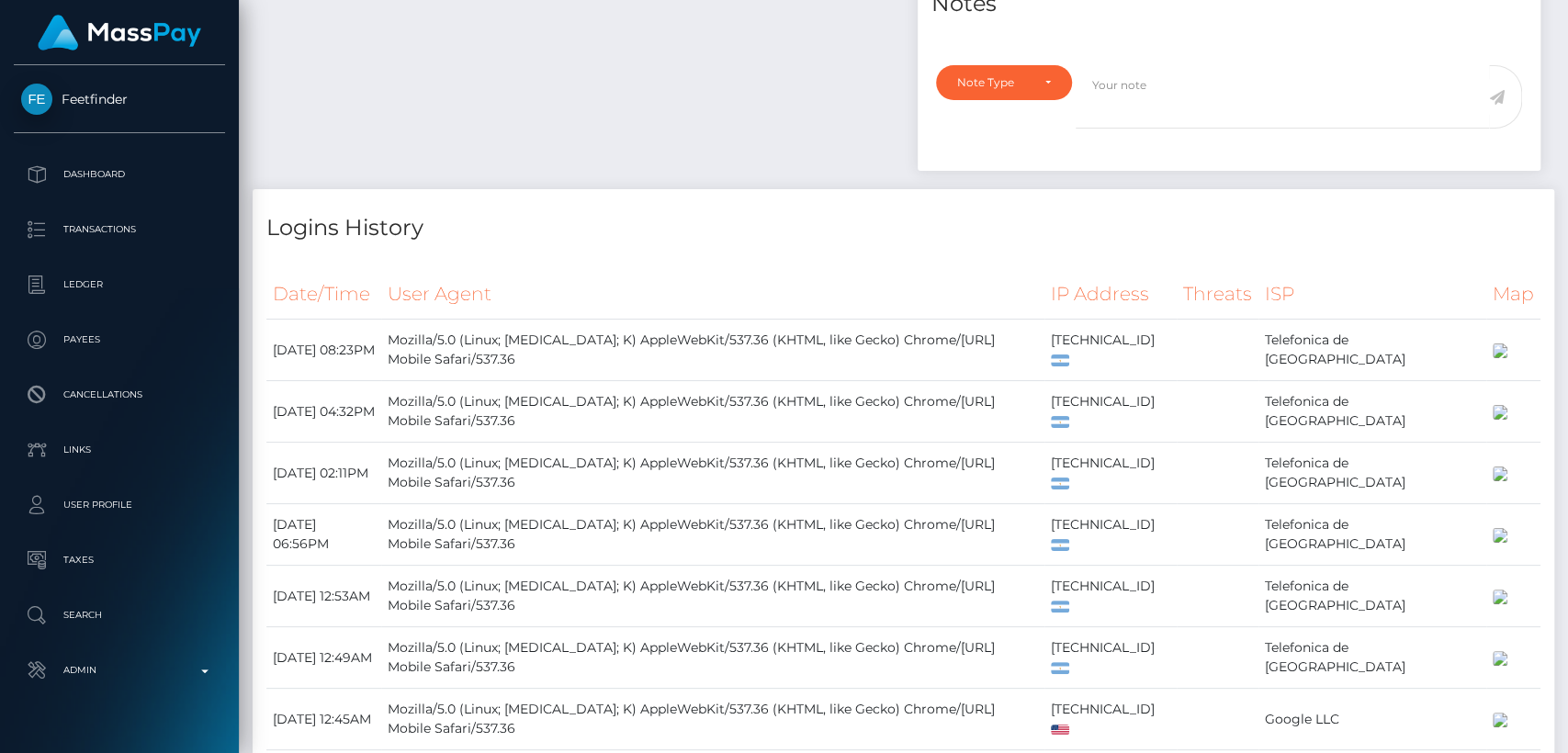
scroll to position [1727, 0]
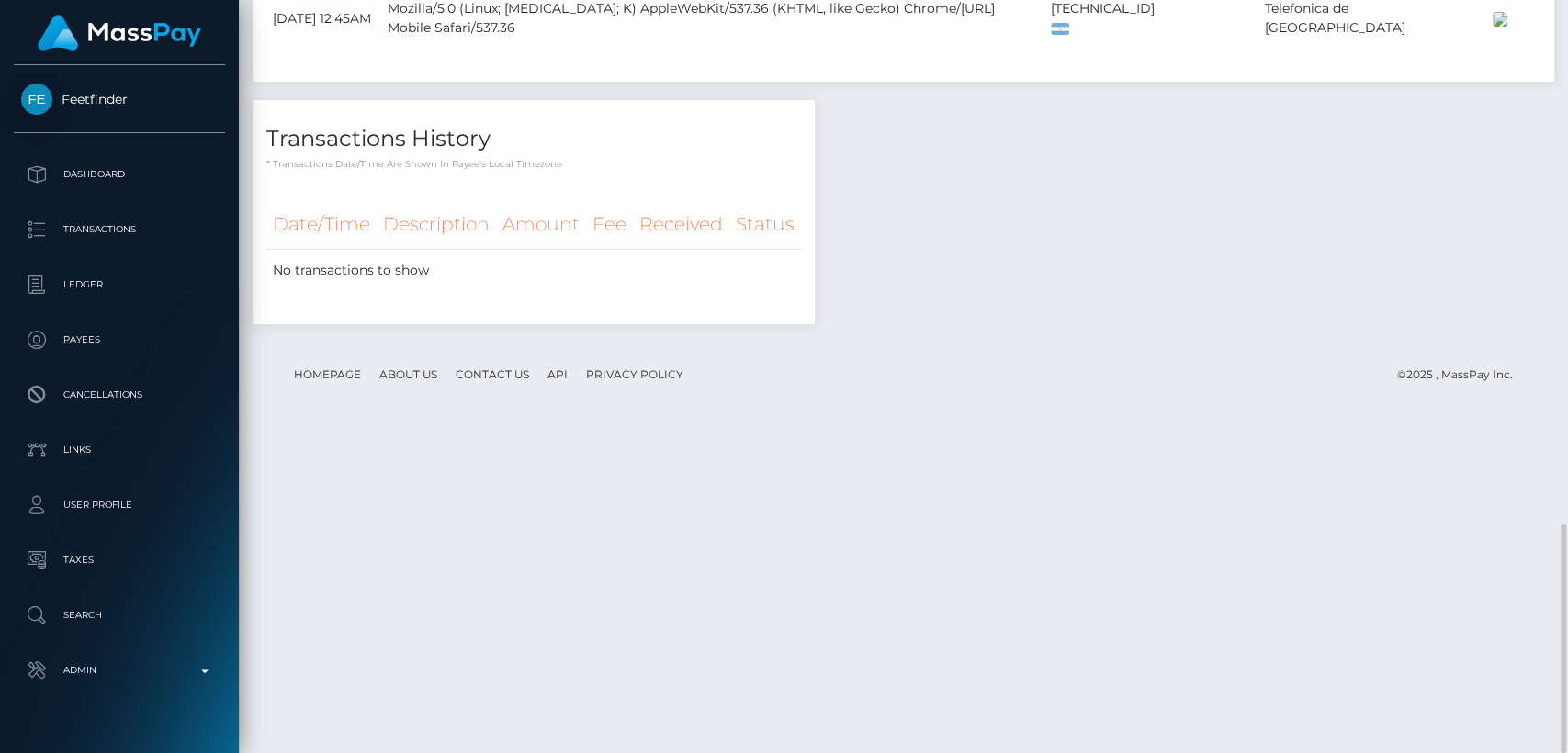
click at [676, 155] on h4 "Transactions History" at bounding box center [534, 139] width 535 height 32
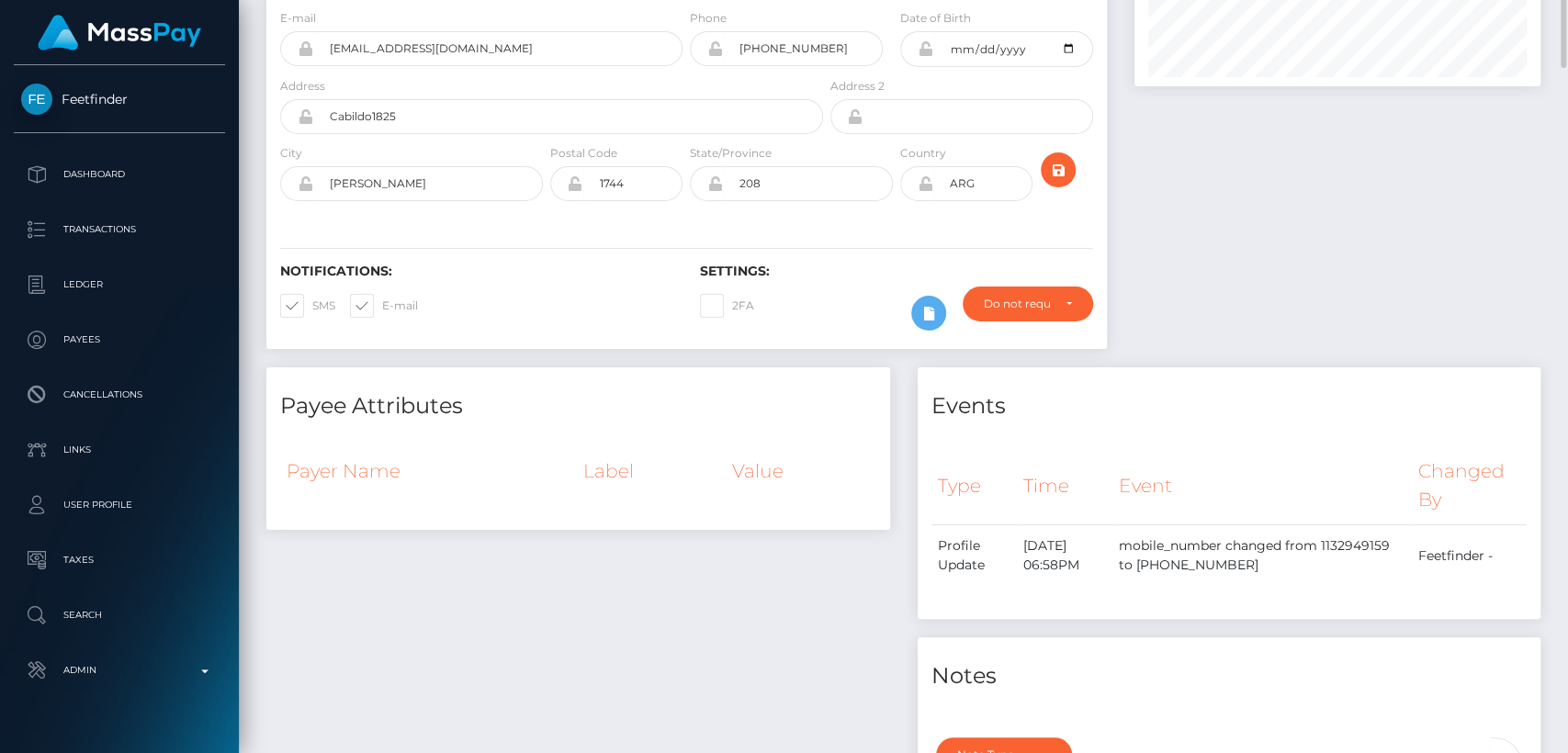
scroll to position [0, 0]
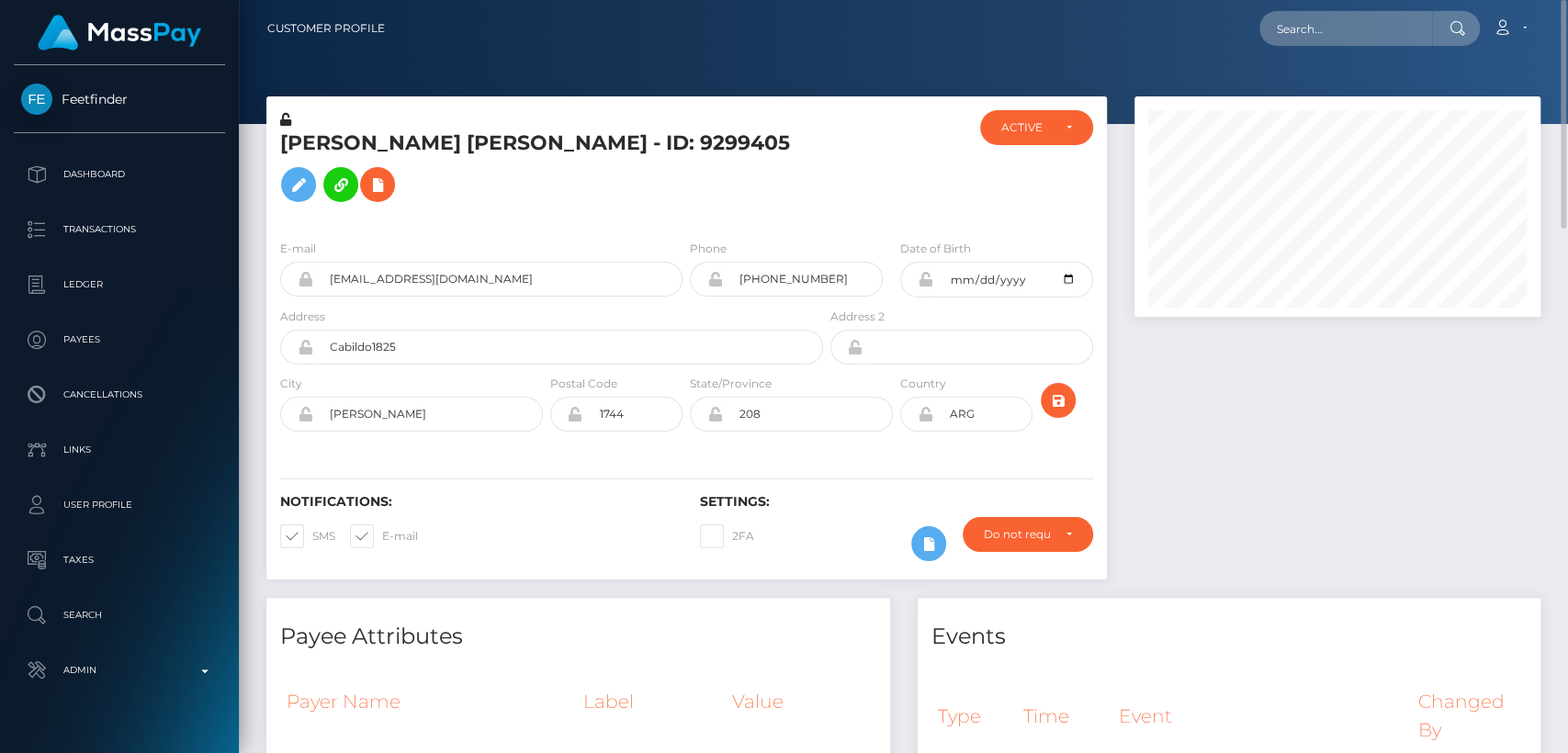
click at [295, 153] on h5 "[PERSON_NAME] [PERSON_NAME] - ID: 9299405" at bounding box center [547, 171] width 533 height 82
copy h5 "Iris"
click at [1352, 25] on input "text" at bounding box center [1345, 29] width 172 height 35
paste input "Hola Iris, Lamento que no hayas podido restablecer tu contraseña. Gracias por t…"
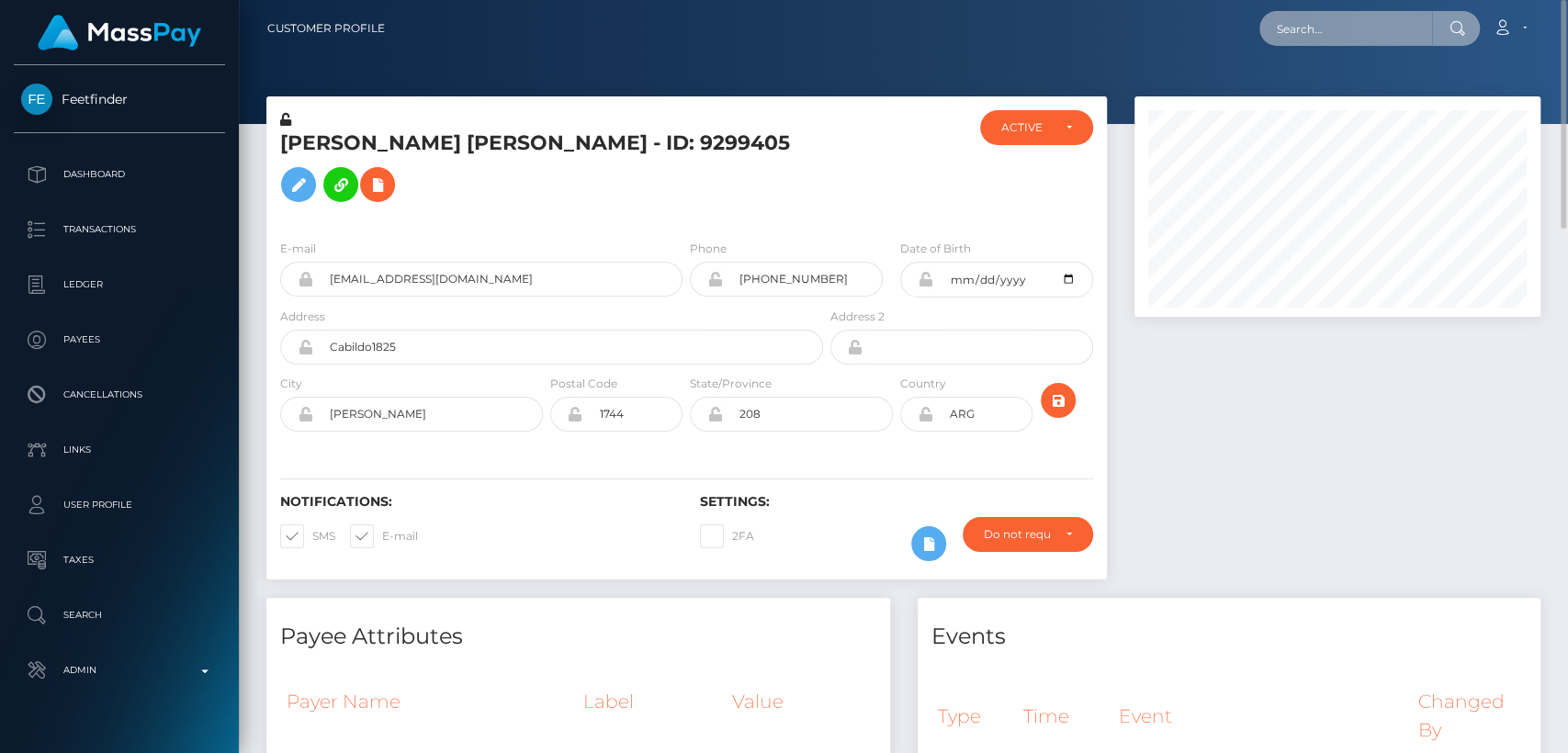
type input "Hola Iris, Lamento que no hayas podido restablecer tu contraseña. Gracias por t…"
paste input "birgit161282@gmail.com"
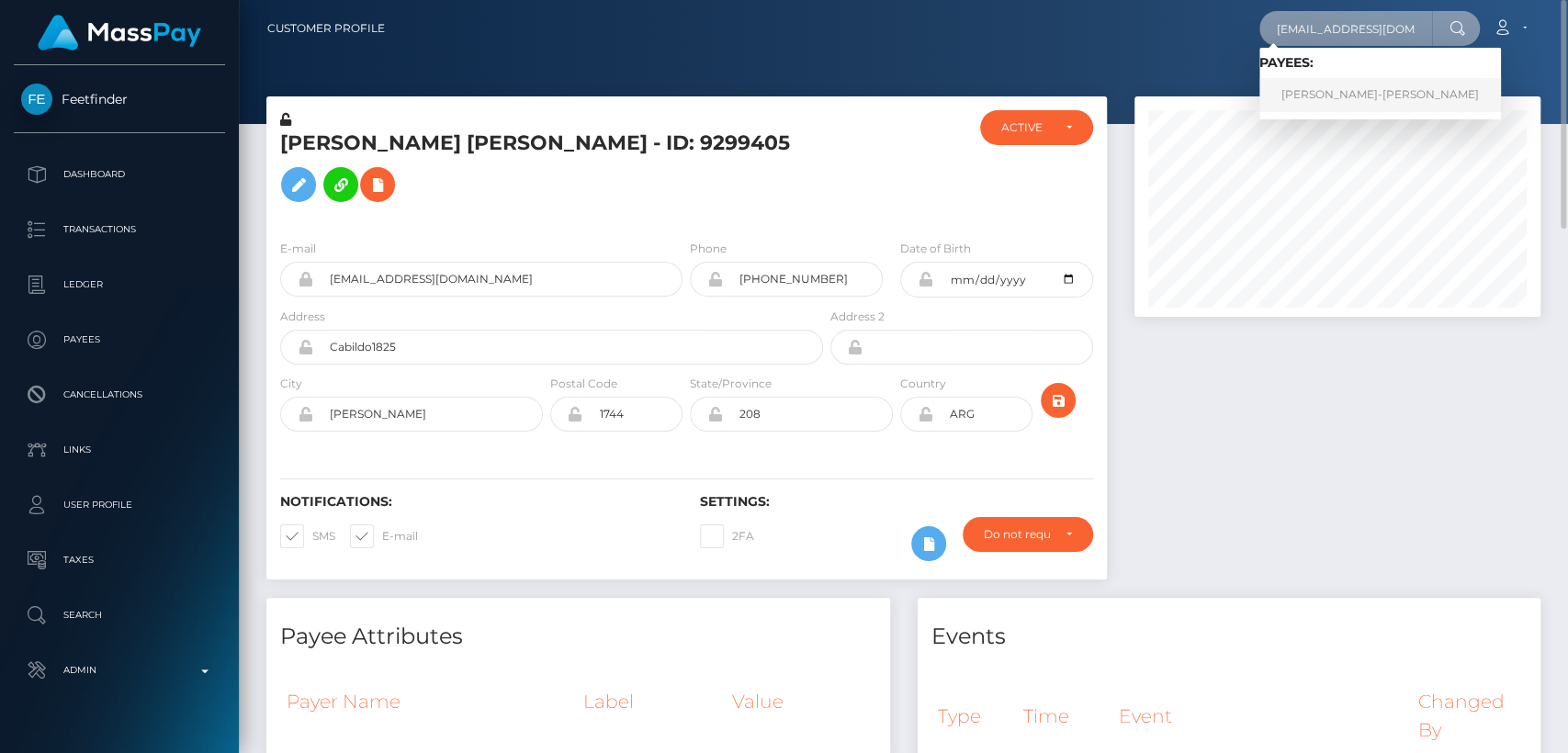
type input "birgit161282@gmail.com"
click at [1326, 110] on link "Birgit Leimhofer-Gruber" at bounding box center [1380, 95] width 242 height 34
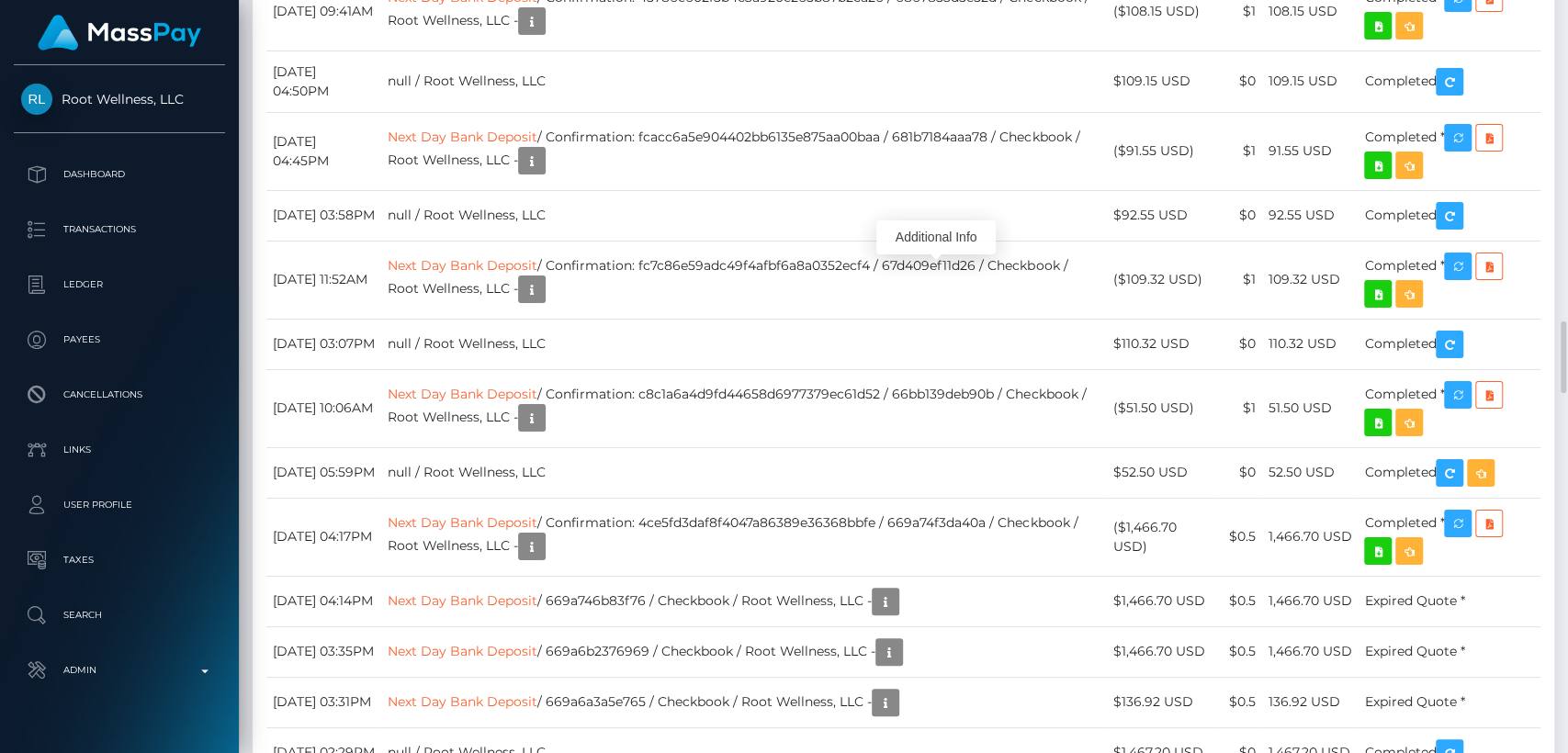
scroll to position [220, 406]
click at [936, 237] on div "Additional Info" at bounding box center [937, 237] width 120 height 34
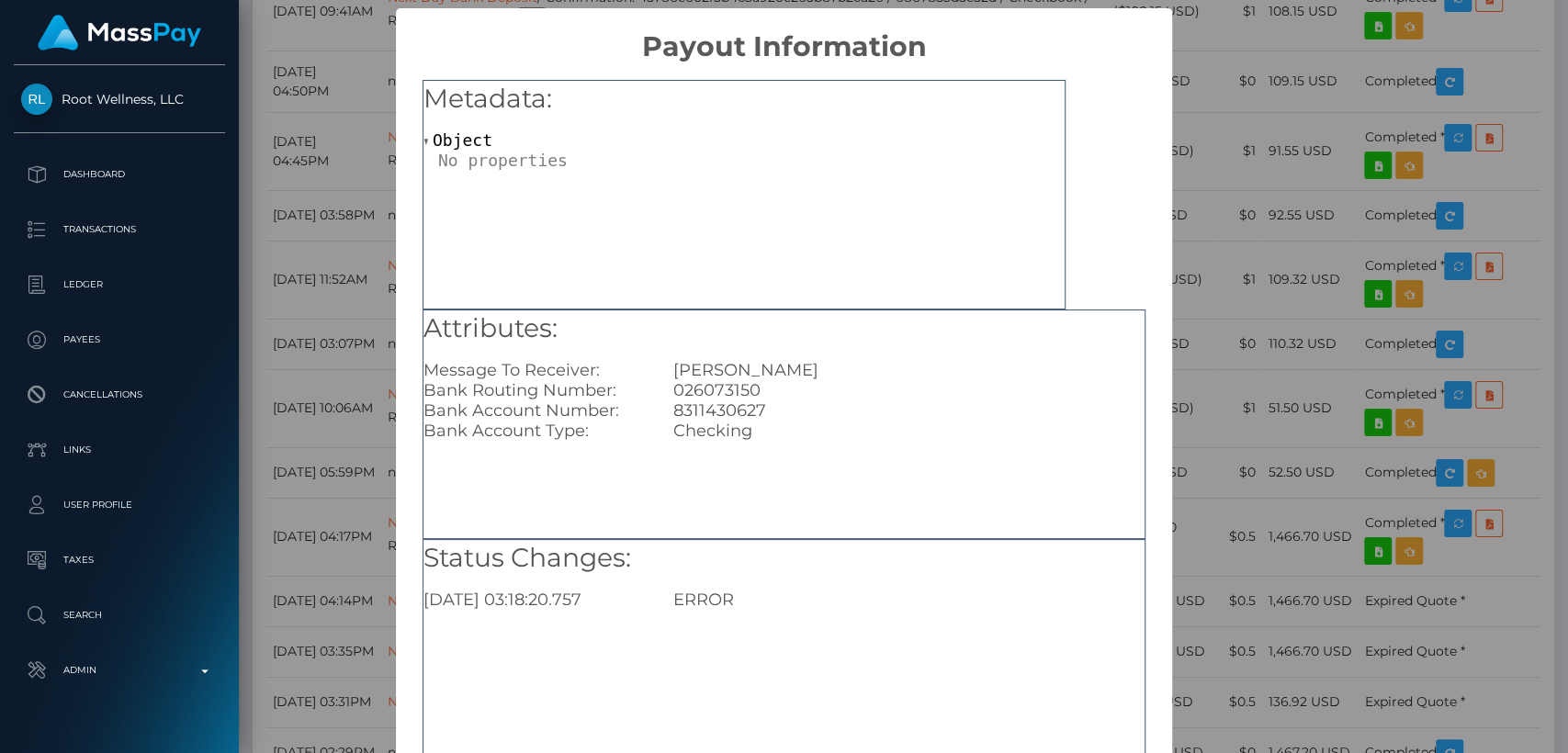
click at [743, 413] on div "8311430627" at bounding box center [909, 411] width 499 height 20
copy div "8311430627"
click at [1230, 156] on div "× Payout Information Metadata: Object Attributes: Message To Receiver: Birgit L…" at bounding box center [784, 376] width 1568 height 753
click at [1223, 148] on div "× Payout Information Metadata: Object Attributes: Message To Receiver: Birgit L…" at bounding box center [784, 376] width 1568 height 753
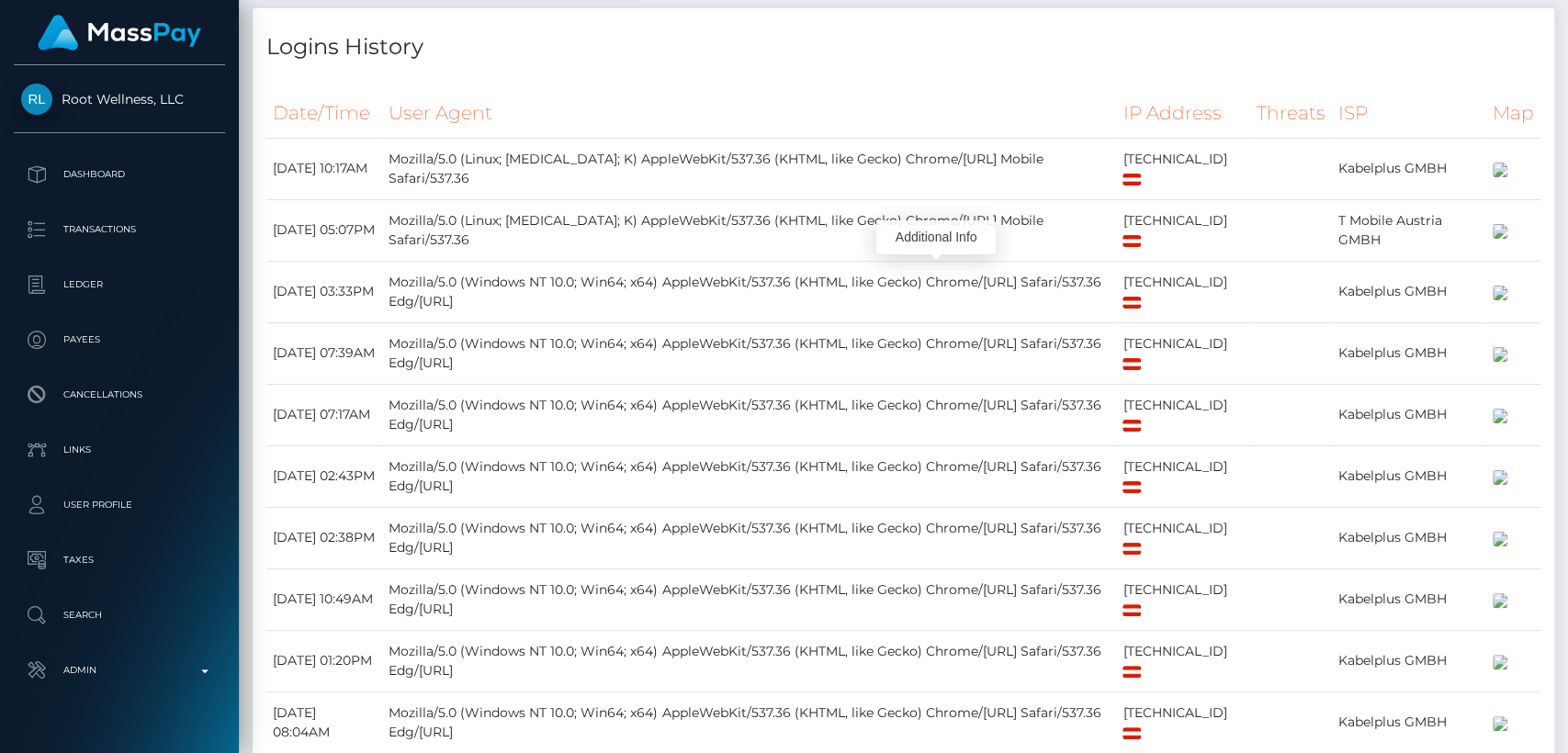
scroll to position [0, 0]
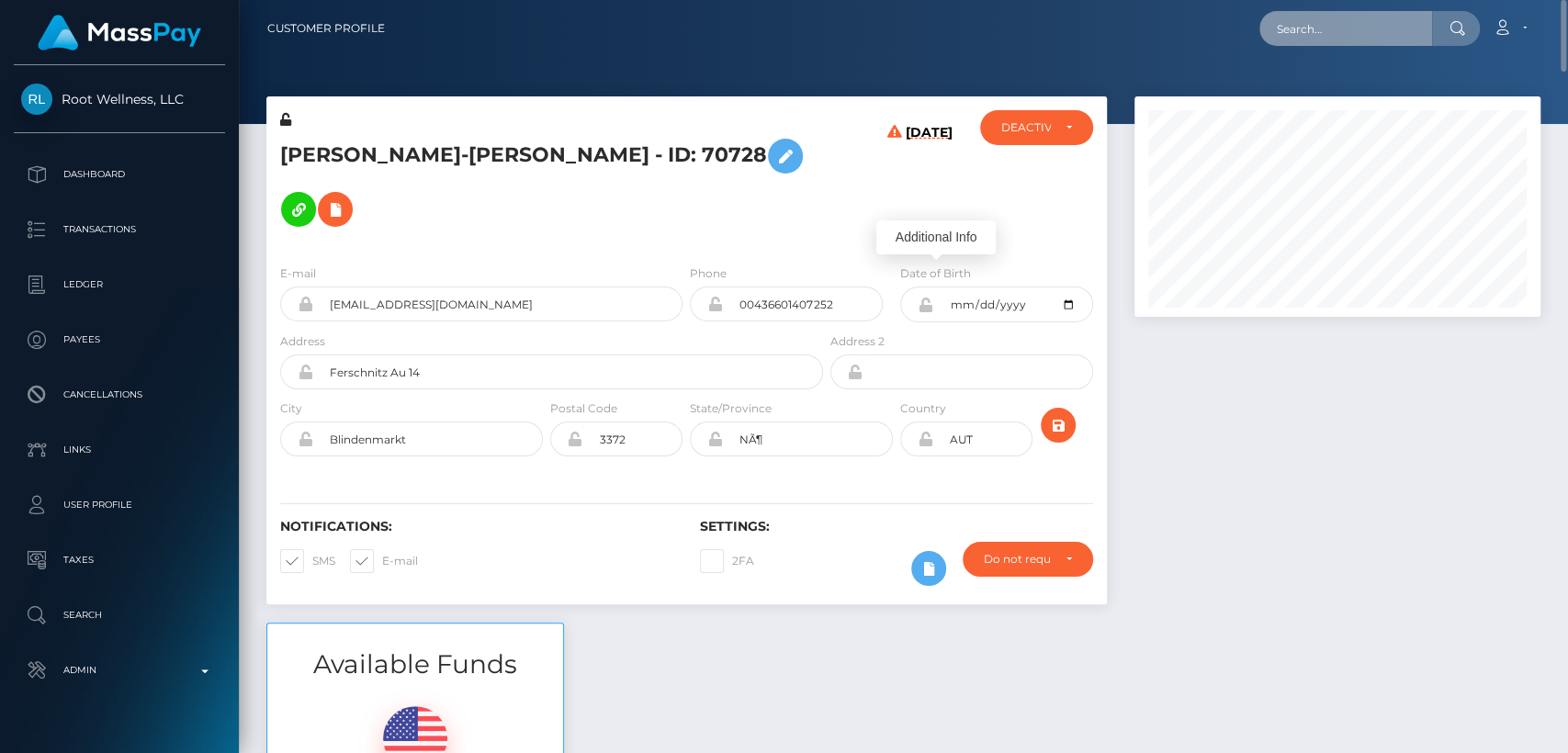
click at [1362, 29] on input "text" at bounding box center [1345, 29] width 172 height 35
paste input "ievastraksyte@gmail.com"
click at [1320, 25] on input "ievastraksyte@gmail.com" at bounding box center [1345, 29] width 172 height 35
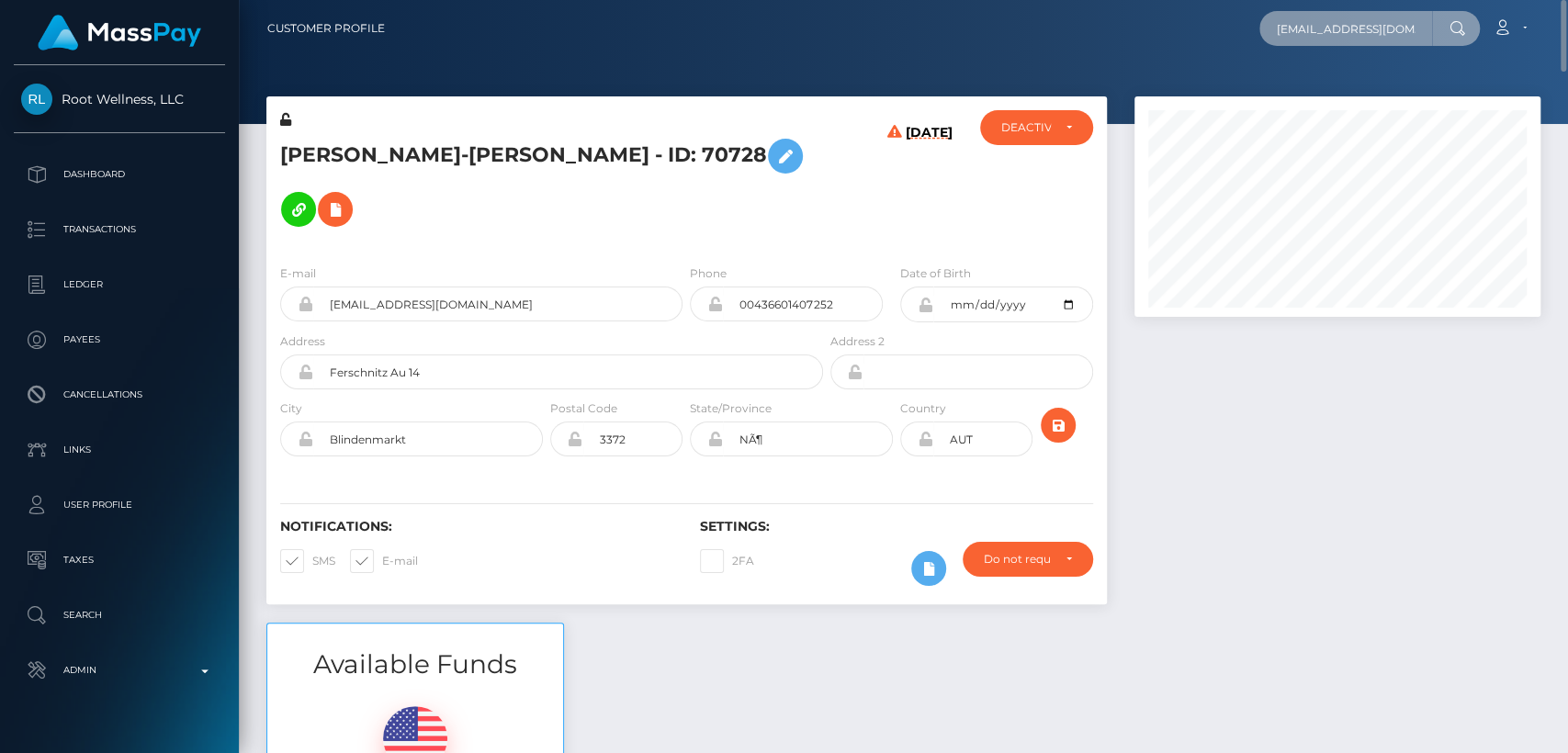
click at [1320, 25] on input "ievastraksyte@gmail.com" at bounding box center [1345, 29] width 172 height 35
paste input "babygurlmiau@gmail.com."
click at [1330, 31] on input "babygurlmiau@gmail.com." at bounding box center [1345, 29] width 172 height 35
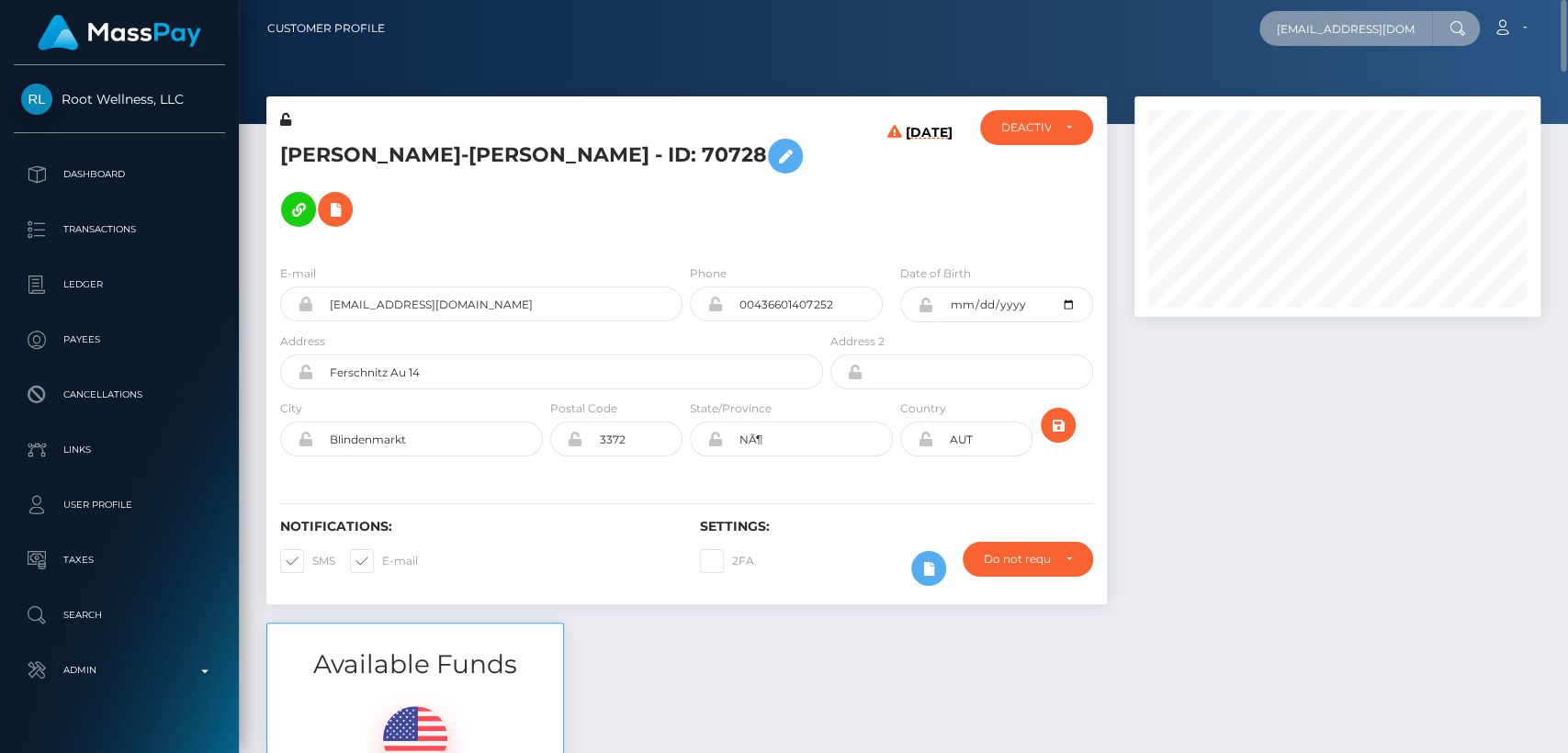
click at [1330, 31] on input "babygurlmiau@gmail.com." at bounding box center [1345, 29] width 172 height 35
type input "babygurlmiau@gmail.com"
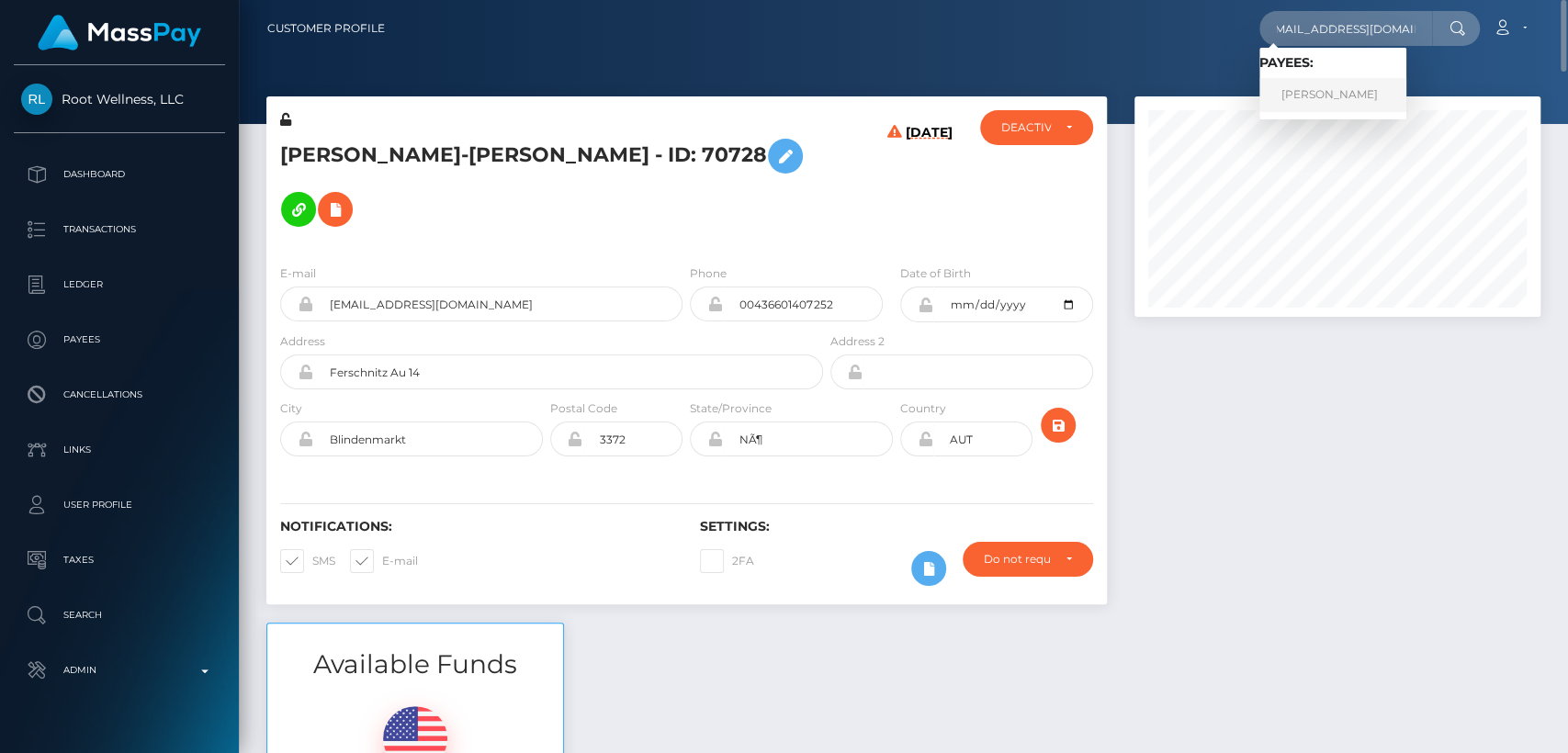
scroll to position [0, 0]
click at [1291, 88] on link "IEVA STRAKŠYTĖ" at bounding box center [1332, 95] width 147 height 34
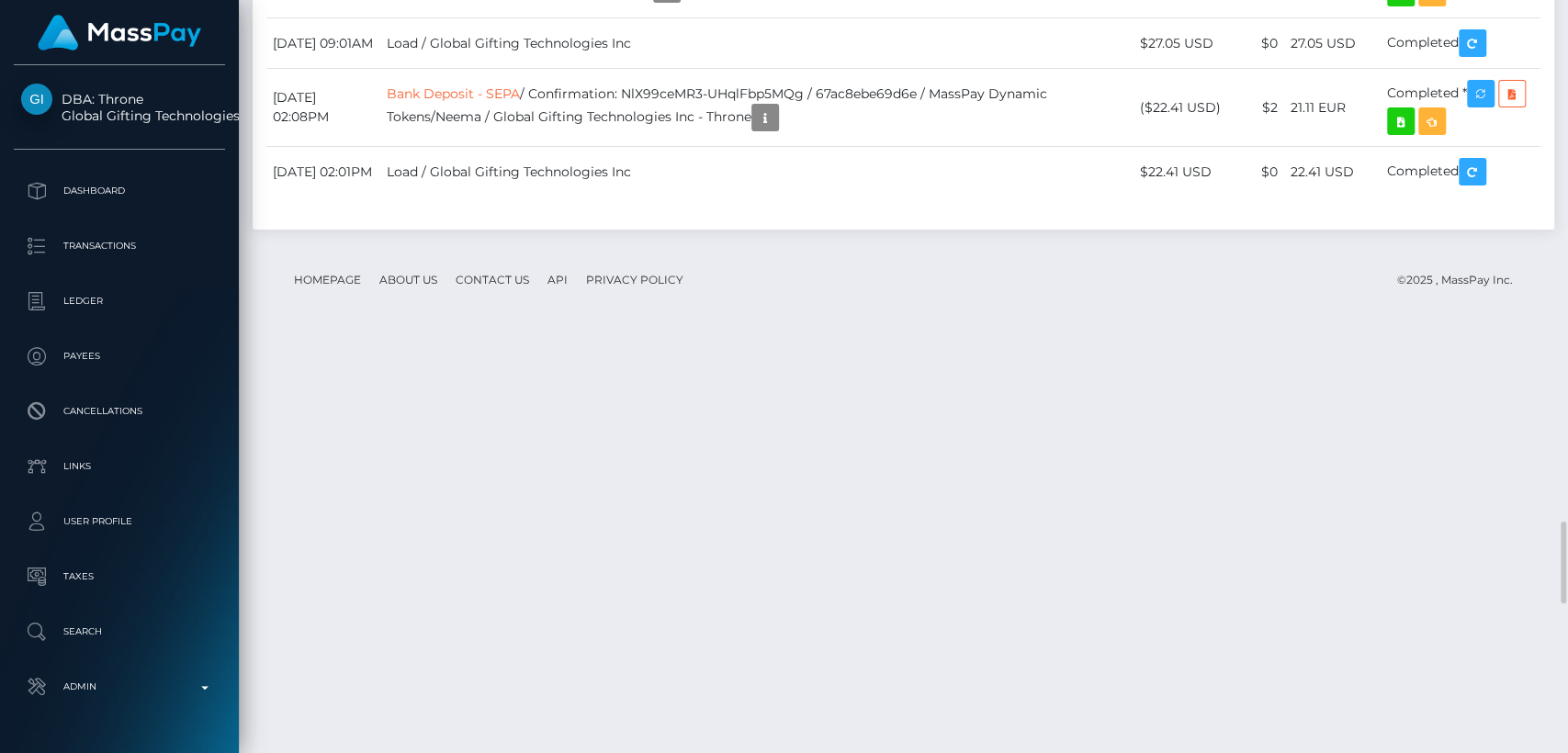
scroll to position [4795, 0]
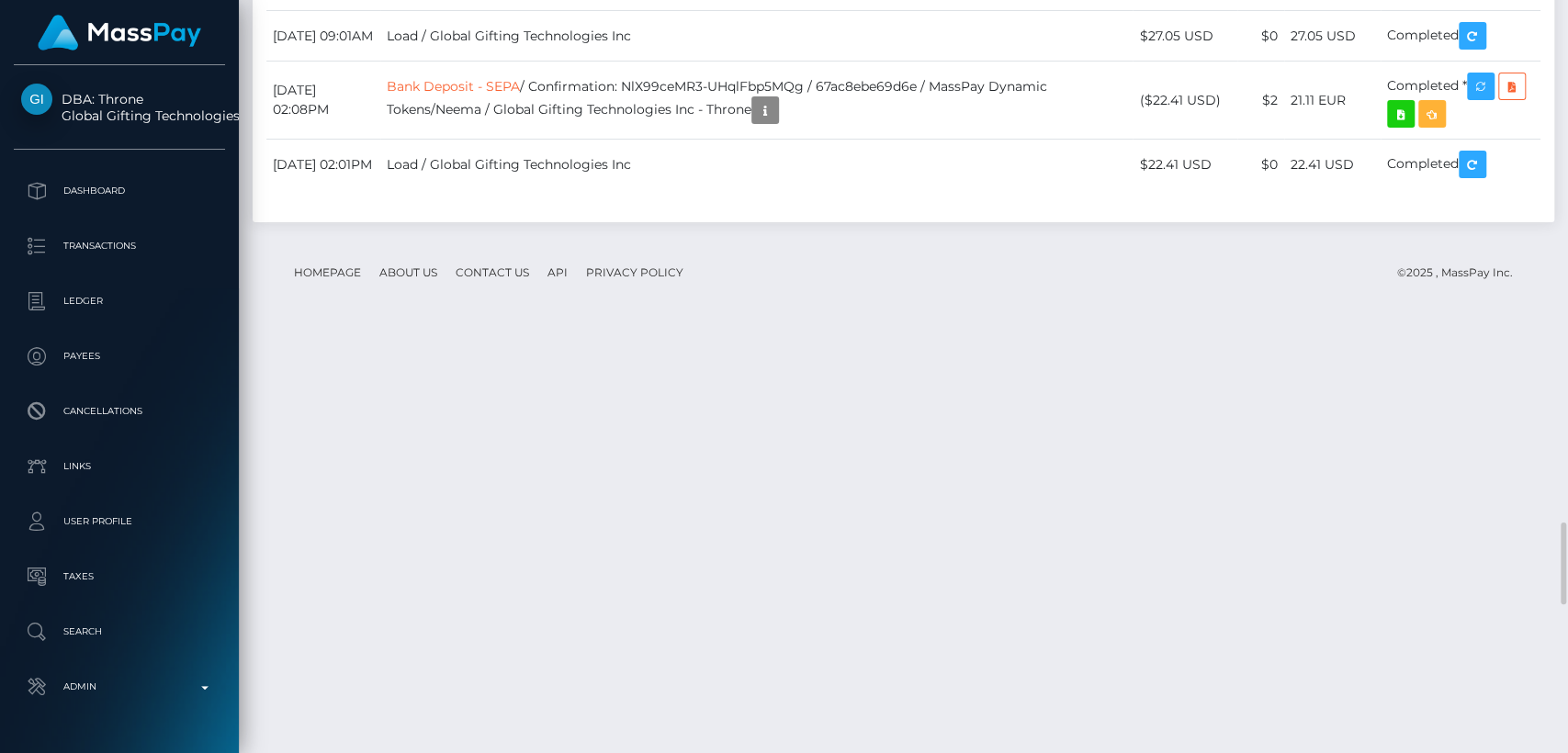
click at [1443, 589] on div "Force status update" at bounding box center [1455, 584] width 134 height 34
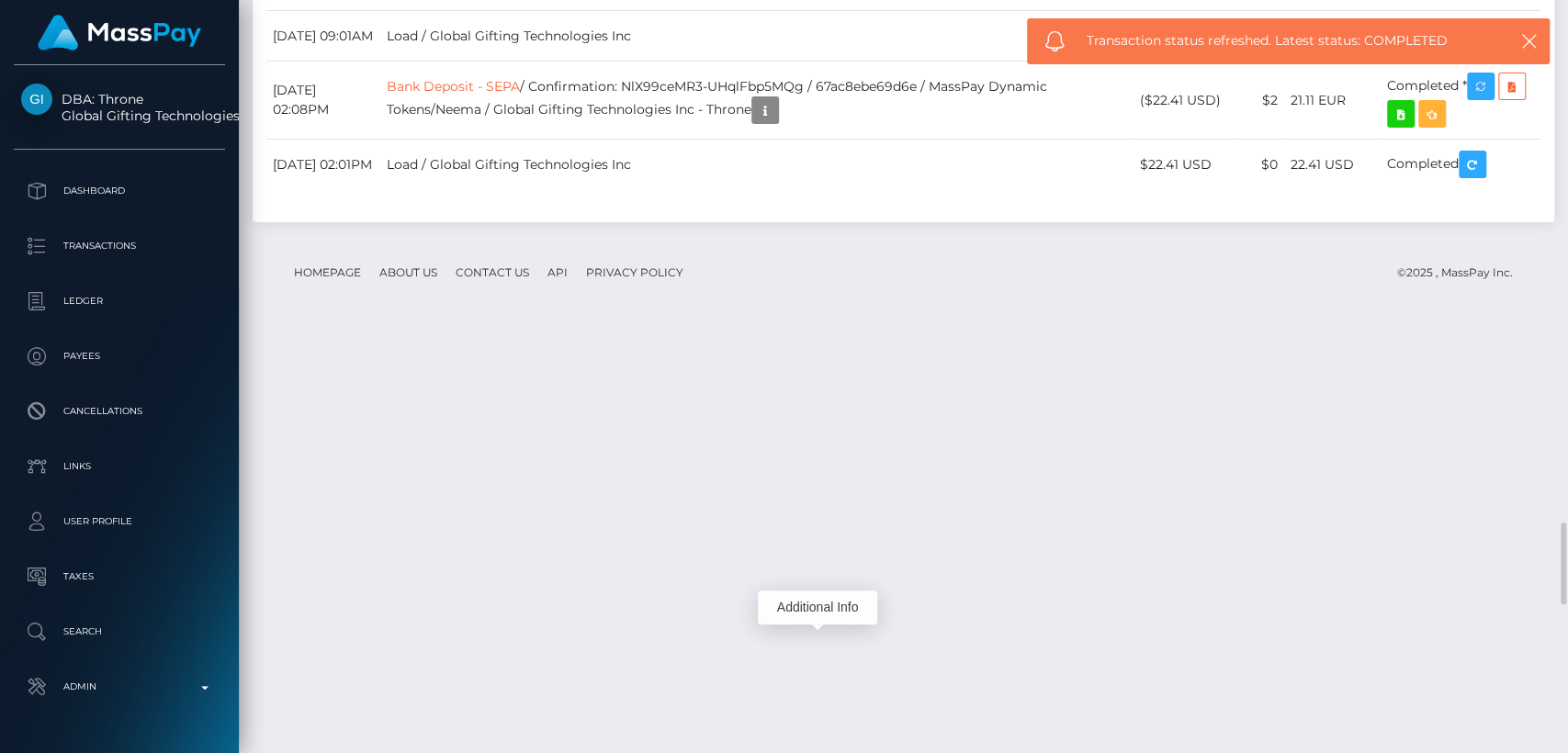
click at [818, 609] on div "Additional Info" at bounding box center [818, 607] width 120 height 34
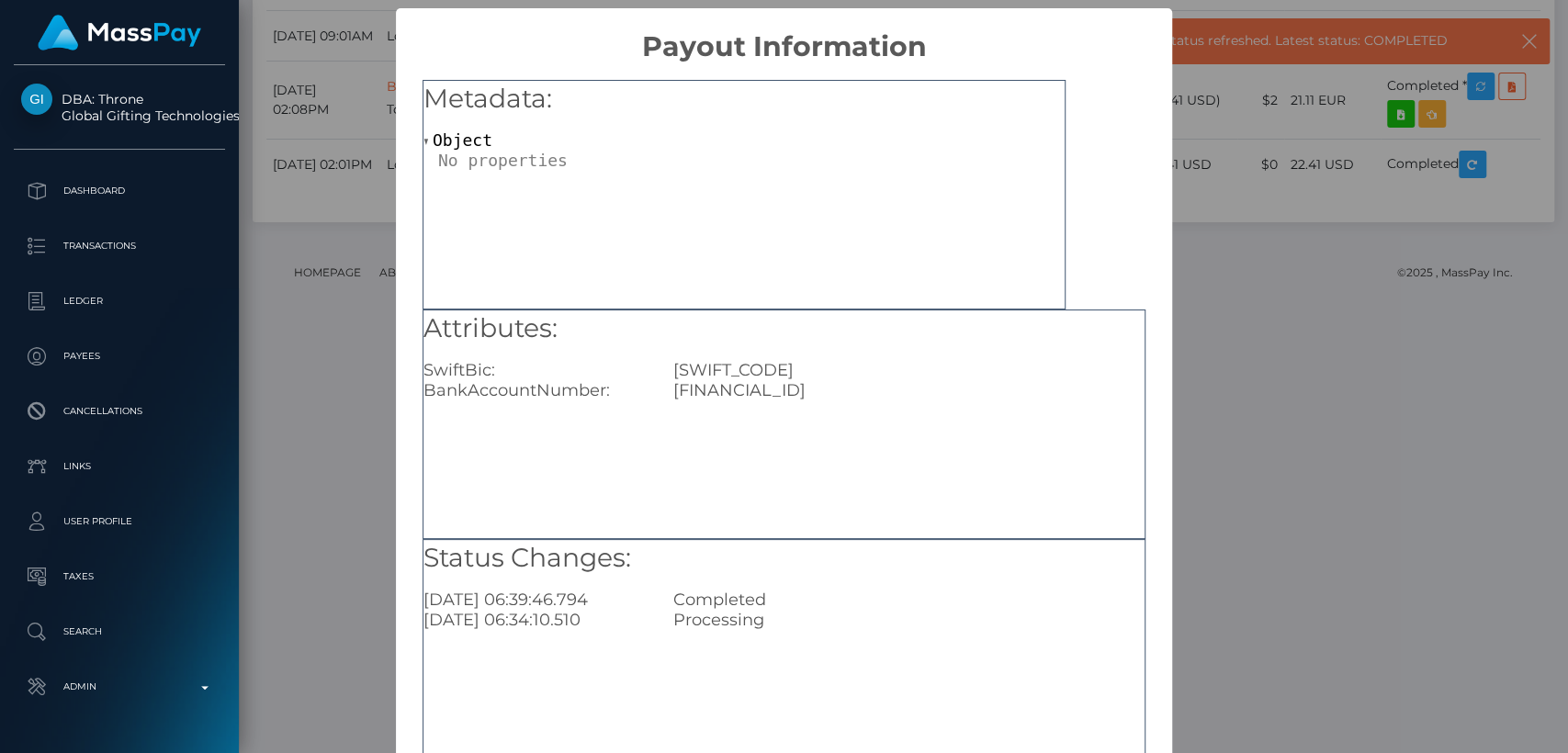
click at [1293, 525] on div "× Payout Information Metadata: Object Attributes: SwiftBic: HABALT22 BankAccoun…" at bounding box center [784, 376] width 1568 height 753
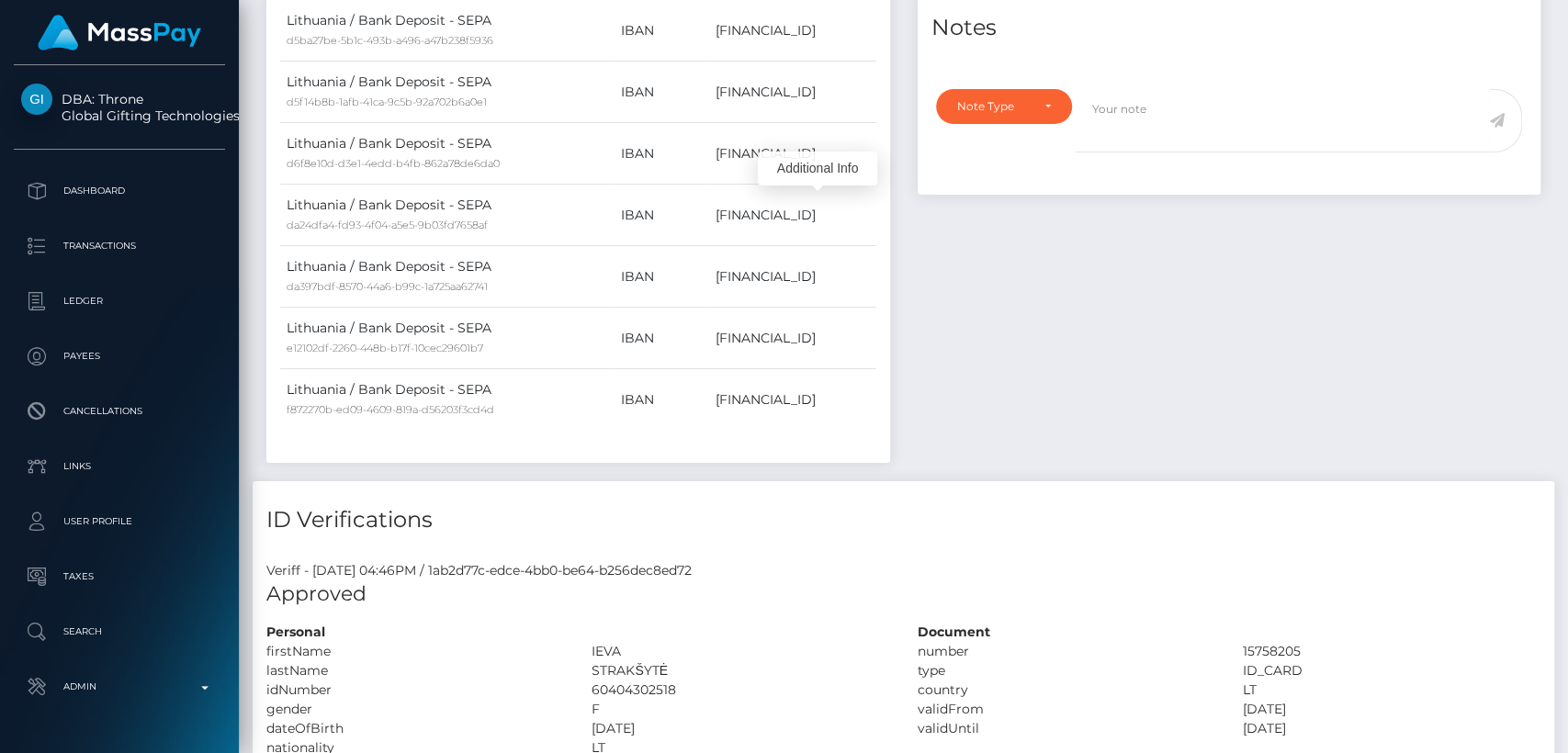
scroll to position [0, 0]
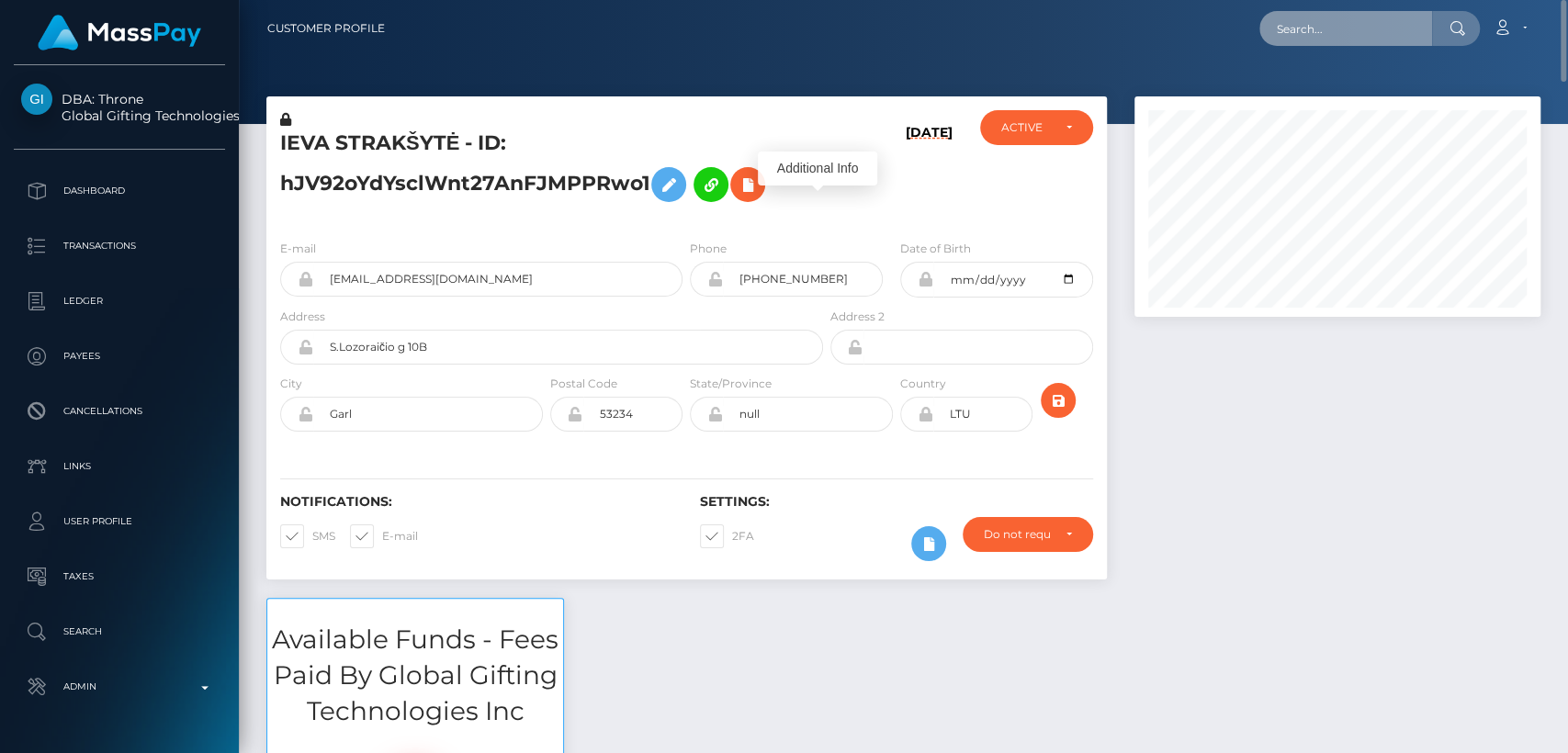
click at [1346, 38] on input "text" at bounding box center [1345, 29] width 172 height 35
paste input "peachykea212@gmail.com"
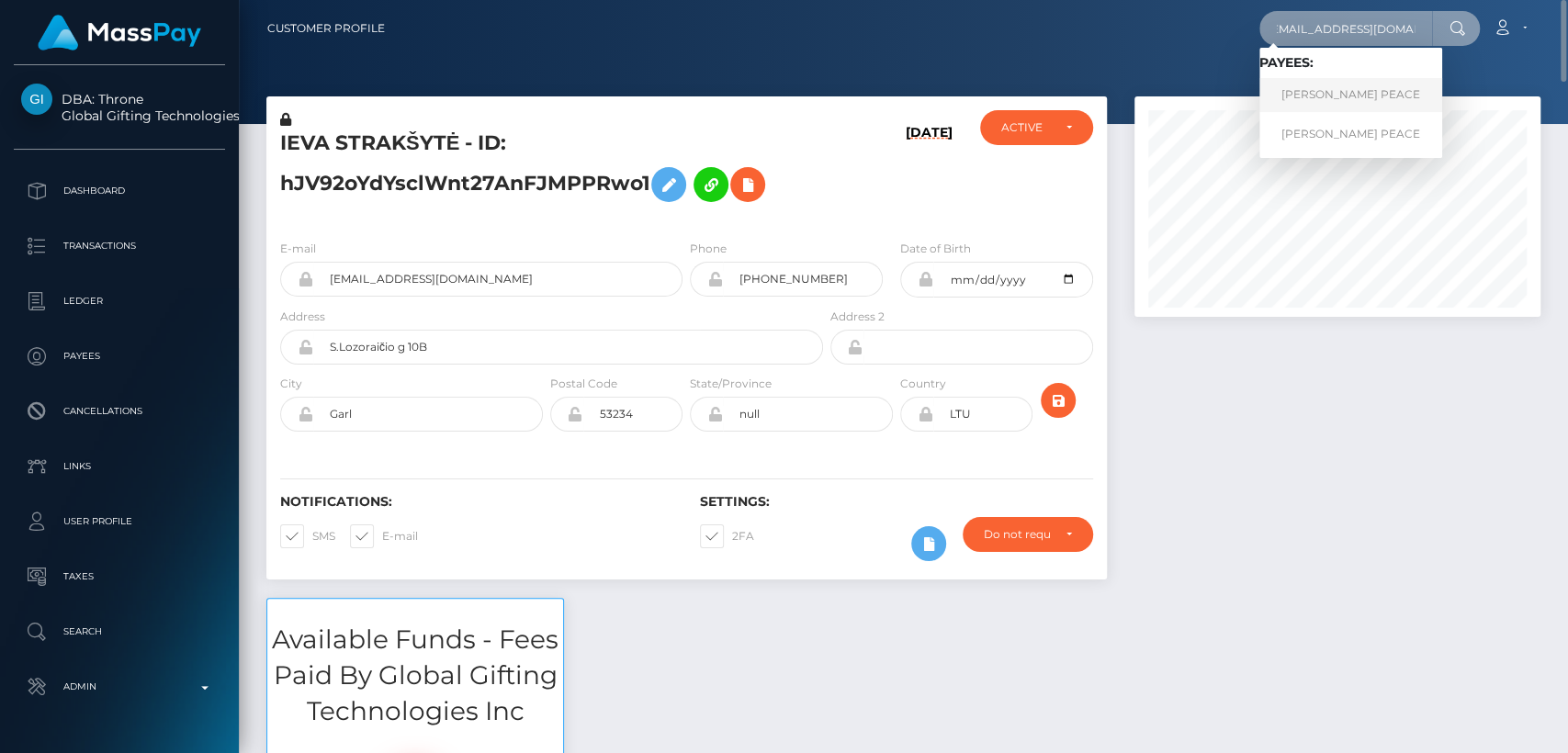
type input "peachykea212@gmail.com"
click at [1351, 78] on link "KEATON ROSE PEACE" at bounding box center [1350, 95] width 183 height 34
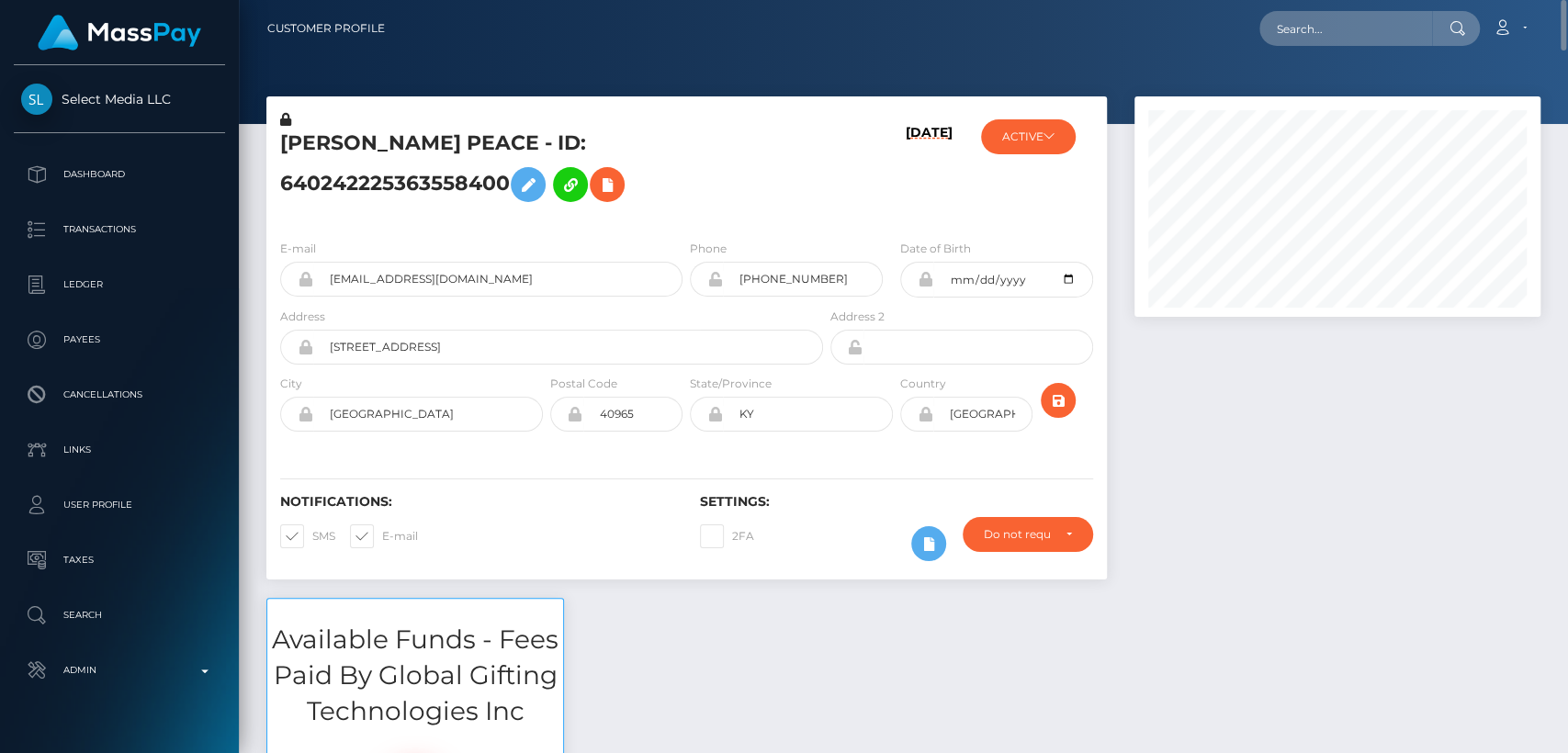
click at [314, 133] on h5 "KEATON ROSE PEACE - ID: 640242225363558400" at bounding box center [547, 171] width 533 height 82
copy h5 "KEATON"
click at [1308, 14] on input "text" at bounding box center [1345, 29] width 172 height 35
paste input "[EMAIL_ADDRESS][DOMAIN_NAME]"
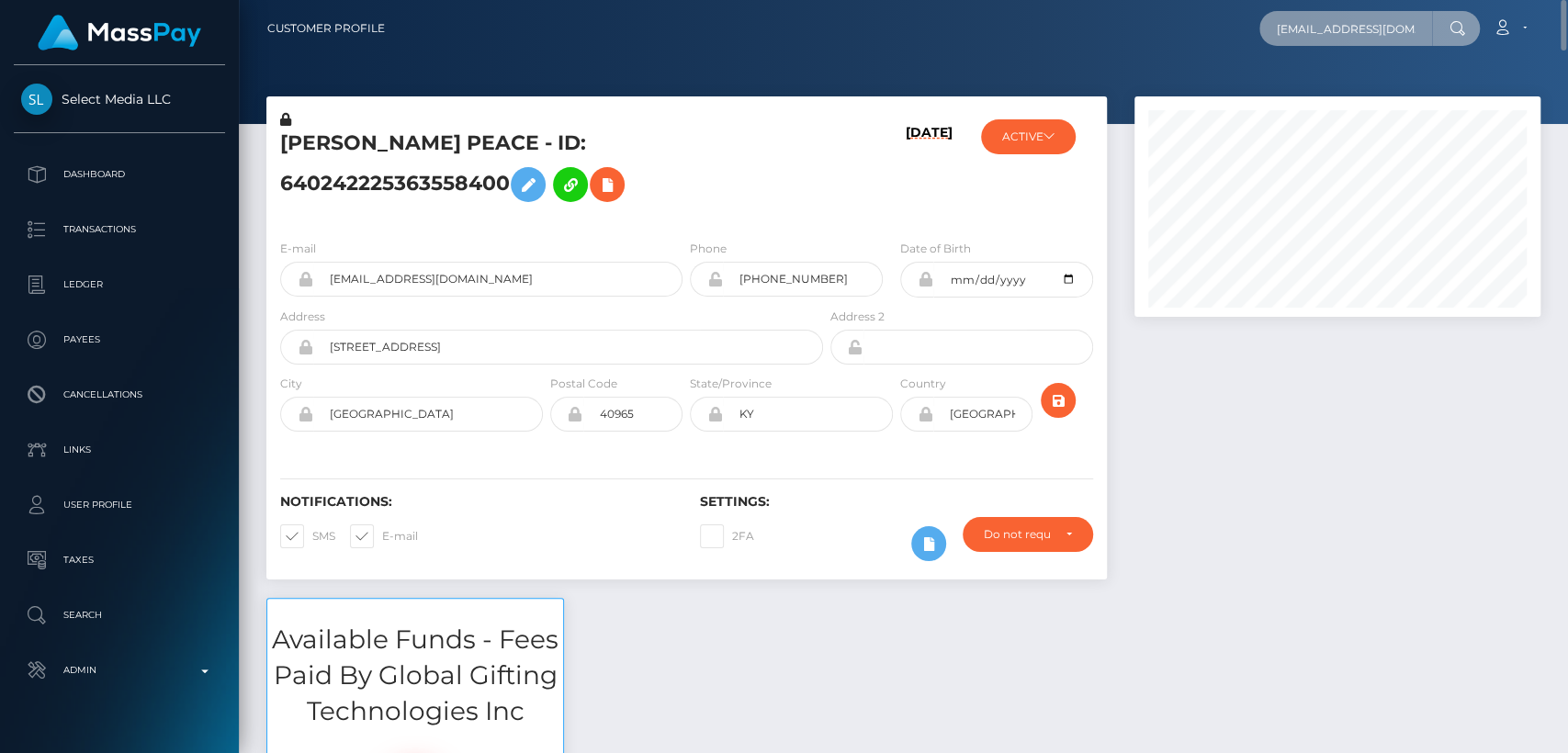
scroll to position [0, 6]
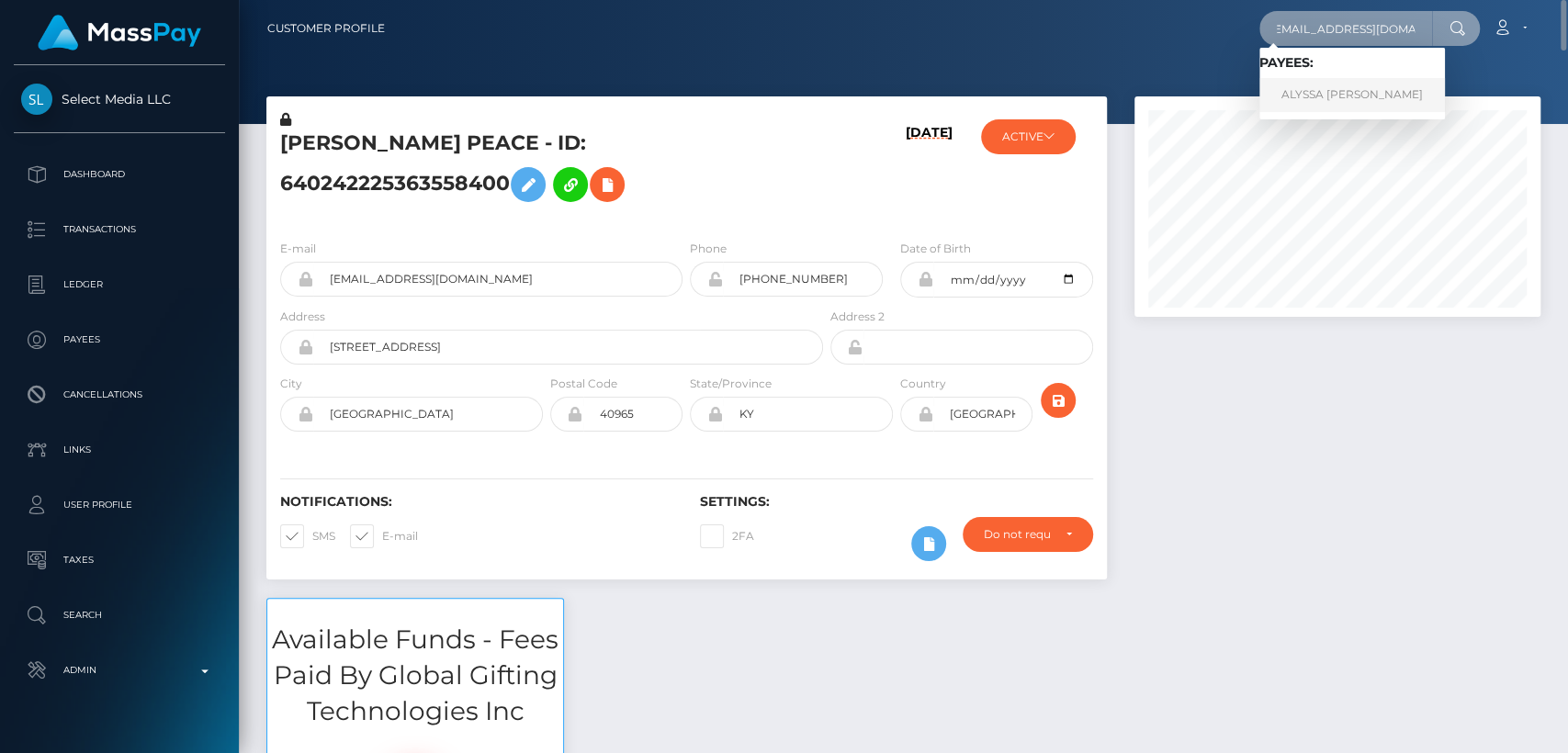
type input "[EMAIL_ADDRESS][DOMAIN_NAME]"
click at [1345, 94] on link "ALYSSA EMILY TRAMONTIN" at bounding box center [1351, 95] width 185 height 34
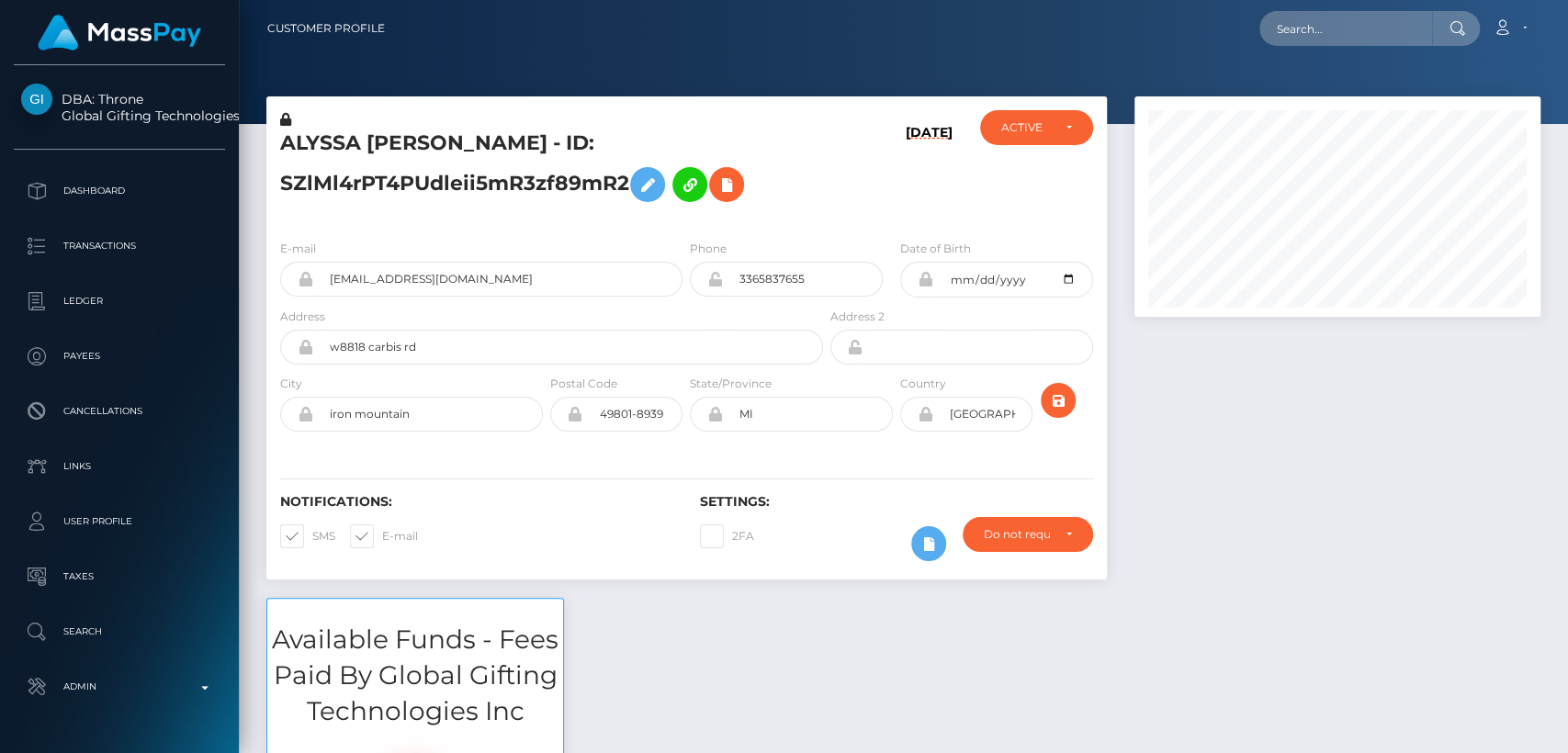
scroll to position [1072, 0]
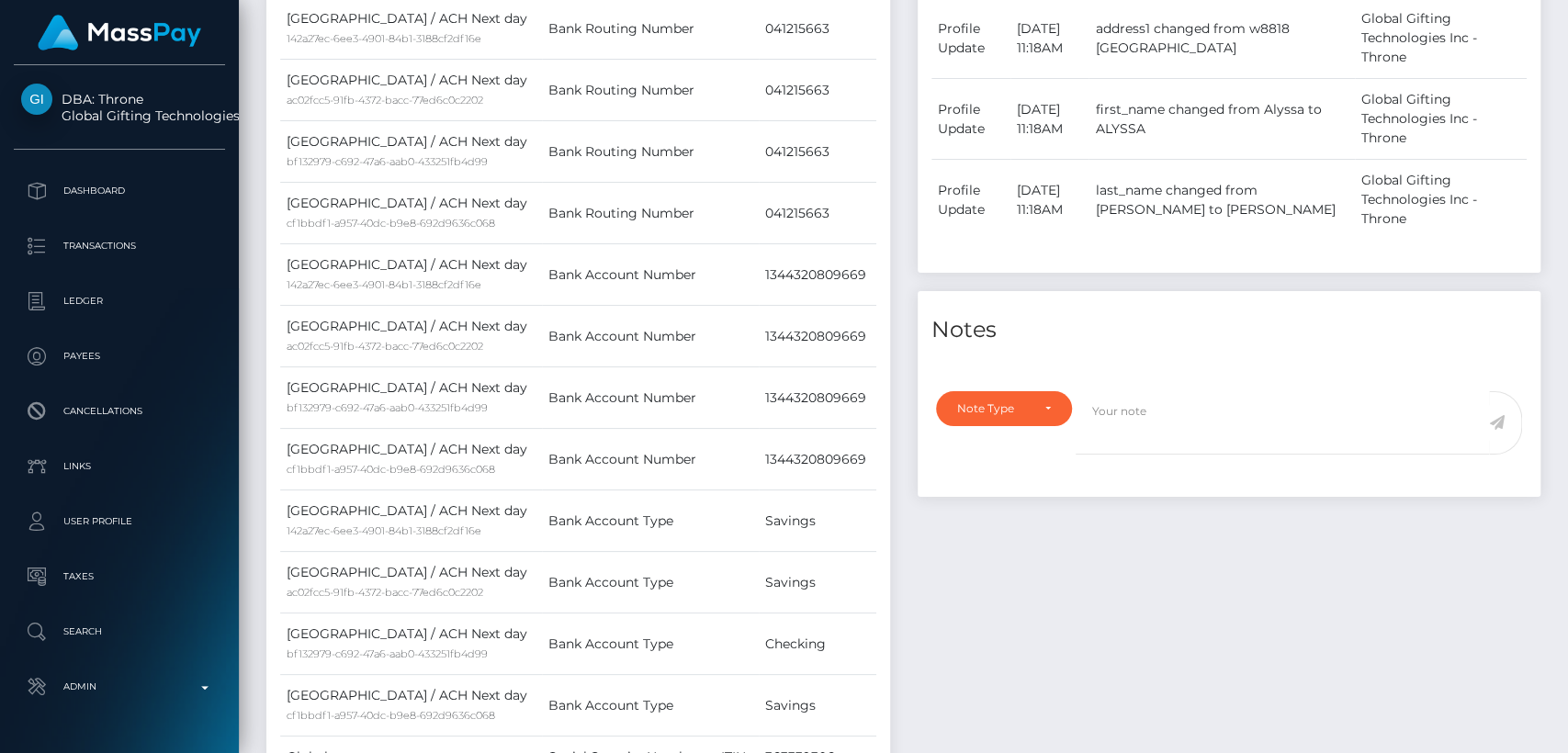
click at [898, 442] on div "Payee Attributes Payer Name Label Value [GEOGRAPHIC_DATA] / ACH Next day 142a27…" at bounding box center [578, 411] width 652 height 1088
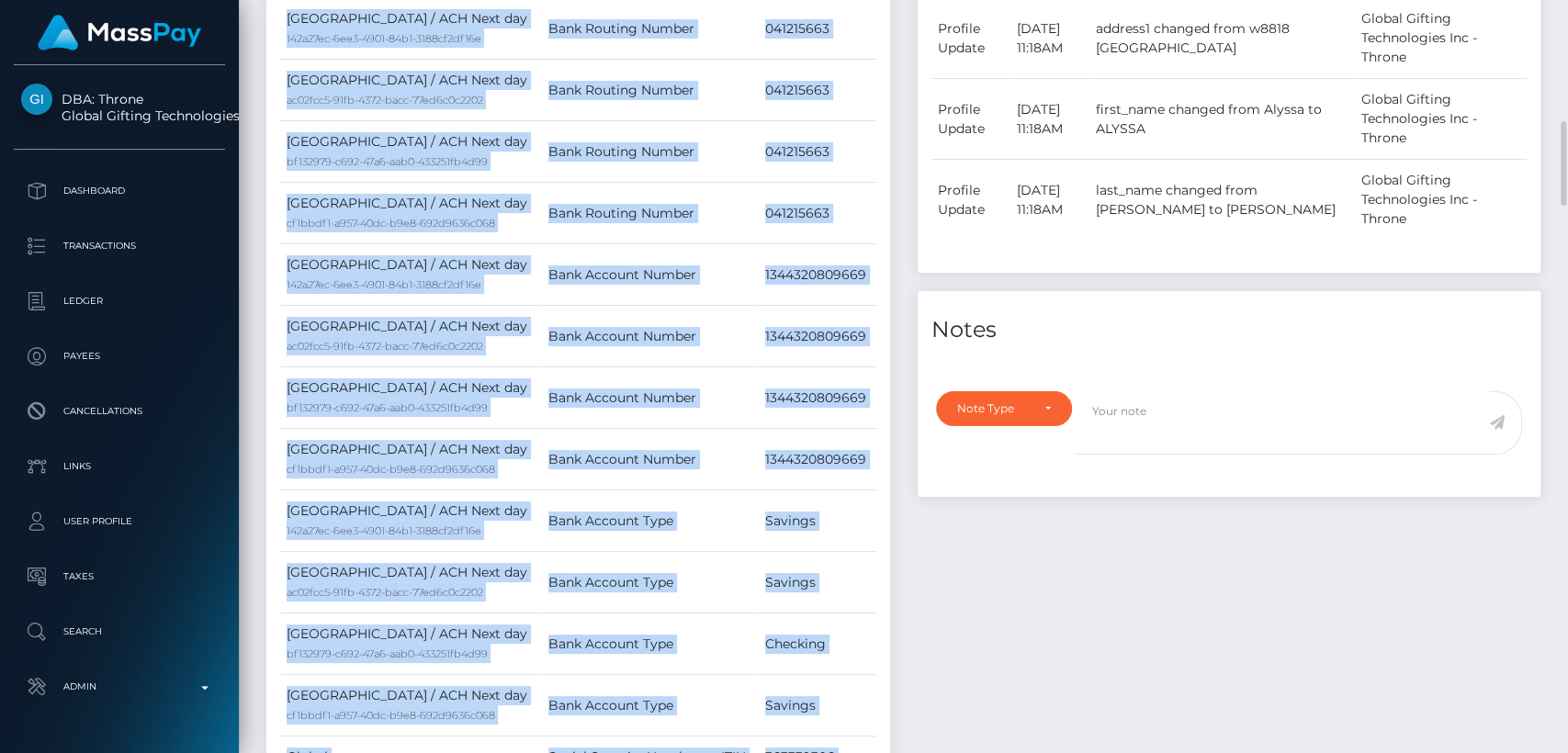
click at [898, 442] on div "Payee Attributes Payer Name Label Value [GEOGRAPHIC_DATA] / ACH Next day 142a27…" at bounding box center [578, 411] width 652 height 1088
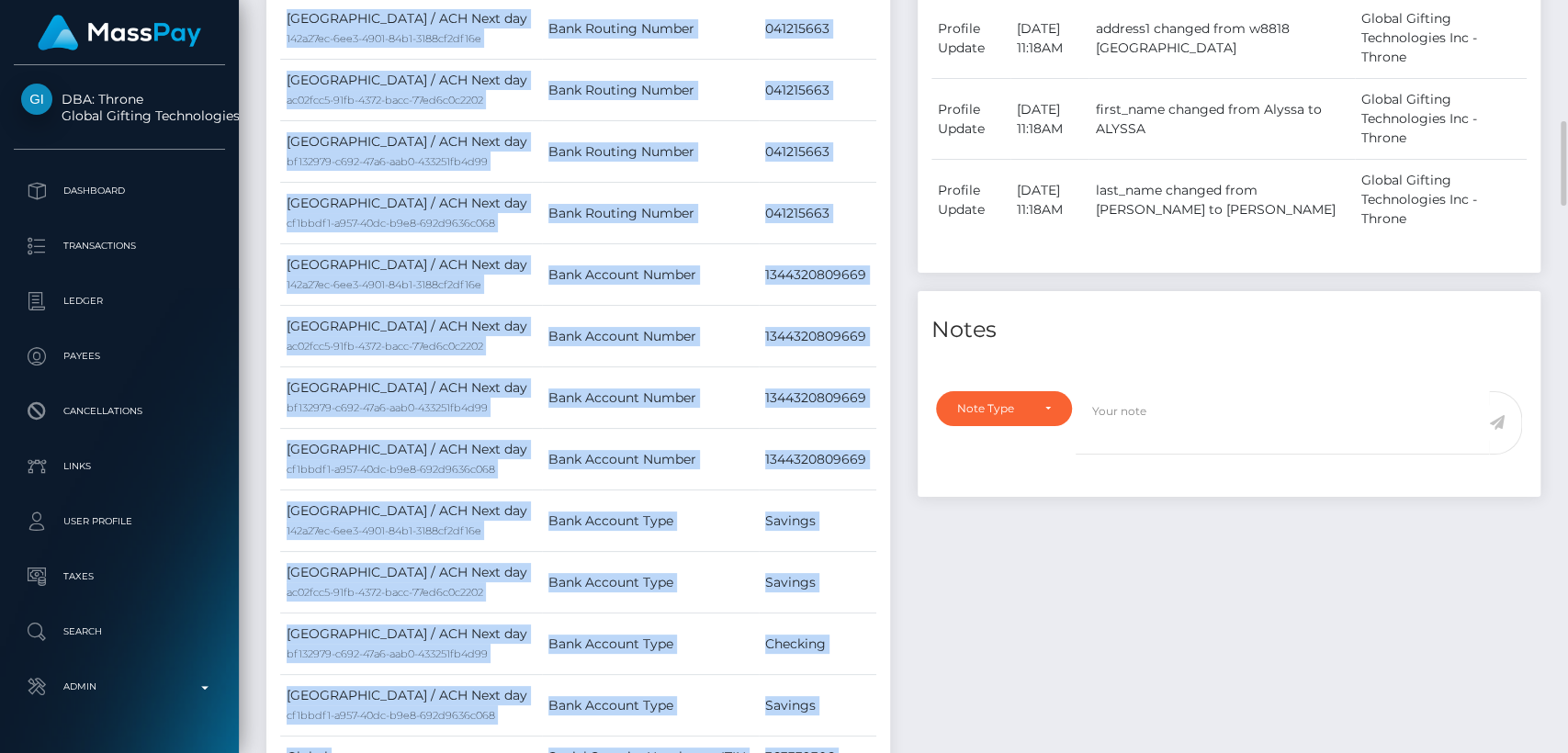
click at [898, 442] on div "Payee Attributes Payer Name Label Value [GEOGRAPHIC_DATA] / ACH Next day 142a27…" at bounding box center [578, 411] width 652 height 1088
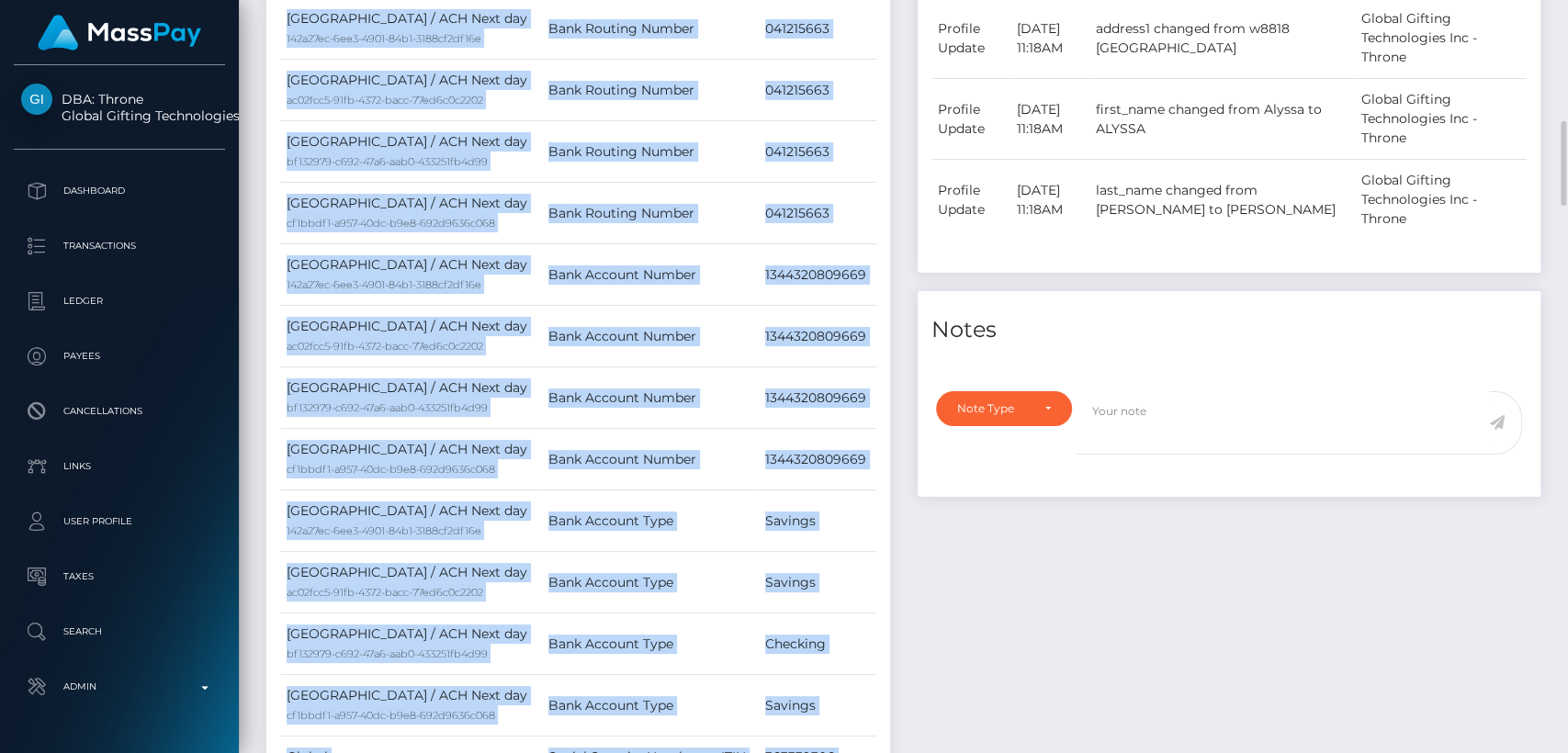
click at [898, 442] on div "Payee Attributes Payer Name Label Value [GEOGRAPHIC_DATA] / ACH Next day 142a27…" at bounding box center [578, 411] width 652 height 1088
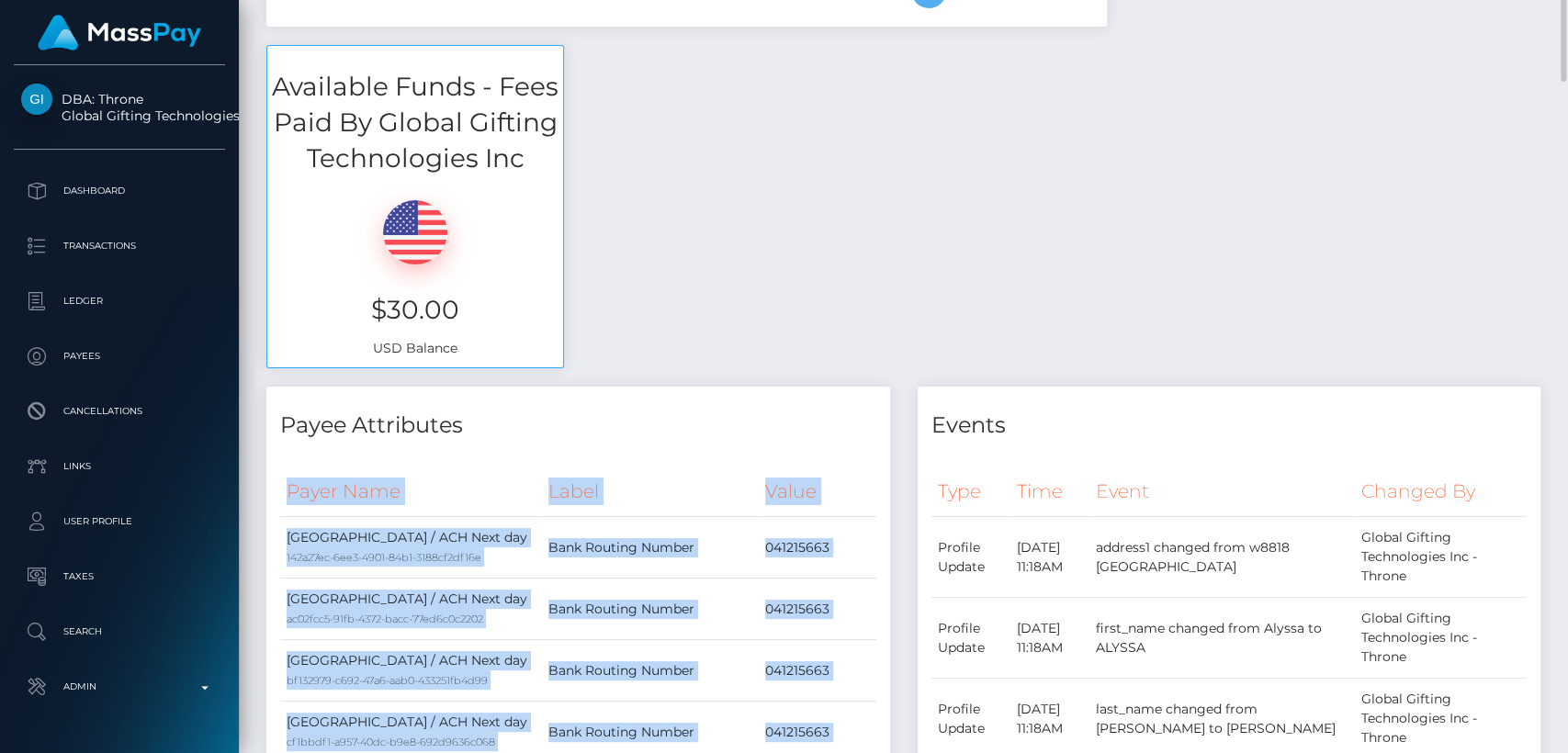
scroll to position [470, 0]
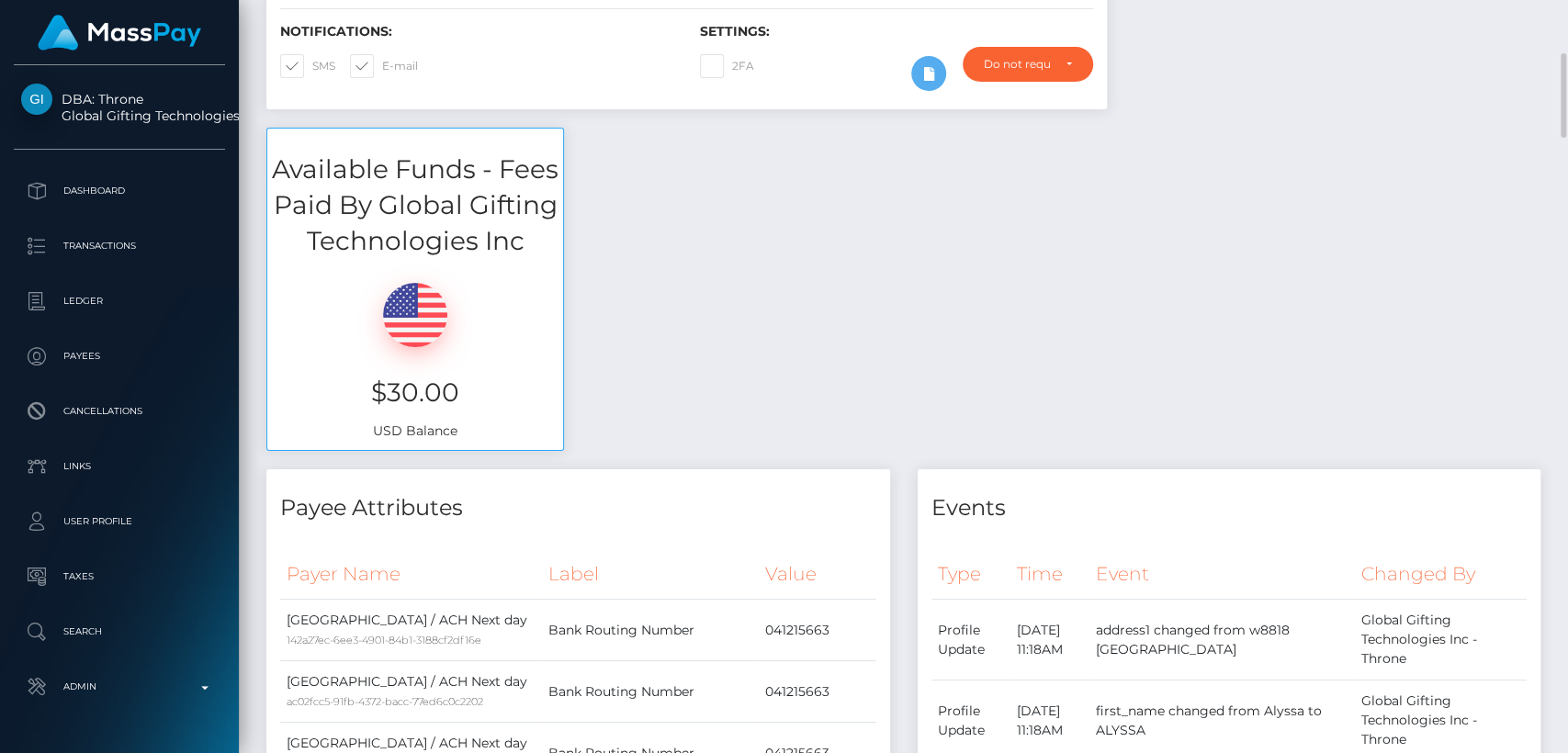
click at [898, 444] on div "Available Funds - Fees Paid By Global Gifting Technologies Inc $30.00 USD Balan…" at bounding box center [903, 299] width 1302 height 342
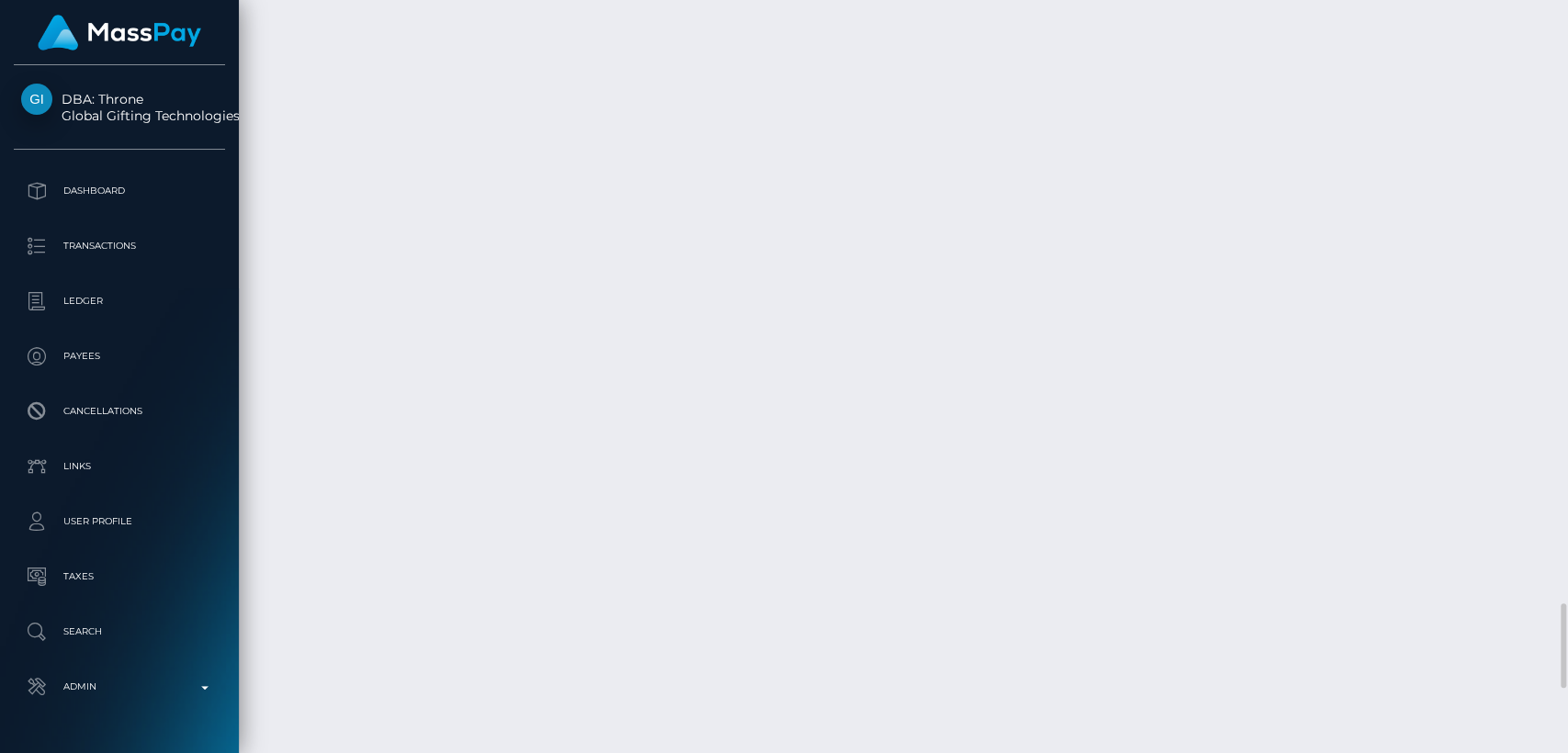
scroll to position [5320, 0]
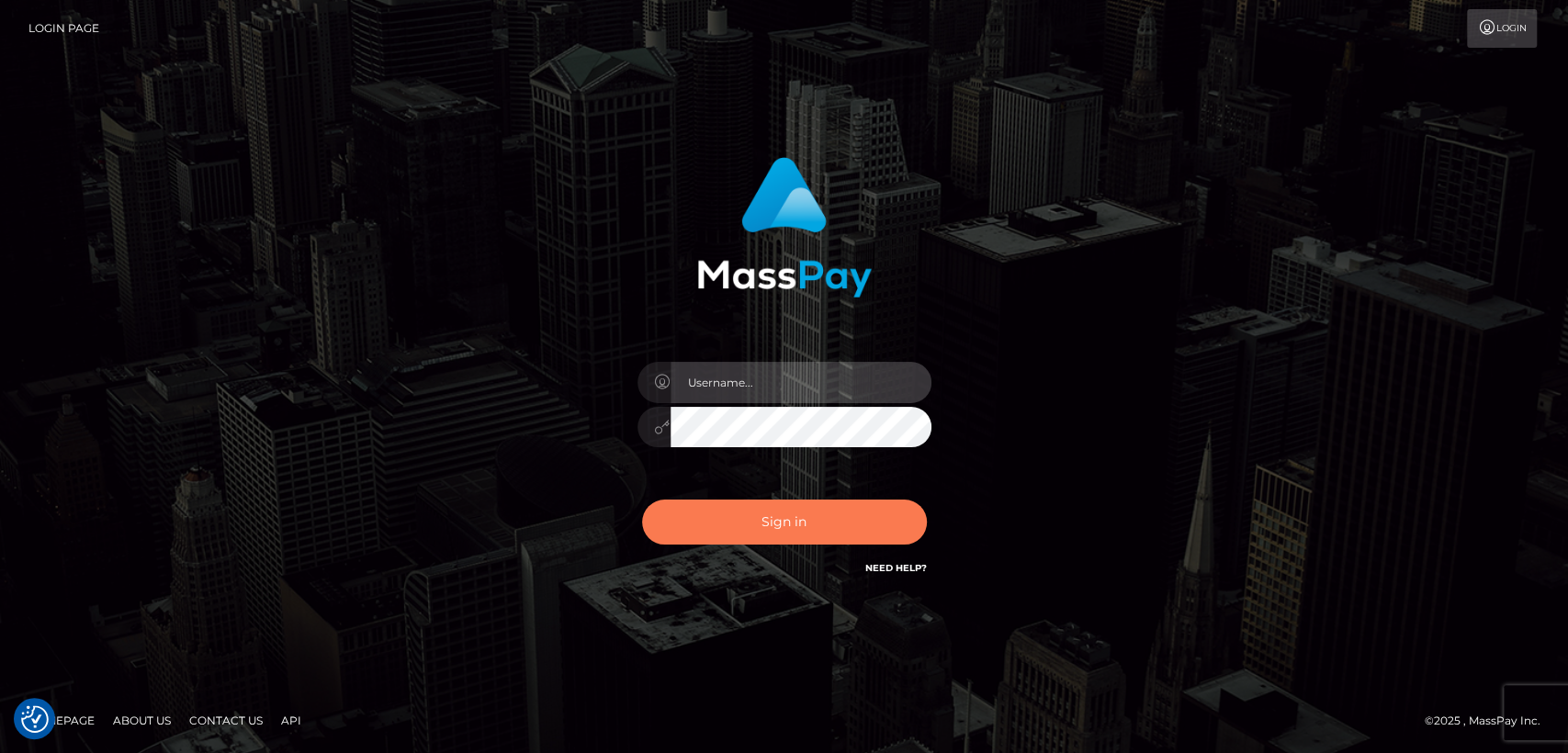
type input "nt.es"
click at [794, 515] on button "Sign in" at bounding box center [784, 522] width 285 height 45
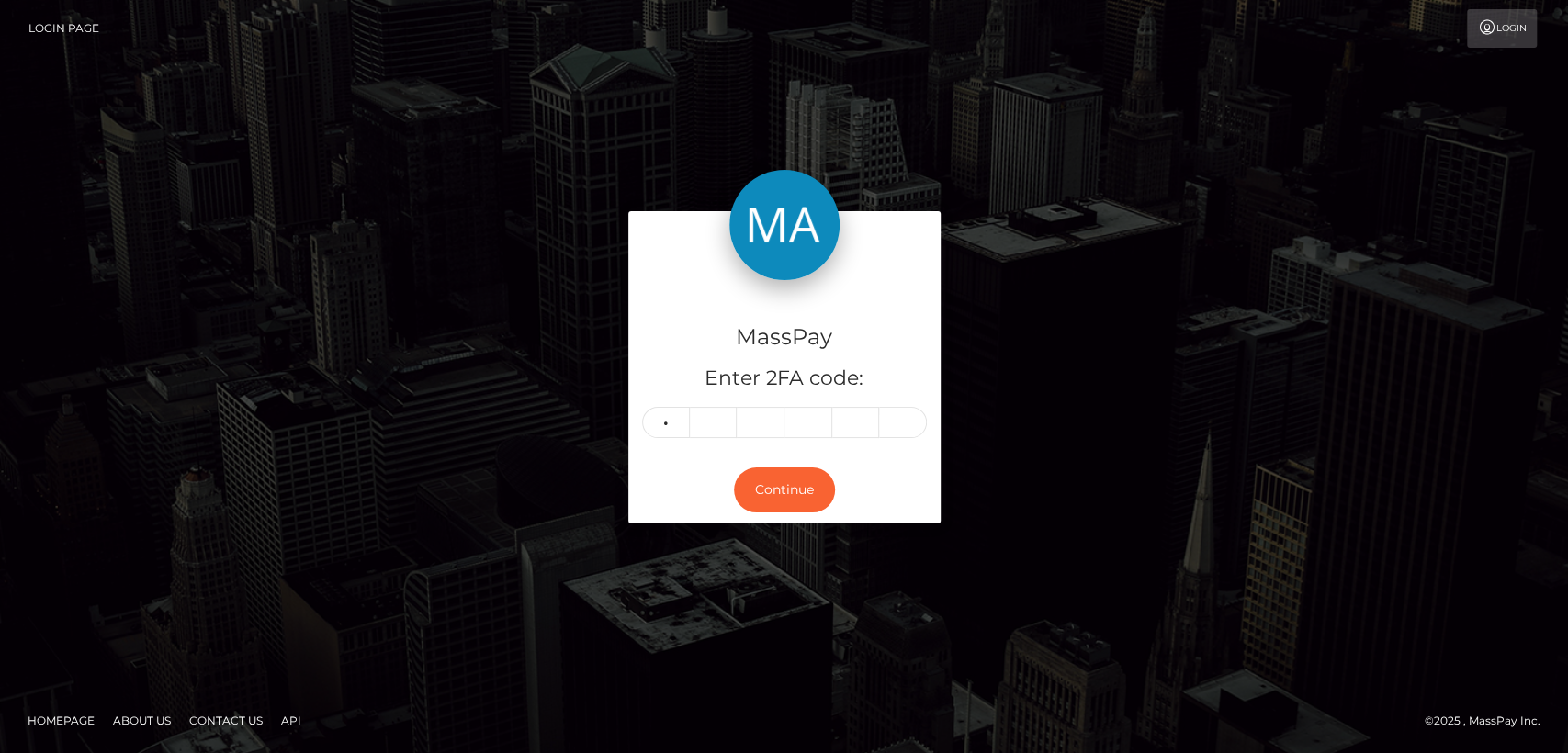
type input "4"
type input "7"
type input "1"
type input "9"
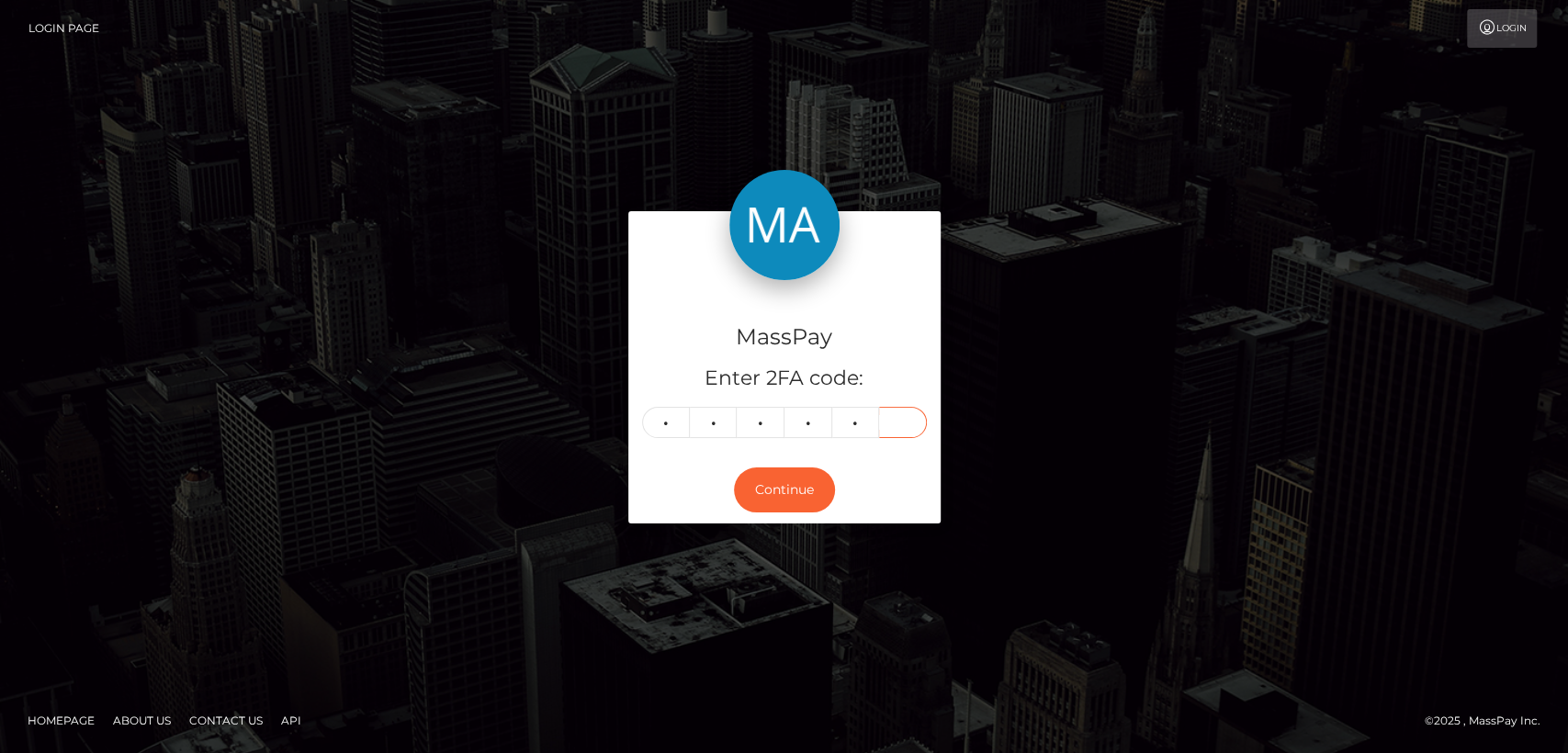
type input "7"
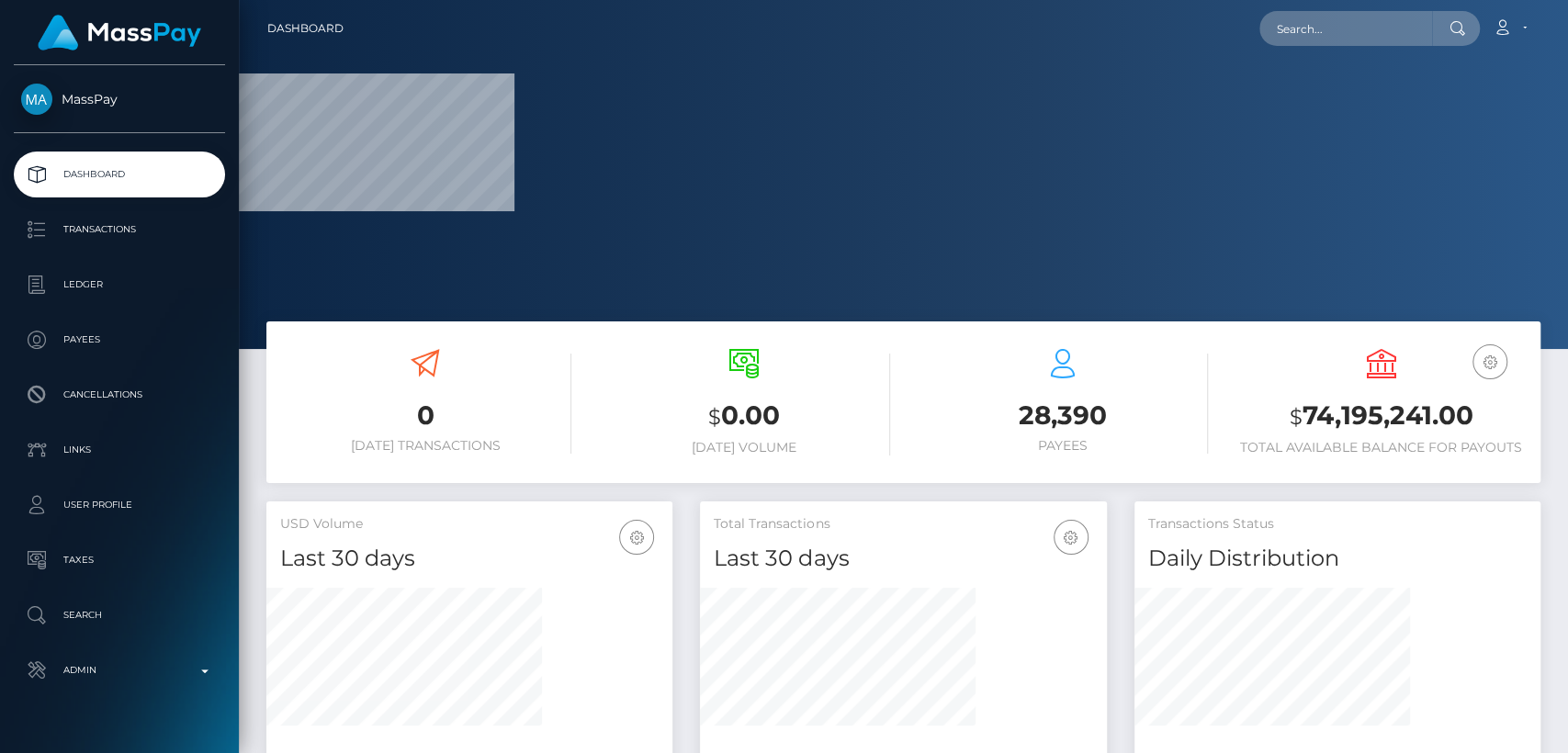
scroll to position [324, 406]
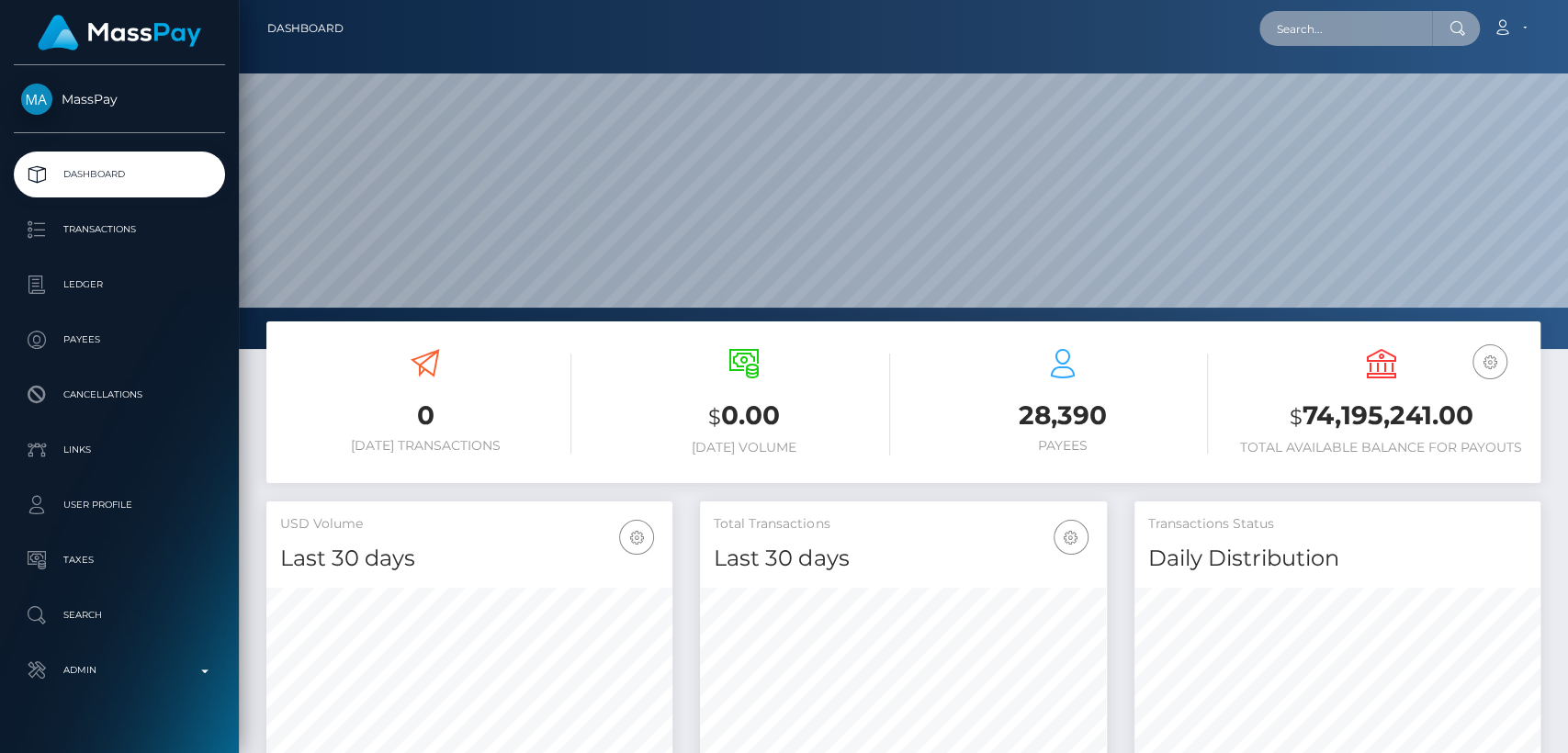
click at [1380, 24] on input "text" at bounding box center [1345, 29] width 172 height 35
paste input "[EMAIL_ADDRESS][DOMAIN_NAME]"
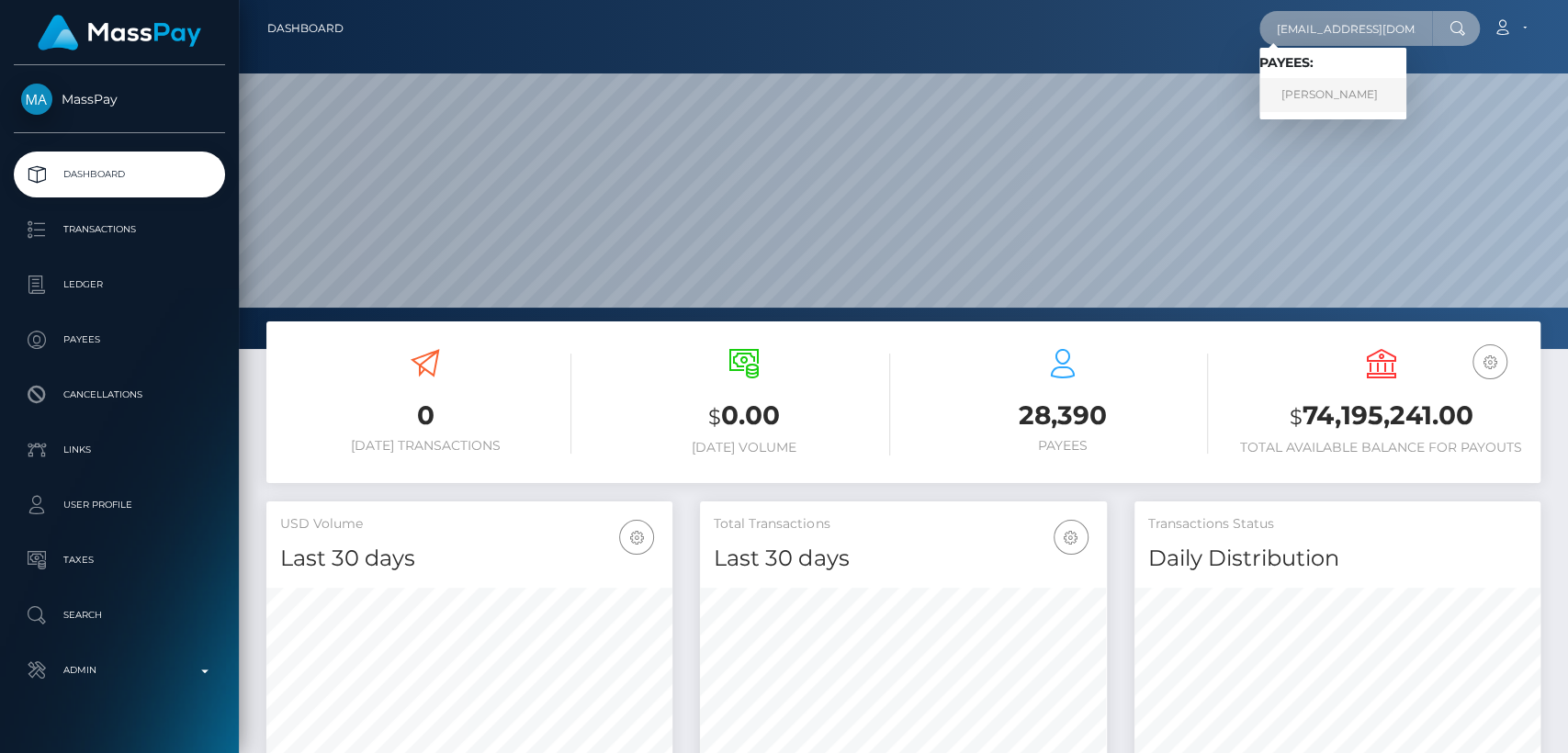
type input "[EMAIL_ADDRESS][DOMAIN_NAME]"
click at [1362, 94] on link "DALILA EUGENIA BRIZUELA" at bounding box center [1332, 95] width 147 height 34
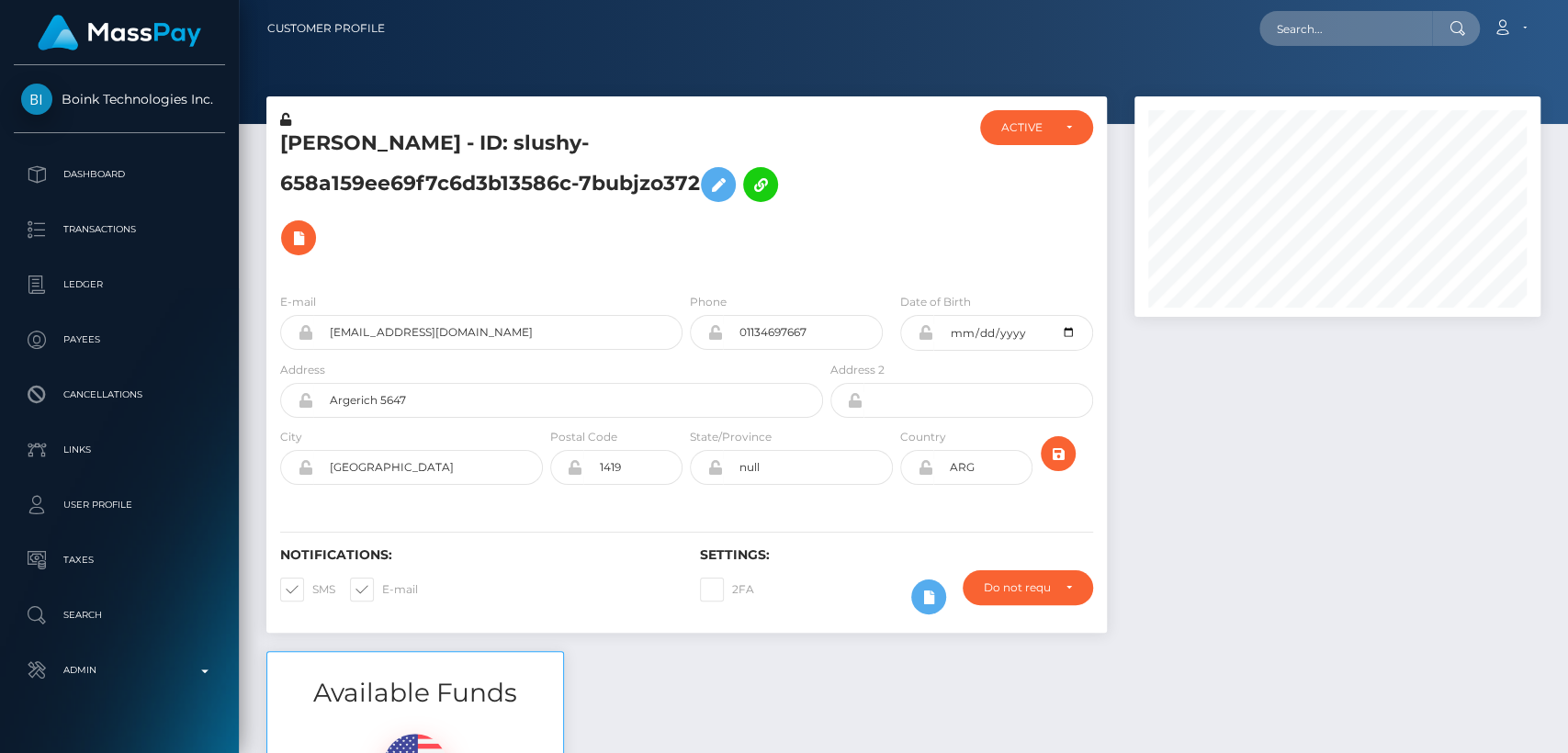
scroll to position [220, 406]
click at [356, 148] on h5 "DALILA EUGENIA BRIZUELA - ID: slushy-658a159ee69f7c6d3b13586c-7bubjzo372" at bounding box center [547, 197] width 533 height 135
click at [336, 143] on h5 "DALILA EUGENIA BRIZUELA - ID: slushy-658a159ee69f7c6d3b13586c-7bubjzo372" at bounding box center [547, 197] width 533 height 135
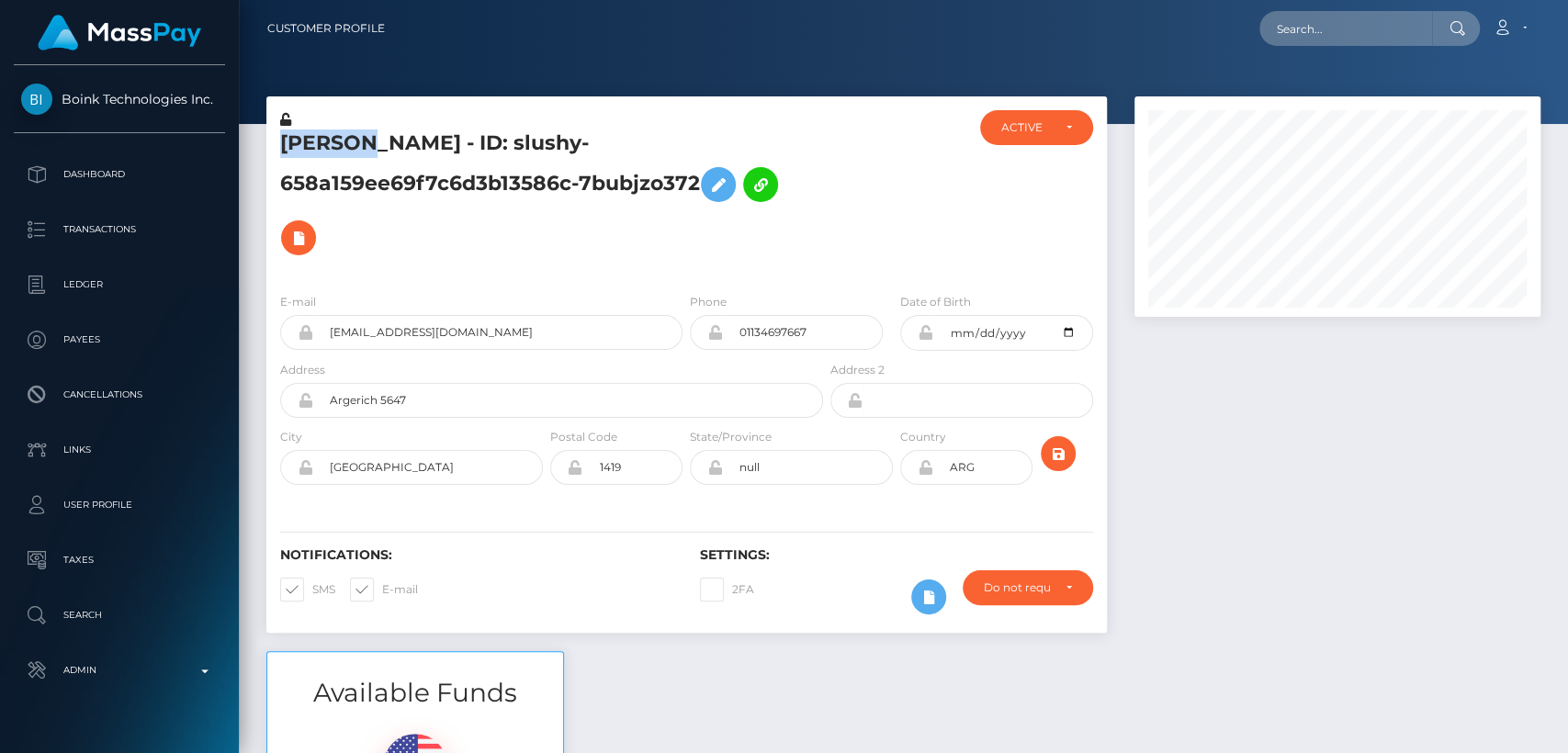
copy h5 "DALILA"
click at [479, 347] on input "eugebr72@gmail.com" at bounding box center [498, 333] width 370 height 35
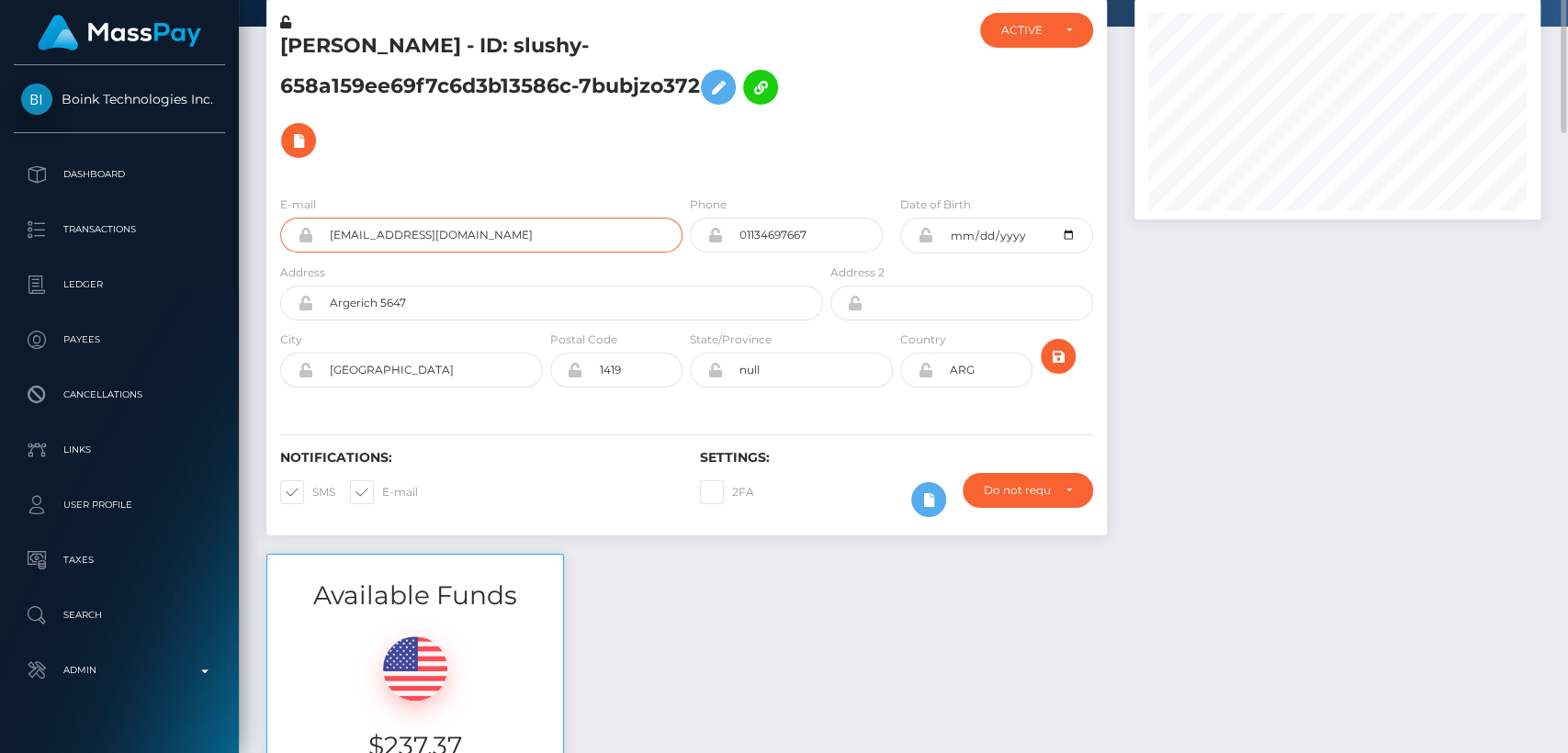
scroll to position [0, 0]
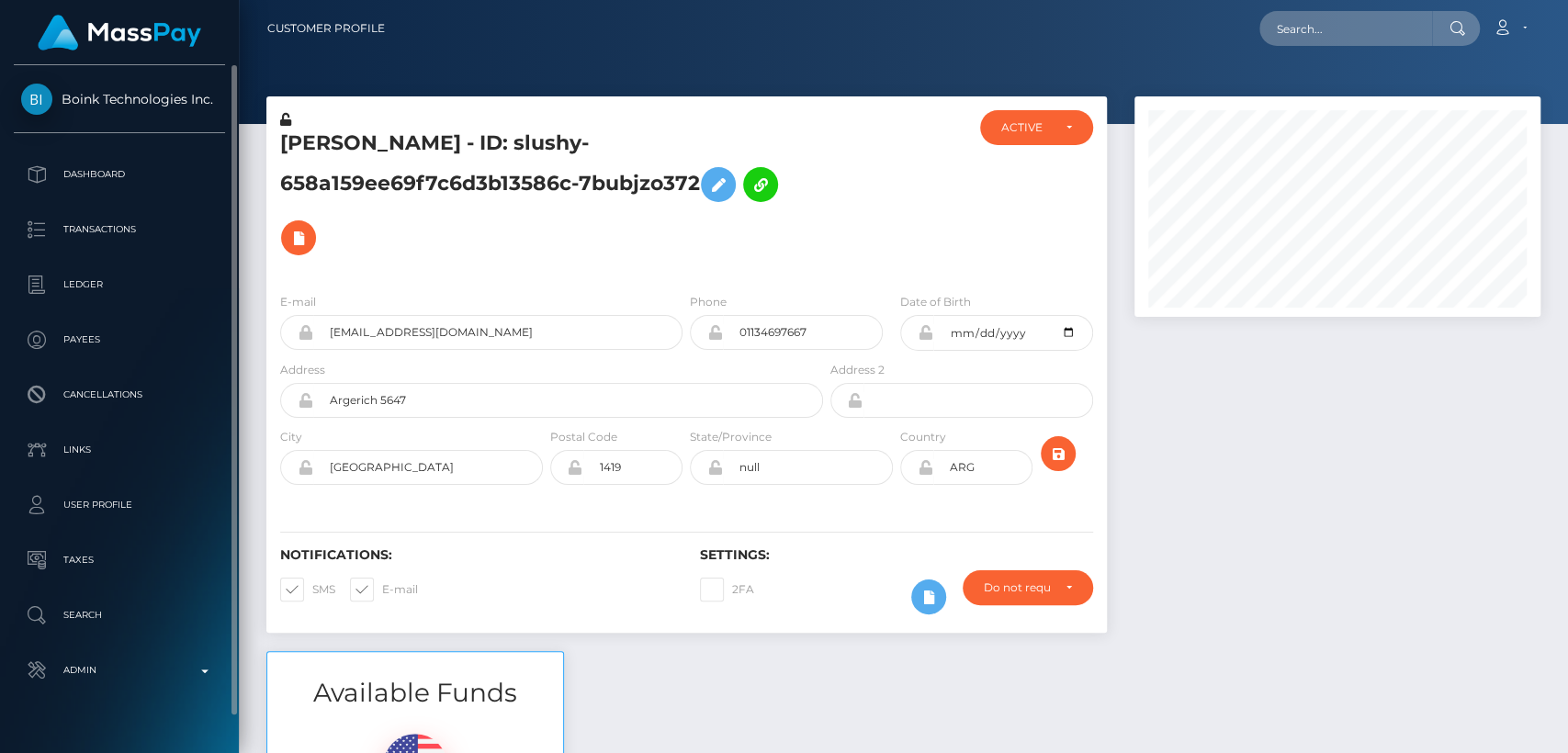
drag, startPoint x: 60, startPoint y: 76, endPoint x: 213, endPoint y: 112, distance: 157.2
click at [213, 112] on div "Boink Technologies Inc. Dashboard Transactions Ledger Payees Cancellations" at bounding box center [119, 407] width 239 height 684
copy span "Boink Technologies Inc."
click at [1244, 60] on div at bounding box center [903, 62] width 1329 height 124
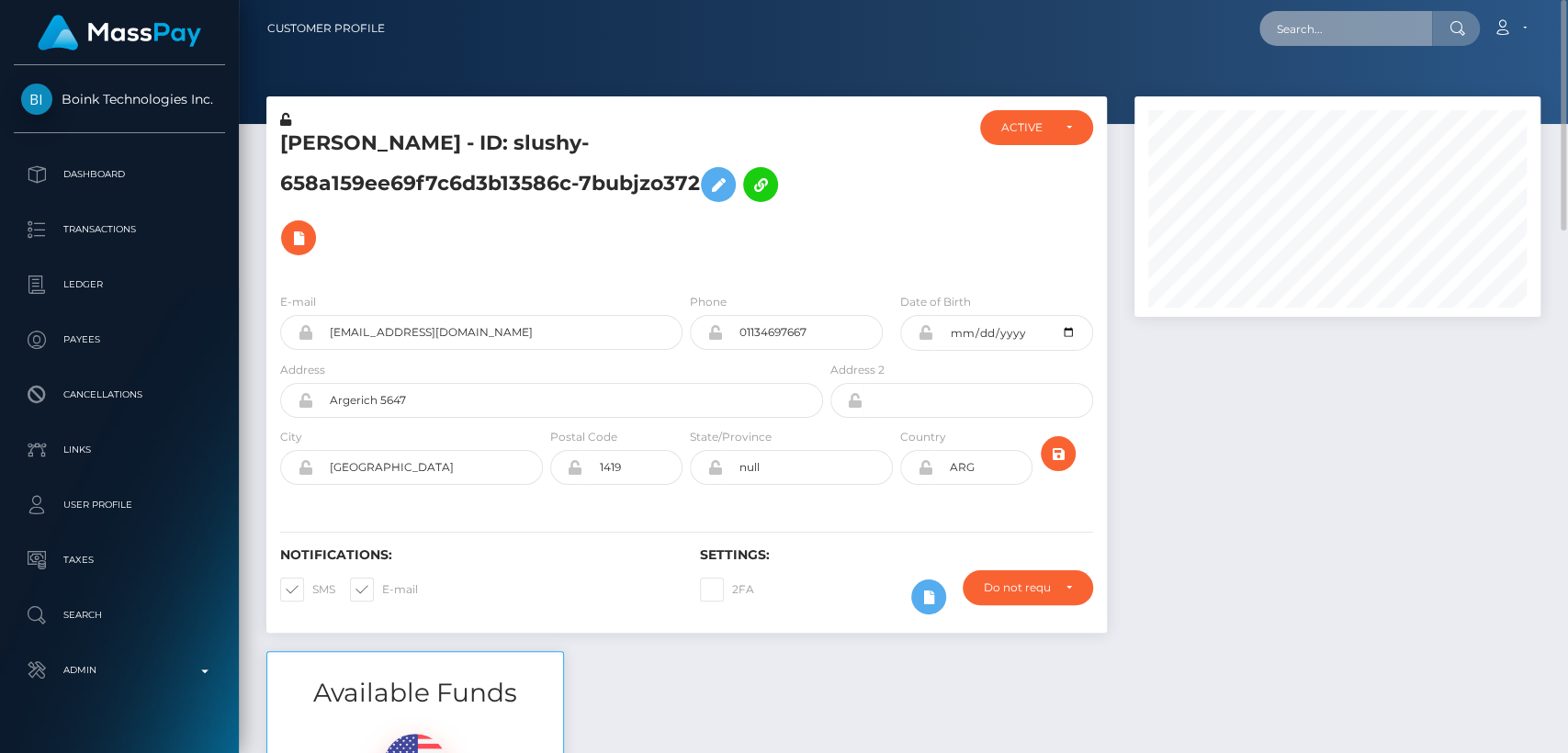
click at [1366, 16] on input "text" at bounding box center [1345, 29] width 172 height 35
paste input "szintozakhe@gmail.com"
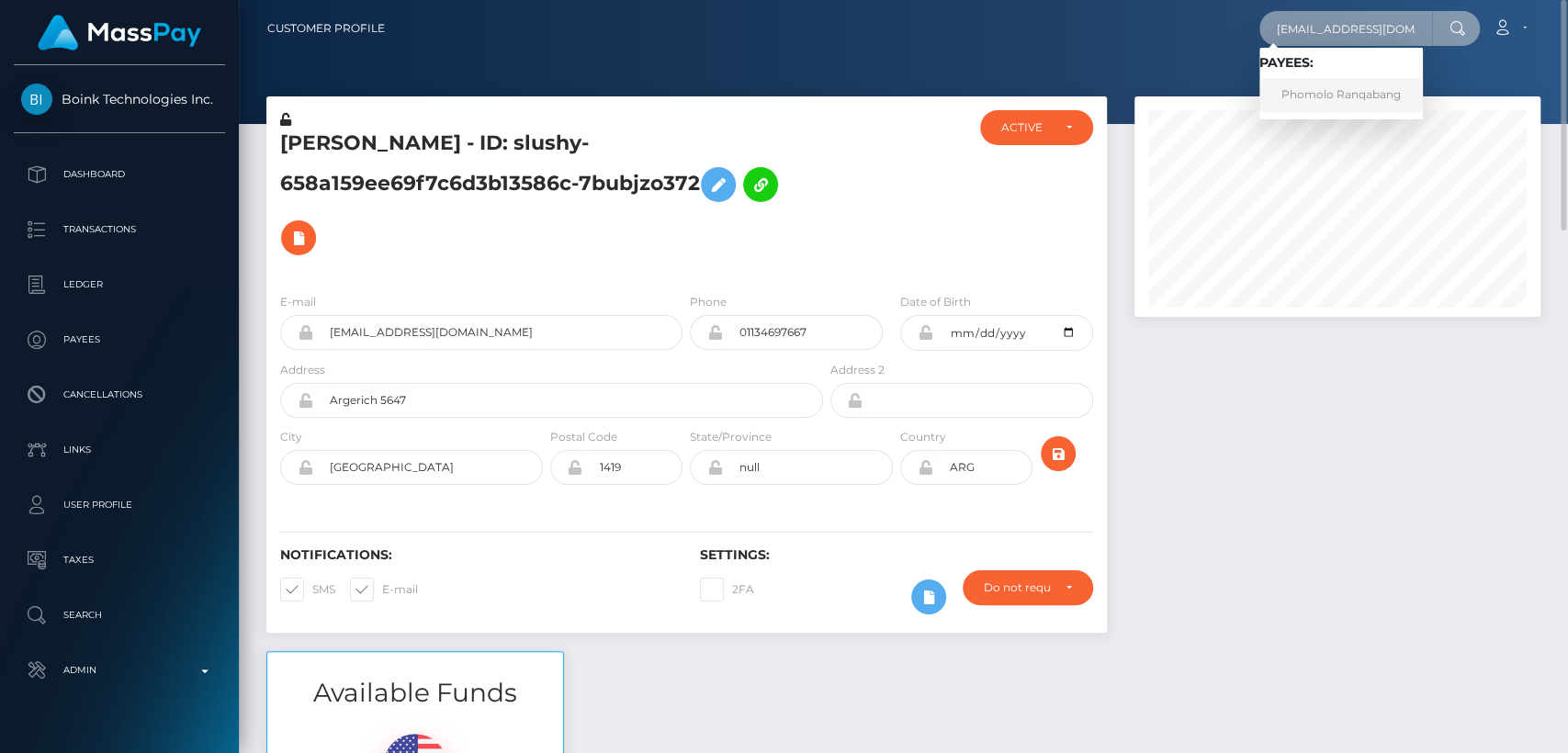
type input "szintozakhe@gmail.com"
click at [1333, 83] on link "Phomolo Ranqabang" at bounding box center [1340, 95] width 163 height 34
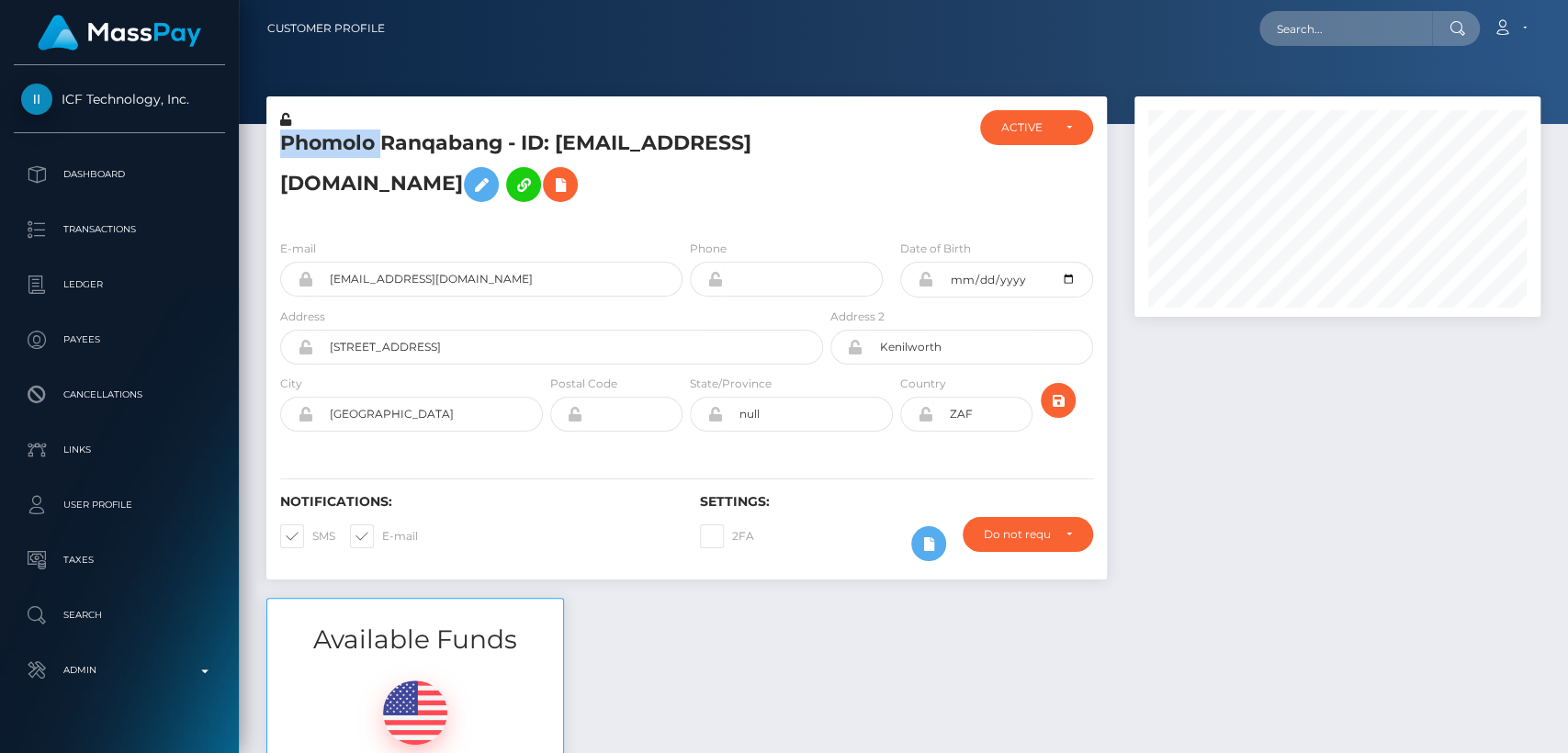
scroll to position [220, 406]
click at [1315, 27] on input "text" at bounding box center [1345, 29] width 172 height 35
paste input "[EMAIL_ADDRESS][DOMAIN_NAME]"
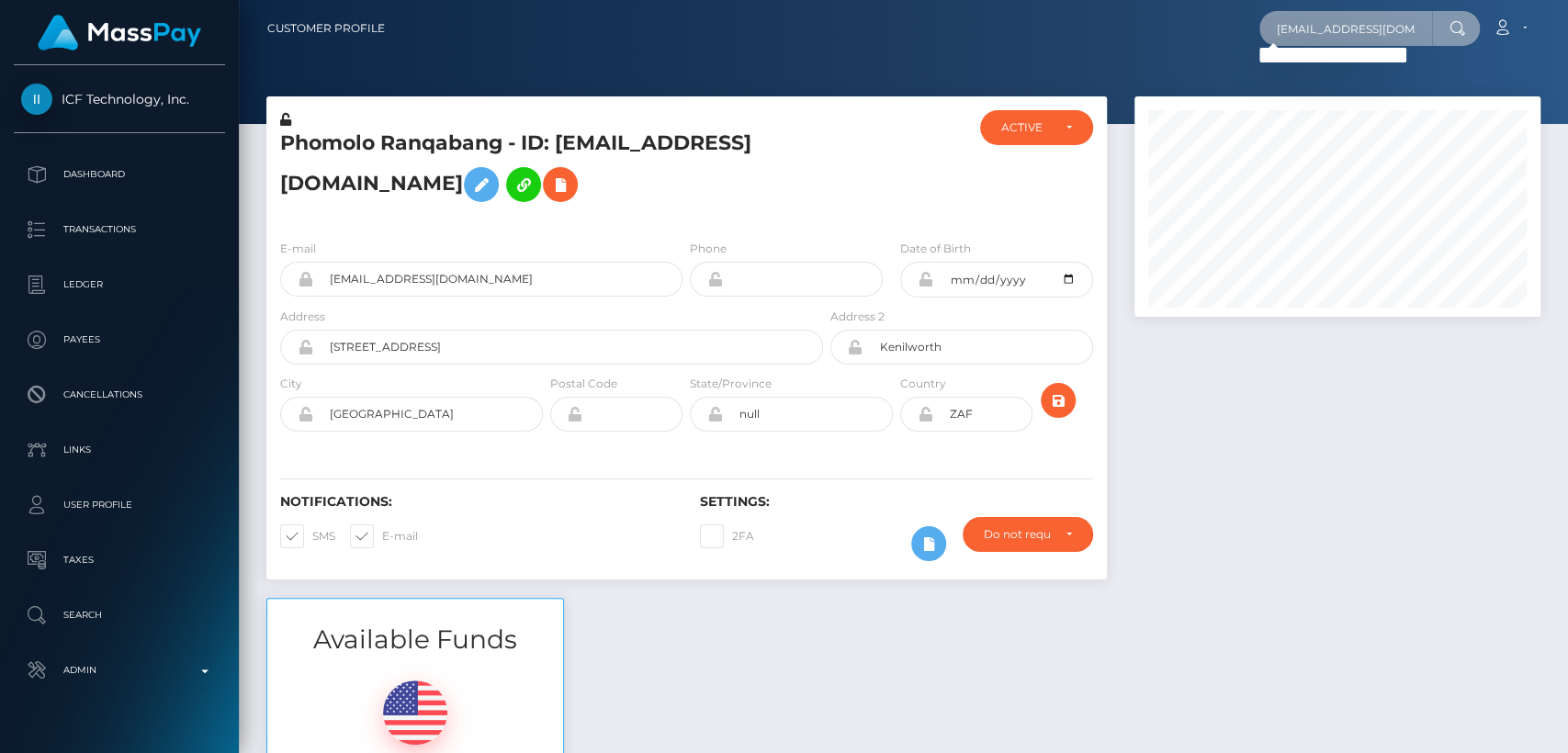
click at [1340, 31] on input "jeimyh246@icloud.com" at bounding box center [1345, 29] width 172 height 35
paste input "diamondhannett01@gmail"
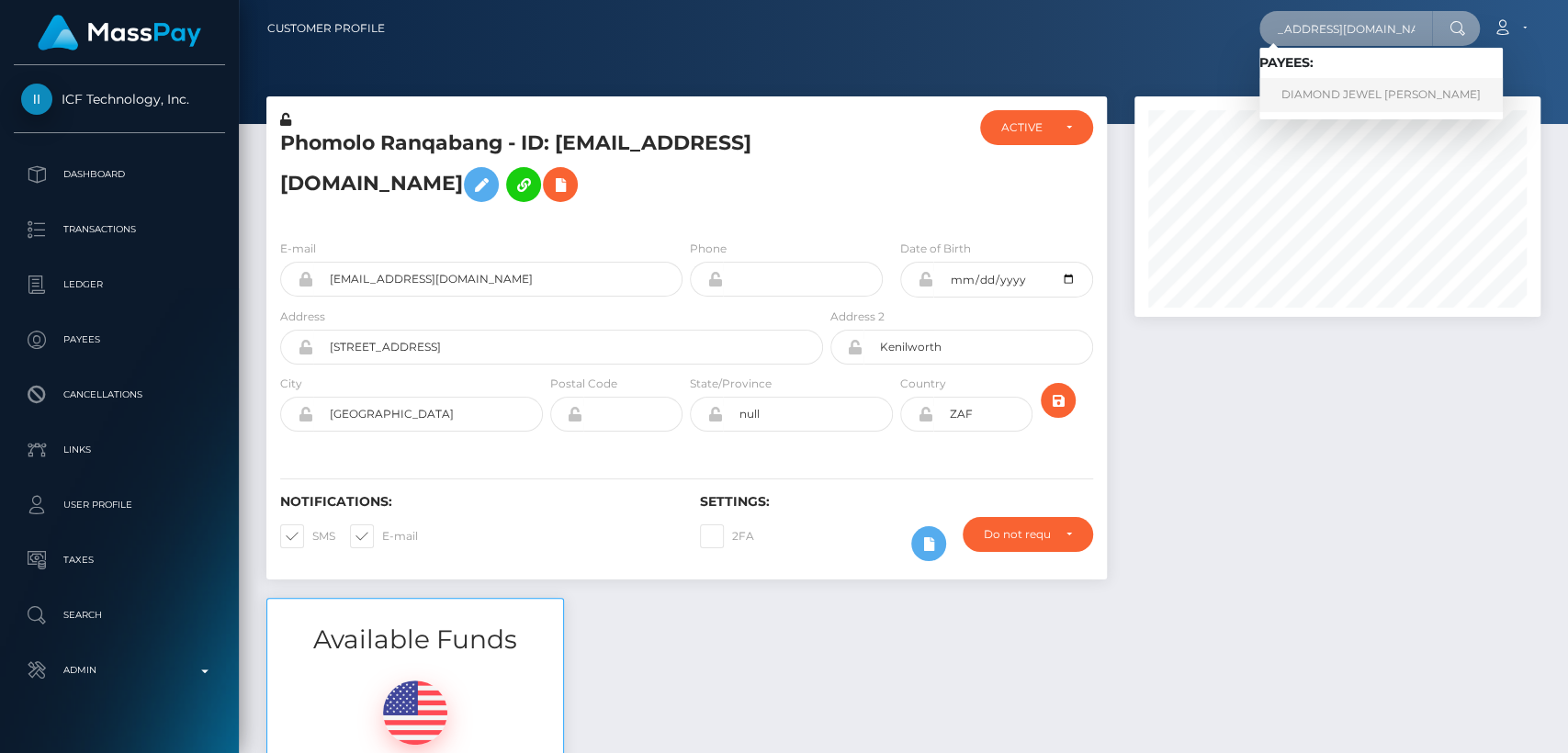
type input "[EMAIL_ADDRESS][DOMAIN_NAME]"
click at [1372, 100] on link "DIAMOND JEWEL ELAIN HANNETT" at bounding box center [1381, 95] width 243 height 34
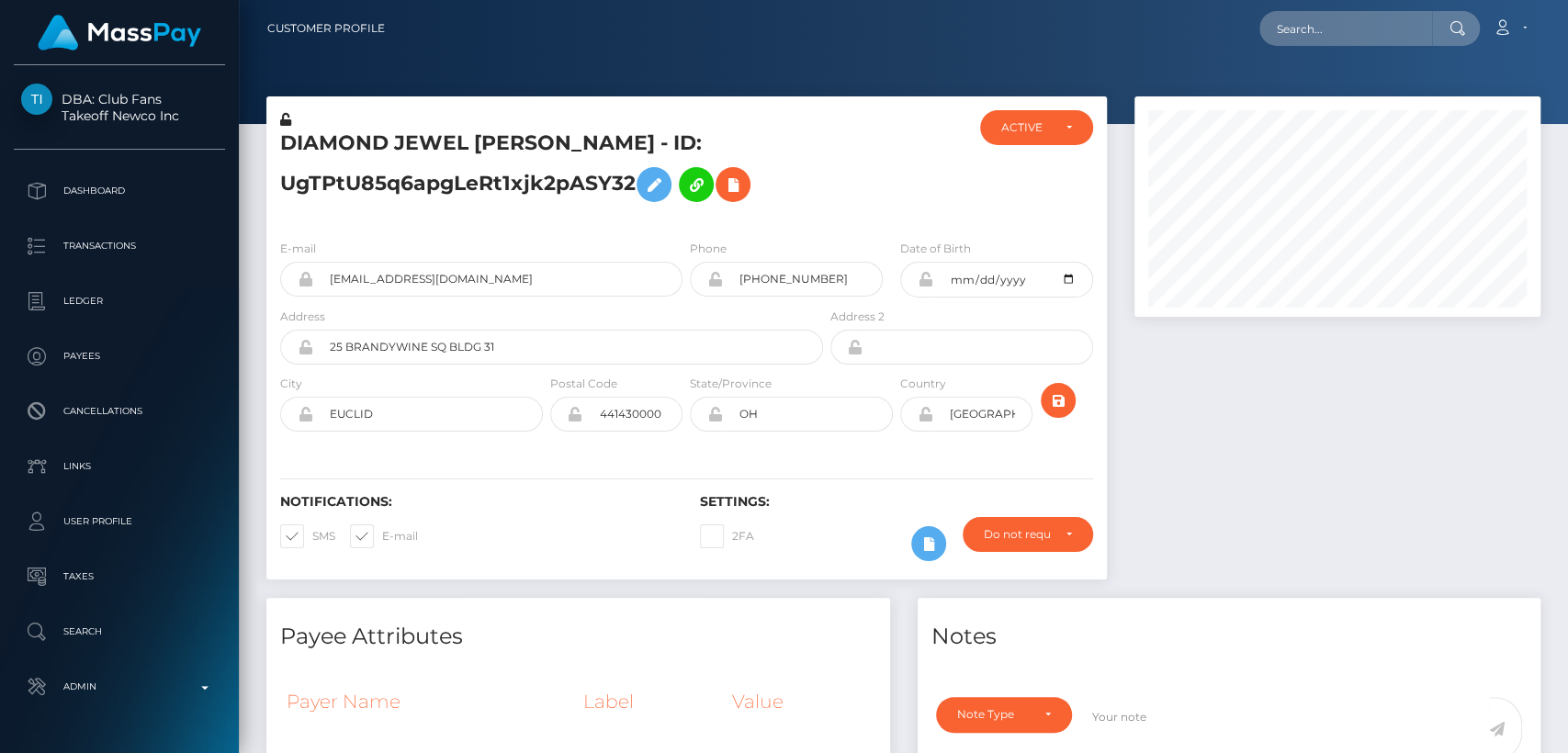
scroll to position [220, 406]
click at [624, 487] on div "Notifications: SMS E-mail Settings: 2FA" at bounding box center [687, 514] width 841 height 130
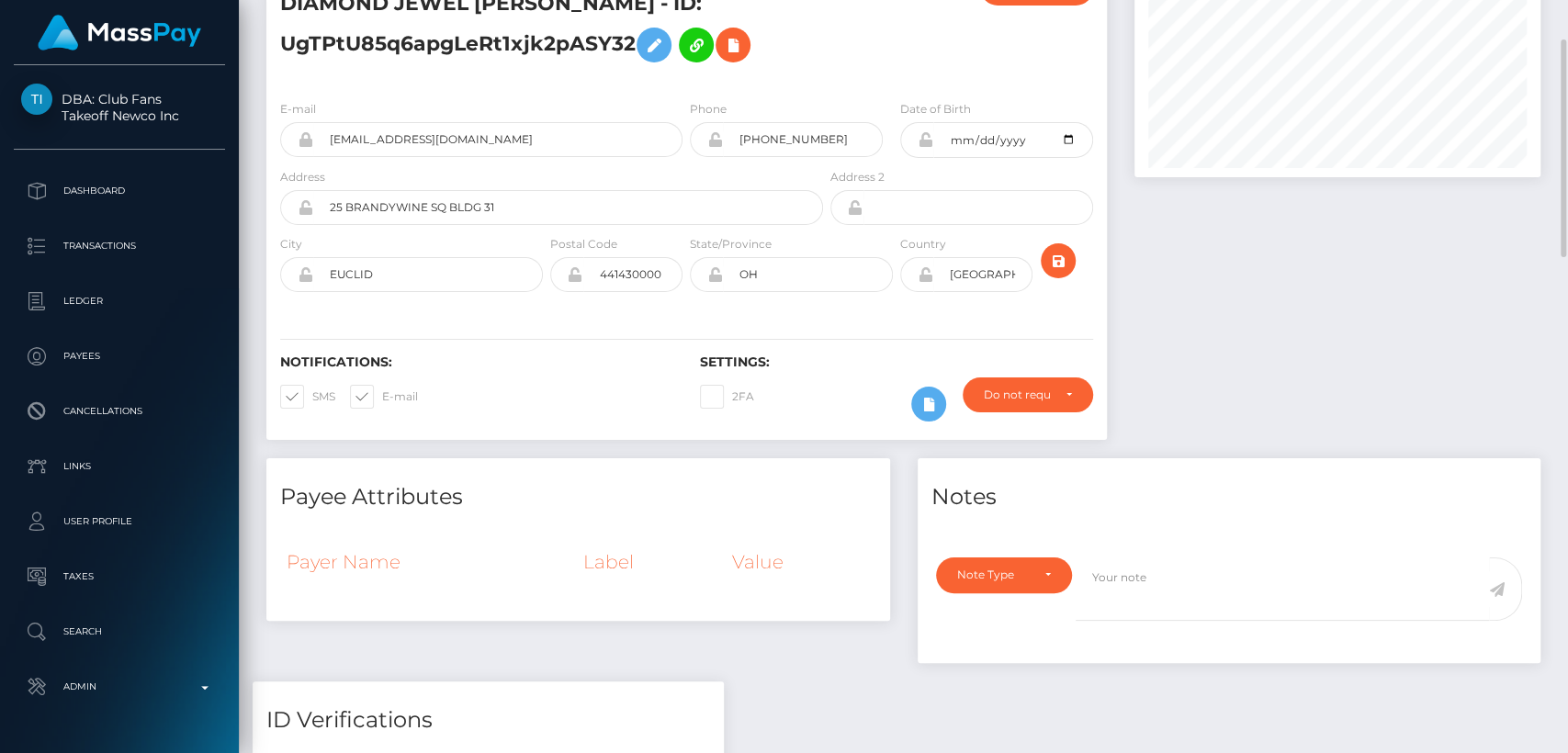
scroll to position [0, 0]
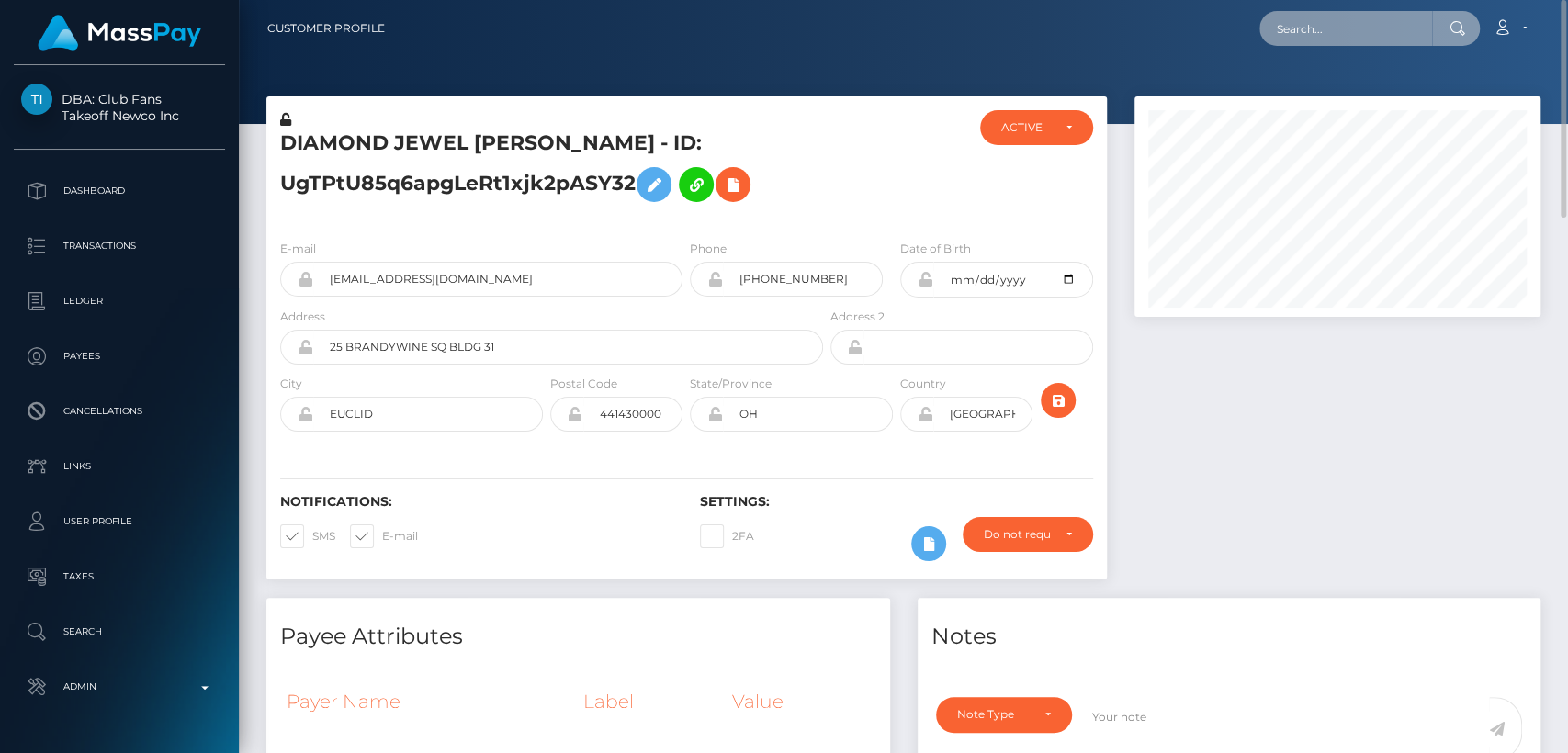
click at [1285, 23] on input "text" at bounding box center [1345, 29] width 172 height 35
paste input "[EMAIL_ADDRESS][DOMAIN_NAME]"
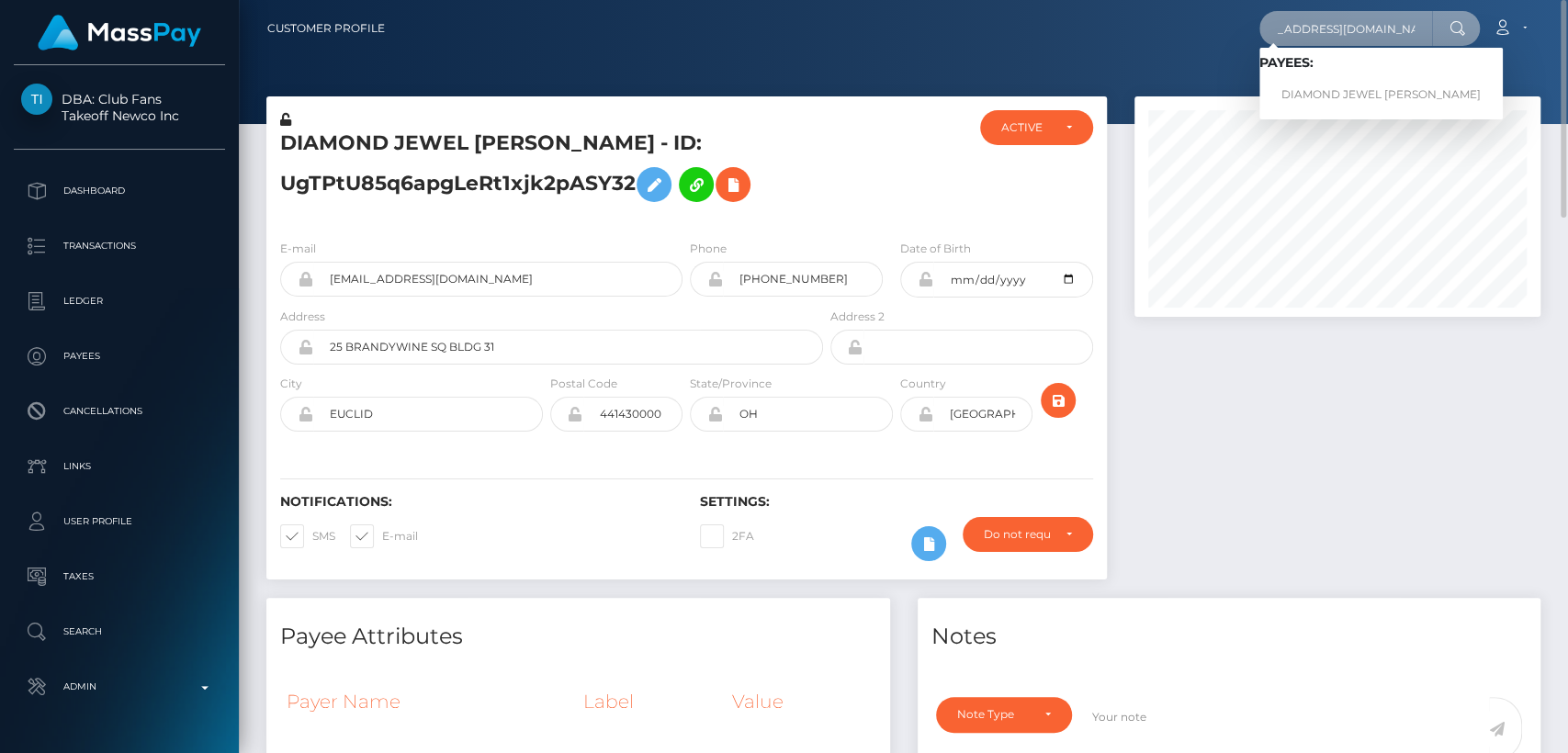
type input "[EMAIL_ADDRESS][DOMAIN_NAME]"
click at [1373, 90] on link "DIAMOND JEWEL ELAIN HANNETT" at bounding box center [1381, 95] width 243 height 34
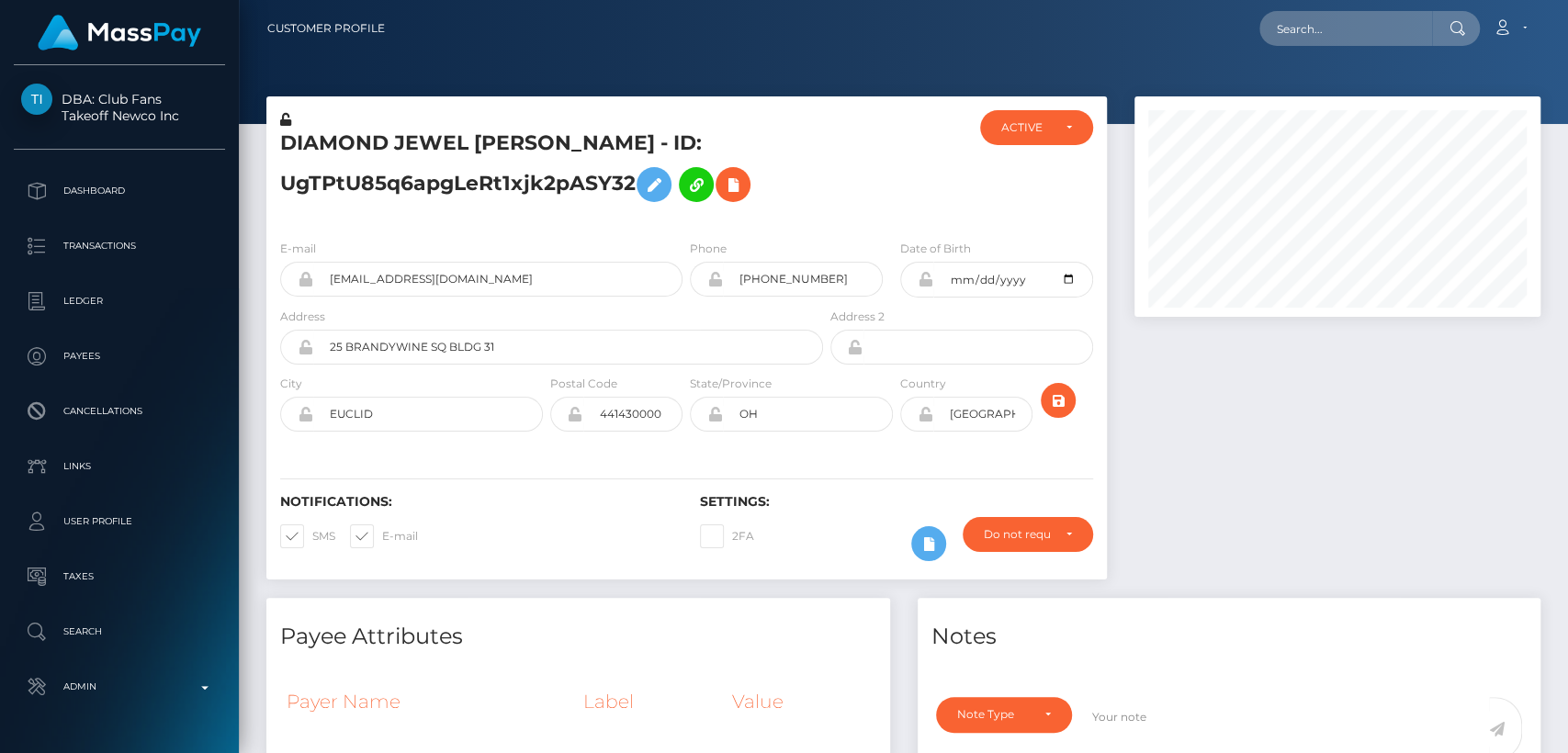
scroll to position [220, 406]
click at [541, 639] on h4 "Payee Attributes" at bounding box center [578, 637] width 596 height 32
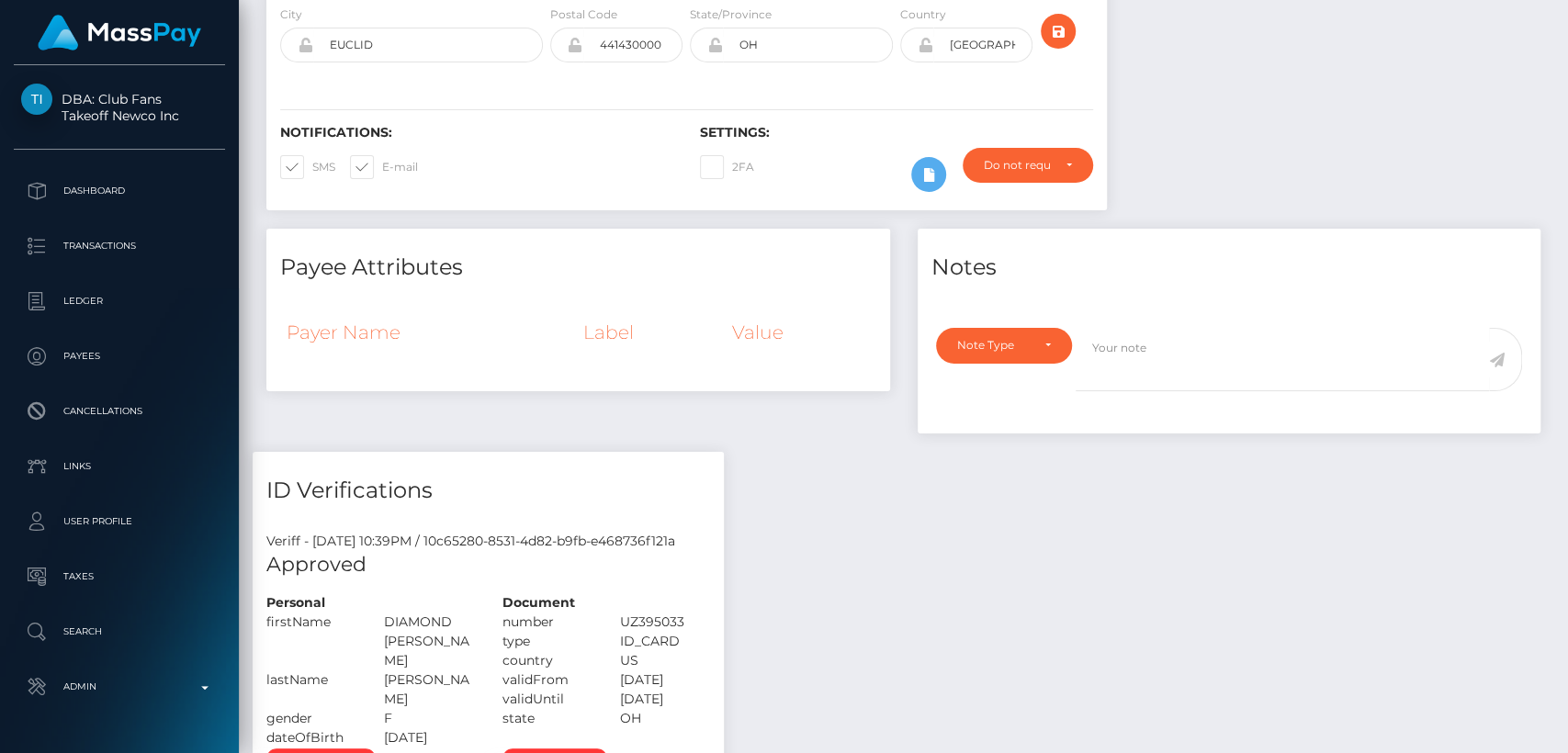
scroll to position [0, 0]
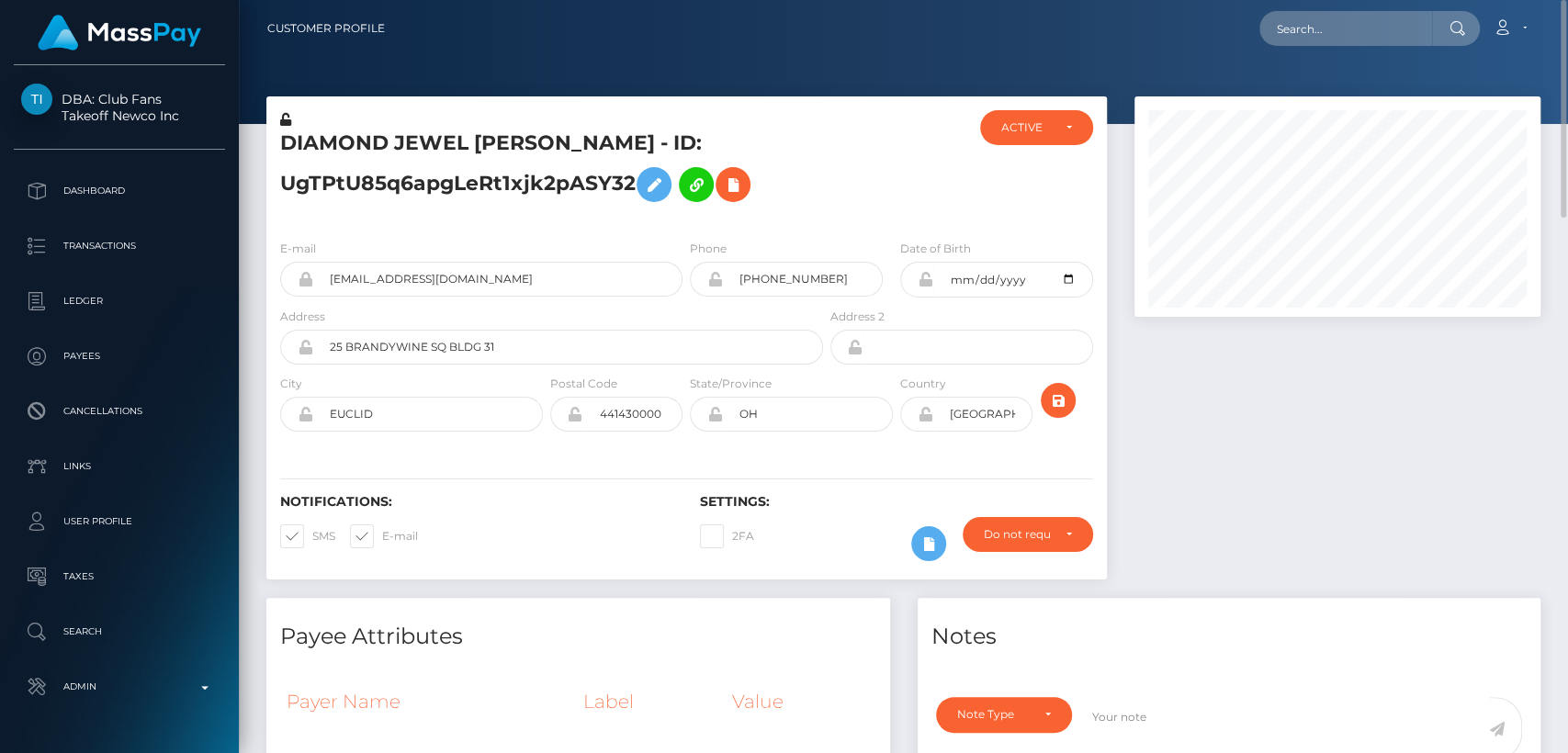
click at [312, 136] on h5 "DIAMOND JEWEL [PERSON_NAME] - ID: UgTPtU85q6apgLeRt1xjk2pASY32" at bounding box center [547, 171] width 533 height 82
copy h5 "DIAMOND"
click at [1301, 41] on input "text" at bounding box center [1345, 29] width 172 height 35
paste input "alixbaker.ab@gmail.com"
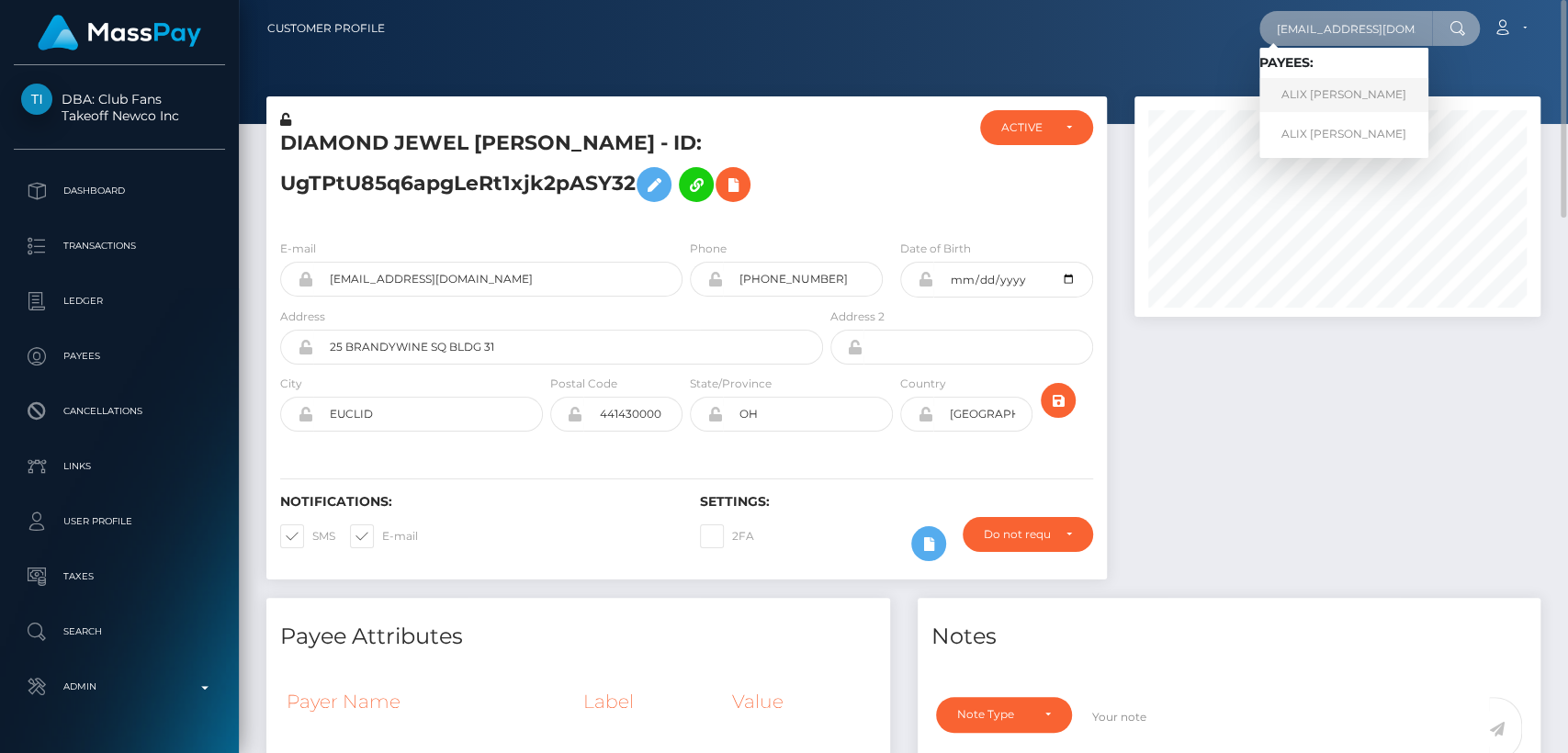
type input "alixbaker.ab@gmail.com"
click at [1299, 81] on link "ALIX SHIRLEY H BAKER" at bounding box center [1343, 95] width 169 height 34
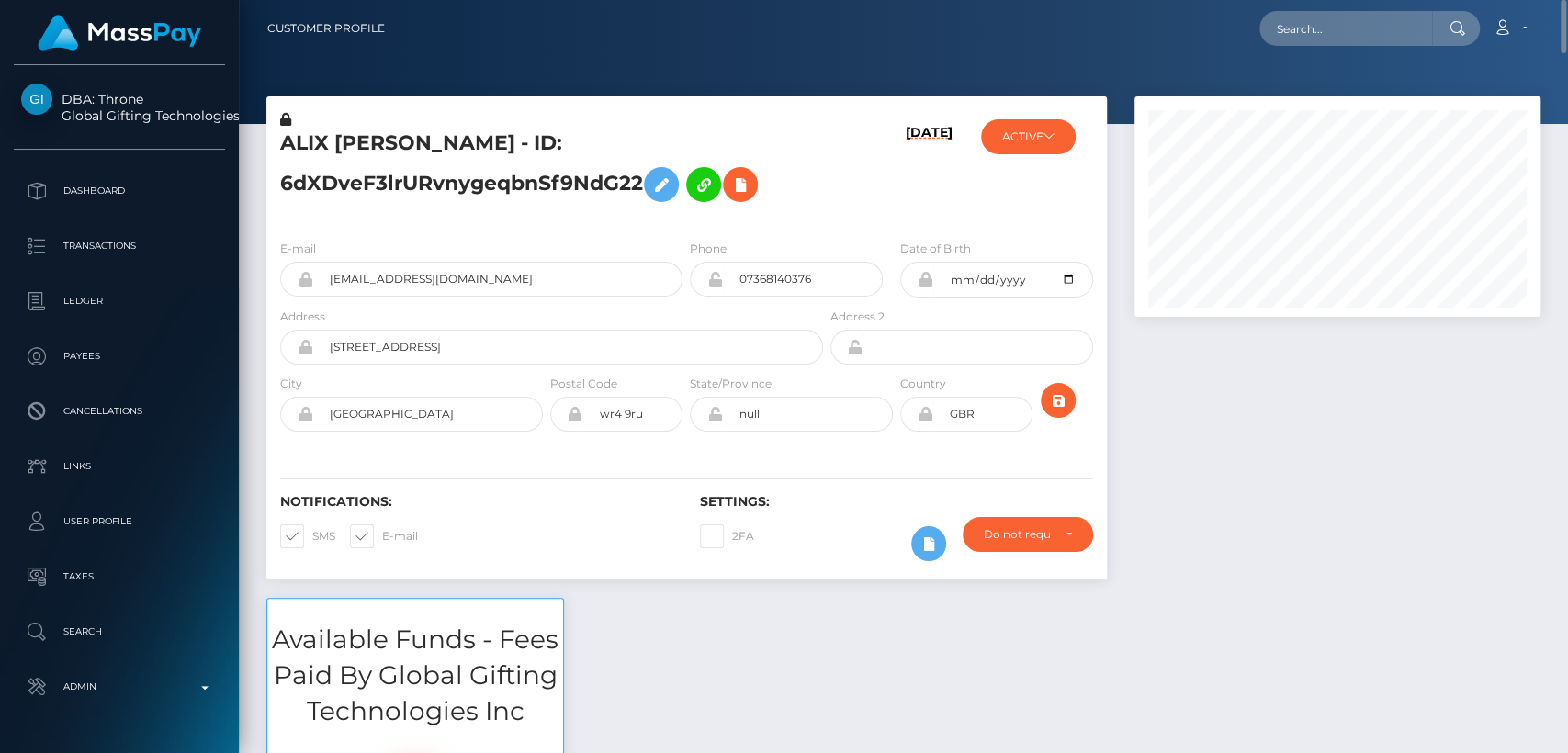
click at [296, 134] on h5 "ALIX SHIRLEY H BAKER - ID: 6dXDveF3lrURvnygeqbnSf9NdG22" at bounding box center [547, 171] width 533 height 82
copy h5 "ALIX"
click at [1301, 33] on input "text" at bounding box center [1345, 29] width 172 height 35
paste input "kalissade@icloud.com"
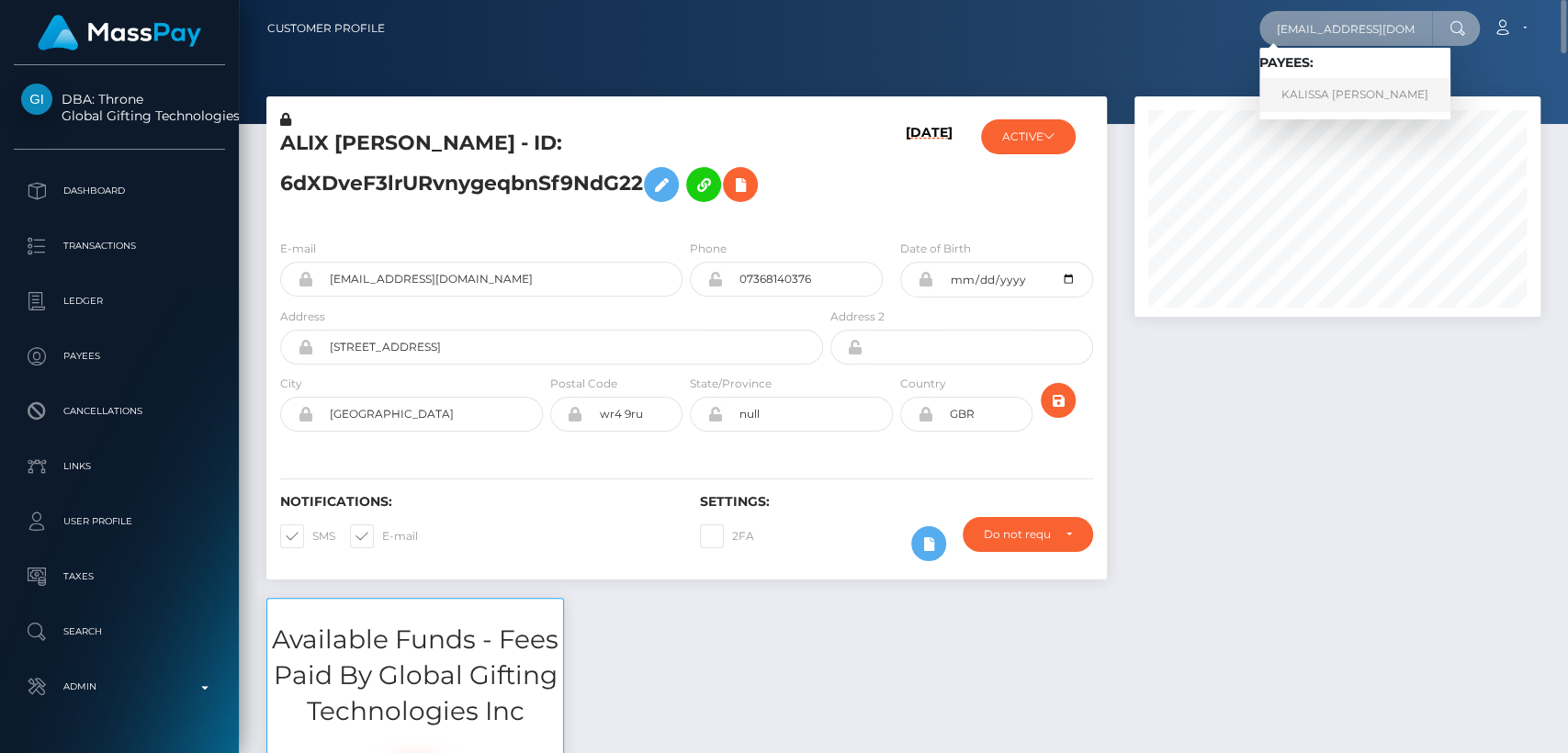
type input "kalissade@icloud.com"
click at [1292, 102] on link "KALISSA DILYS ENNON" at bounding box center [1354, 95] width 191 height 34
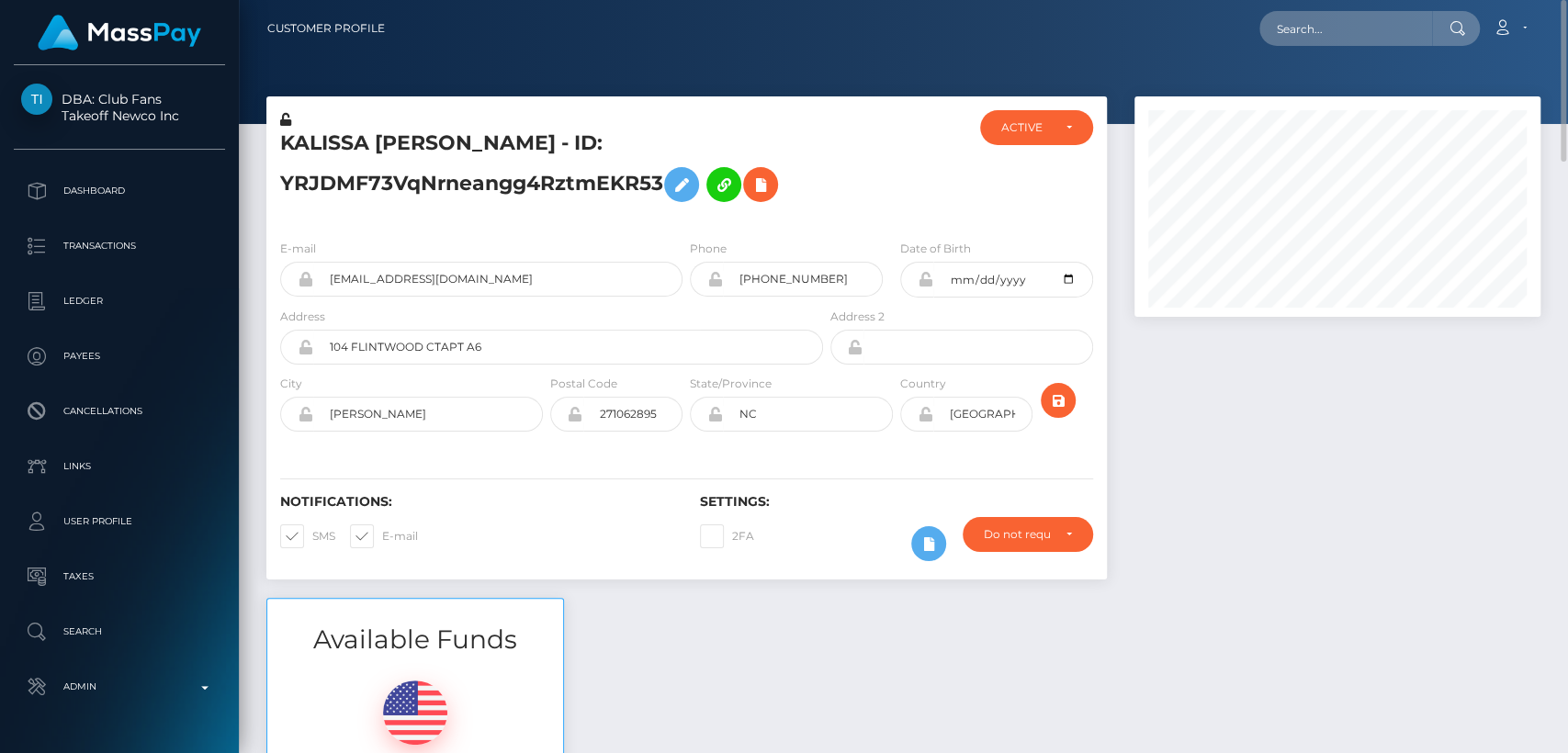
click at [326, 147] on h5 "KALISSA [PERSON_NAME] - ID: YRJDMF73VqNrneangg4RztmEKR53" at bounding box center [547, 171] width 533 height 82
click at [326, 146] on h5 "KALISSA [PERSON_NAME] - ID: YRJDMF73VqNrneangg4RztmEKR53" at bounding box center [547, 171] width 533 height 82
click at [326, 134] on h5 "KALISSA DILYS ENNON - ID: YRJDMF73VqNrneangg4RztmEKR53" at bounding box center [547, 171] width 533 height 82
copy h5 "KALISSA"
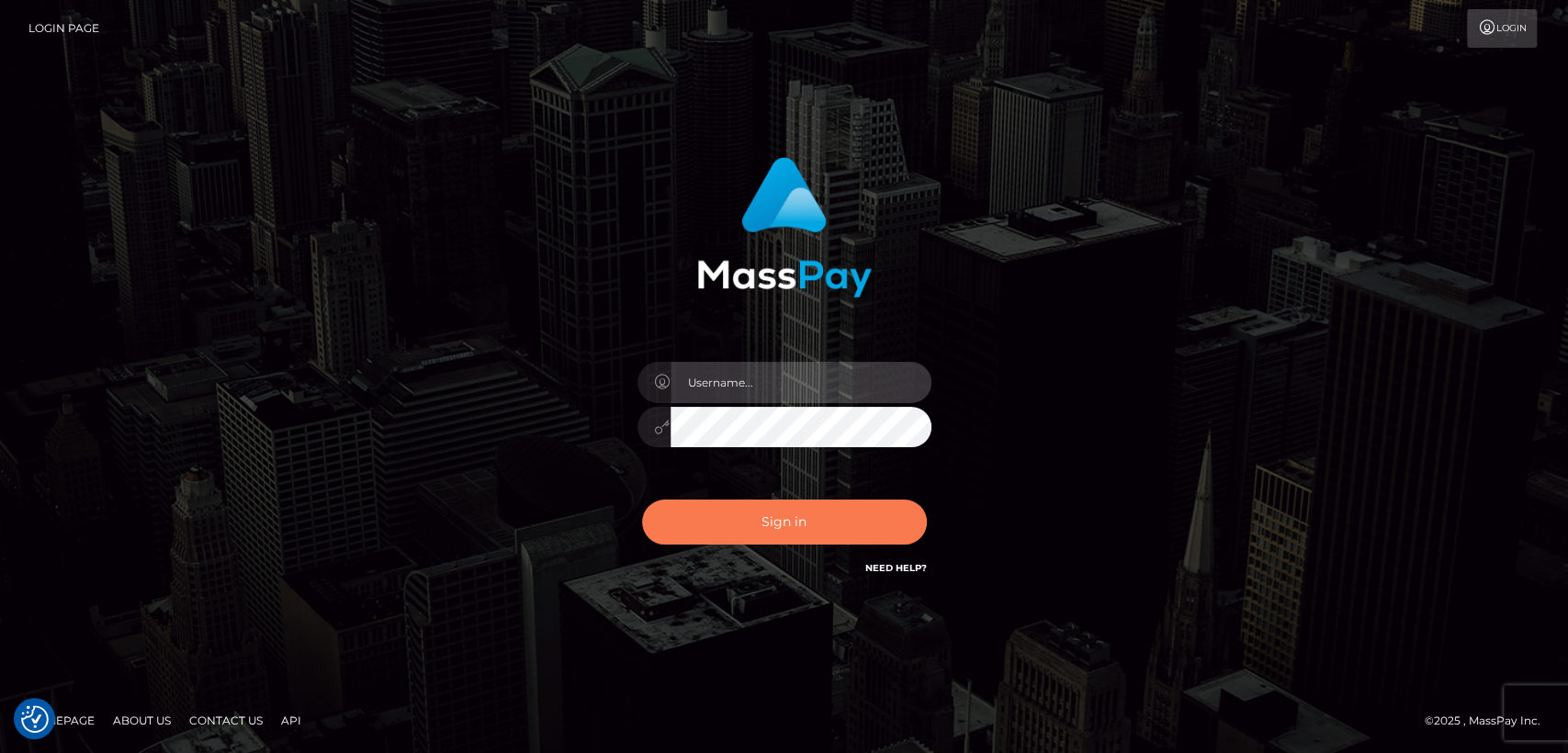
type input "nt.es"
click at [732, 528] on button "Sign in" at bounding box center [784, 522] width 285 height 45
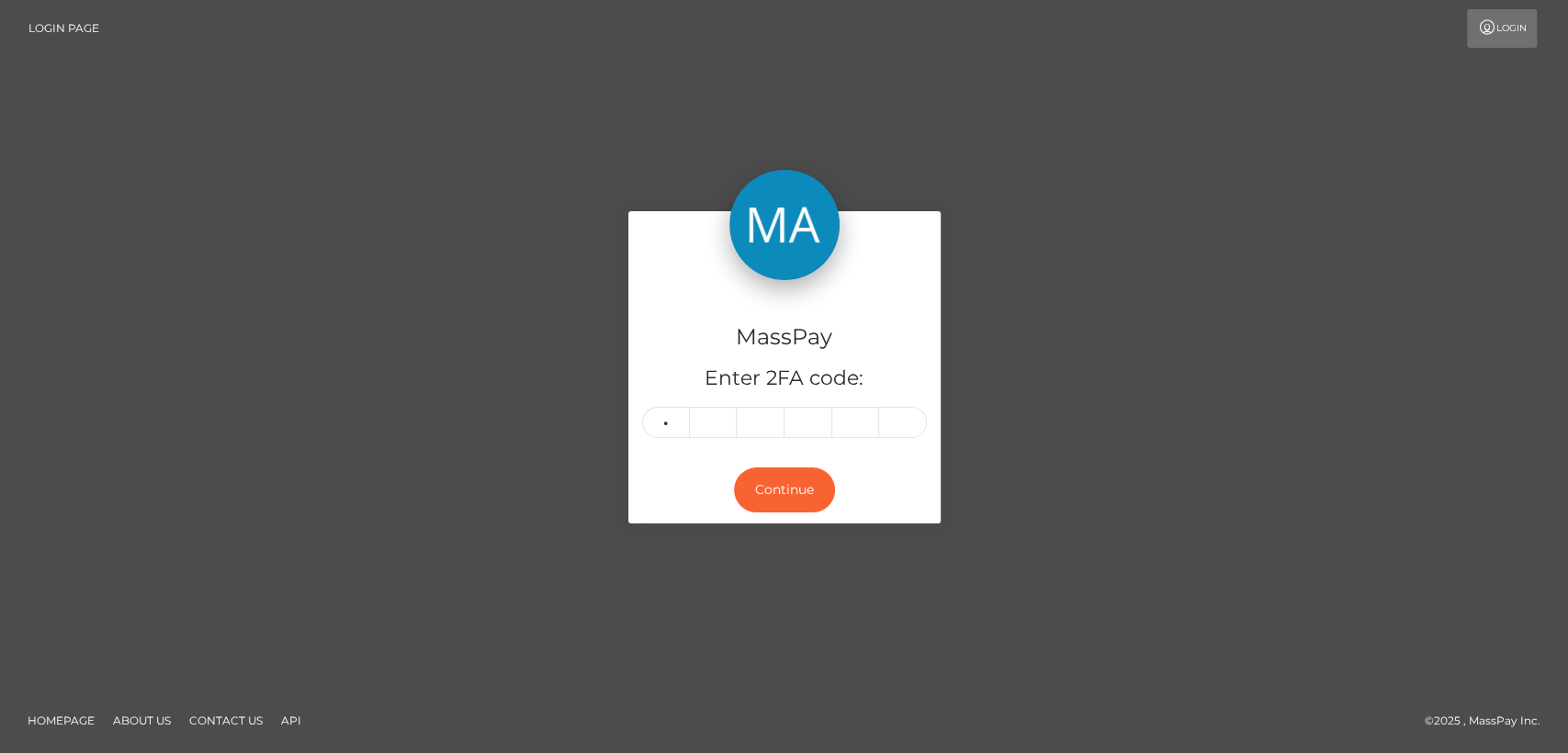
type input "7"
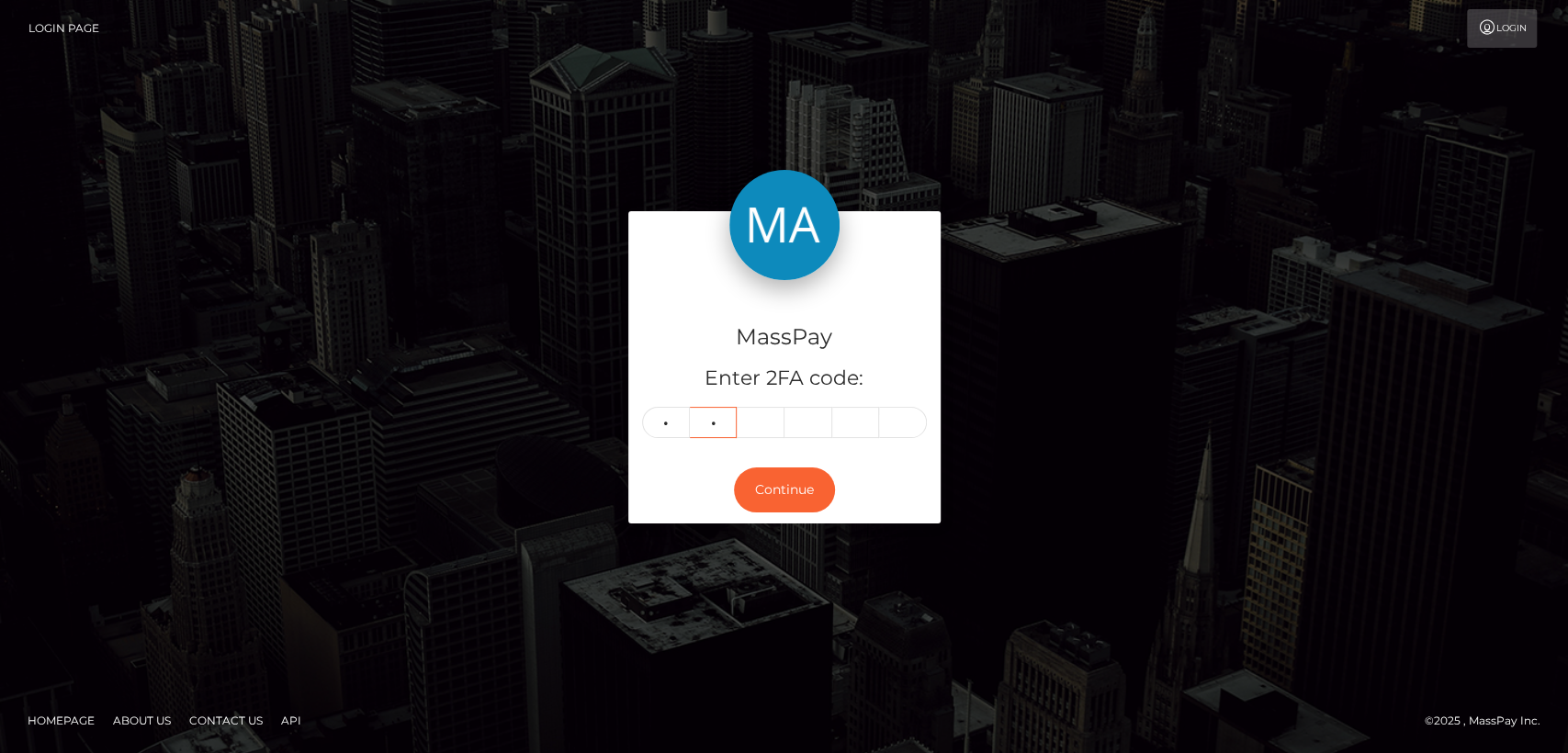
type input "7"
type input "3"
type input "2"
type input "5"
type input "9"
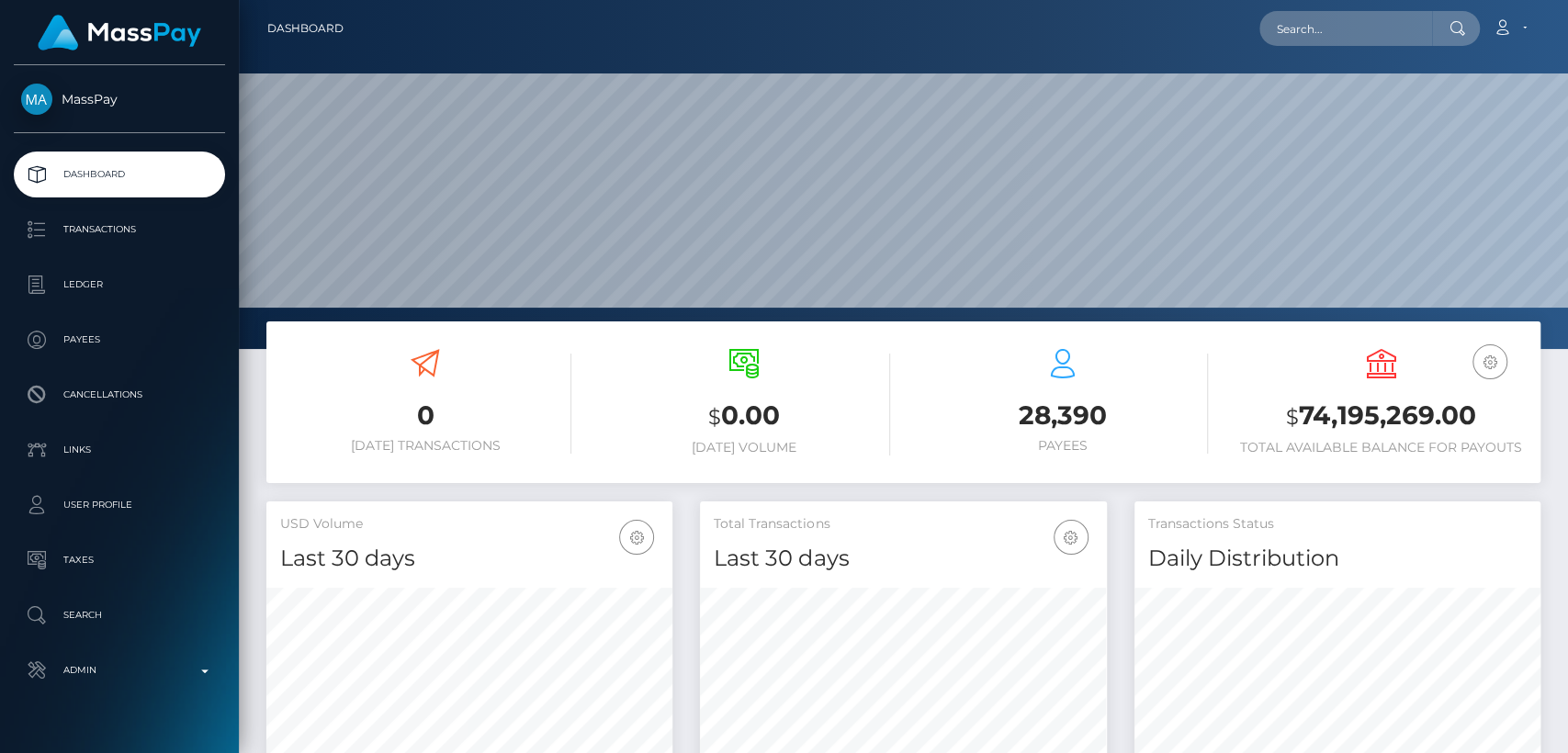
scroll to position [324, 406]
click at [1408, 21] on input "text" at bounding box center [1345, 29] width 172 height 35
paste input "bxby.jewell06@icloud.com"
click at [1366, 18] on input "bxby.jewell06@icloud.com" at bounding box center [1345, 29] width 172 height 35
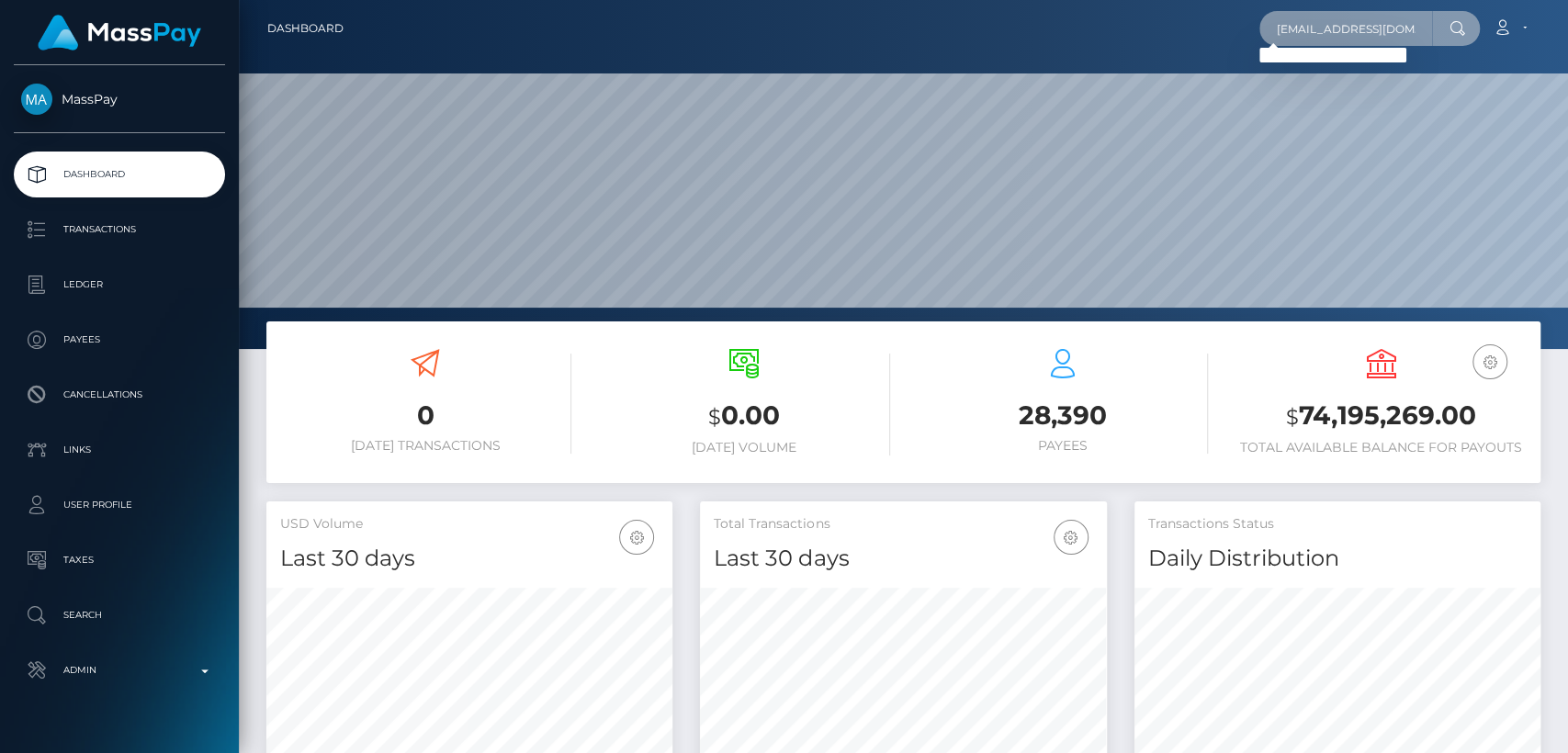
click at [1366, 18] on input "bxby.jewell06@icloud.com" at bounding box center [1345, 29] width 172 height 35
paste input "diamondhannett01@gmail"
type input "[EMAIL_ADDRESS][DOMAIN_NAME]"
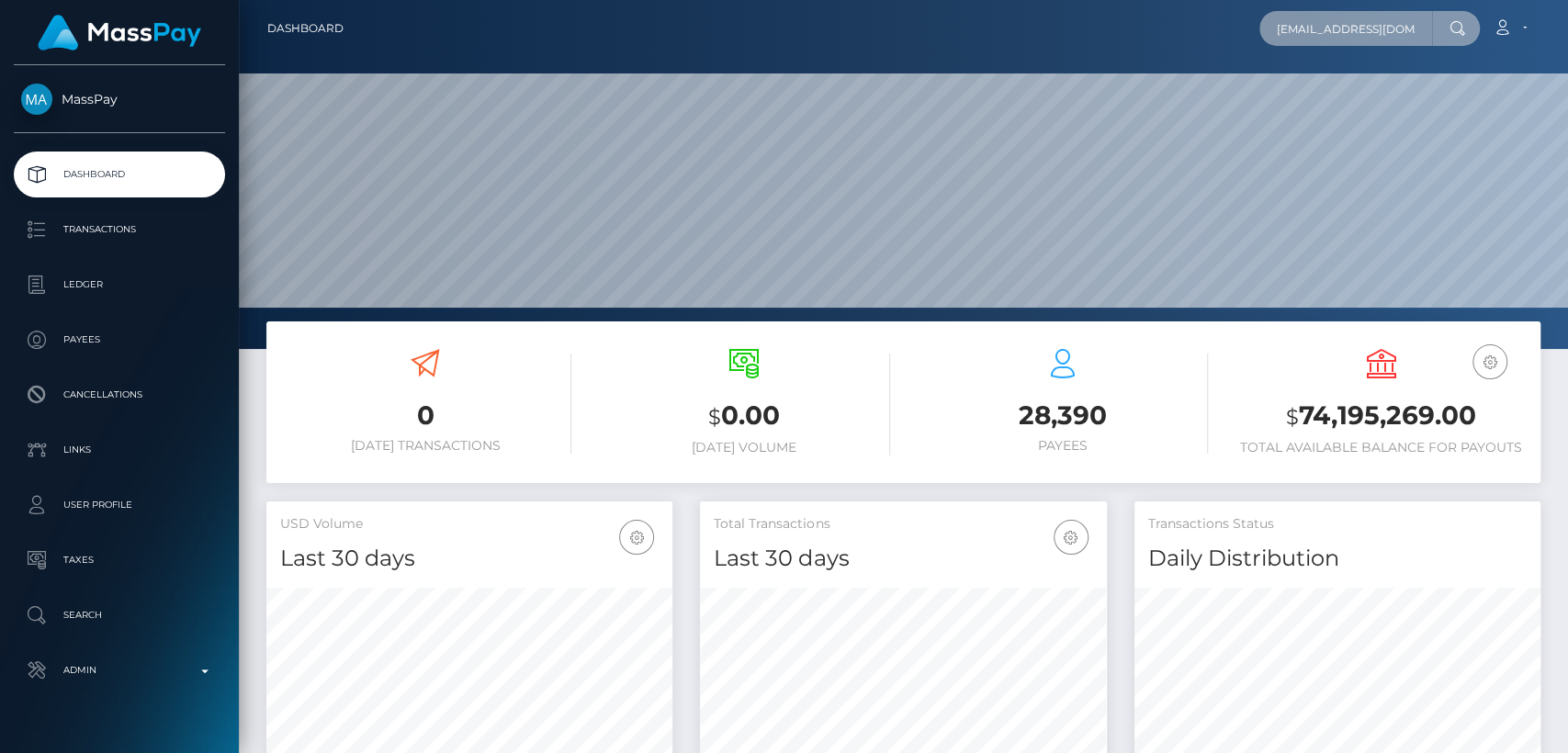
scroll to position [0, 40]
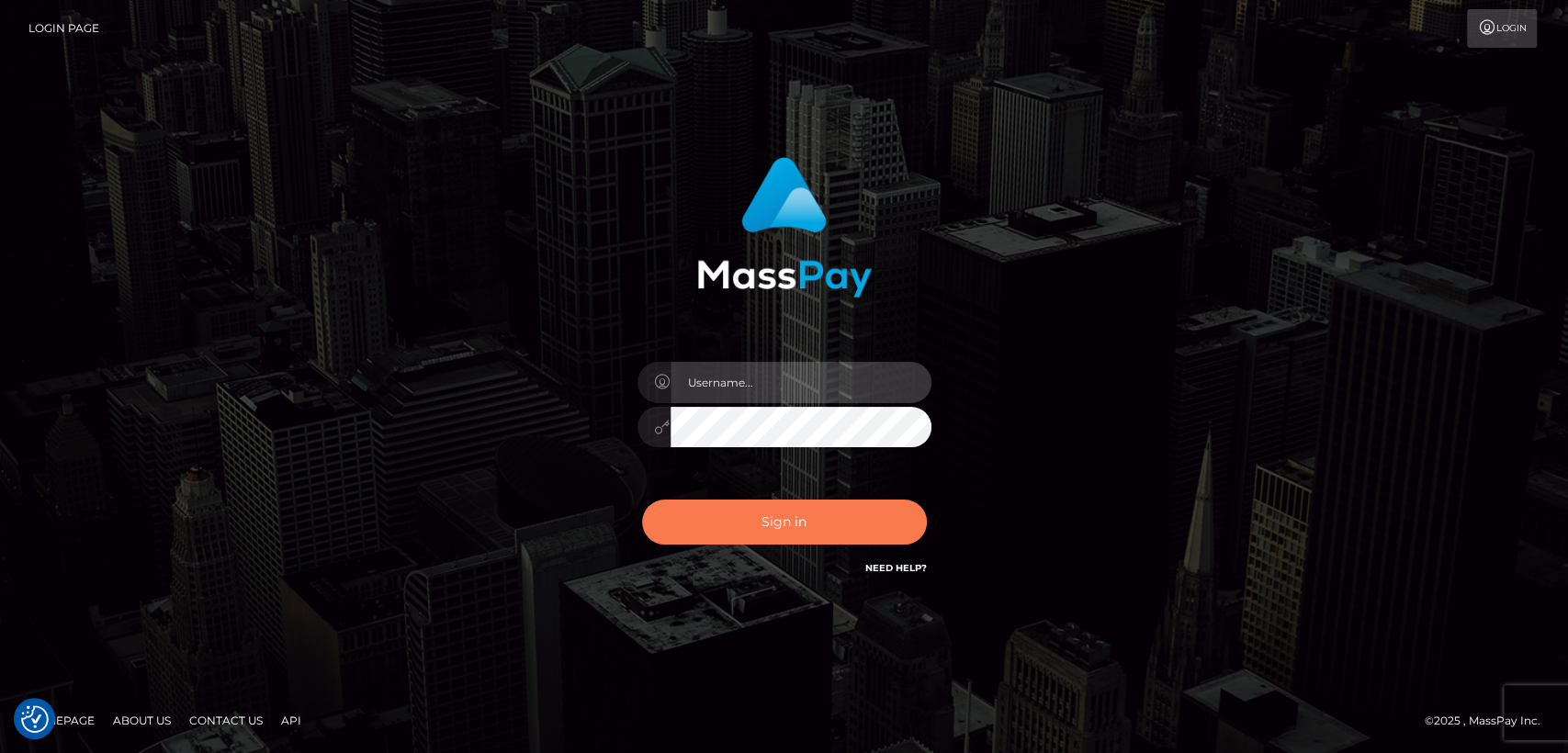
type input "nt.es"
click at [757, 538] on button "Sign in" at bounding box center [784, 522] width 285 height 45
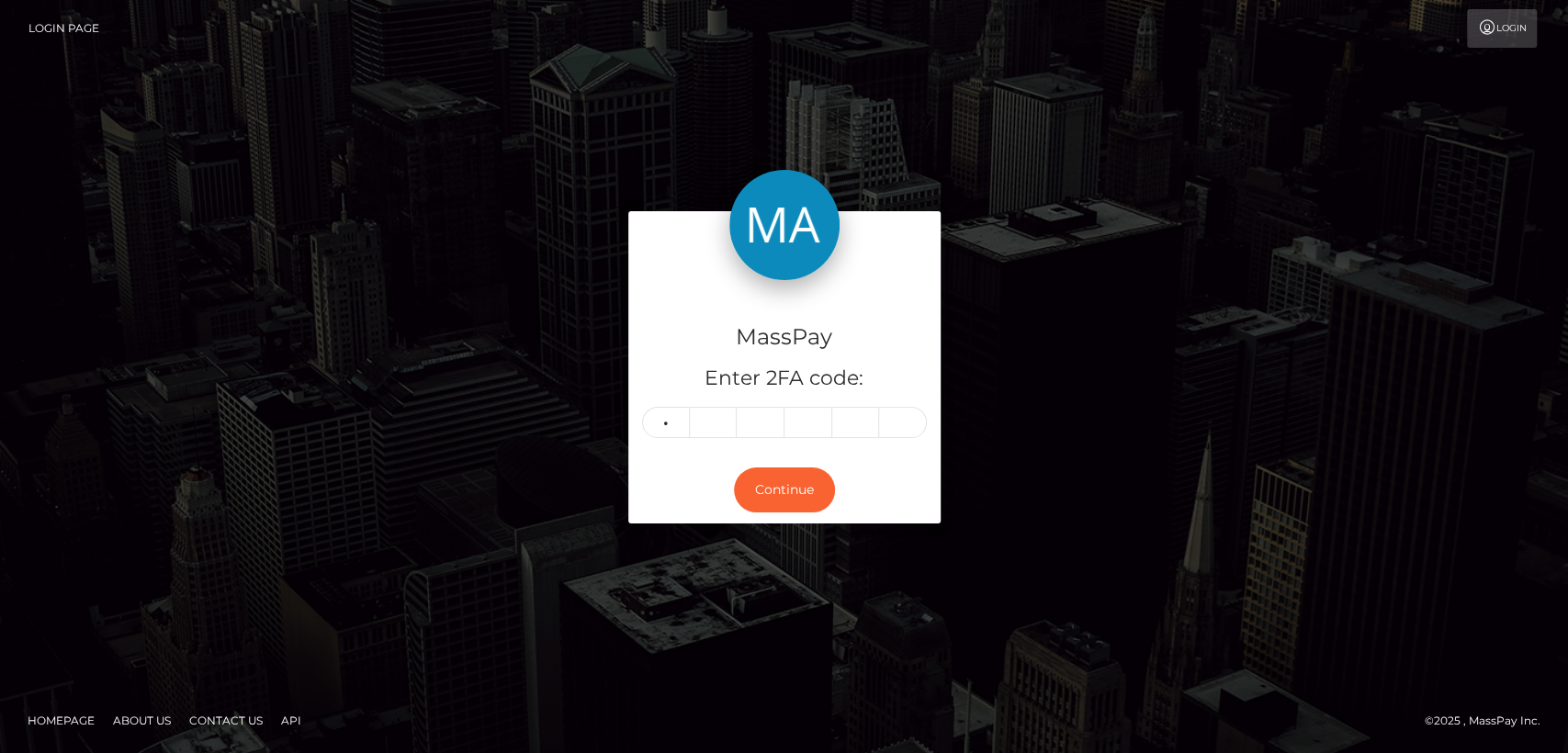
type input "2"
type input "1"
type input "3"
type input "2"
type input "3"
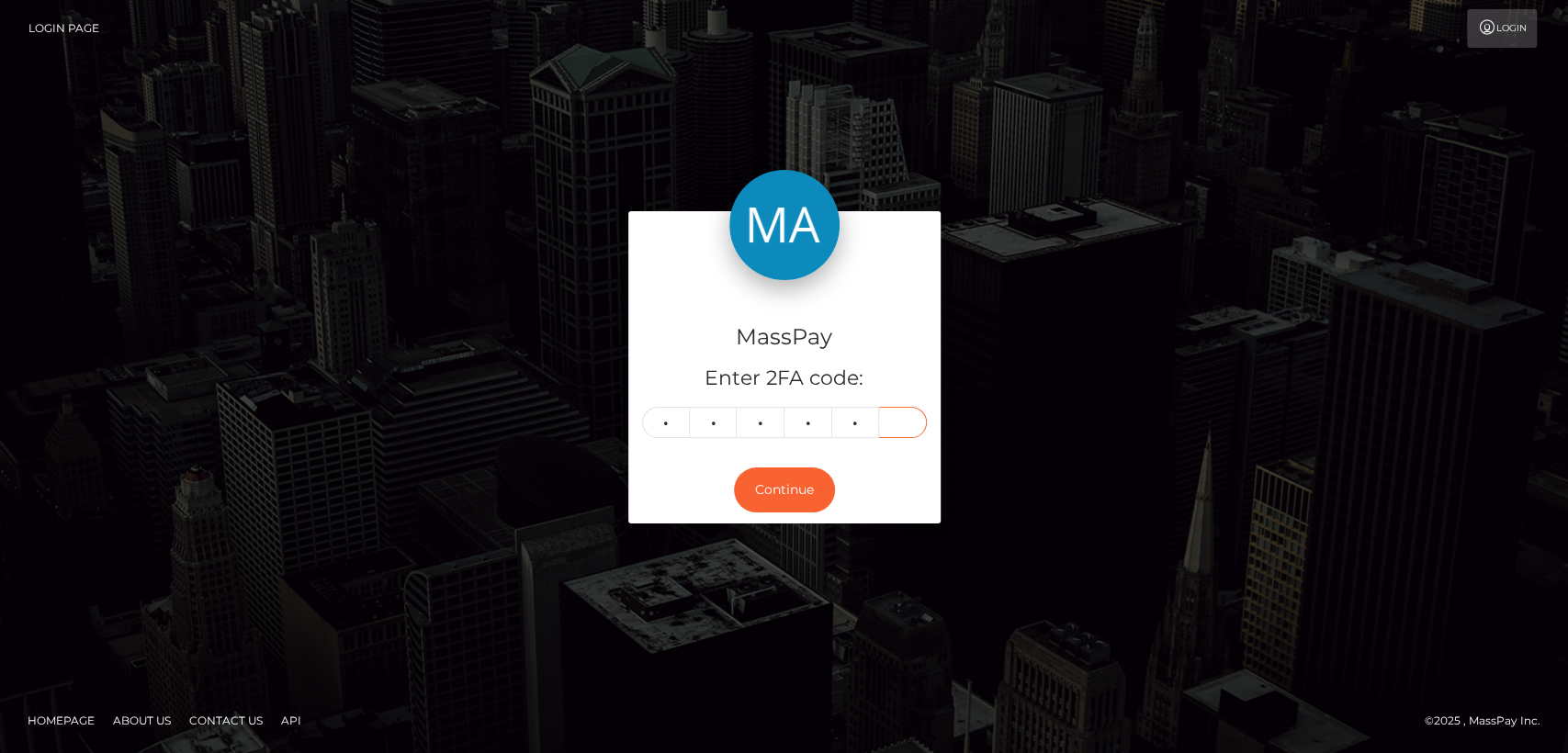
type input "6"
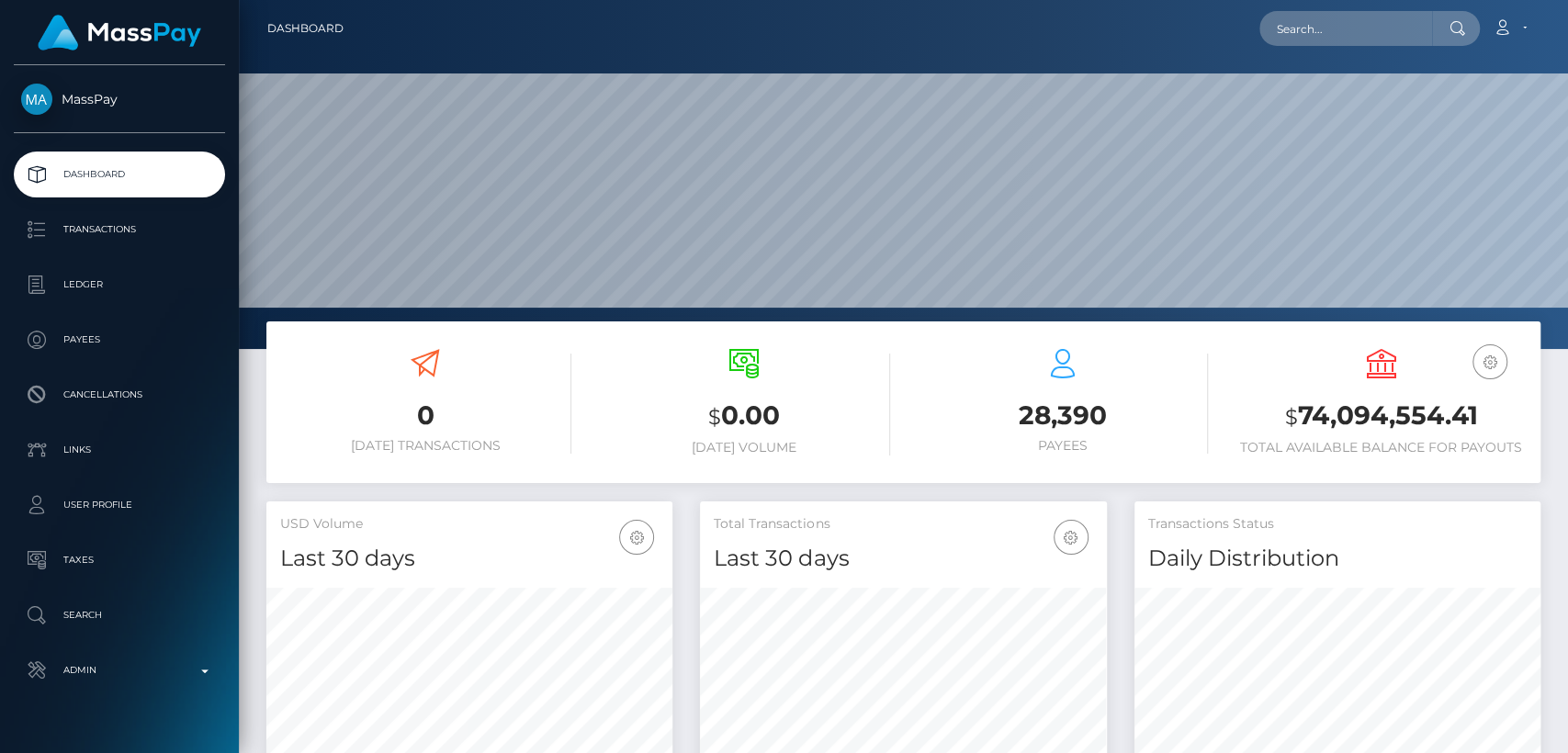
scroll to position [324, 406]
click at [1387, 44] on input "text" at bounding box center [1345, 29] width 172 height 35
paste input "[EMAIL_ADDRESS][DOMAIN_NAME]"
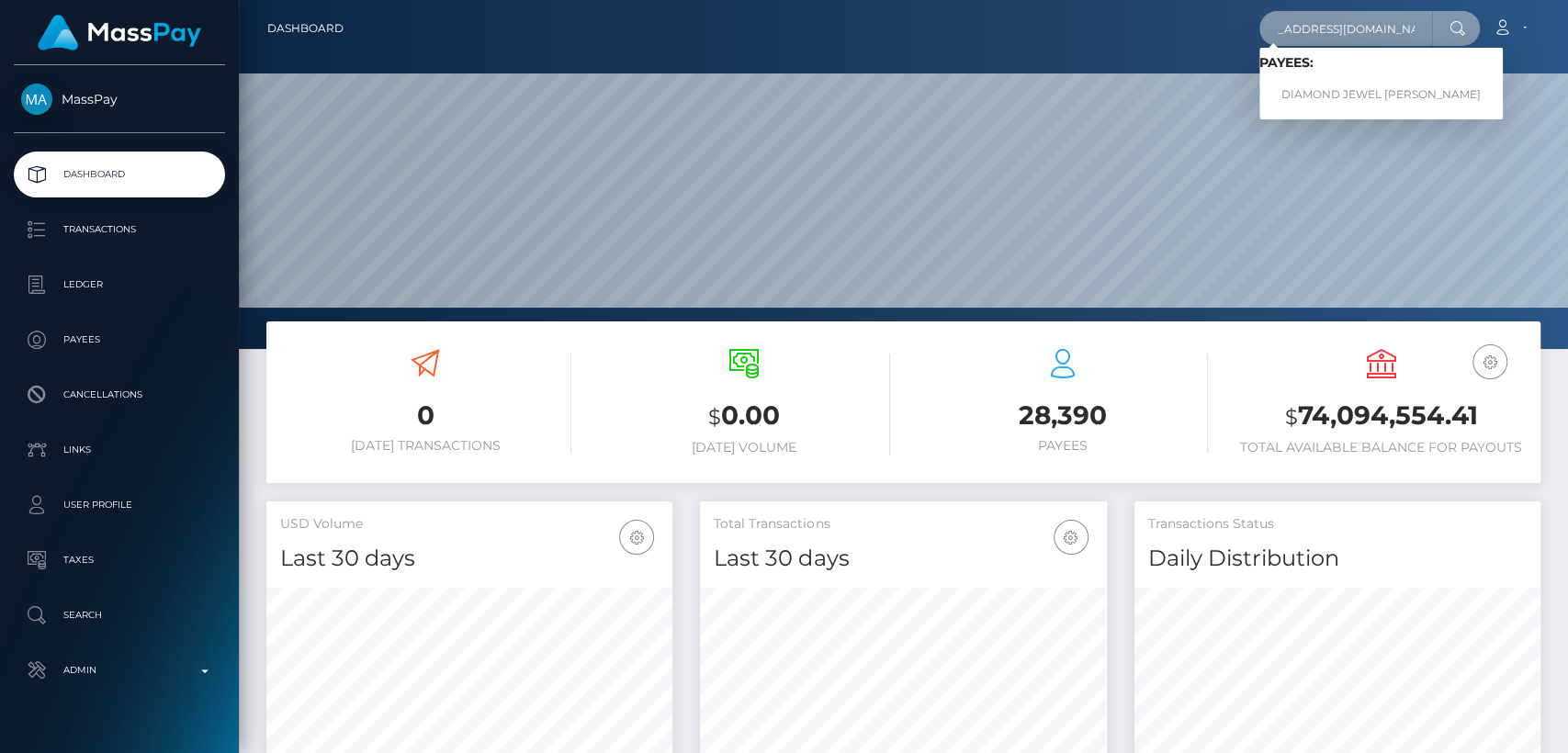
type input "[EMAIL_ADDRESS][DOMAIN_NAME]"
click at [1329, 113] on div "Loading... Loading... Payees: DIAMOND JEWEL ELAIN HANNETT" at bounding box center [1381, 84] width 243 height 72
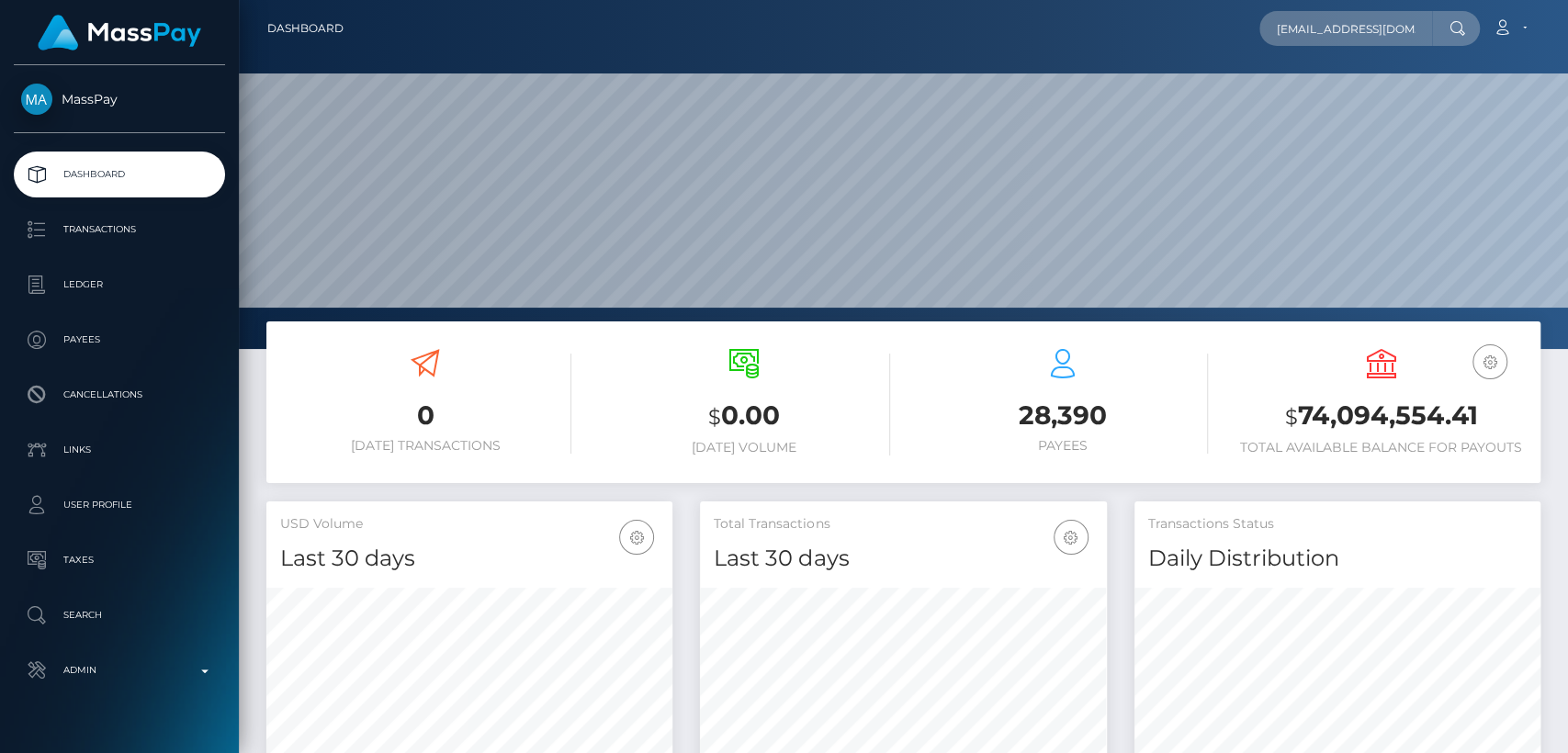
click at [1357, 5] on nav "Dashboard diamondhannett01@gmail.com Loading... Loading... Payees: DIAMOND JEWE…" at bounding box center [903, 29] width 1329 height 57
click at [1357, 19] on input "diamondhannett01@gmail.com" at bounding box center [1345, 29] width 172 height 35
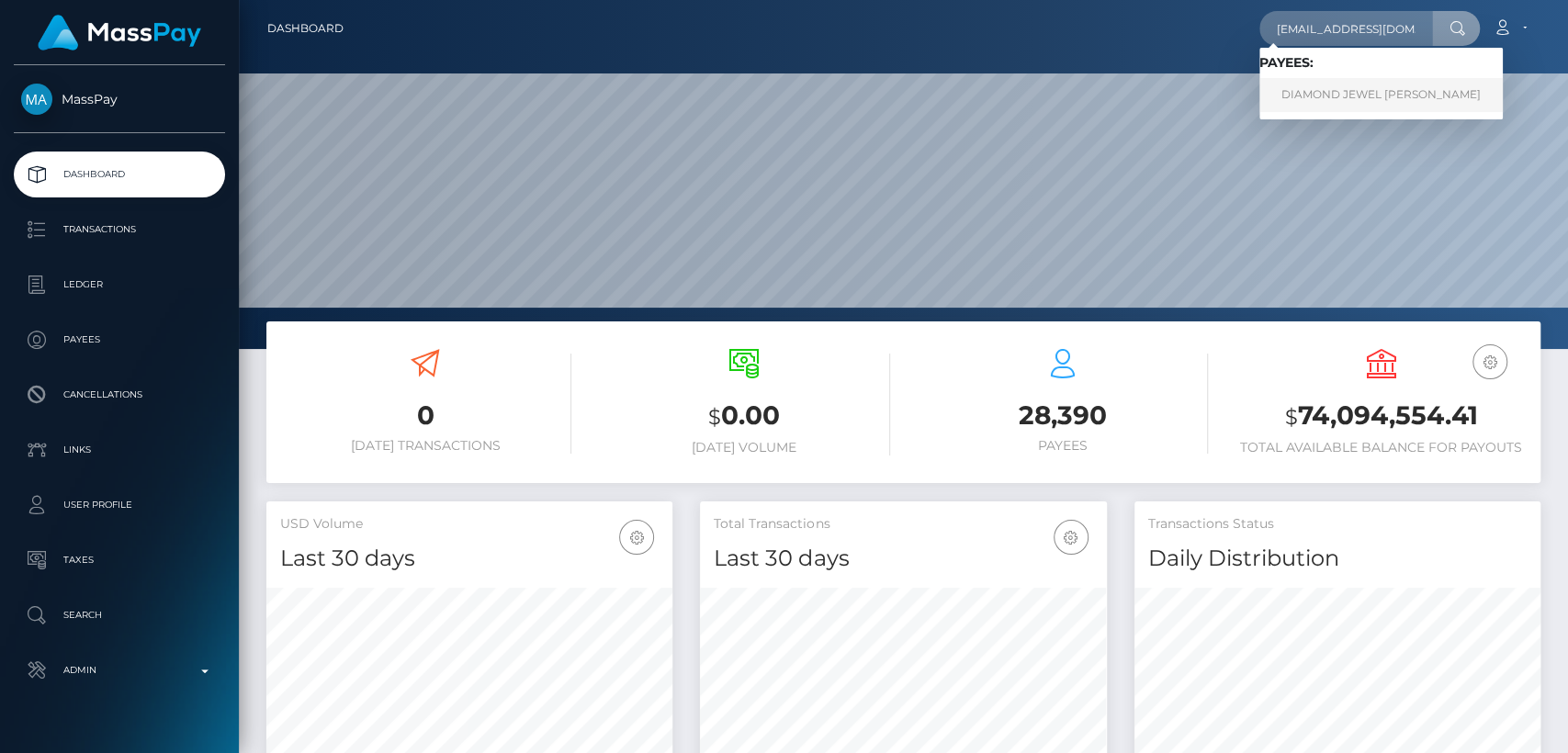
click at [1373, 90] on link "DIAMOND JEWEL ELAIN HANNETT" at bounding box center [1381, 95] width 243 height 34
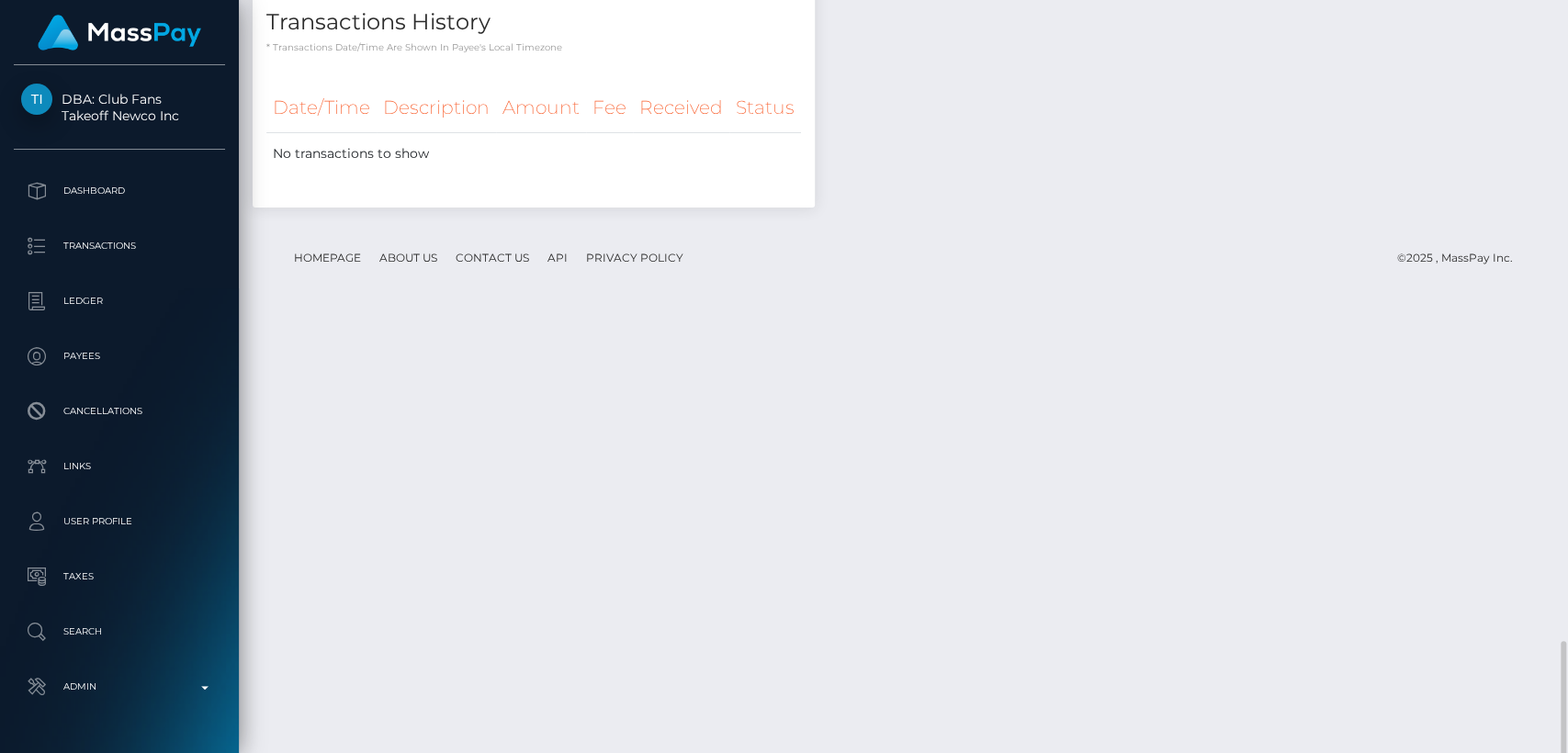
scroll to position [1853, 0]
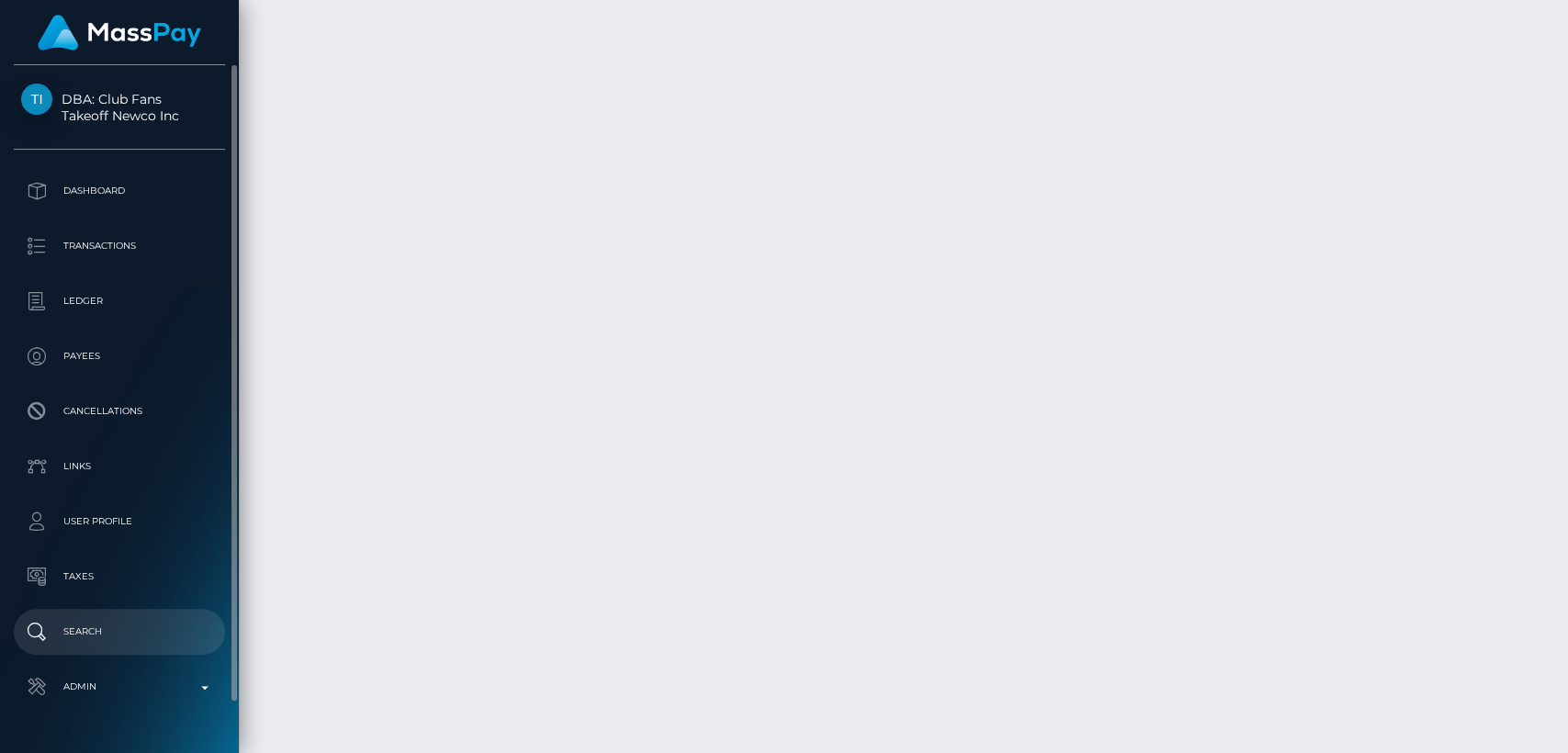
click at [95, 612] on link "Search" at bounding box center [119, 632] width 211 height 46
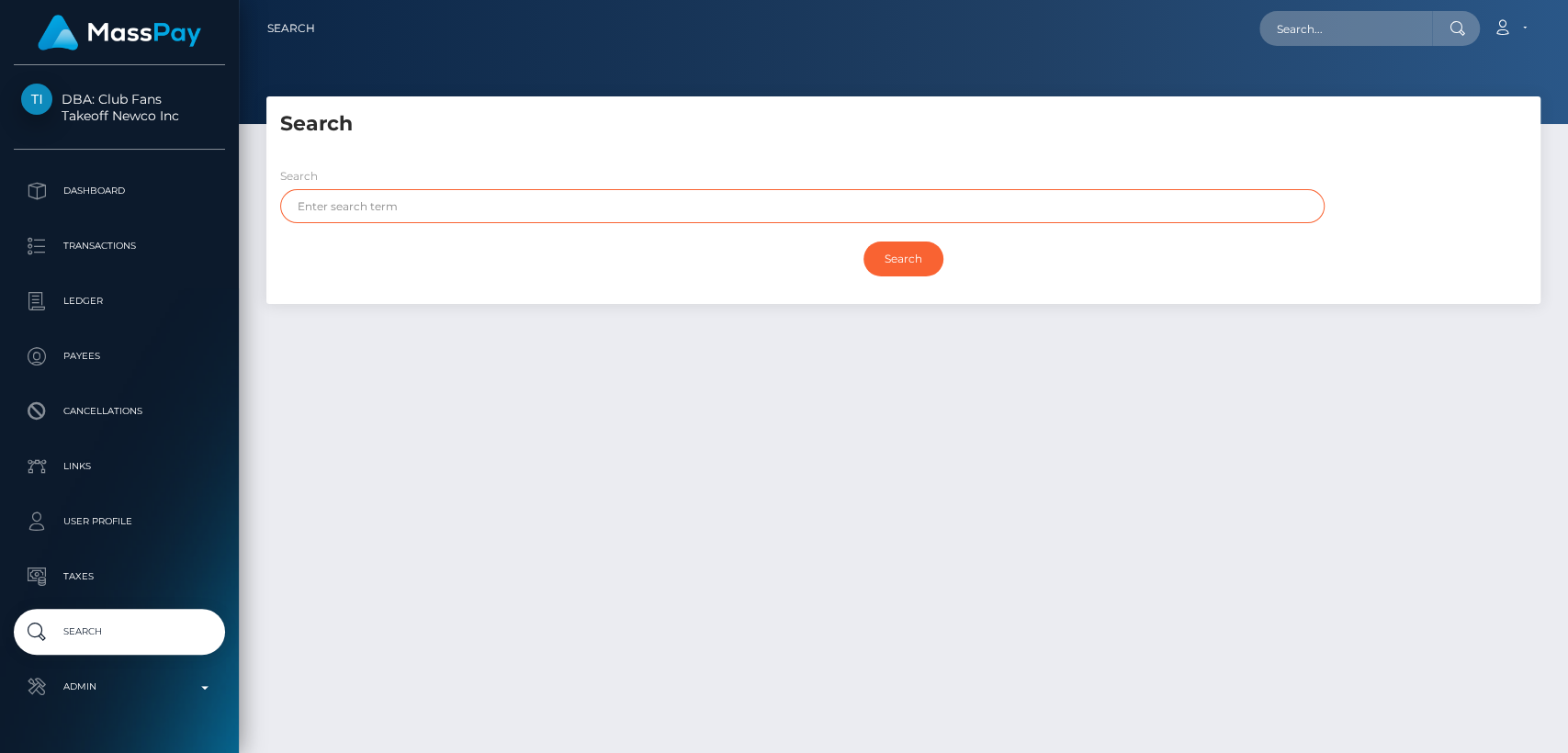
click at [551, 207] on input "text" at bounding box center [802, 206] width 1044 height 34
paste input "Diamond"
type input "Diamond"
click at [864, 241] on input "Search" at bounding box center [903, 259] width 80 height 35
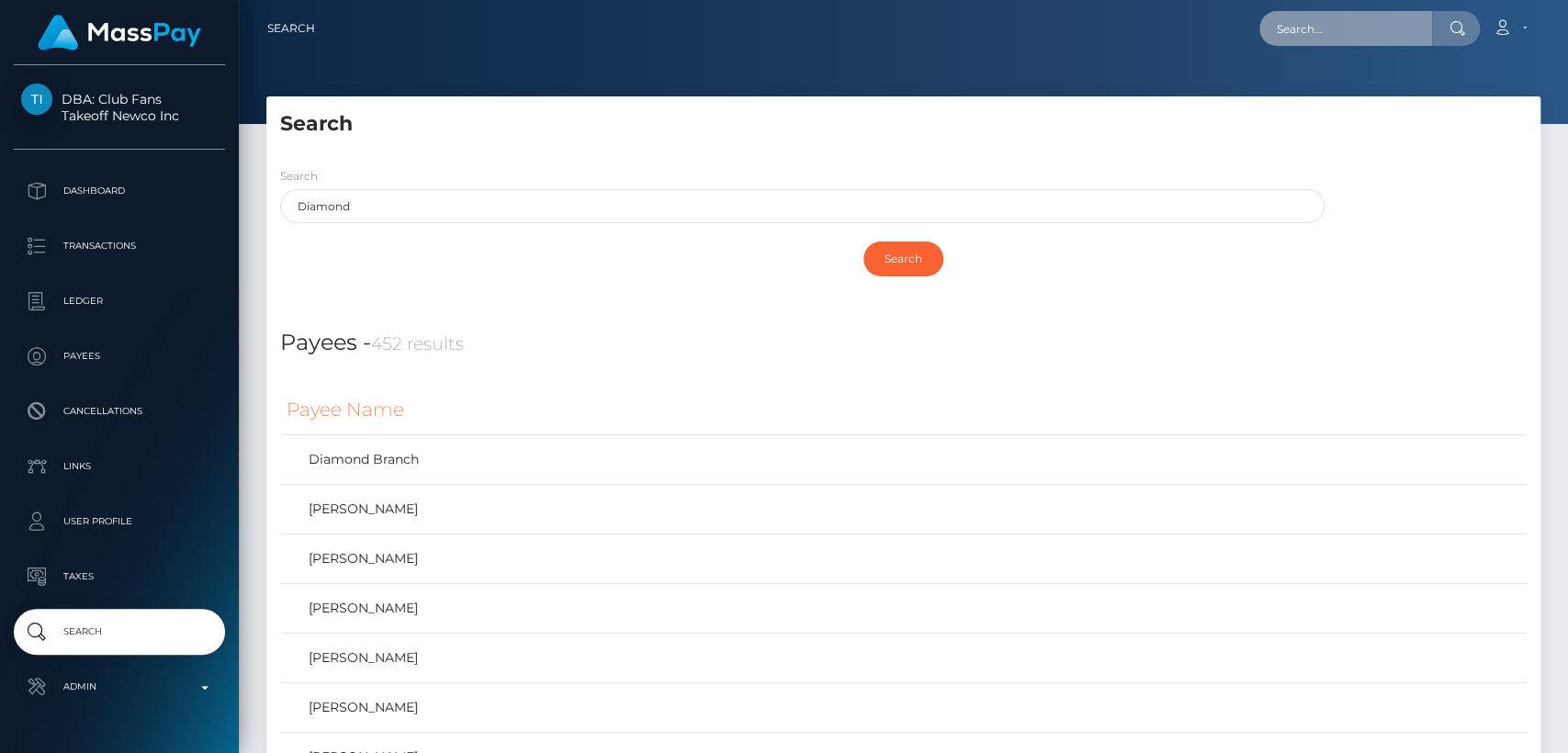
click at [1389, 17] on input "text" at bounding box center [1345, 29] width 172 height 35
paste input "[EMAIL_ADDRESS][DOMAIN_NAME]"
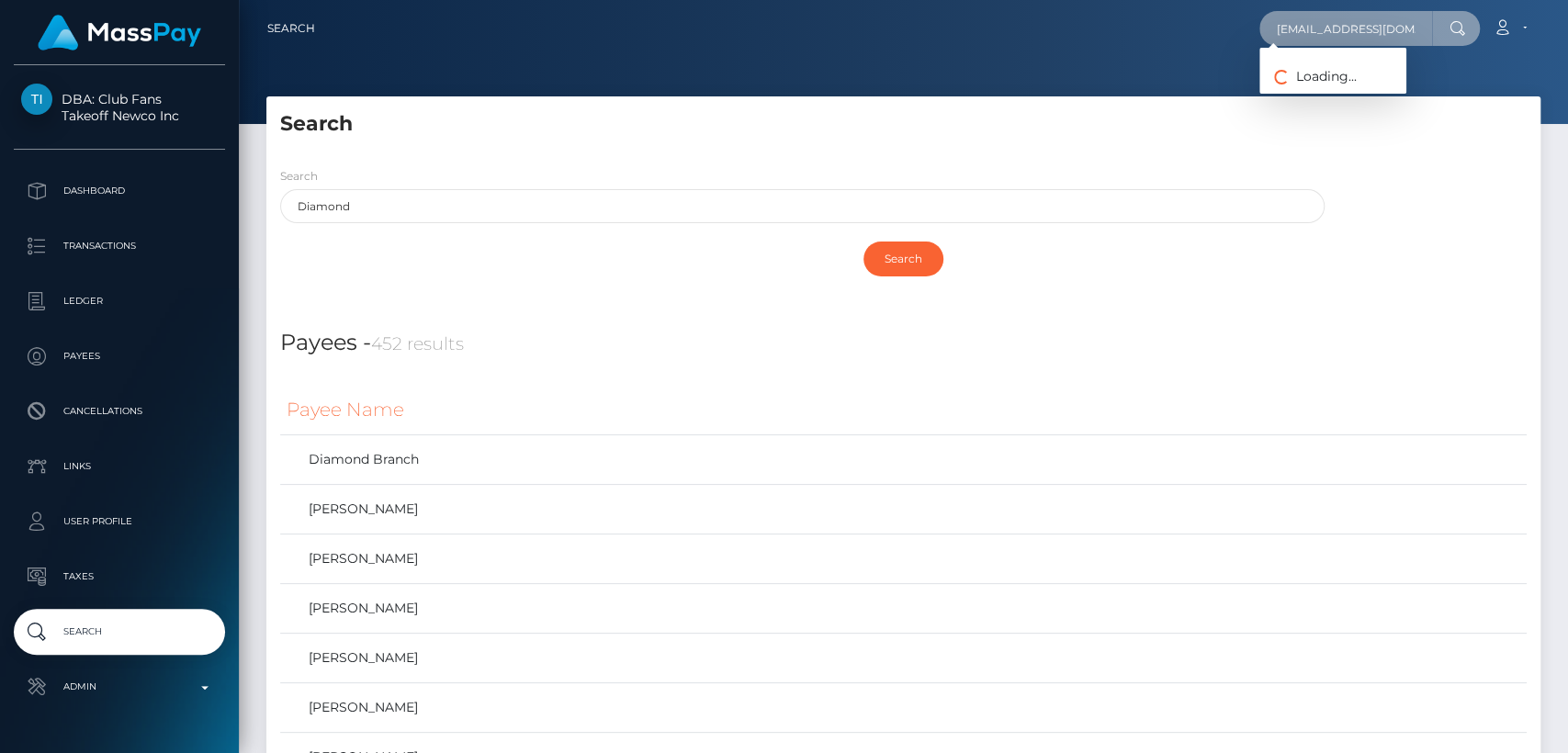
type input "[EMAIL_ADDRESS][DOMAIN_NAME]"
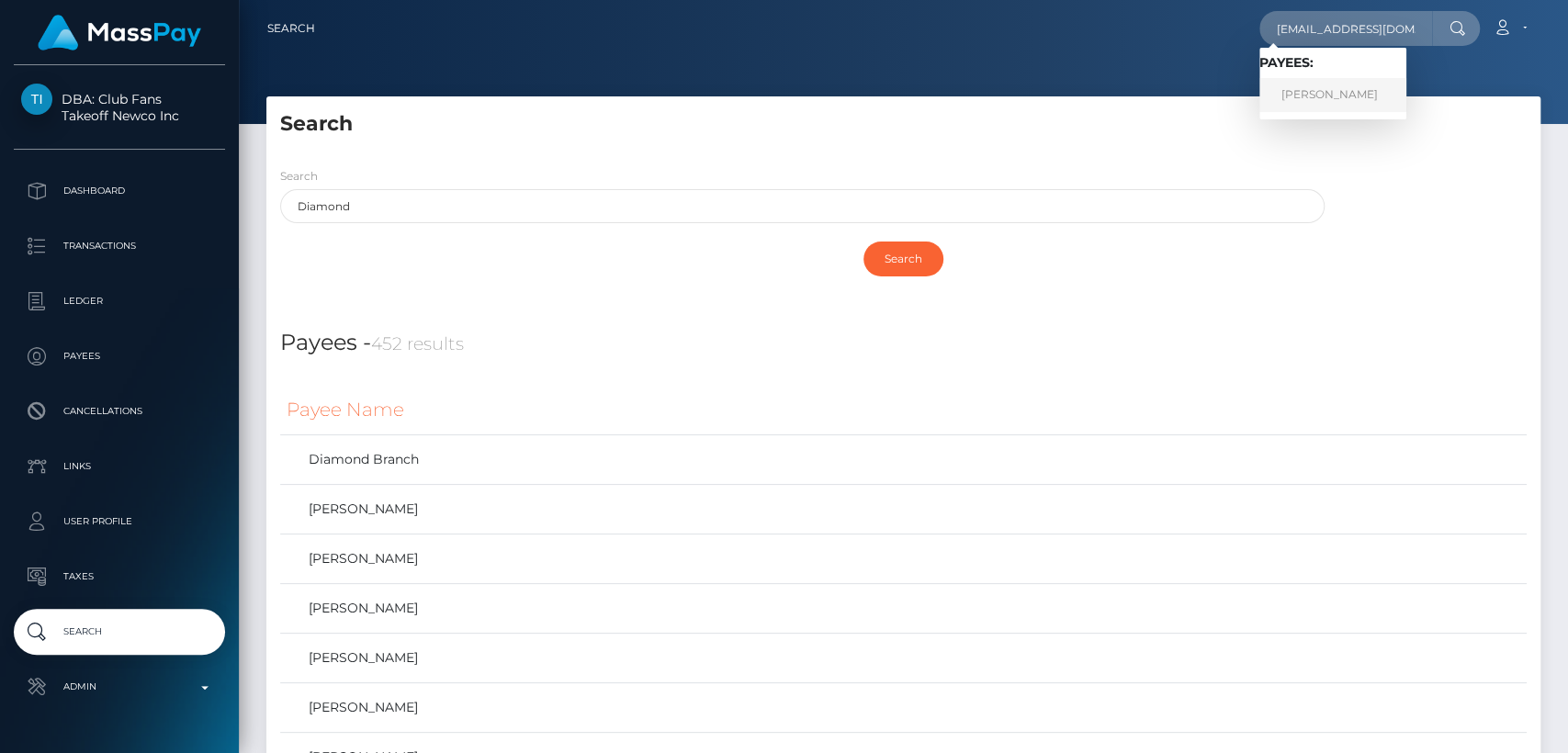
click at [1343, 87] on link "Nataliya Peliukh" at bounding box center [1332, 95] width 147 height 34
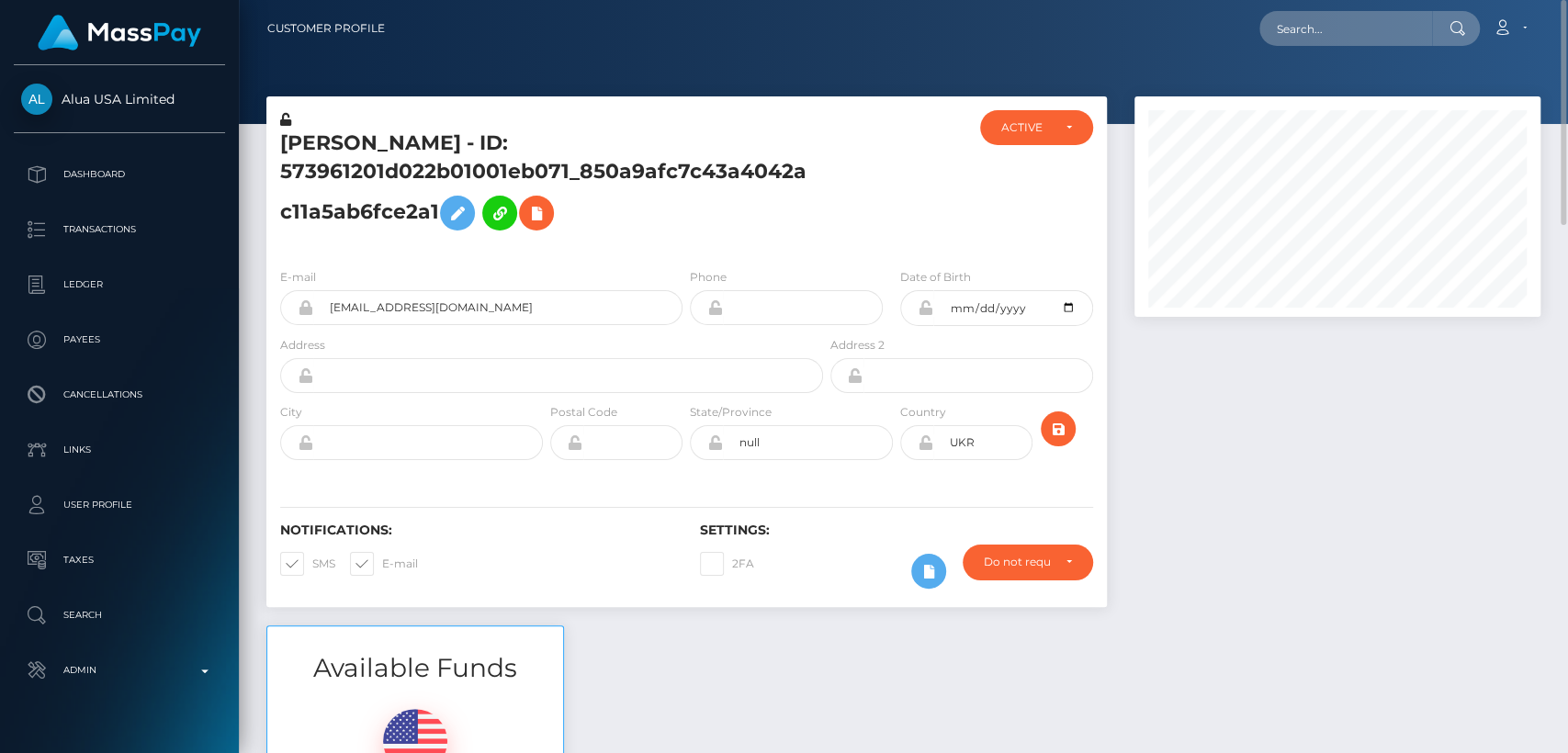
click at [339, 136] on h5 "Nataliya Peliukh - ID: 573961201d022b01001eb071_850a9afc7c43a4042ac11a5ab6fce2a1" at bounding box center [547, 185] width 533 height 111
copy h5 "Nataliya"
click at [1360, 26] on input "text" at bounding box center [1345, 29] width 172 height 35
paste input "szintozakhe@gmail.com"
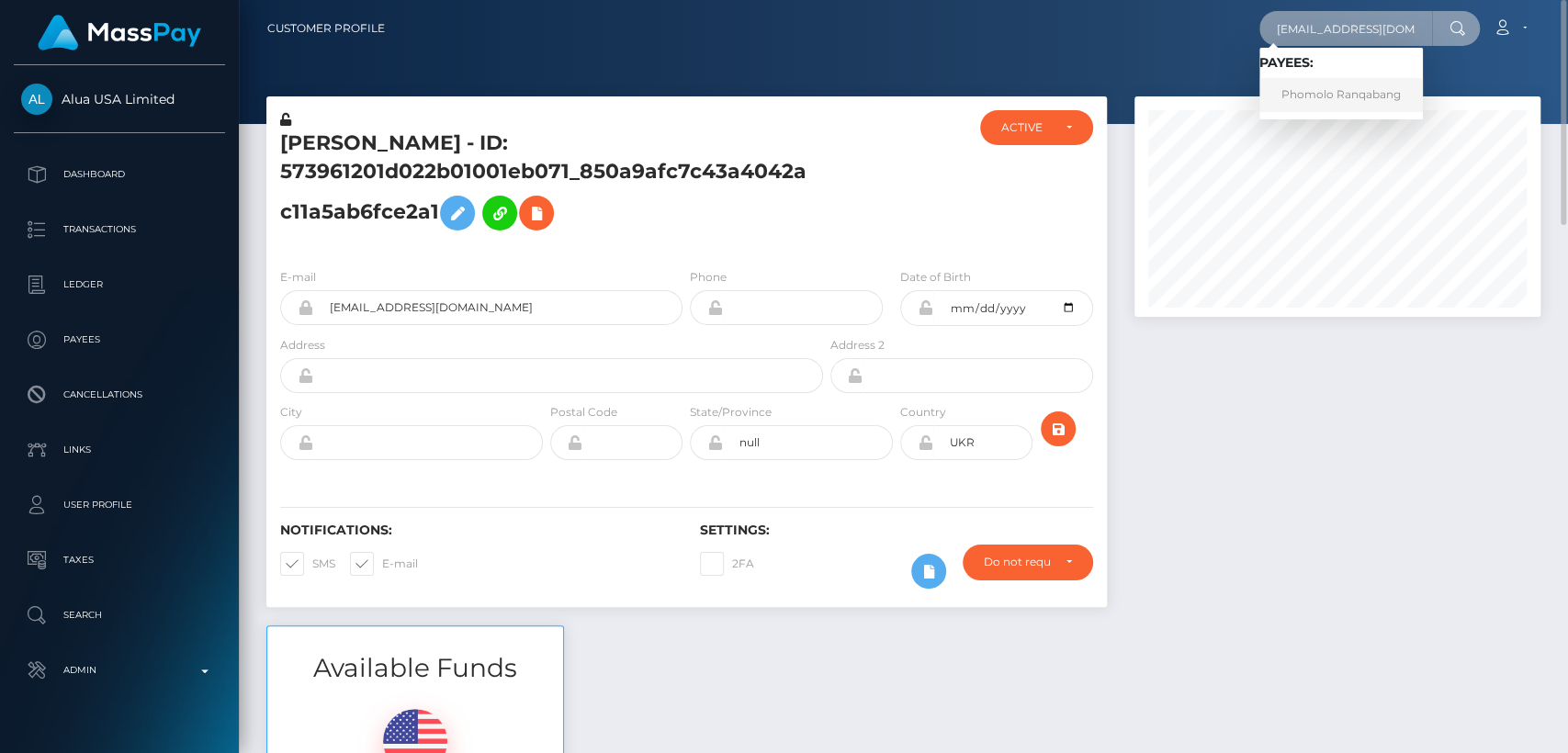
type input "szintozakhe@gmail.com"
click at [1338, 108] on link "Phomolo Ranqabang" at bounding box center [1340, 95] width 163 height 34
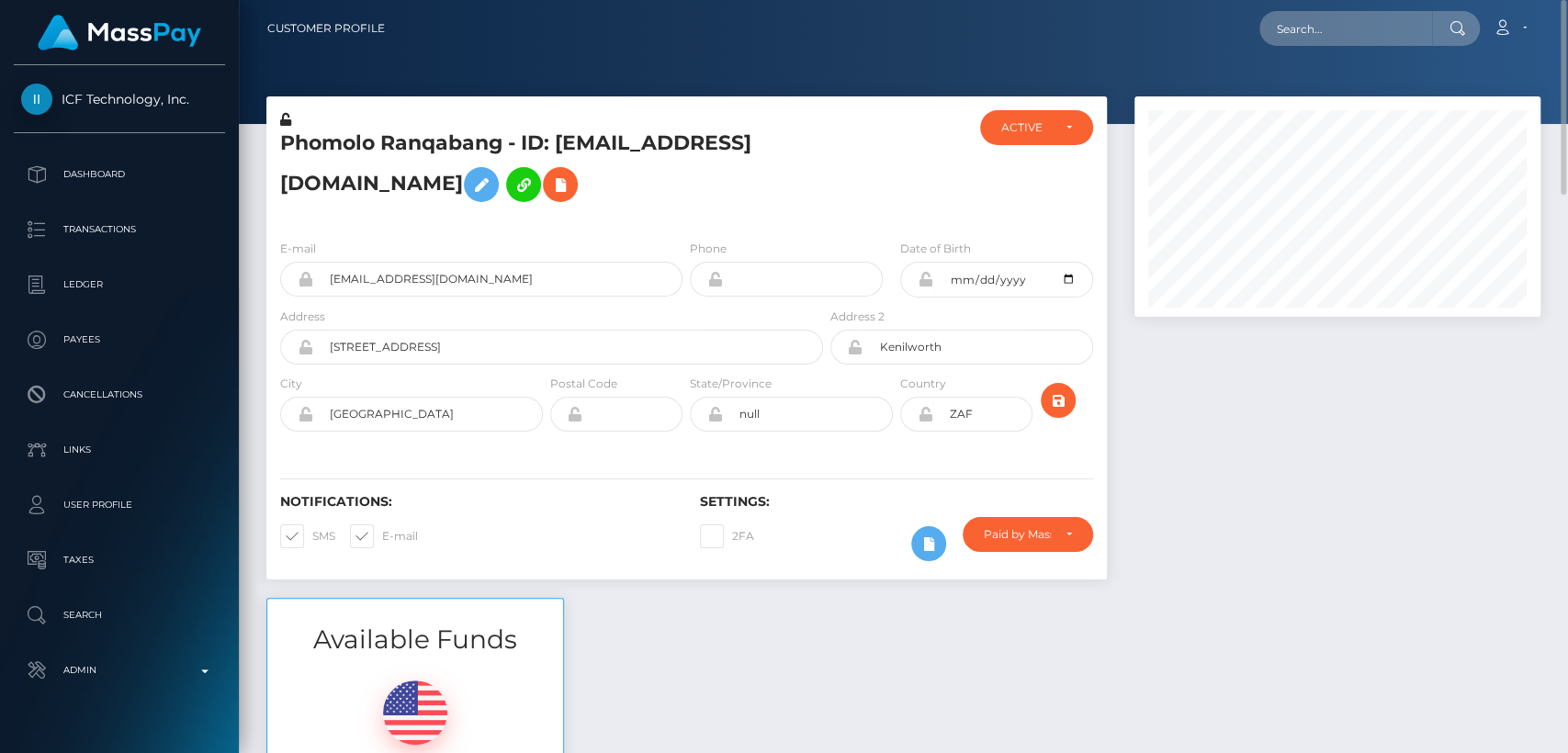
click at [337, 147] on h5 "Phomolo Ranqabang - ID: szintozakhe@gmail.com" at bounding box center [547, 171] width 533 height 82
copy h5 "Phomolo"
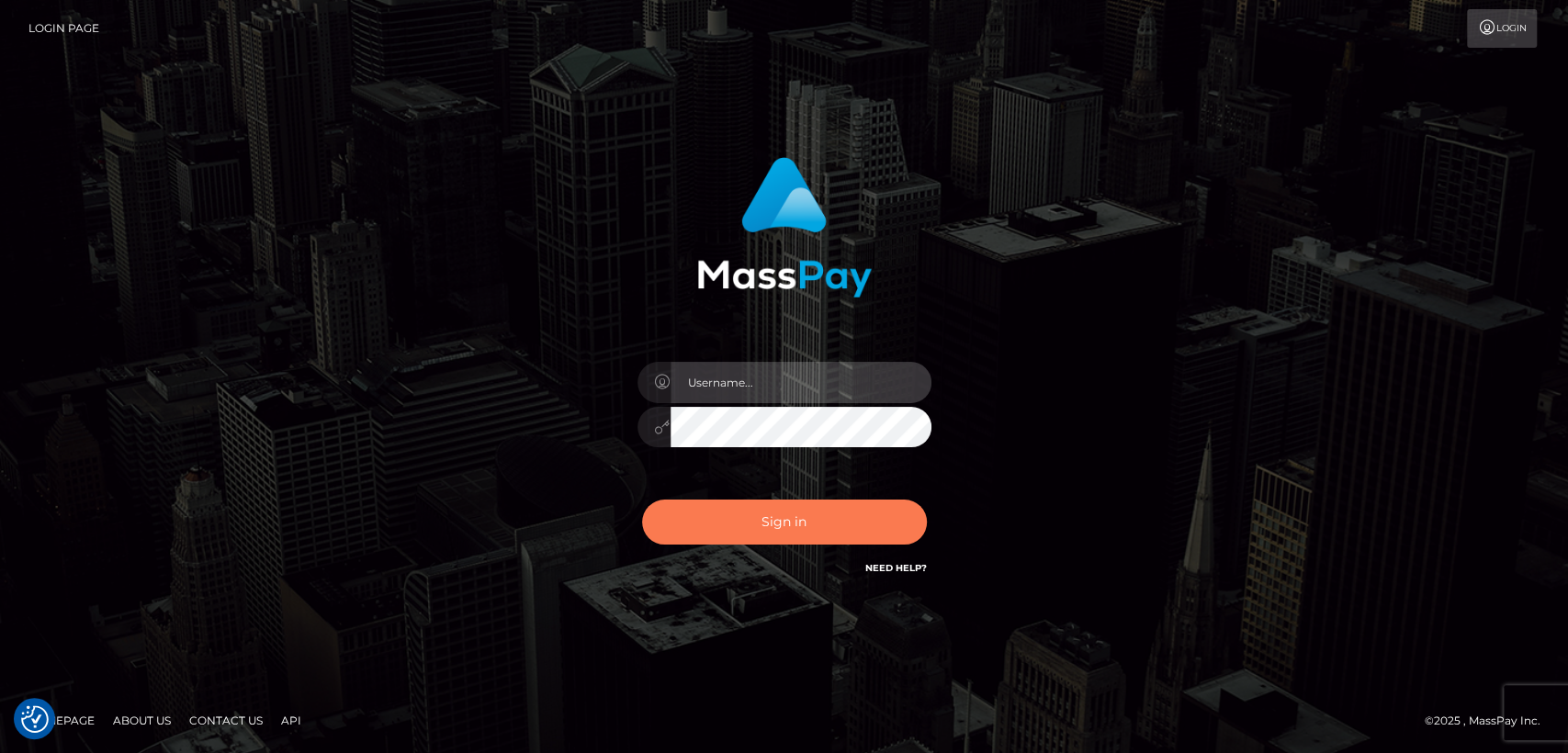
type input "nt.es"
click at [758, 513] on button "Sign in" at bounding box center [784, 522] width 285 height 45
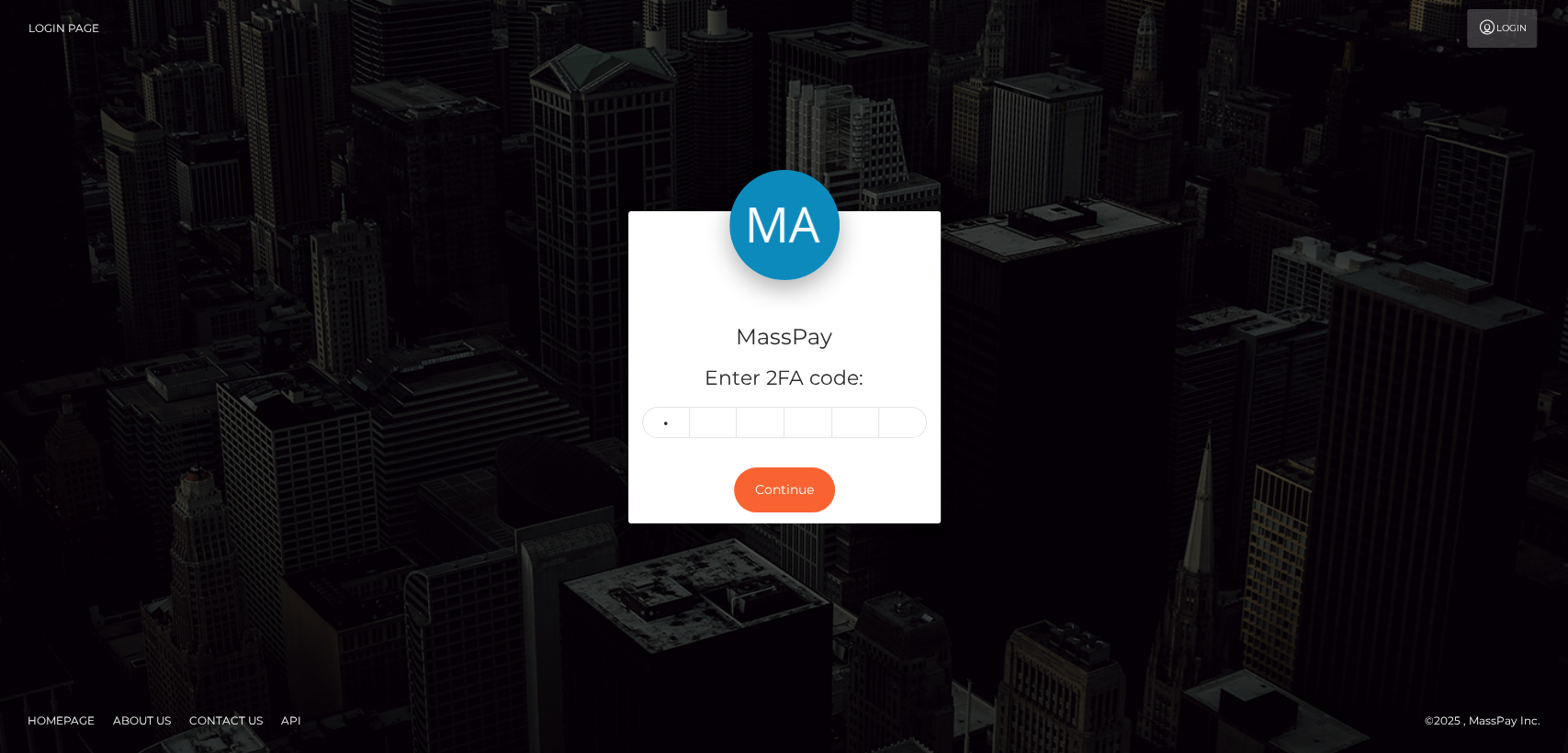
type input "9"
type input "0"
type input "7"
type input "3"
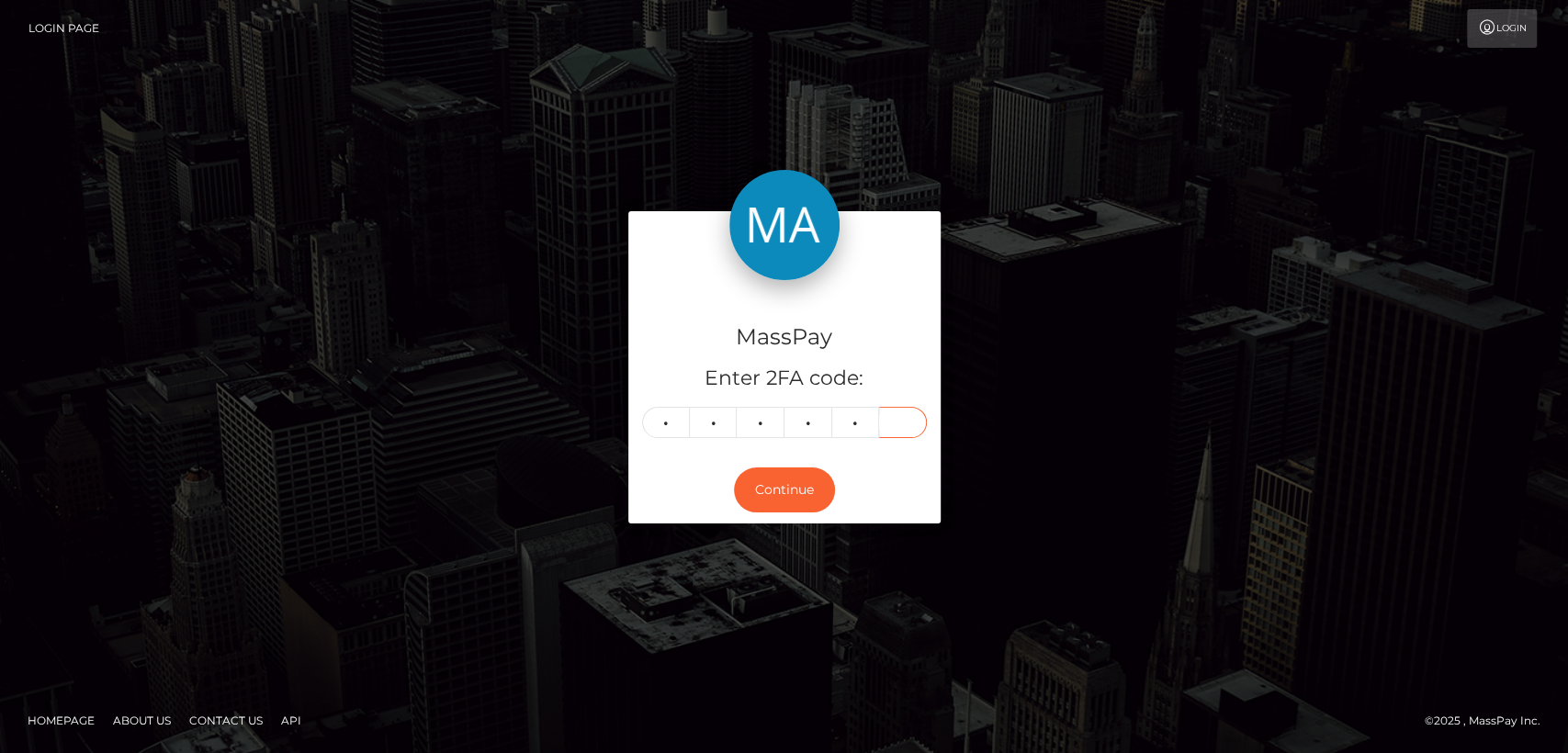
type input "3"
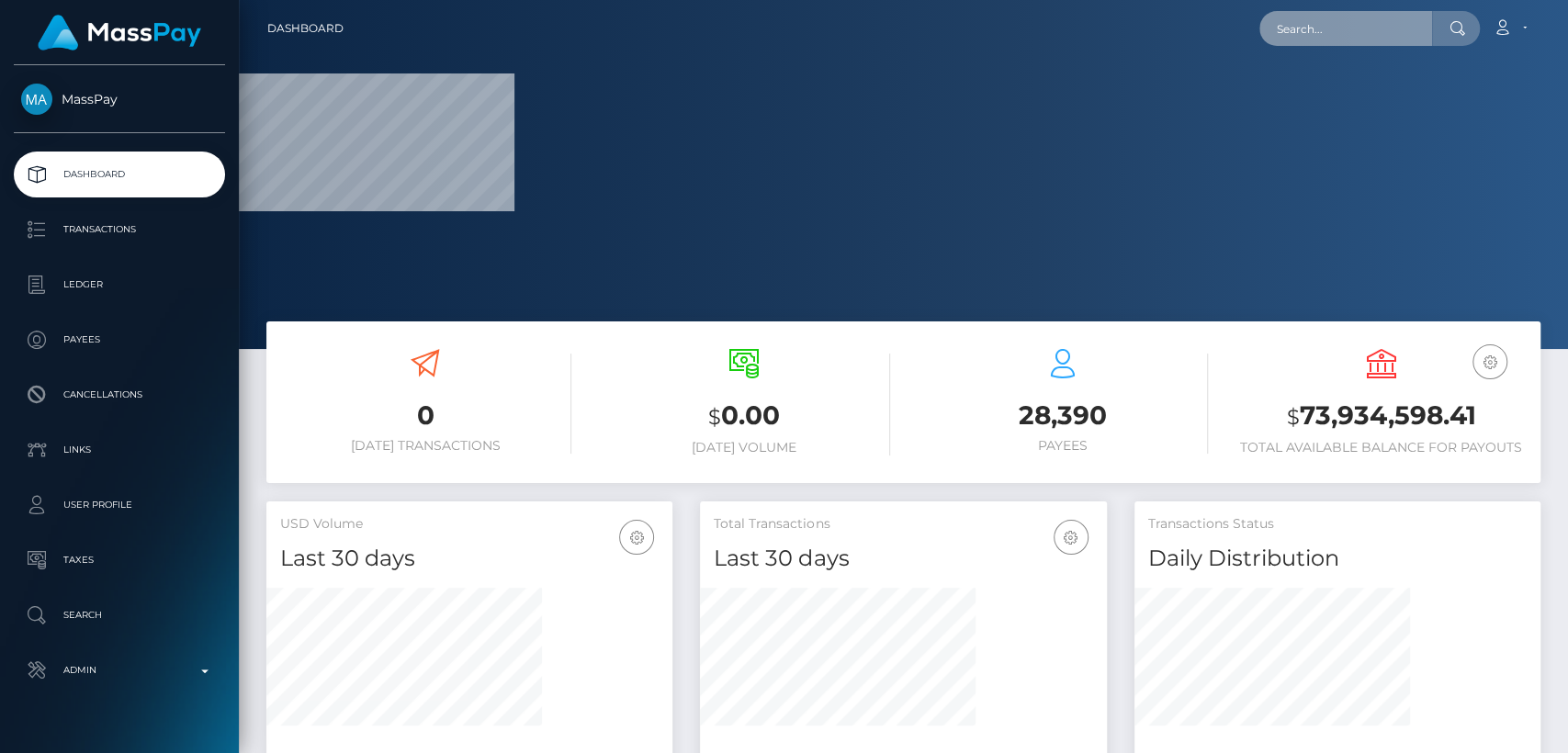
click at [1307, 21] on input "text" at bounding box center [1345, 29] width 172 height 35
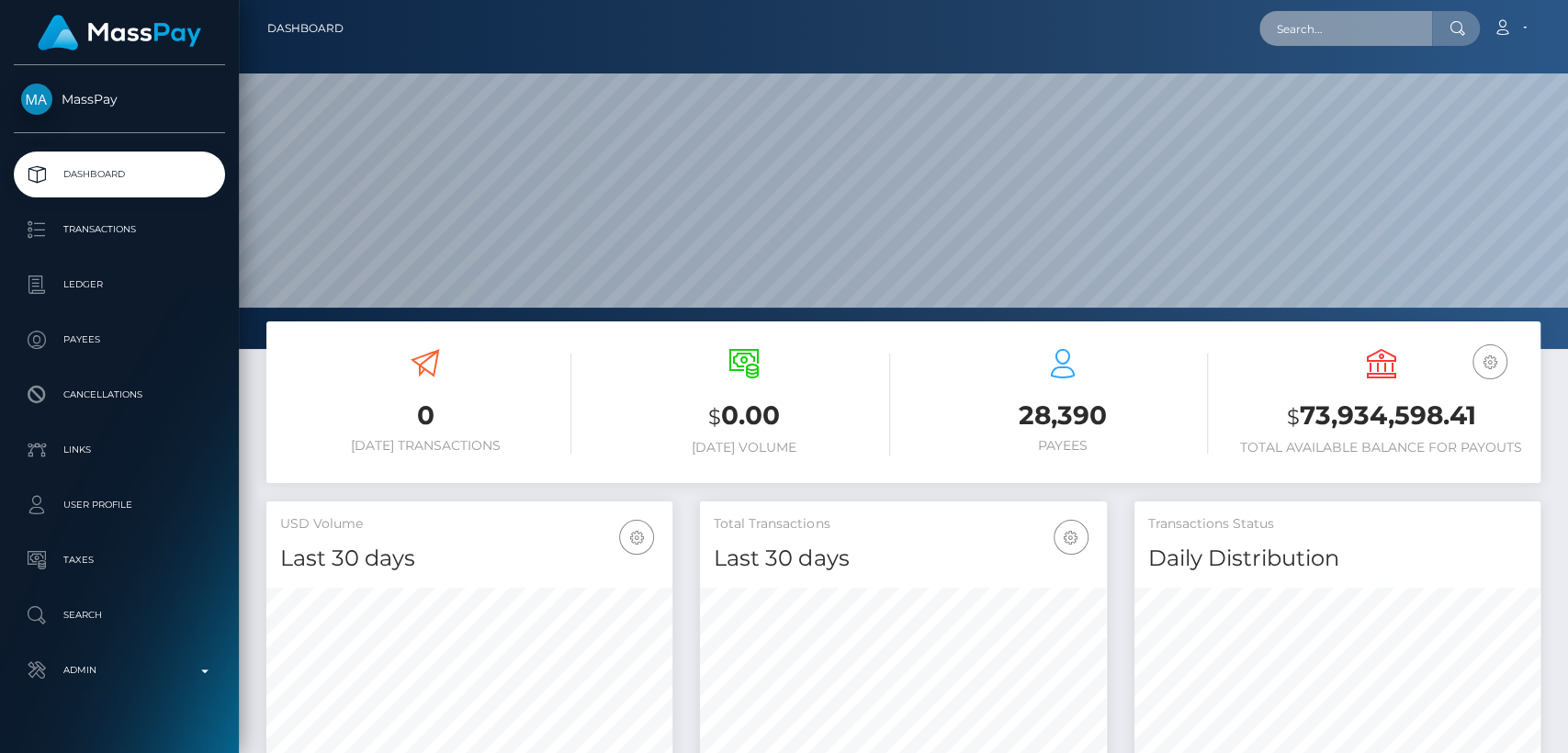
scroll to position [348, 1328]
paste input "[EMAIL_ADDRESS][DOMAIN_NAME]"
type input "[EMAIL_ADDRESS][DOMAIN_NAME]"
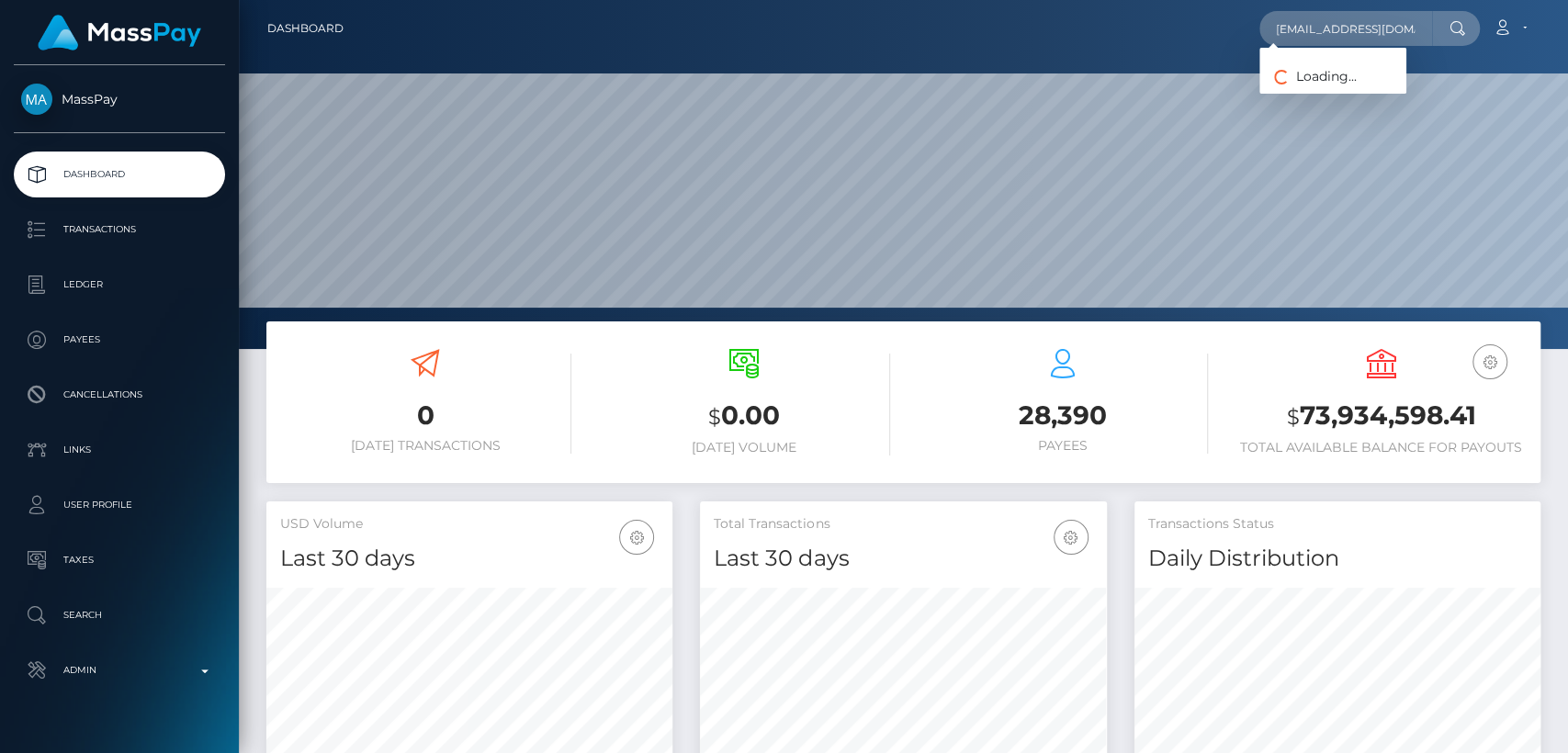
scroll to position [0, 0]
click at [1303, 105] on link "RAFAT AMIR" at bounding box center [1332, 95] width 147 height 34
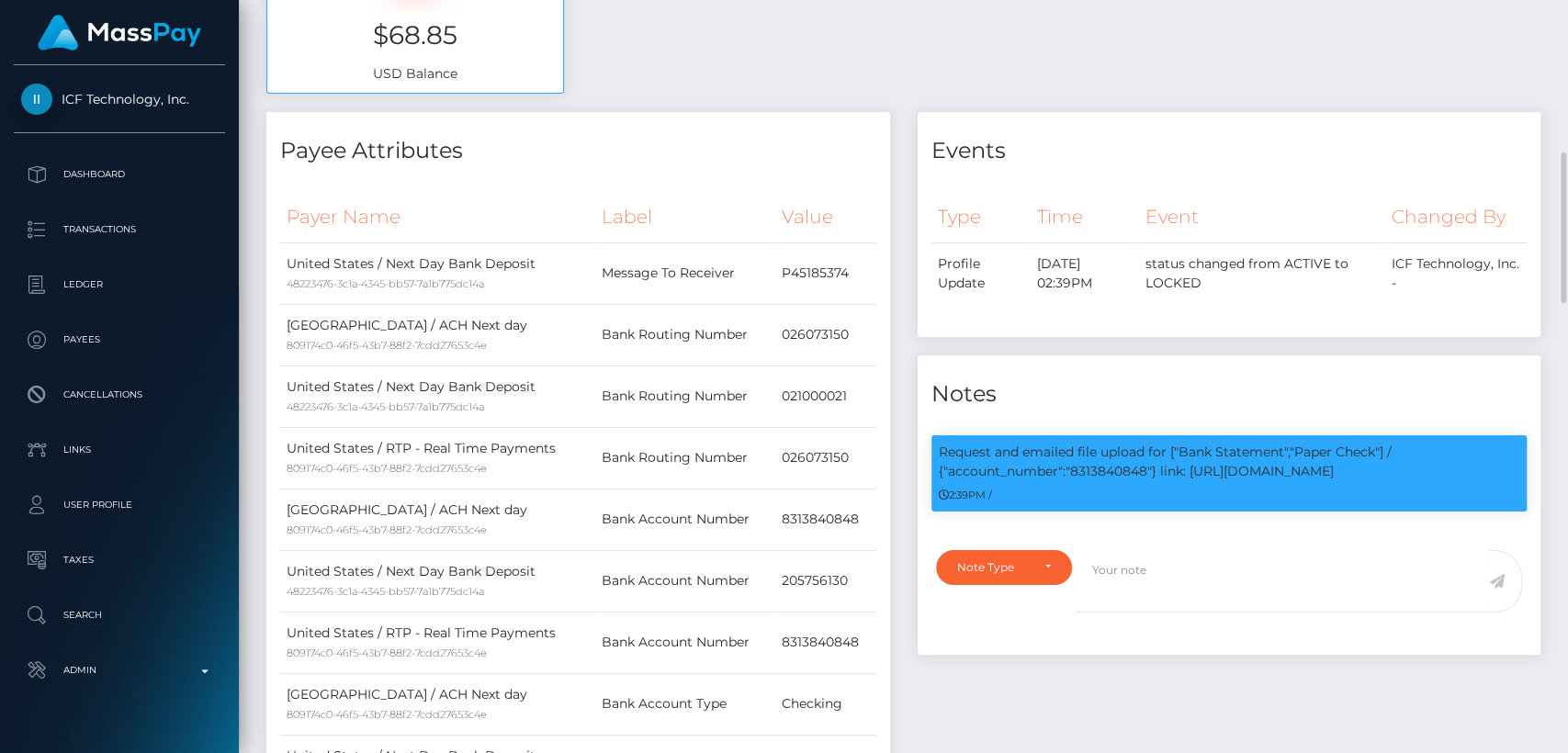
scroll to position [992, 0]
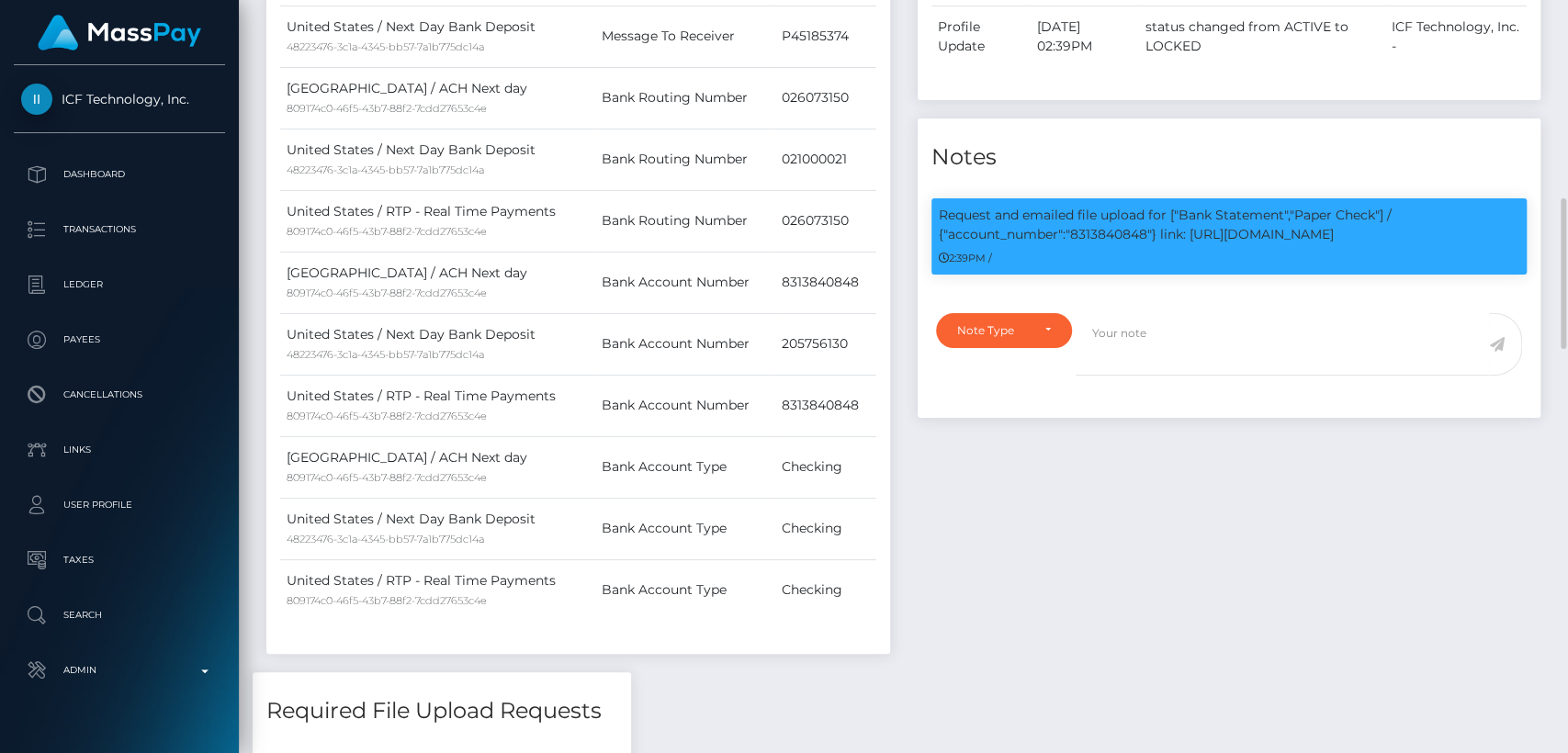
click at [741, 644] on div "Payer Name Label Value [GEOGRAPHIC_DATA] / Next Day Bank Deposit 48223476-3c1a-…" at bounding box center [578, 299] width 596 height 688
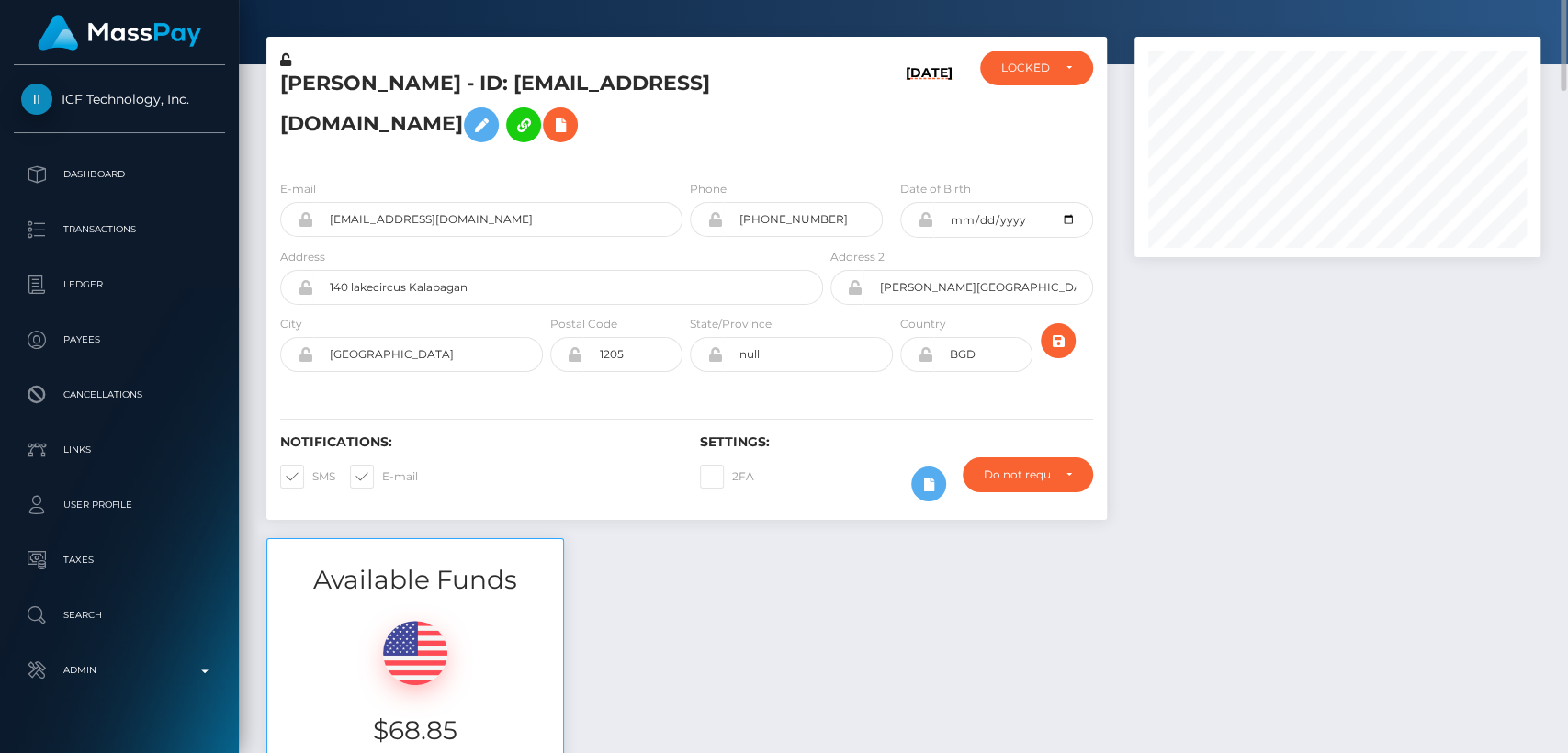
scroll to position [0, 0]
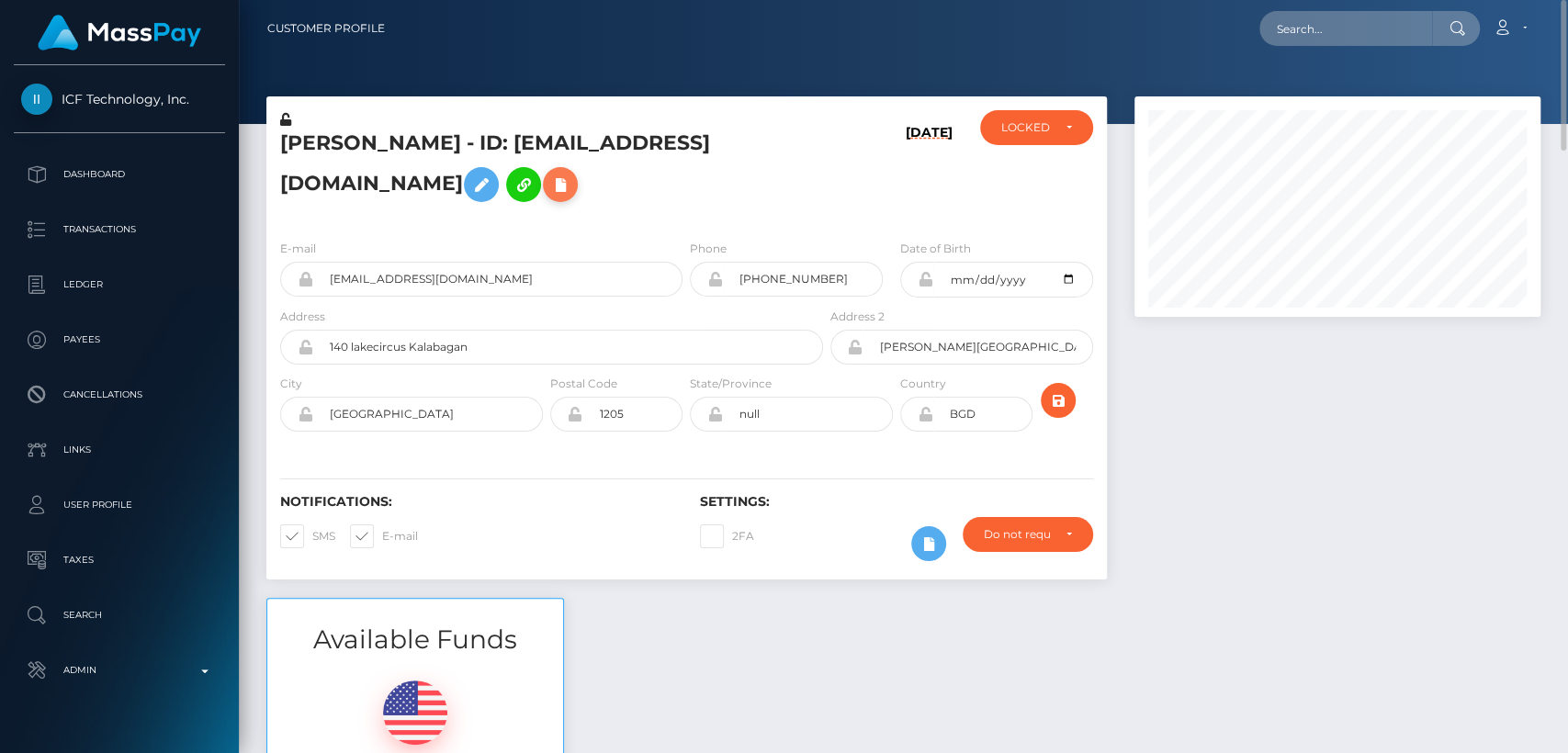
click at [543, 202] on button at bounding box center [560, 184] width 35 height 35
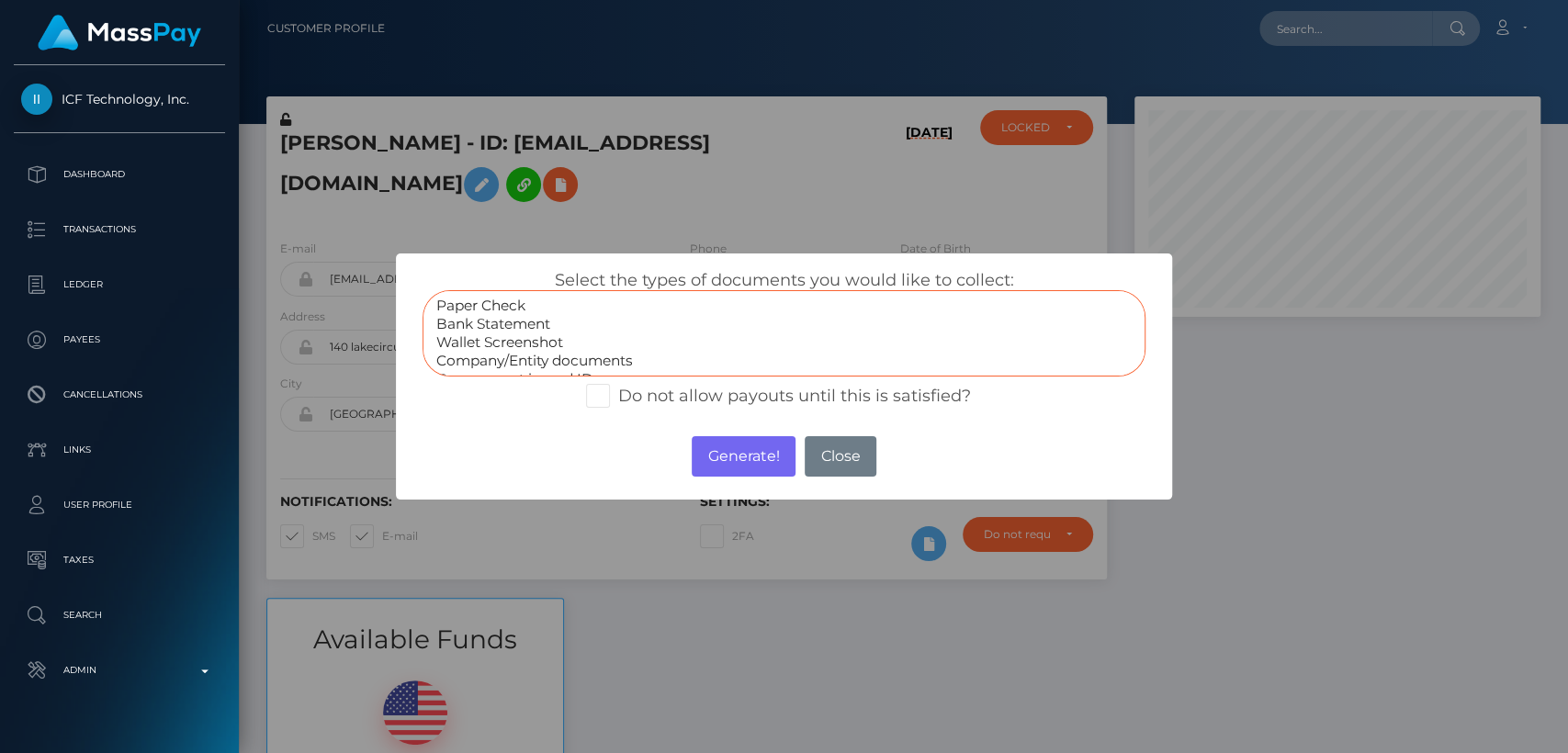
select select "Bank Statement"
click at [522, 322] on option "Bank Statement" at bounding box center [784, 324] width 699 height 18
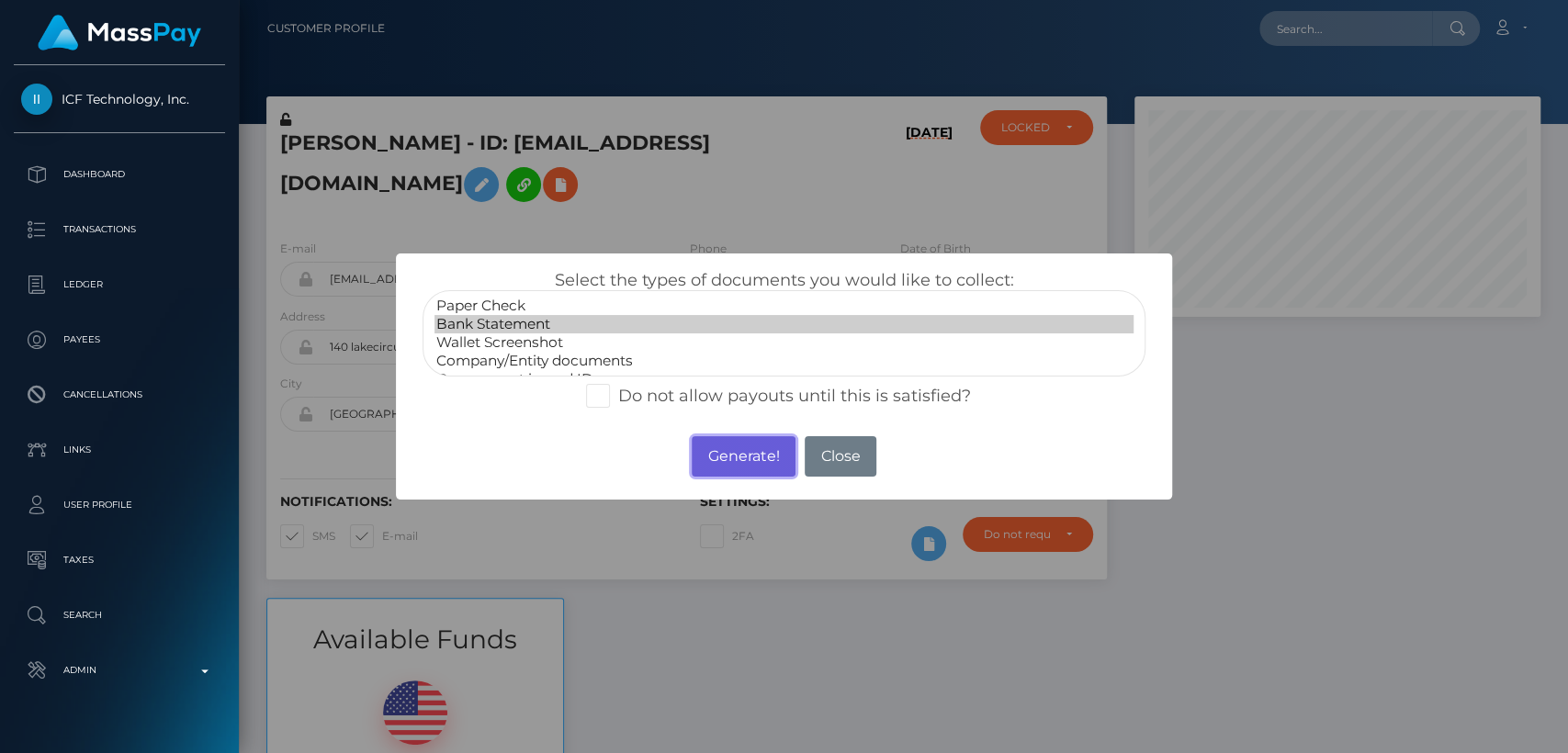
click at [764, 459] on button "Generate!" at bounding box center [743, 456] width 104 height 41
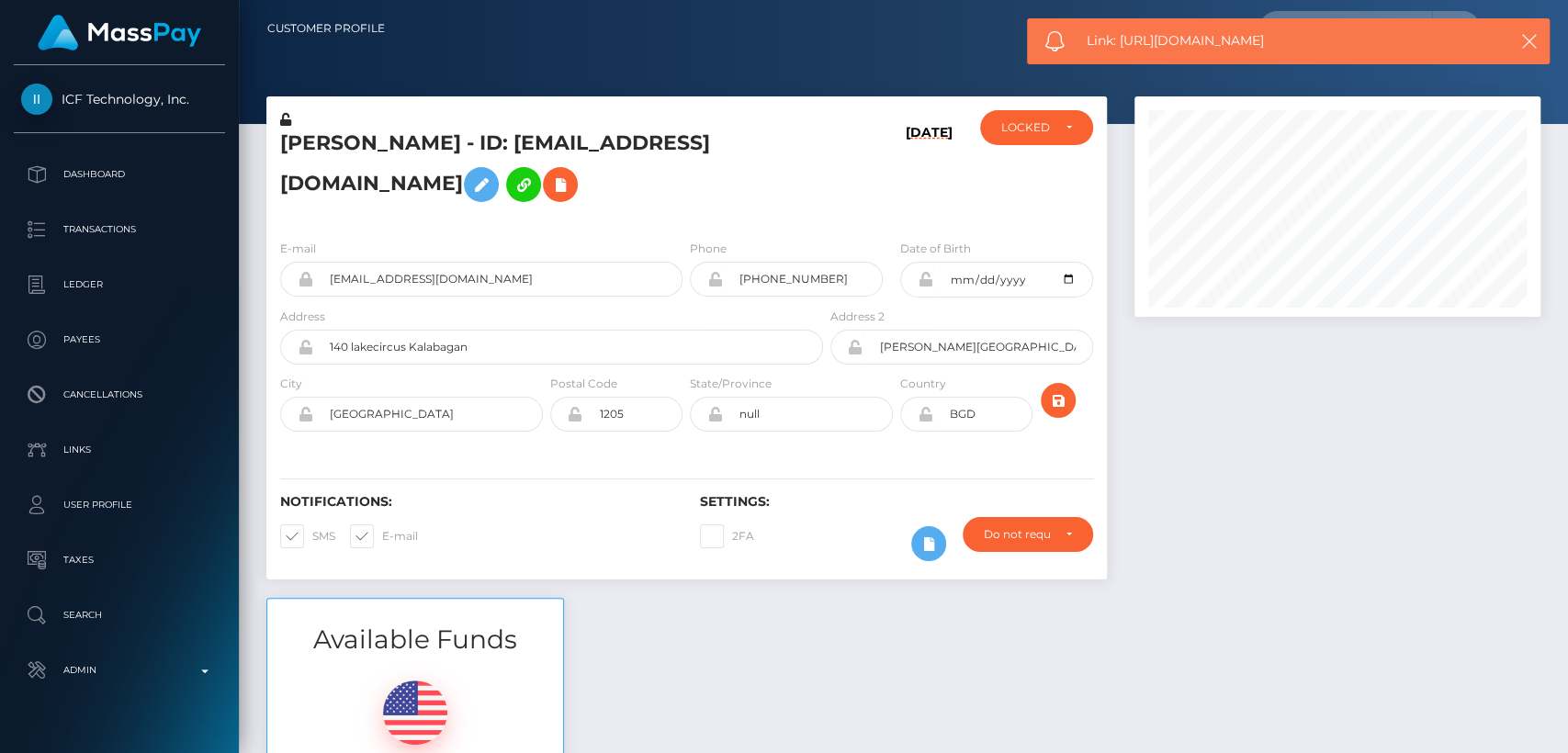
click at [1158, 41] on span "Link: https://l.maspay.io/gjq1o" at bounding box center [1285, 41] width 396 height 19
click at [1158, 42] on span "Link: https://l.maspay.io/gjq1o" at bounding box center [1285, 41] width 396 height 19
copy span "Link: https://l.maspay.io/gjq1o"
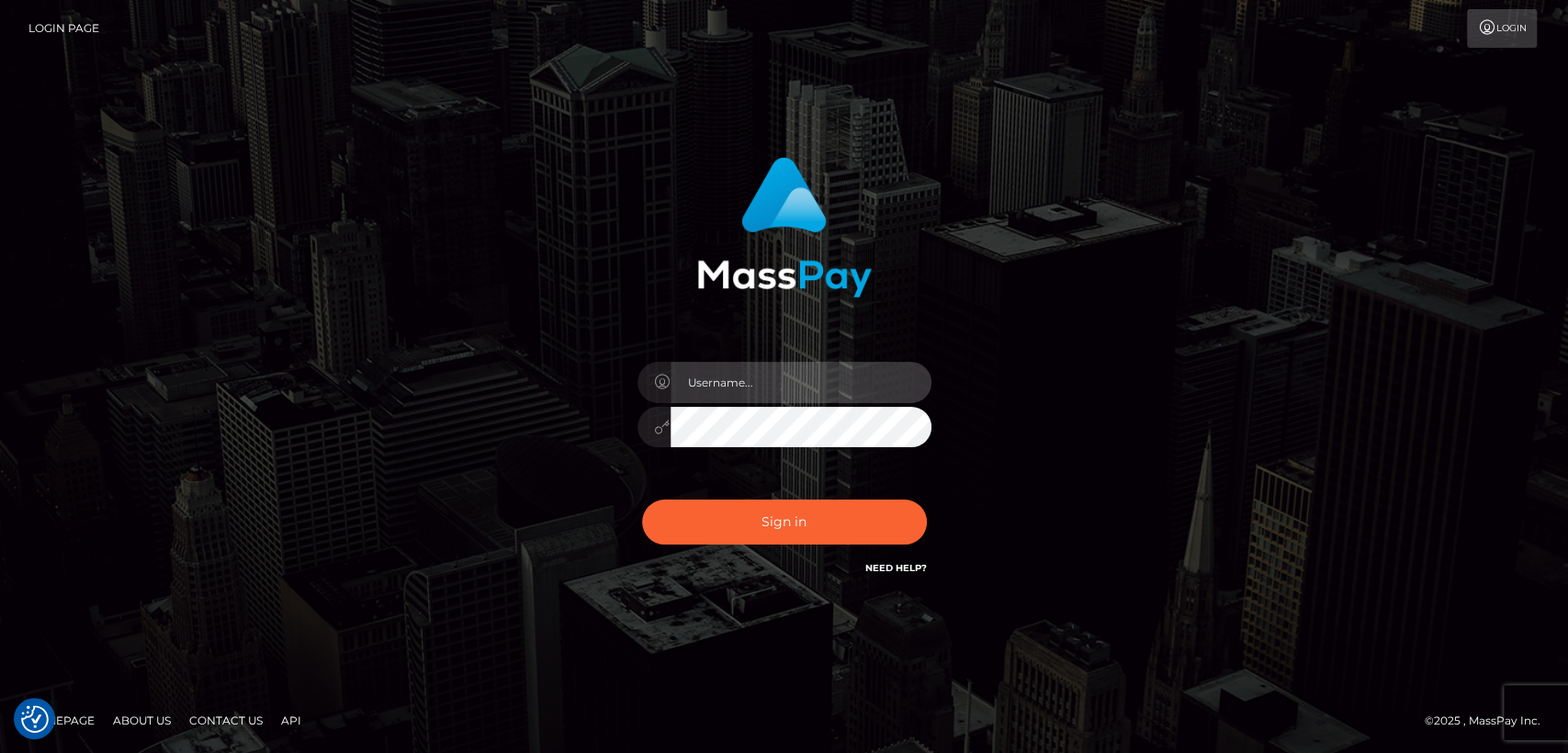
type input "nt.es"
click at [724, 488] on div "Sign in Need Help?" at bounding box center [784, 529] width 322 height 82
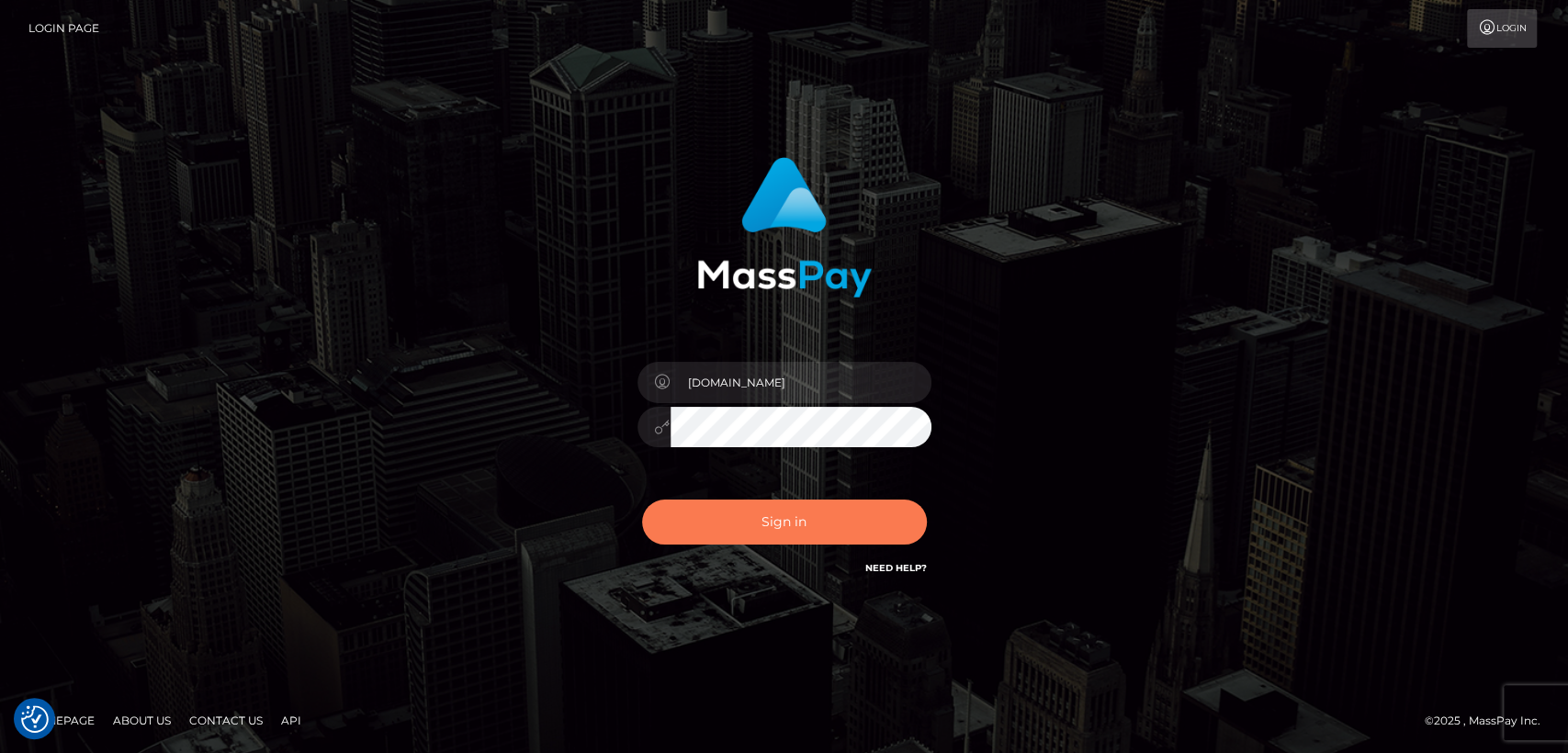
click at [726, 538] on button "Sign in" at bounding box center [784, 522] width 285 height 45
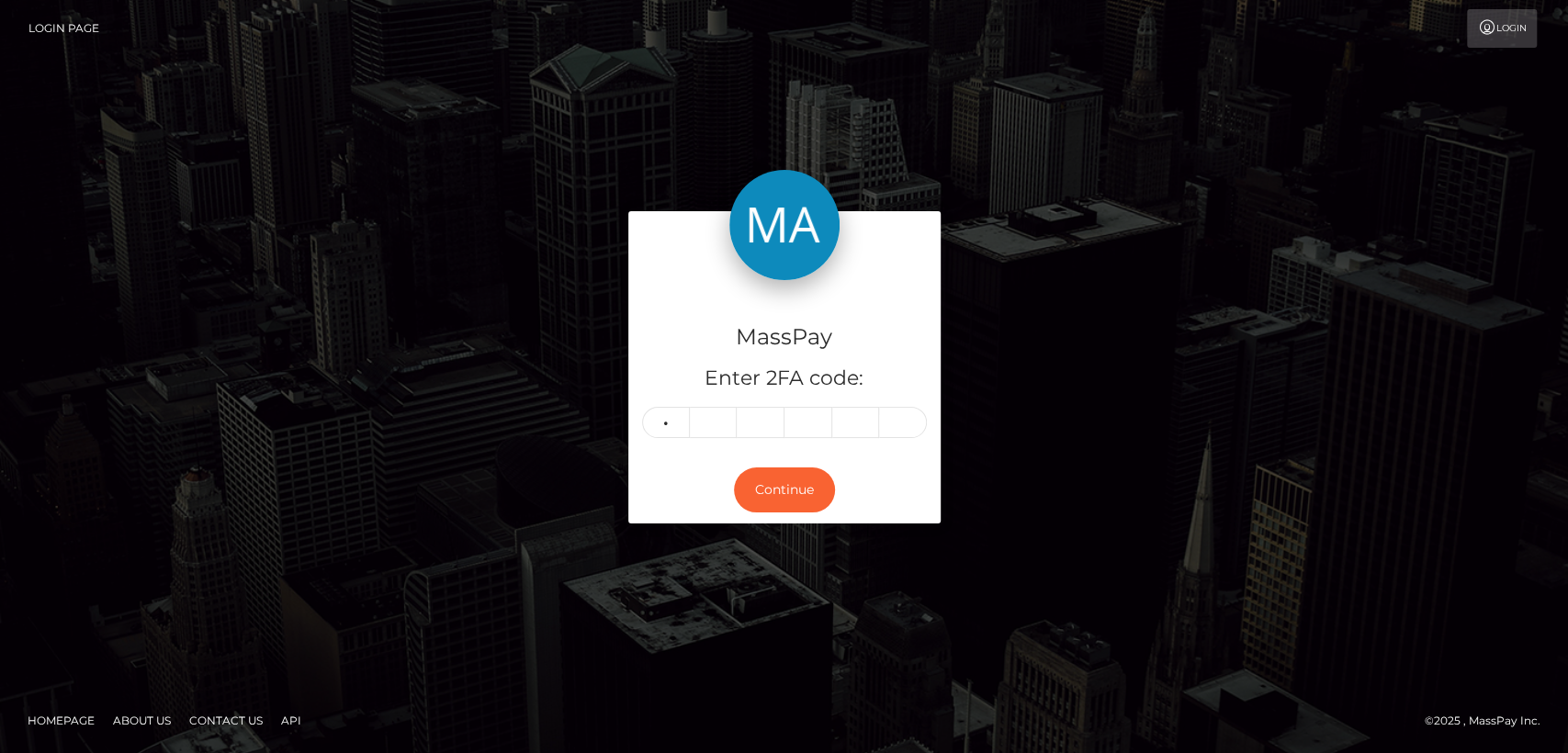
type input "3"
type input "7"
type input "9"
type input "7"
type input "0"
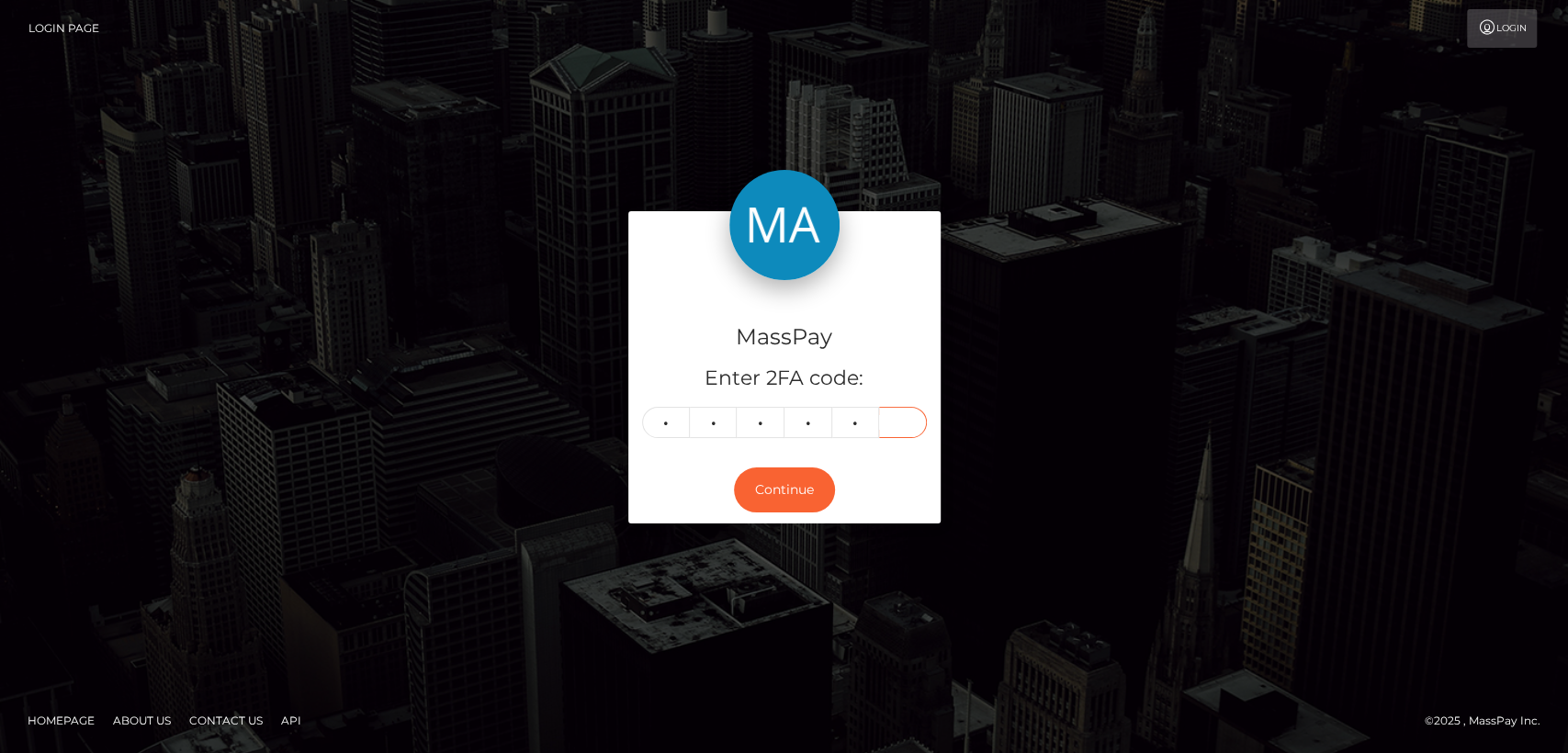
type input "9"
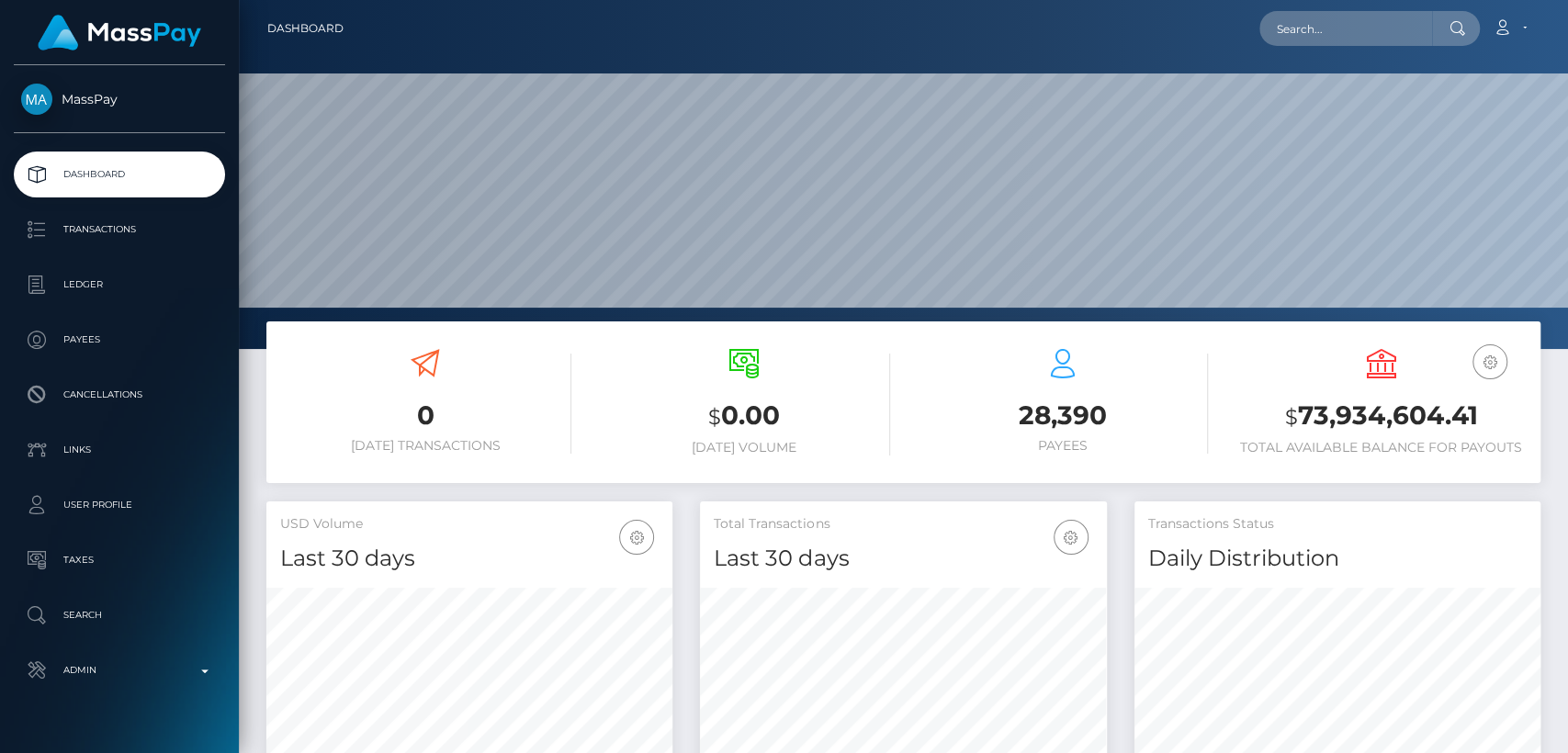
scroll to position [324, 406]
click at [1379, 24] on input "text" at bounding box center [1345, 29] width 172 height 35
paste input "[EMAIL_ADDRESS][DOMAIN_NAME]"
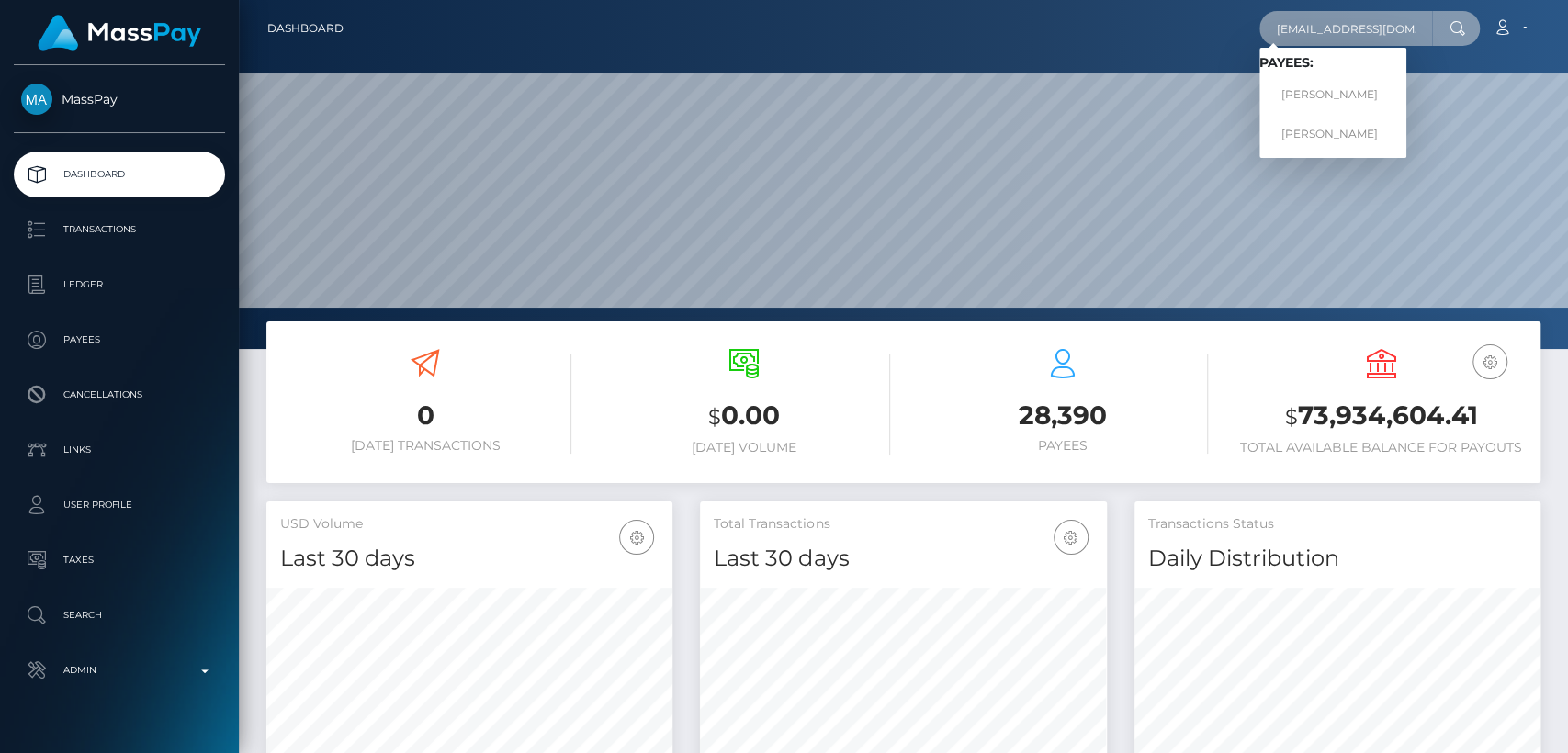
type input "[EMAIL_ADDRESS][DOMAIN_NAME]"
click at [1349, 113] on span "Payees: RUTH ADHIAMBO OKUMU RUTH ADHIAMBO OKUMU" at bounding box center [1332, 103] width 147 height 96
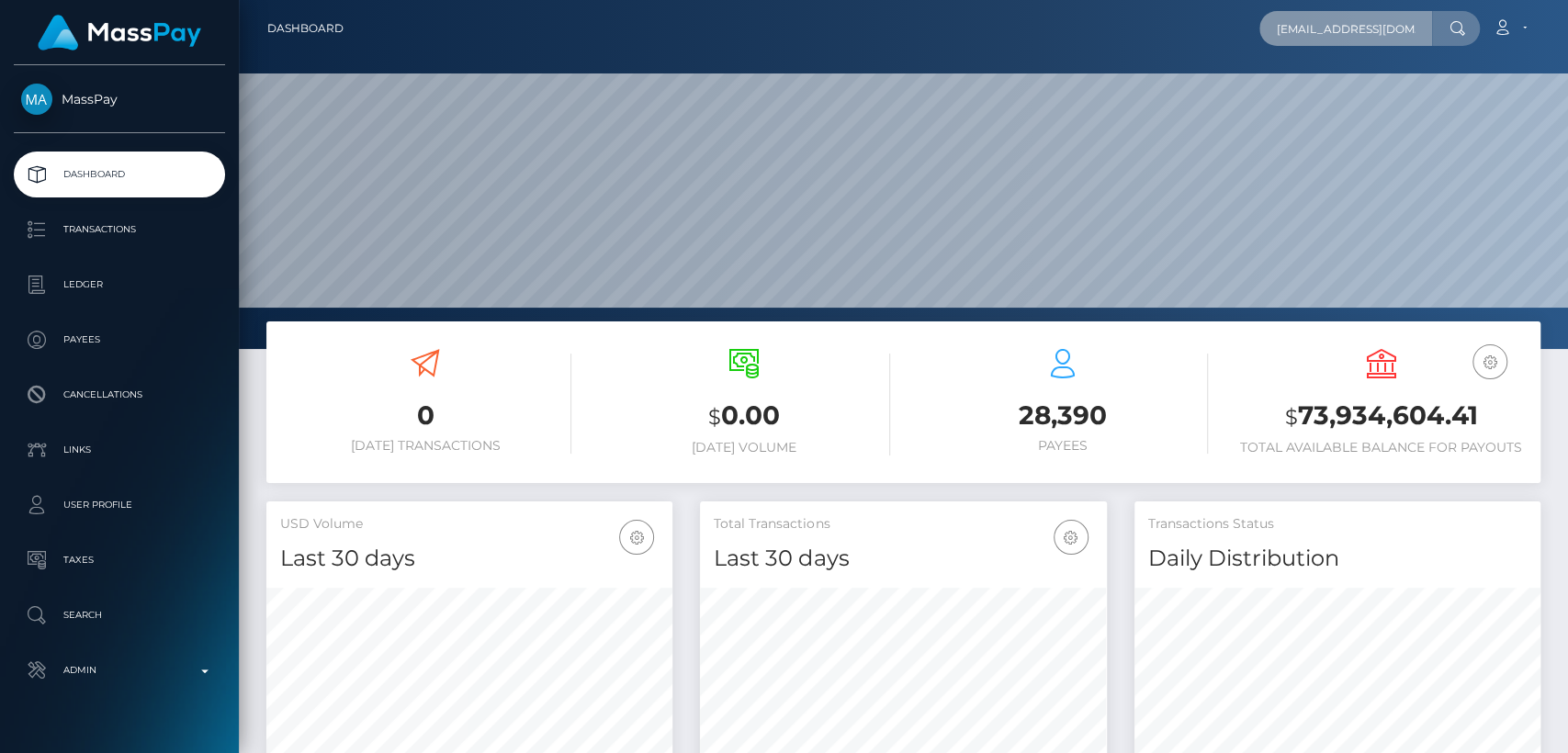
click at [1369, 30] on input "[EMAIL_ADDRESS][DOMAIN_NAME]" at bounding box center [1345, 29] width 172 height 35
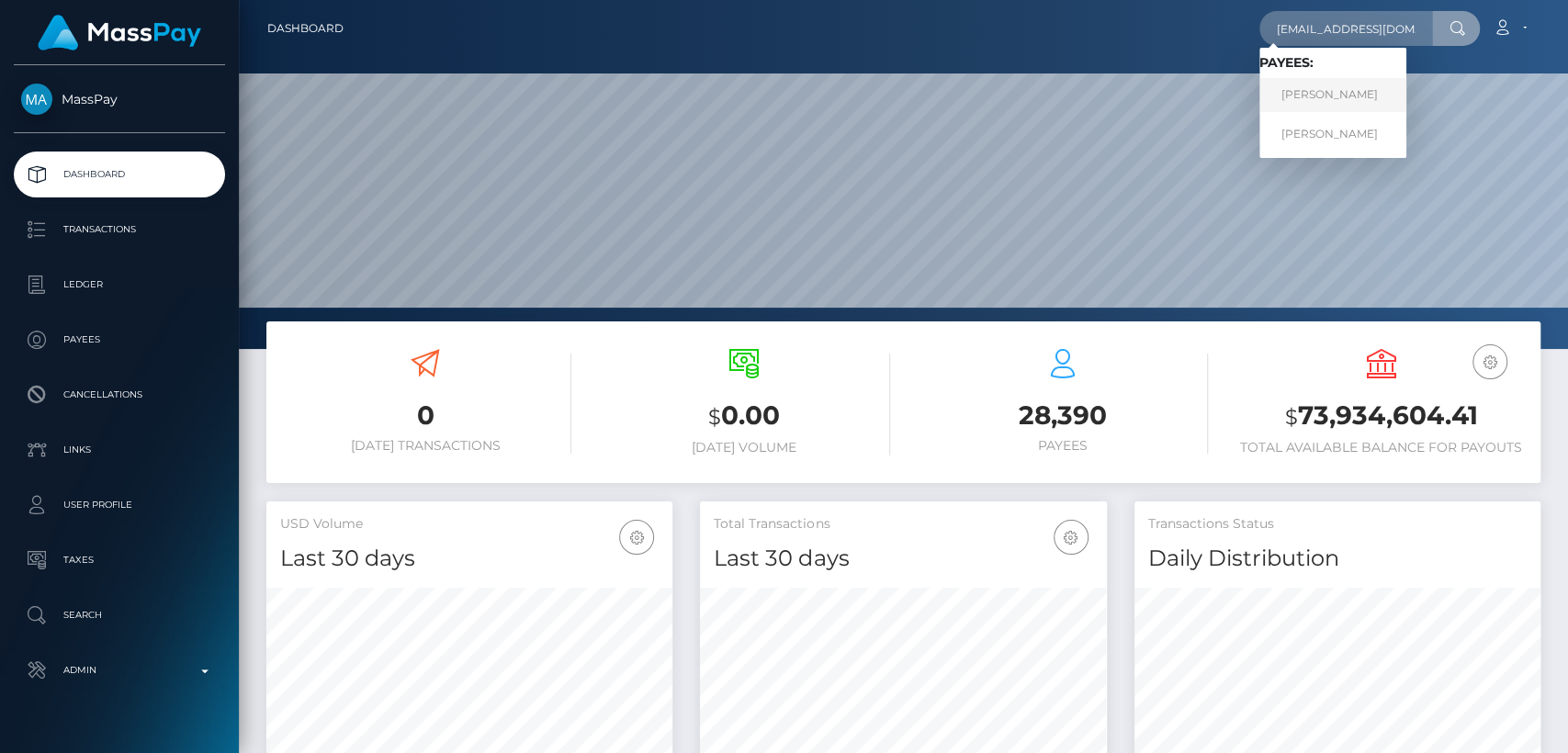
click at [1360, 89] on link "RUTH ADHIAMBO OKUMU" at bounding box center [1332, 95] width 147 height 34
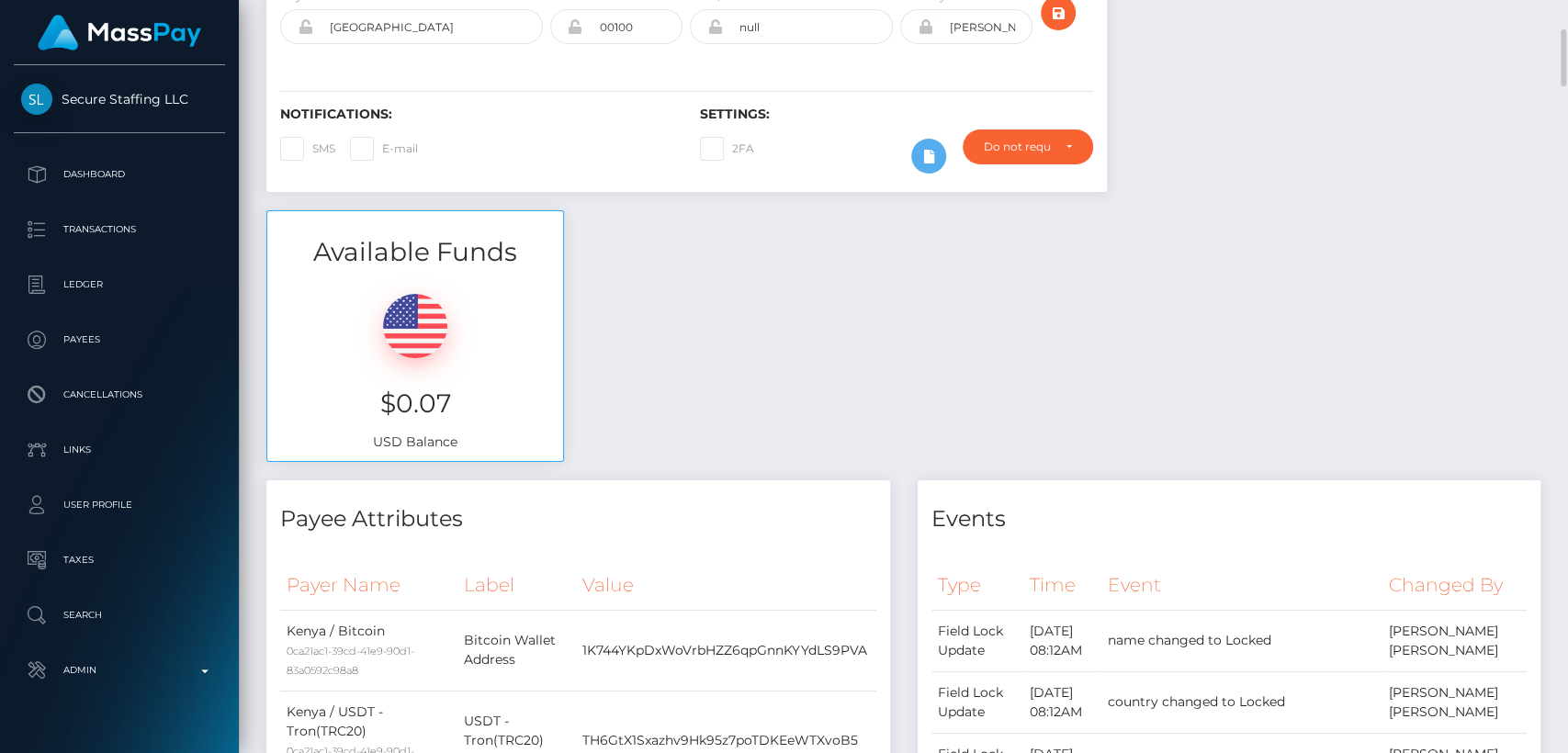
scroll to position [361, 0]
